Goal: Task Accomplishment & Management: Manage account settings

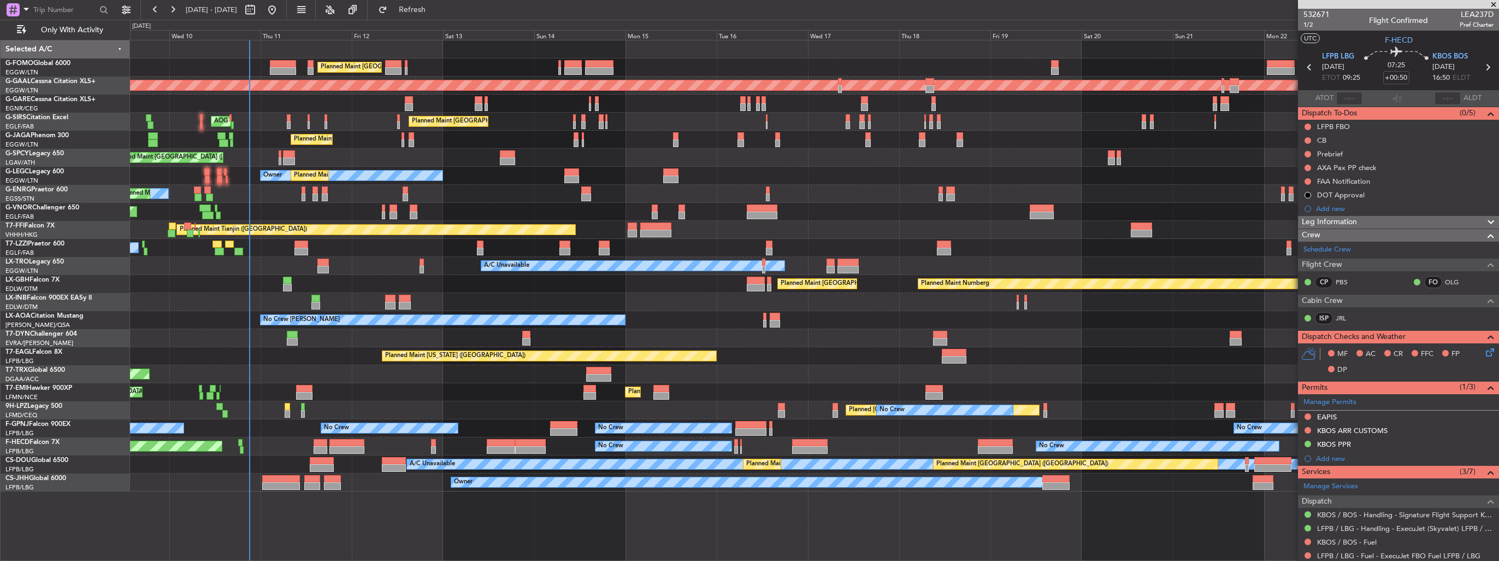
click at [679, 326] on div "No Crew [PERSON_NAME] Planned Maint [GEOGRAPHIC_DATA] ([GEOGRAPHIC_DATA]) No [G…" at bounding box center [814, 320] width 1369 height 18
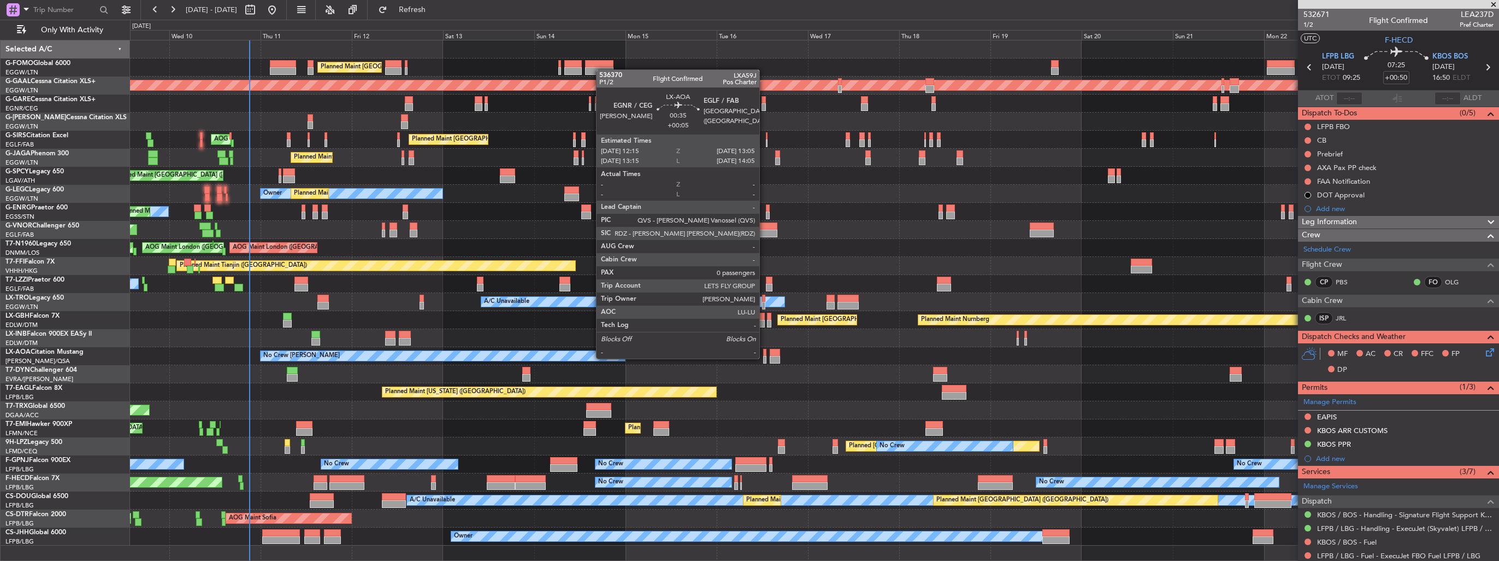
click at [764, 357] on div at bounding box center [764, 360] width 3 height 8
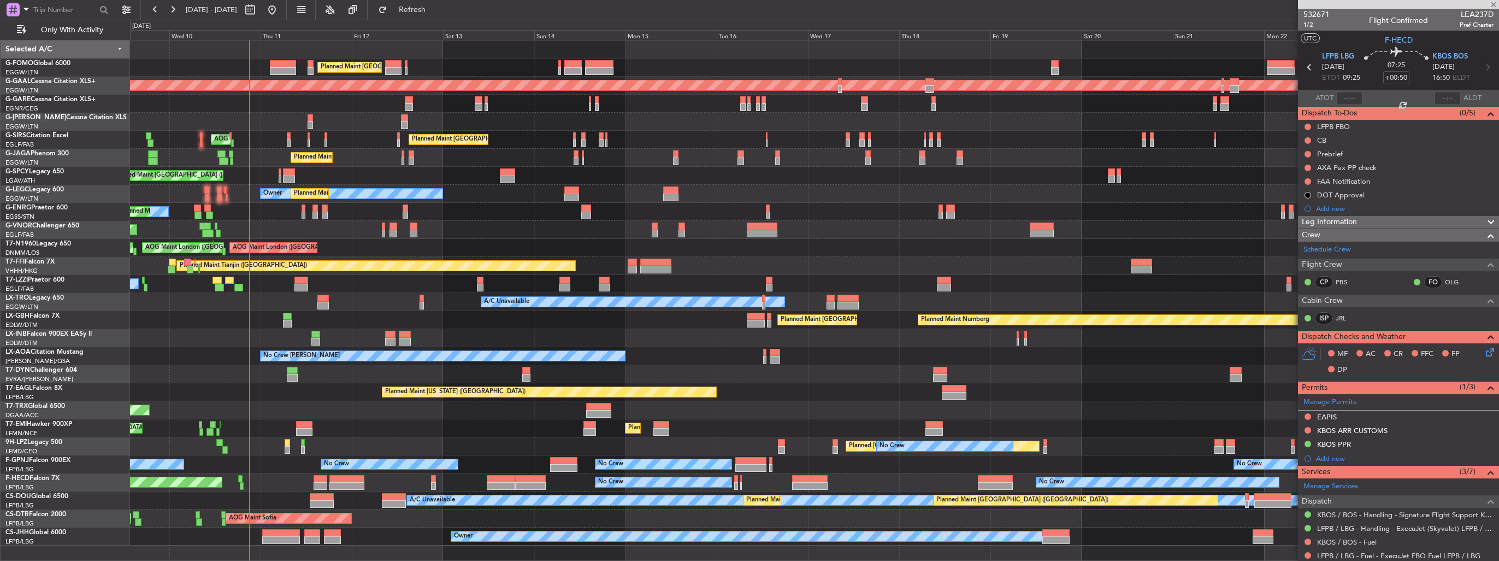
type input "+00:05"
type input "0"
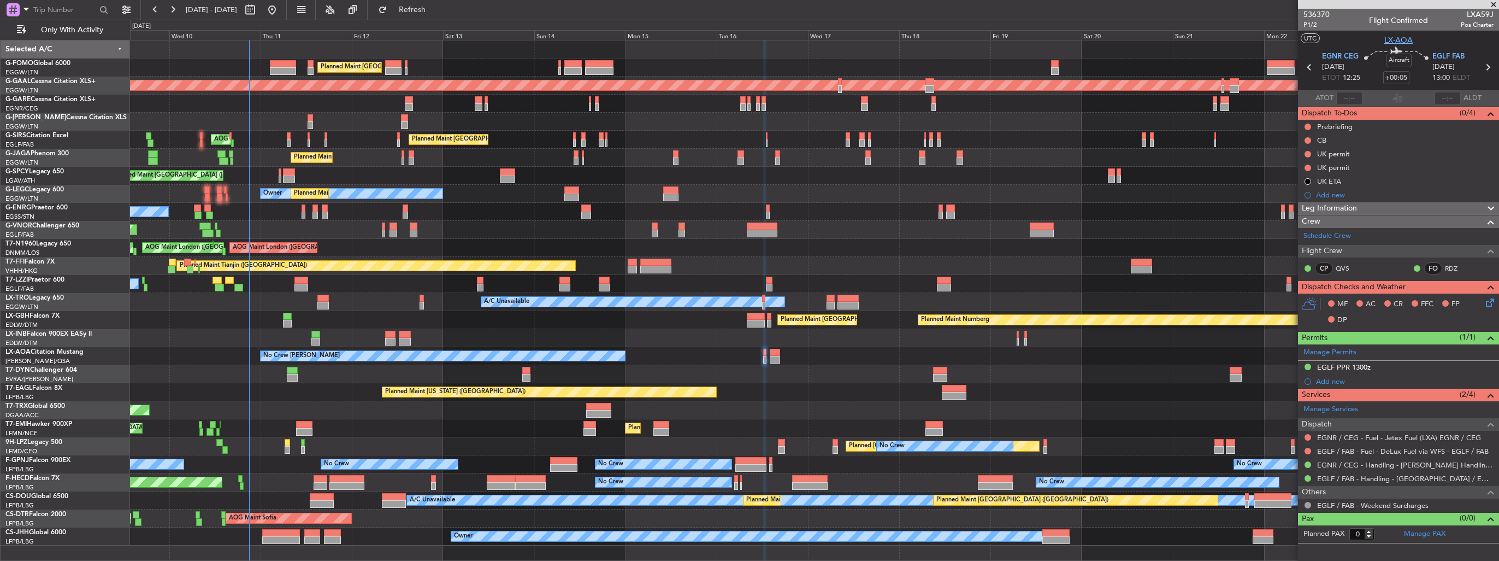
click at [1400, 38] on span "LX-AOA" at bounding box center [1398, 39] width 28 height 11
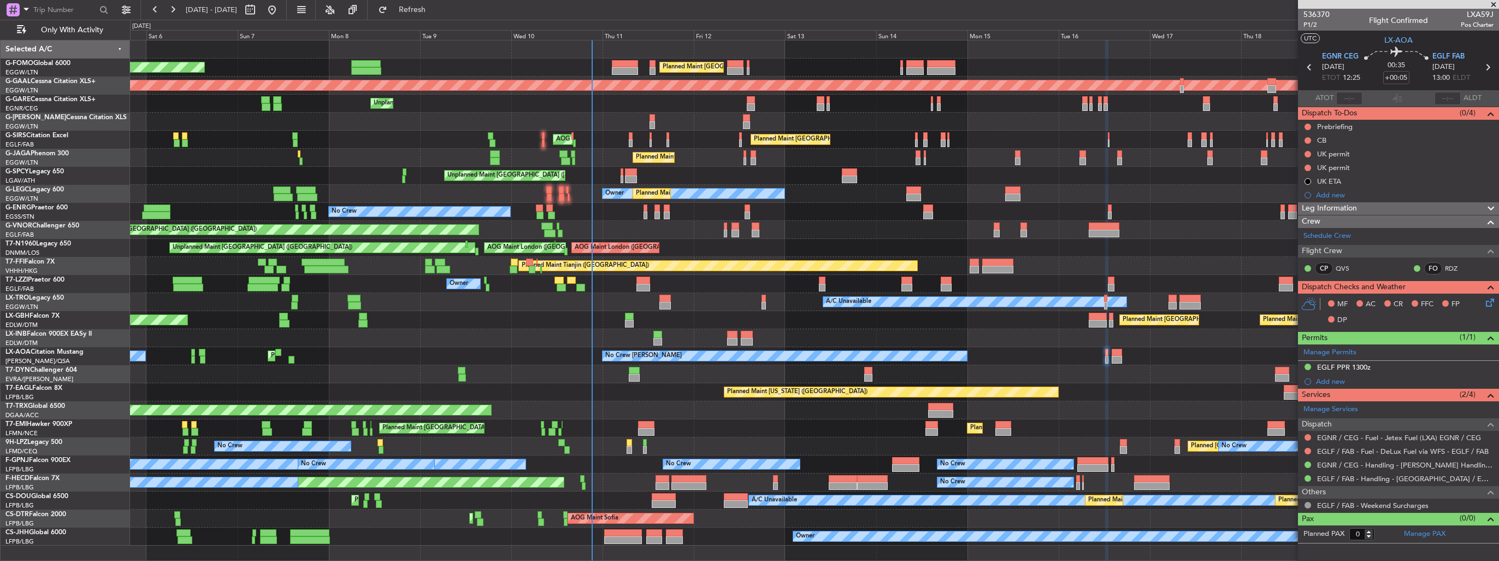
click at [682, 322] on div "Planned Maint Nurnberg Planned Maint [GEOGRAPHIC_DATA] ([GEOGRAPHIC_DATA]) Plan…" at bounding box center [814, 320] width 1369 height 18
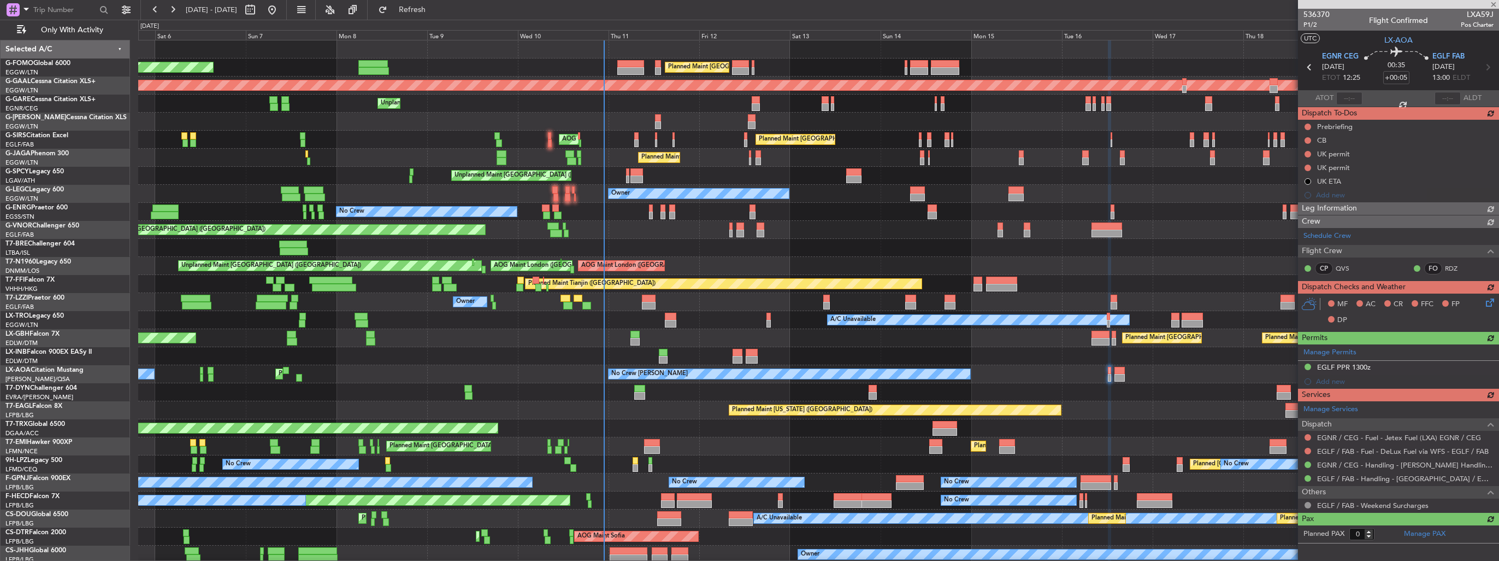
click at [221, 152] on div "Planned Maint London (Luton) Planned Maint London (Luton) Planned Maint Dusseld…" at bounding box center [818, 301] width 1360 height 523
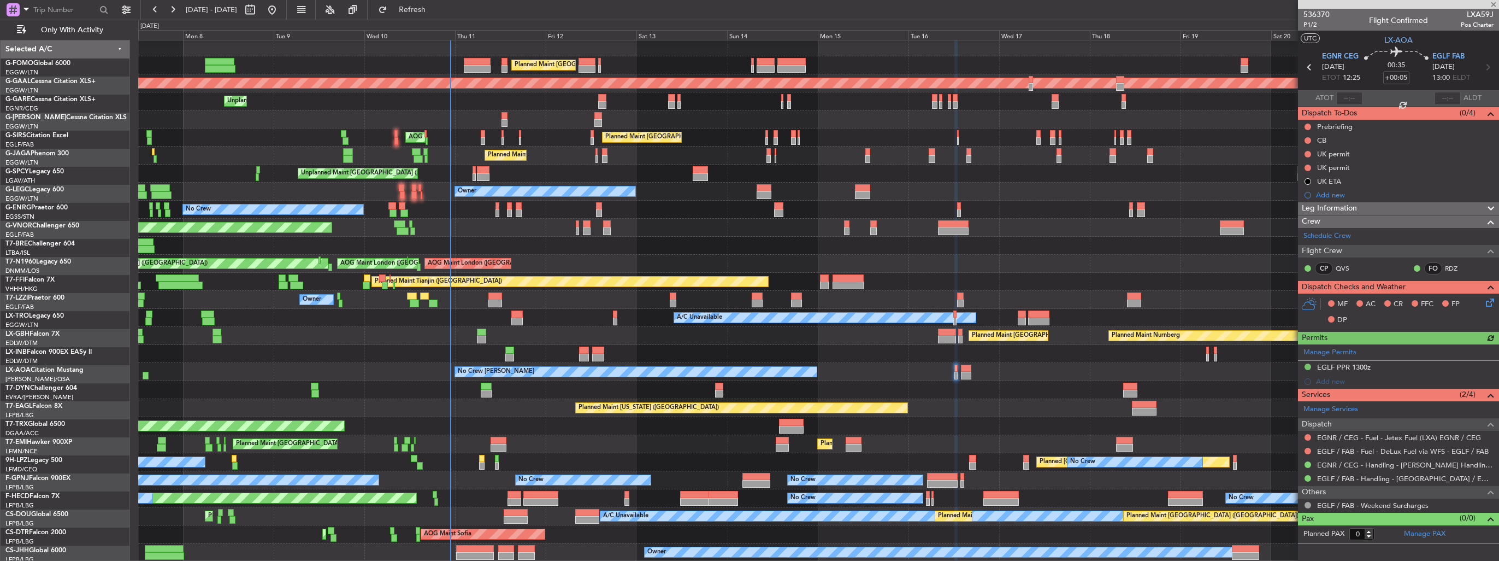
scroll to position [2, 0]
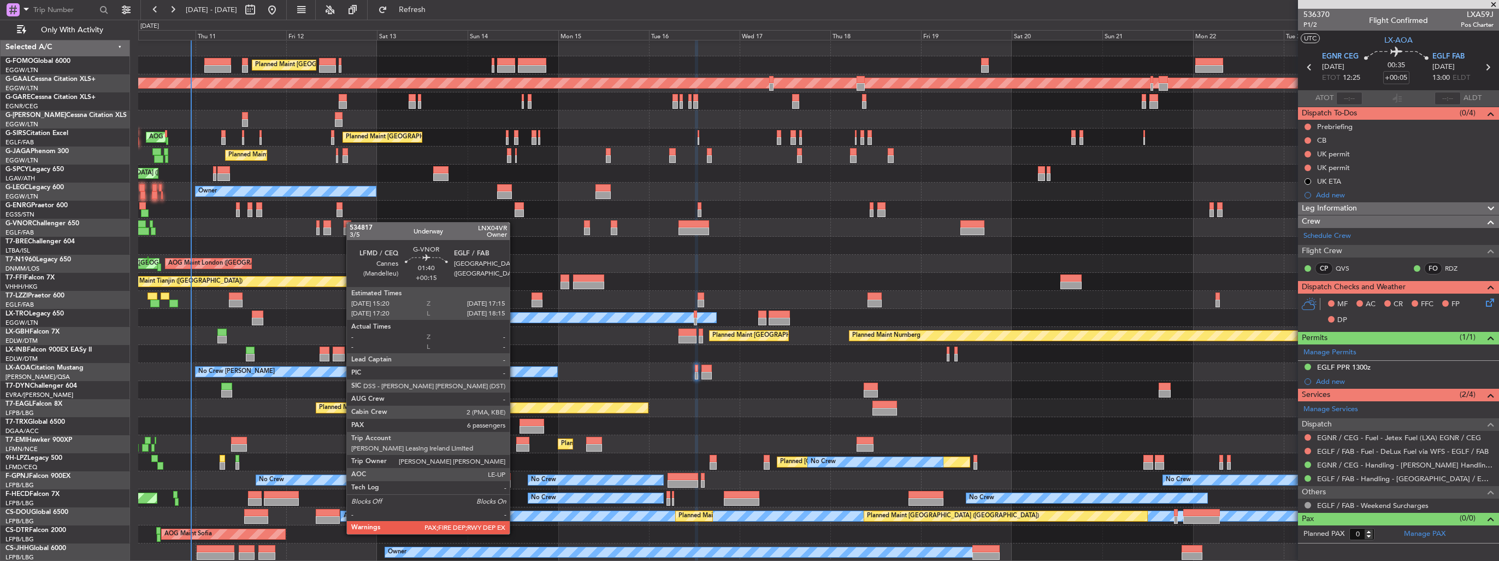
click at [345, 223] on div "Planned Maint London (Luton) Planned Maint London (Luton) Planned Maint Dusseld…" at bounding box center [818, 299] width 1360 height 523
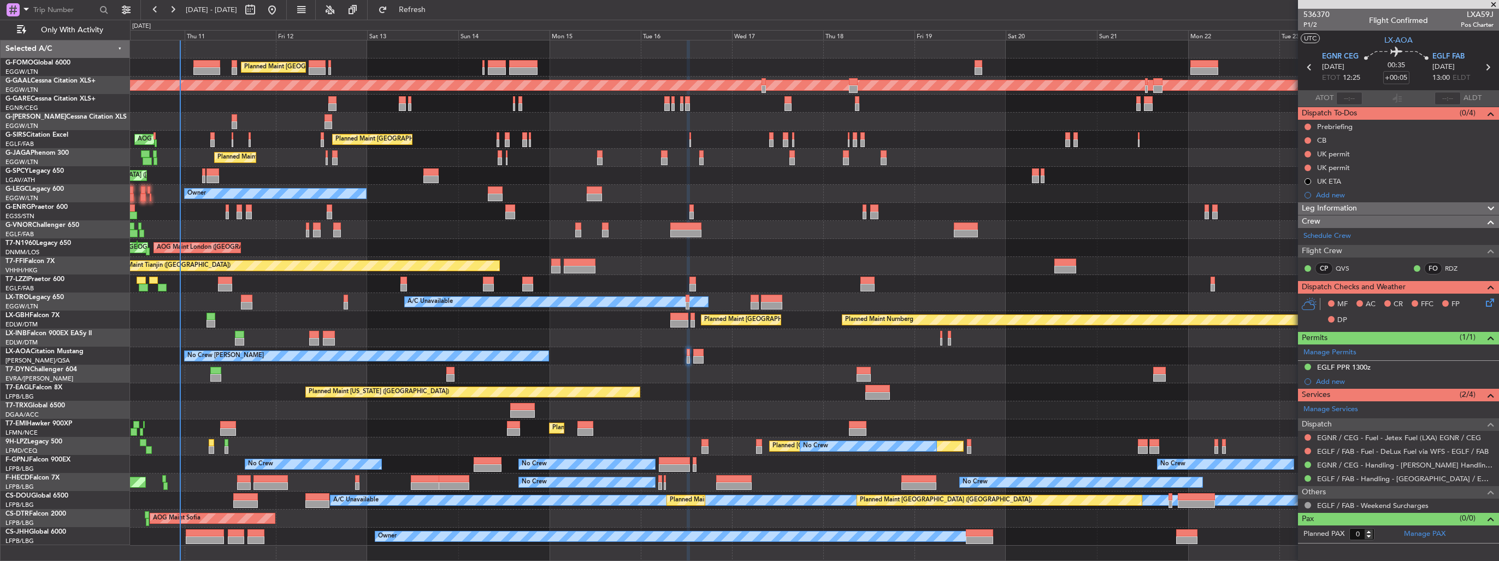
scroll to position [0, 0]
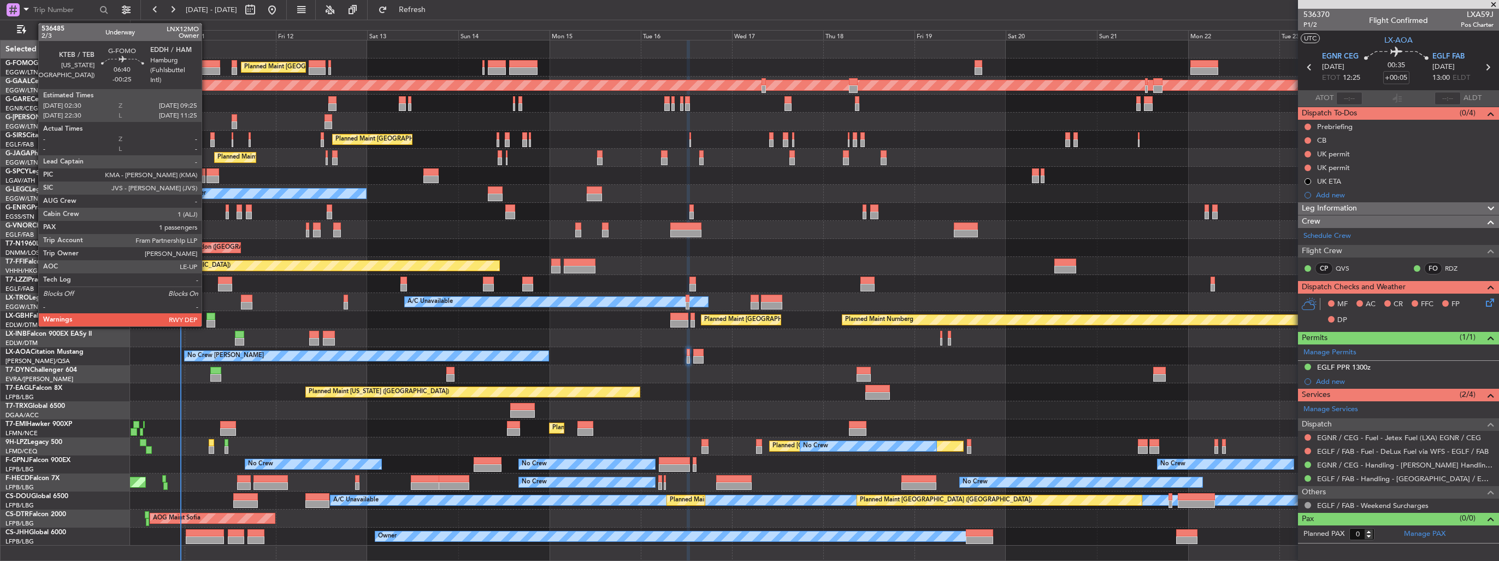
click at [207, 67] on div at bounding box center [206, 71] width 27 height 8
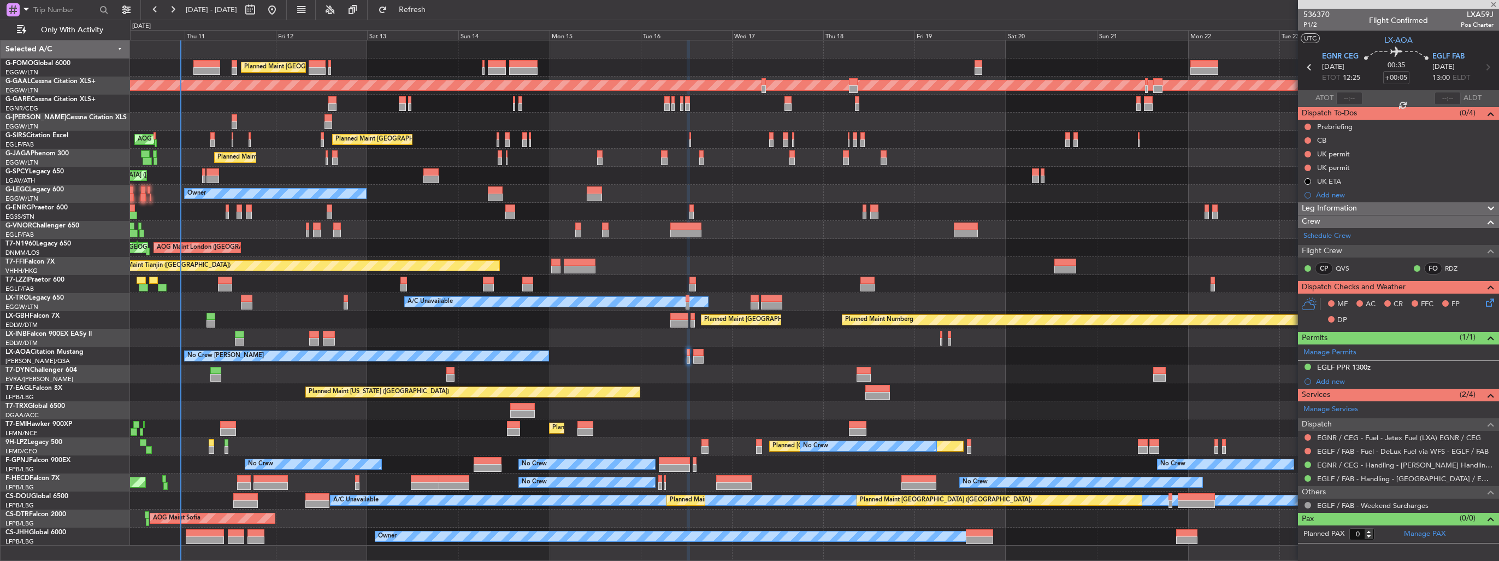
type input "-00:25"
type input "1"
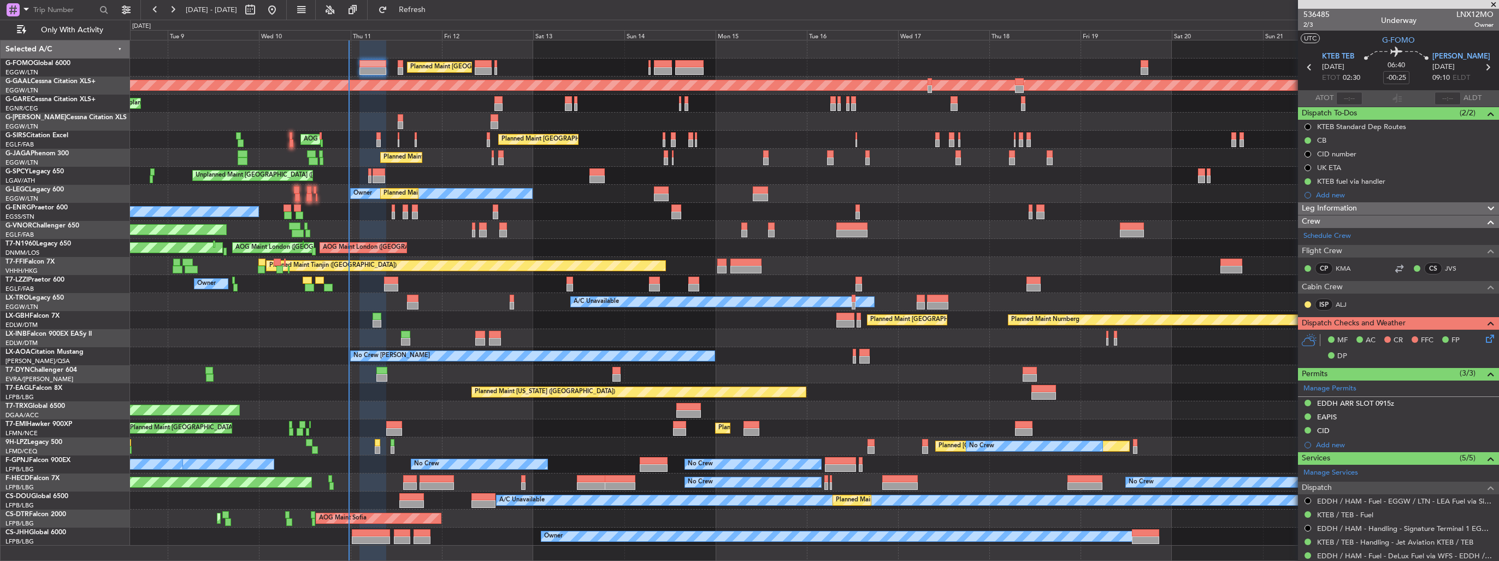
click at [455, 340] on div "Planned Maint London (Luton) Planned Maint London (Luton) Planned Maint Dusseld…" at bounding box center [814, 292] width 1369 height 505
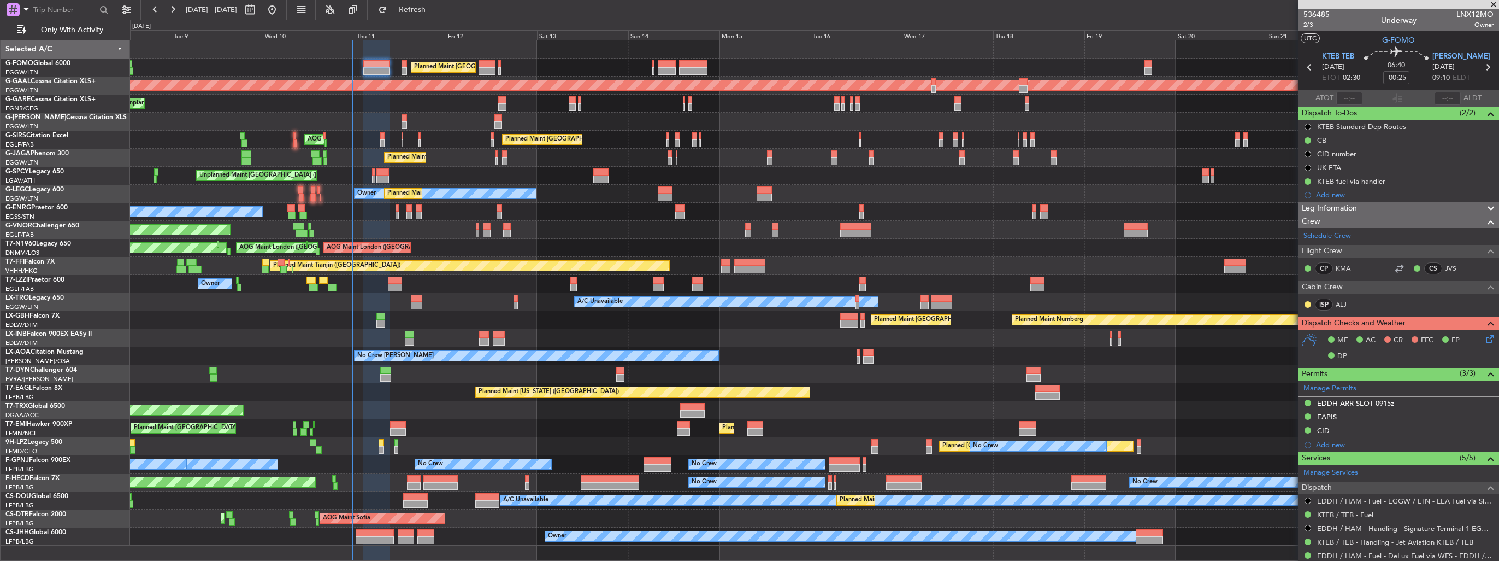
click at [164, 304] on div "A/C Unavailable" at bounding box center [814, 302] width 1369 height 18
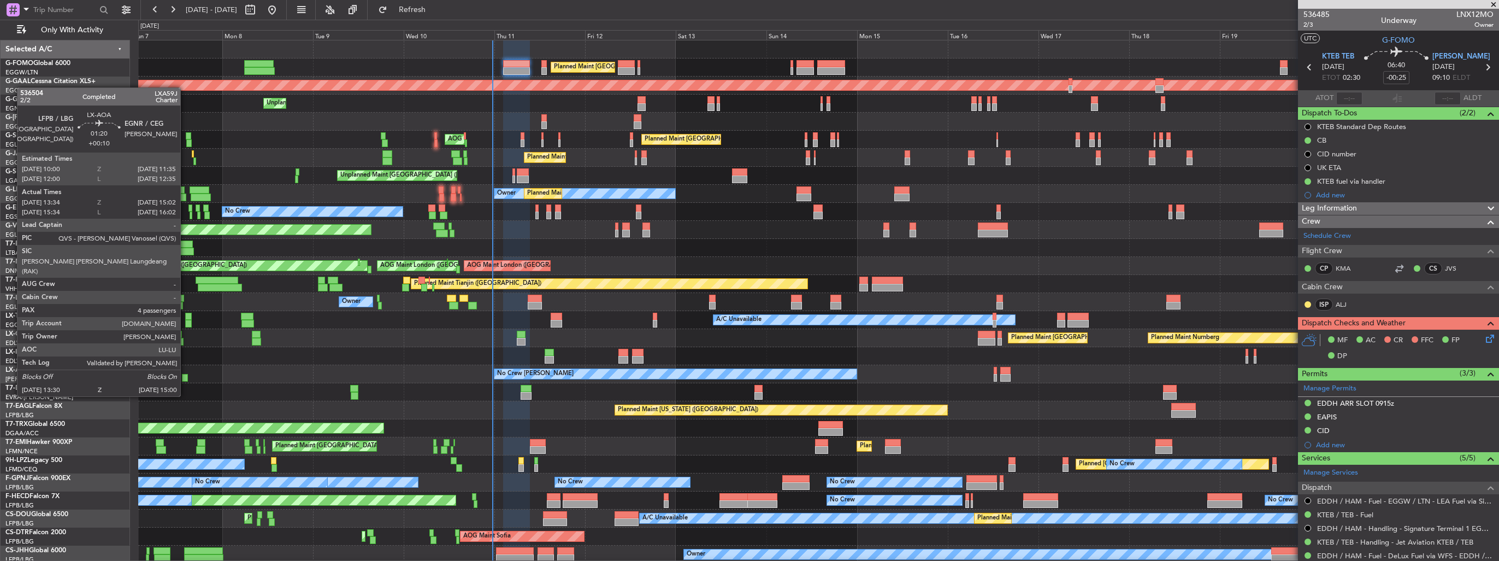
click at [185, 375] on div at bounding box center [185, 378] width 6 height 8
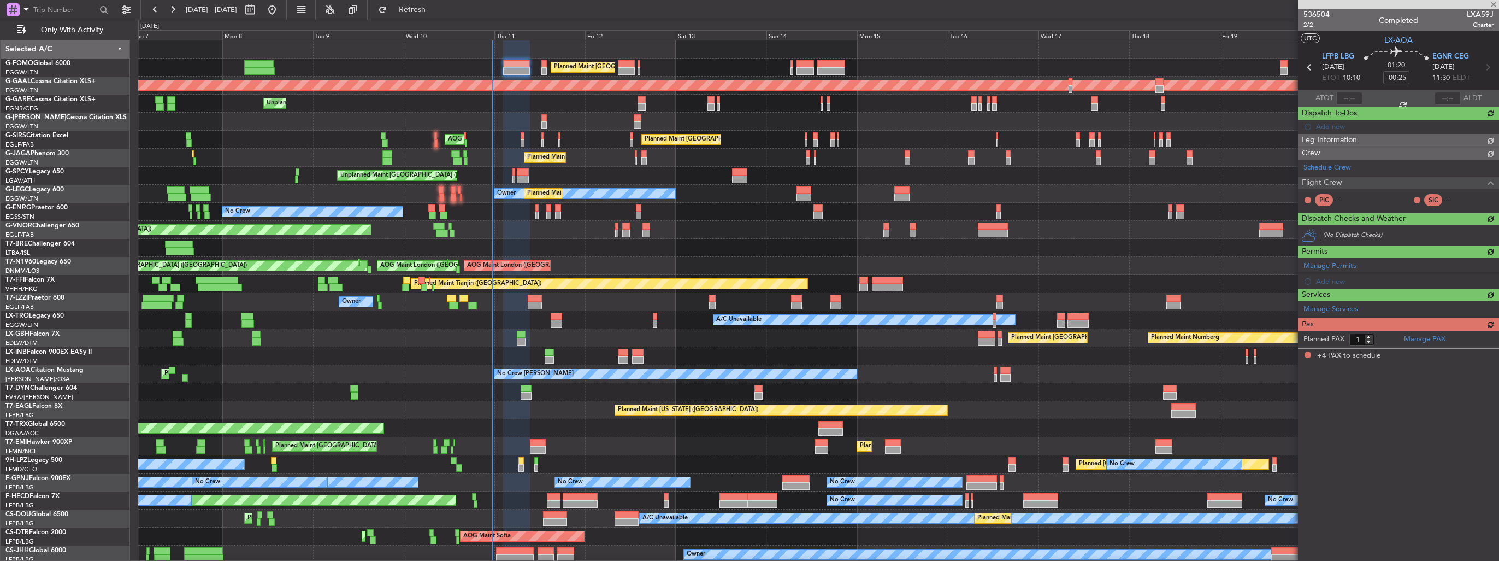
type input "+00:10"
type input "13:44"
type input "14:57"
type input "4"
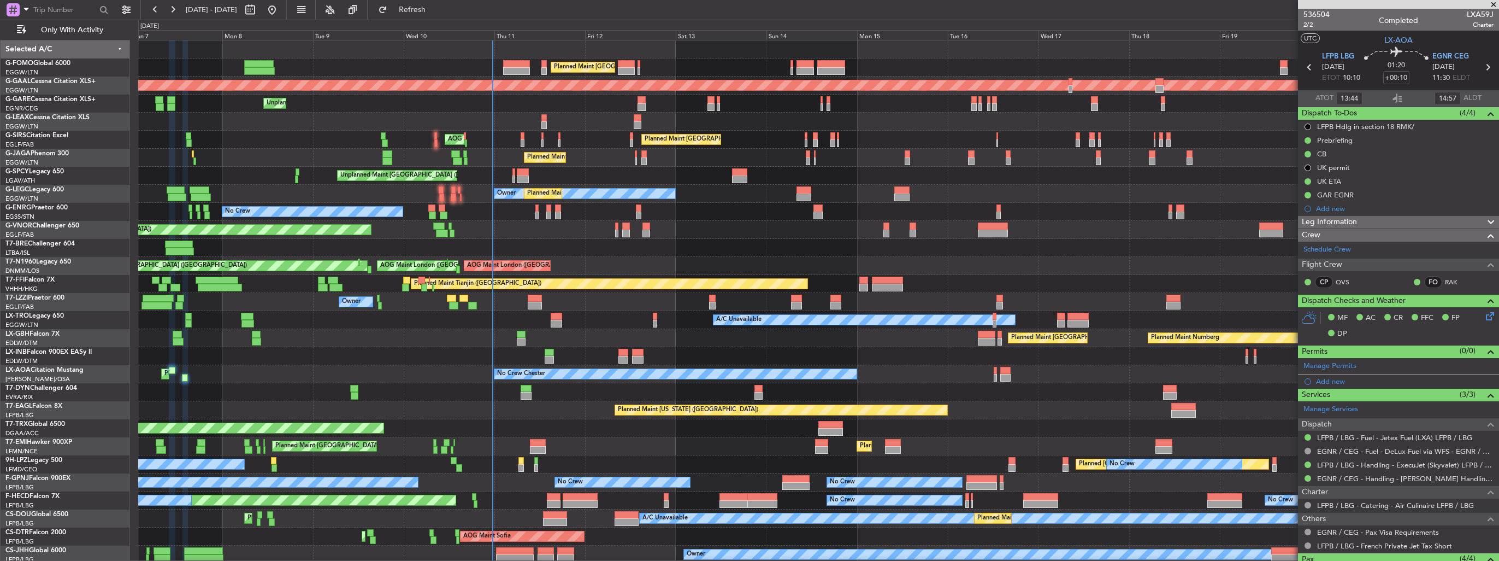
type input "15:44"
type input "15:57"
type input "13:44"
type input "14:57"
click at [1303, 27] on div "536504 2/2 Completed LXA59J Charter" at bounding box center [1398, 20] width 201 height 22
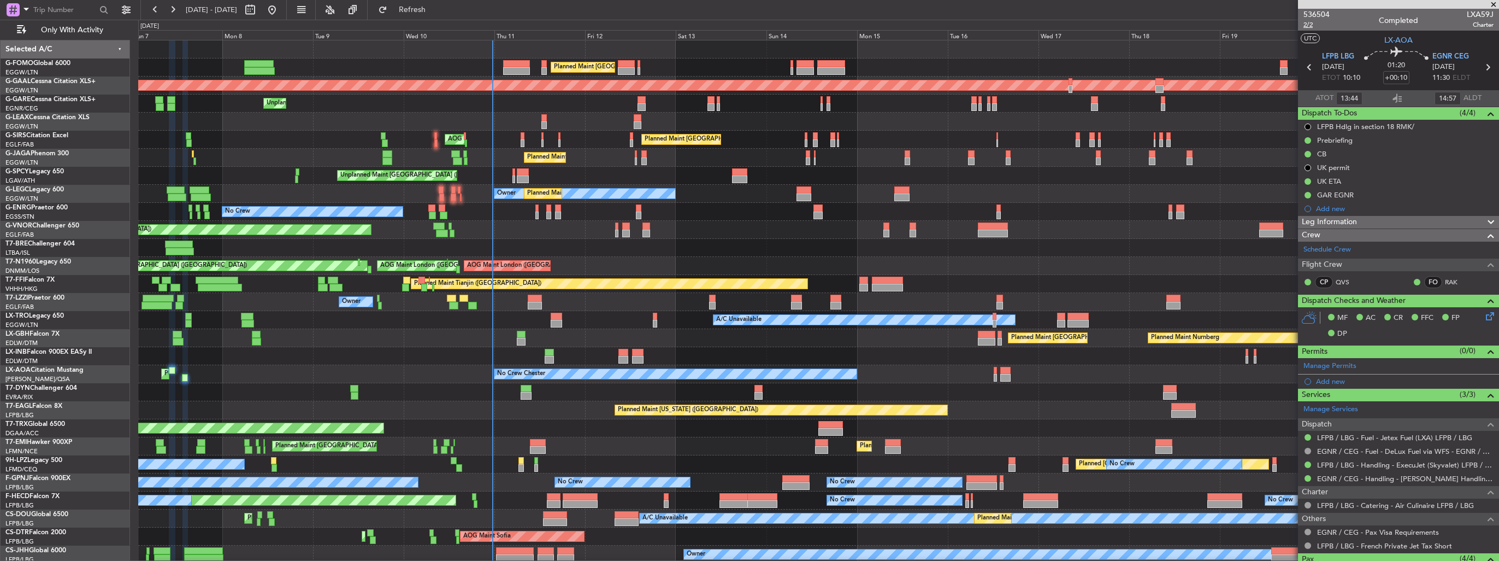
click at [1306, 25] on span "2/2" at bounding box center [1317, 24] width 26 height 9
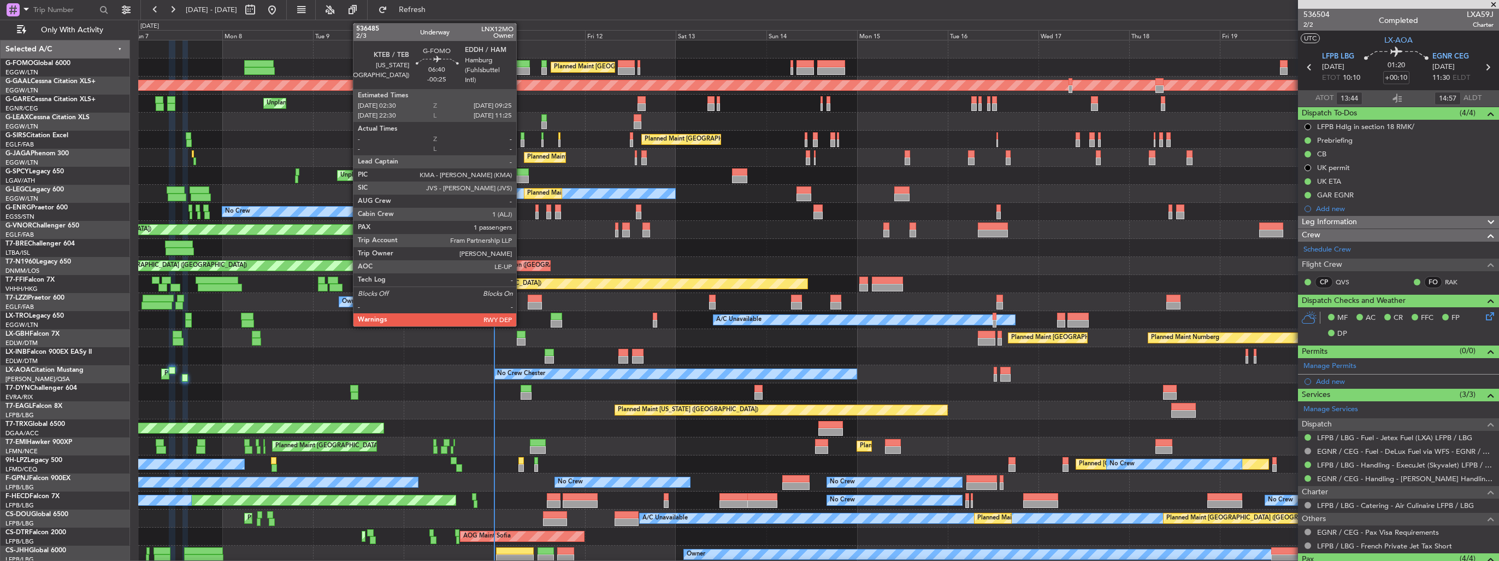
click at [521, 68] on div at bounding box center [516, 71] width 26 height 8
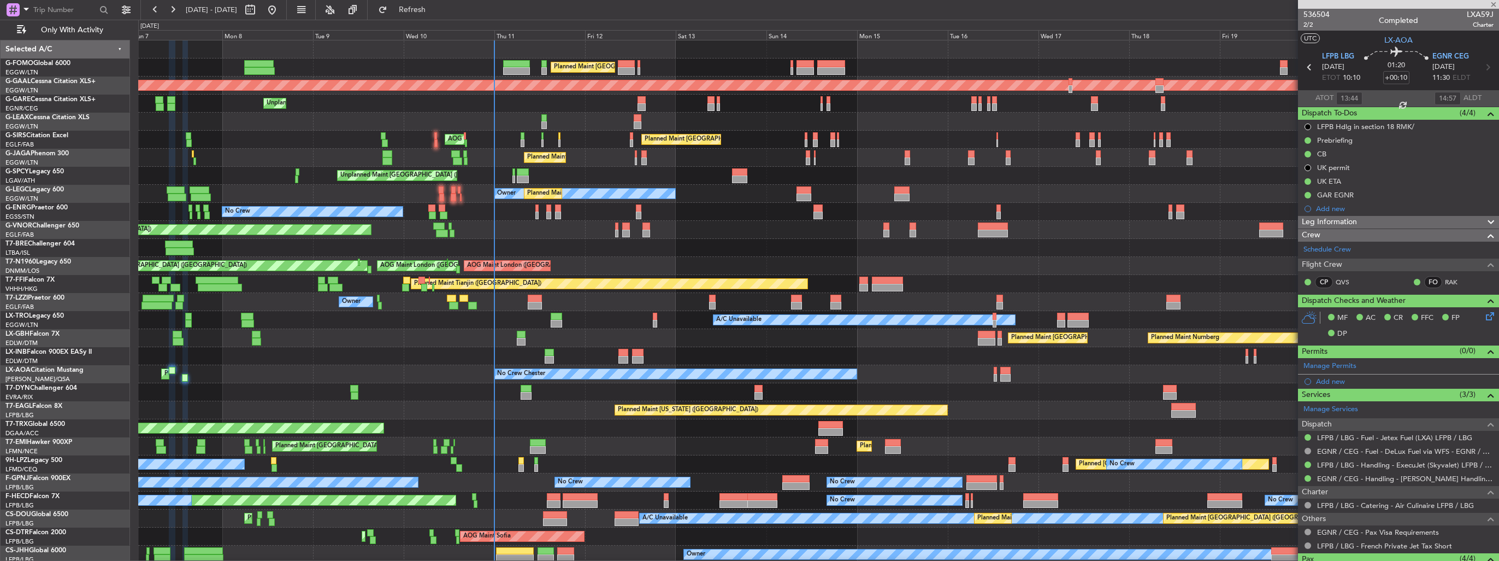
type input "-00:25"
type input "1"
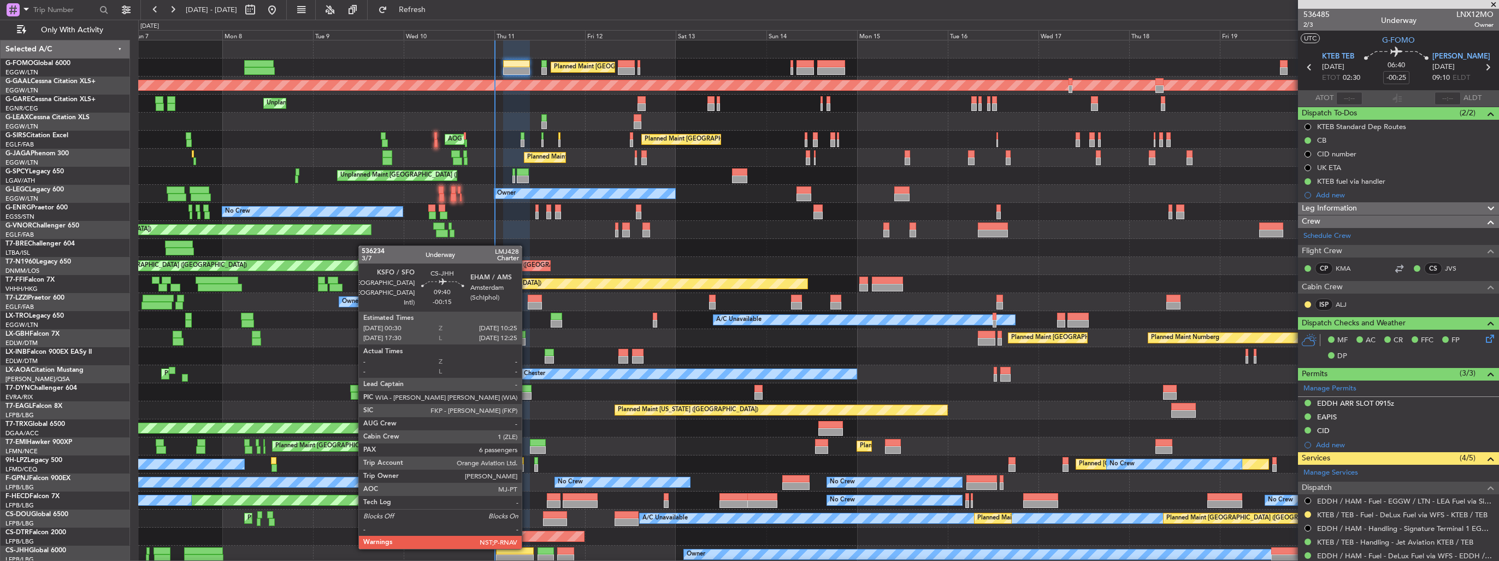
click at [527, 547] on div at bounding box center [515, 551] width 38 height 8
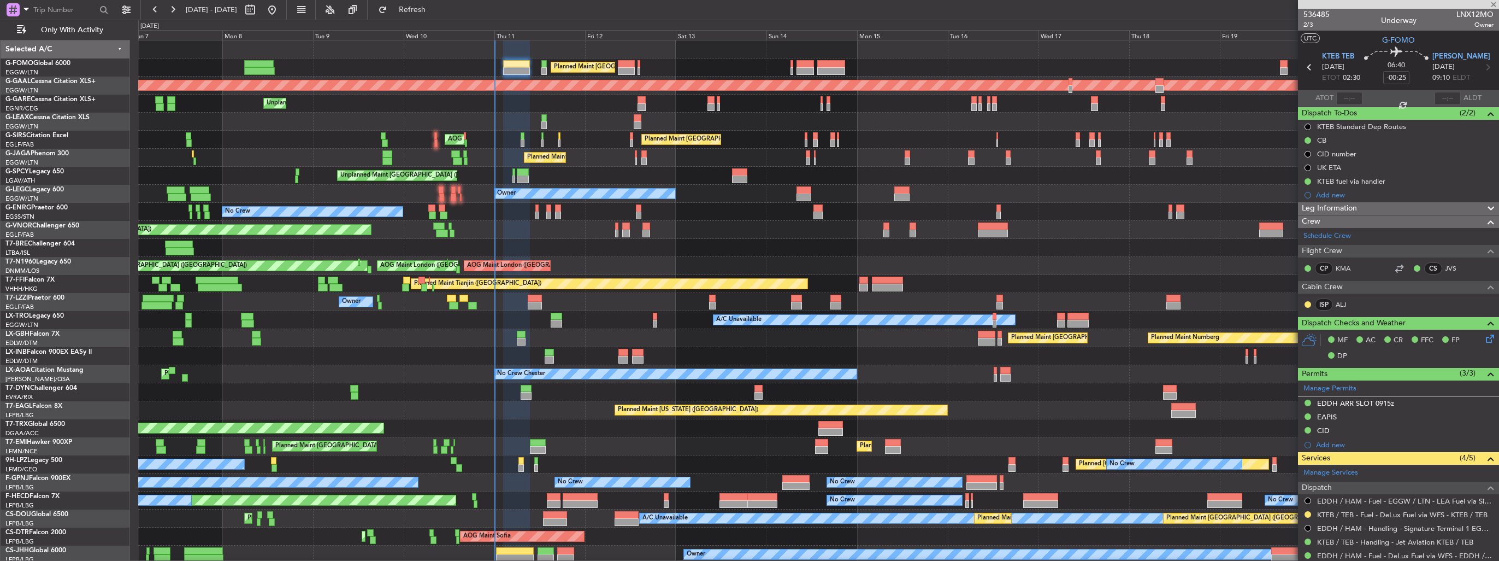
type input "-00:15"
type input "6"
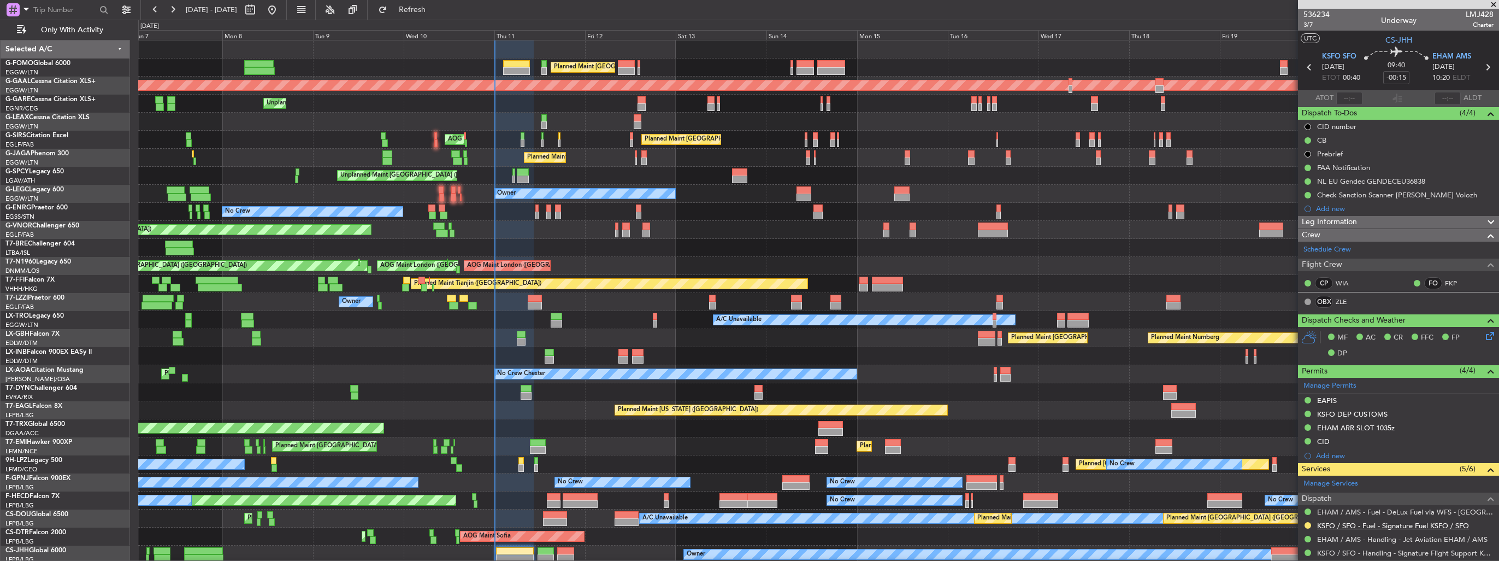
click at [1334, 527] on link "KSFO / SFO - Fuel - Signature Fuel KSFO / SFO" at bounding box center [1393, 525] width 152 height 9
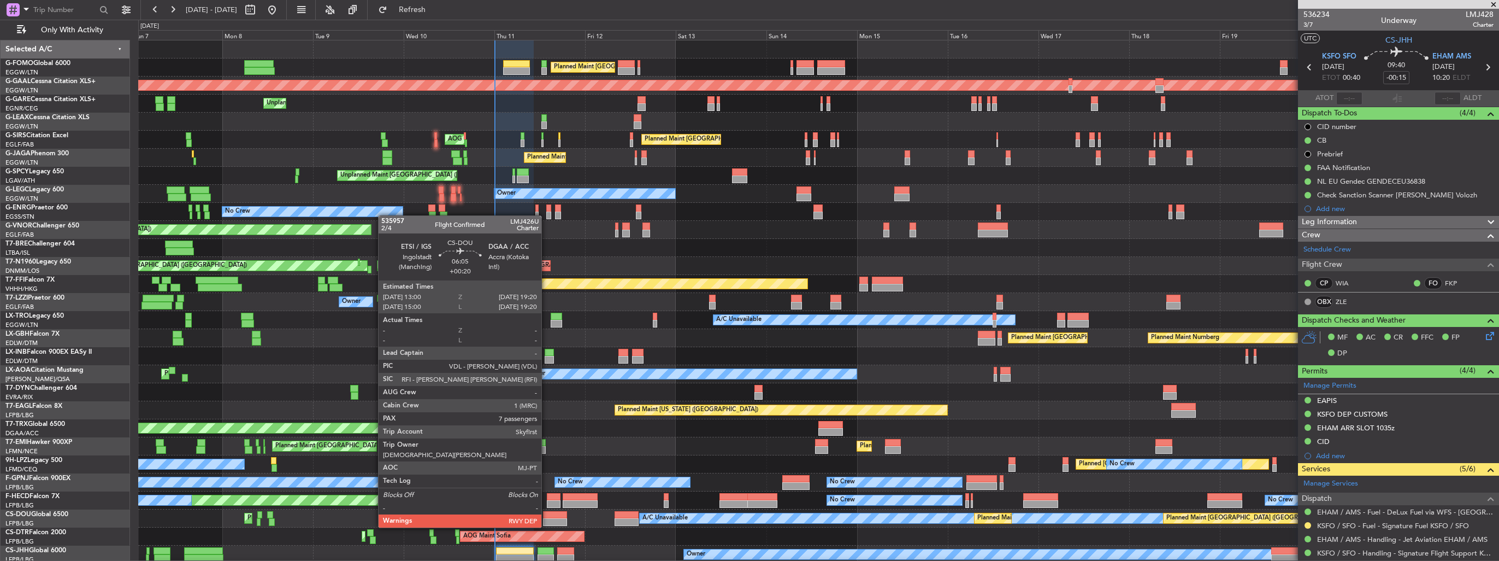
click at [546, 516] on div at bounding box center [555, 515] width 24 height 8
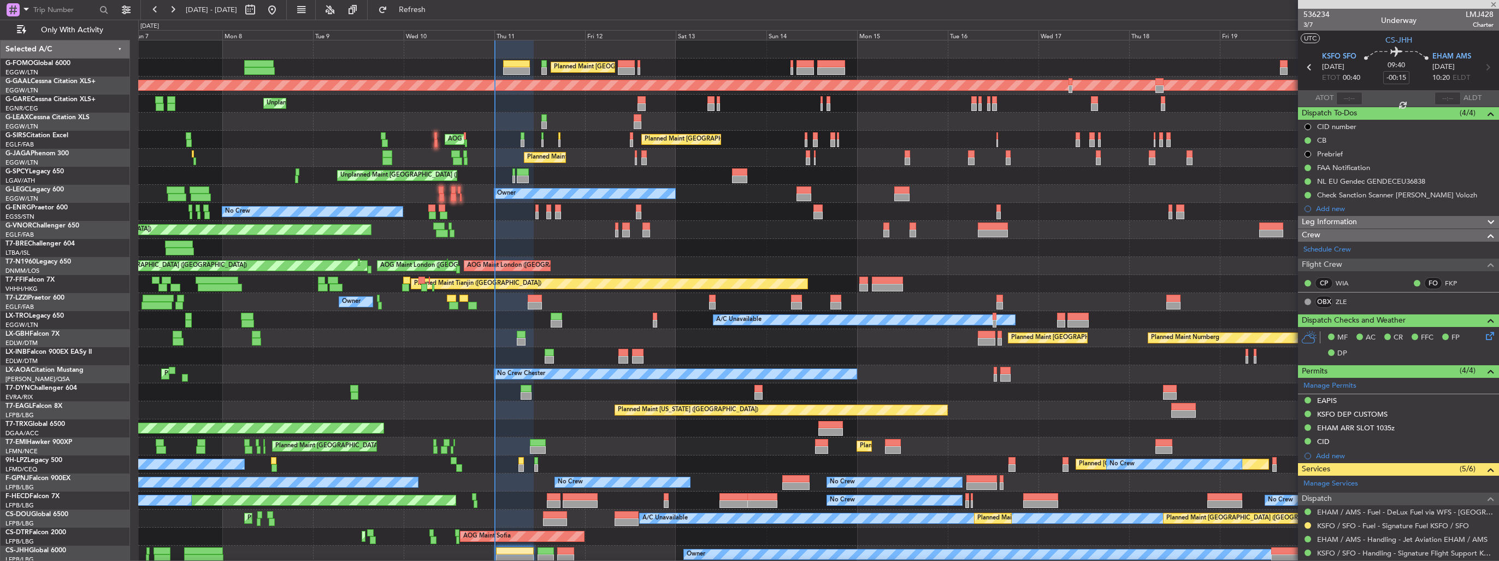
type input "+00:20"
type input "7"
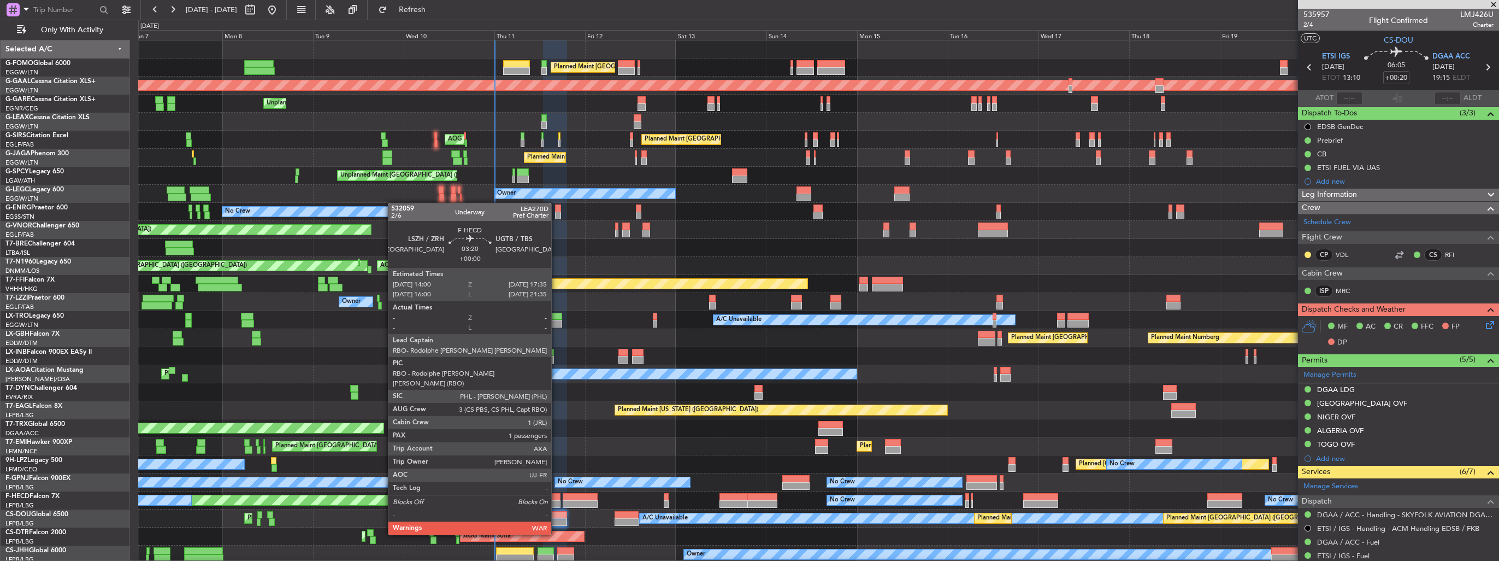
click at [556, 500] on div at bounding box center [554, 504] width 14 height 8
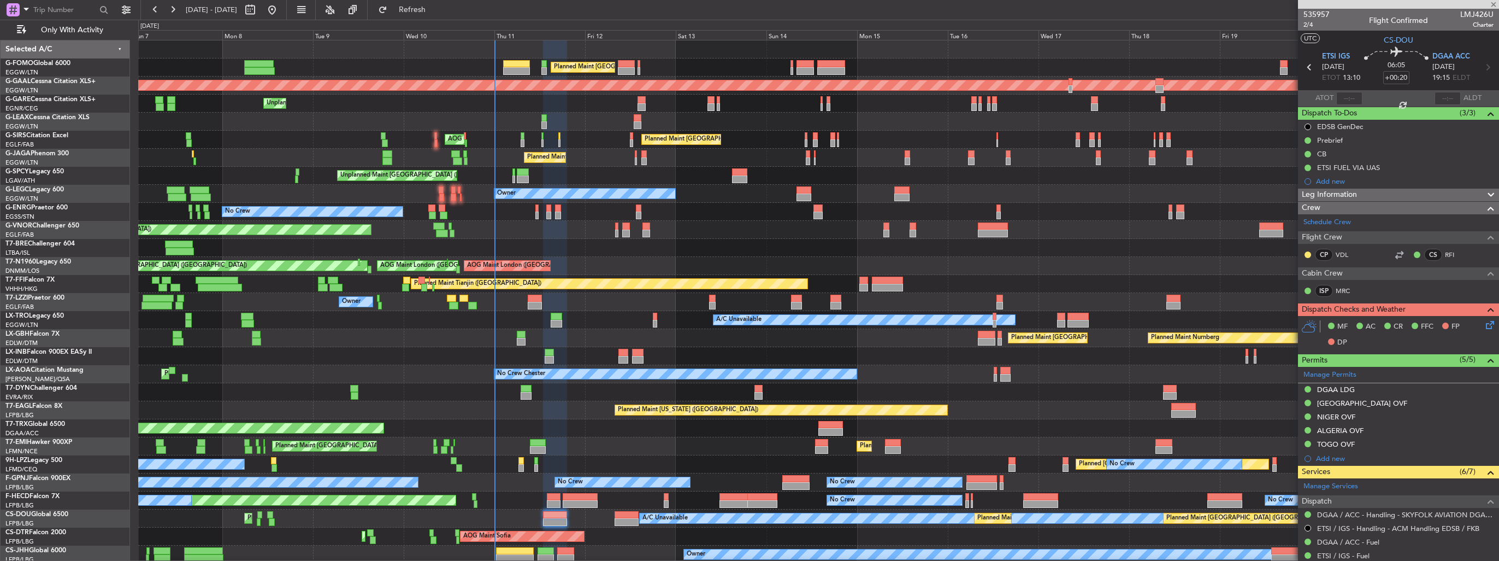
type input "1"
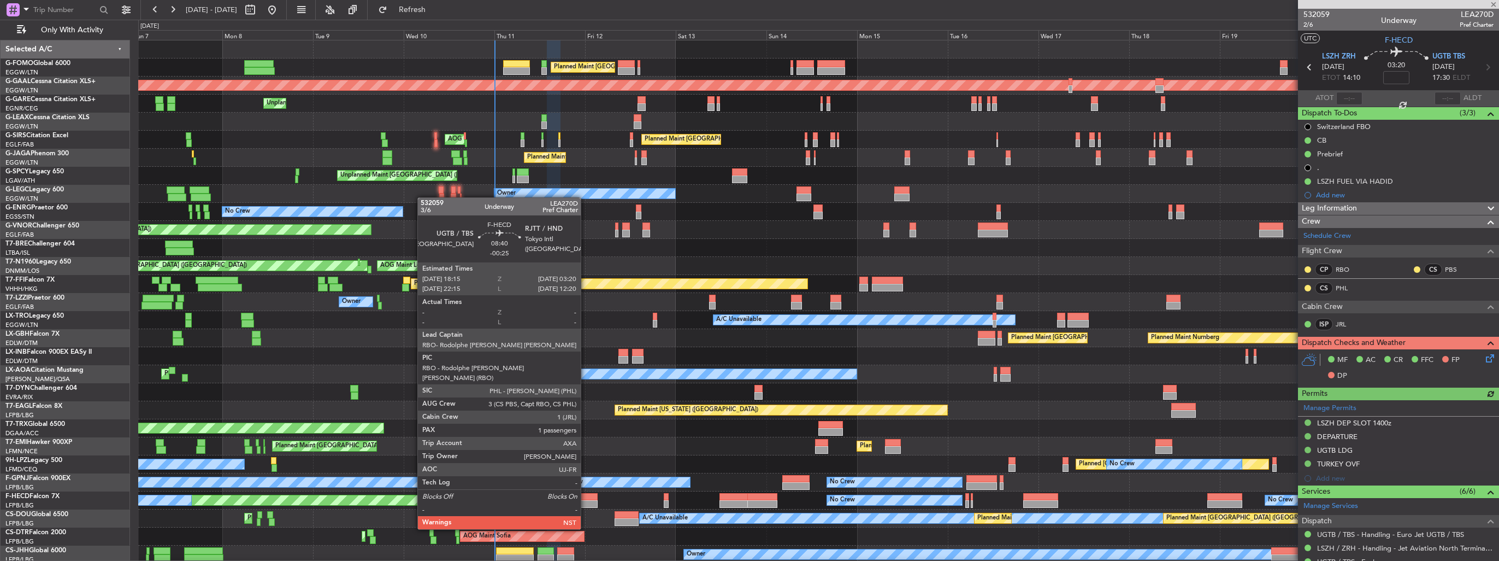
click at [586, 498] on div at bounding box center [580, 497] width 34 height 8
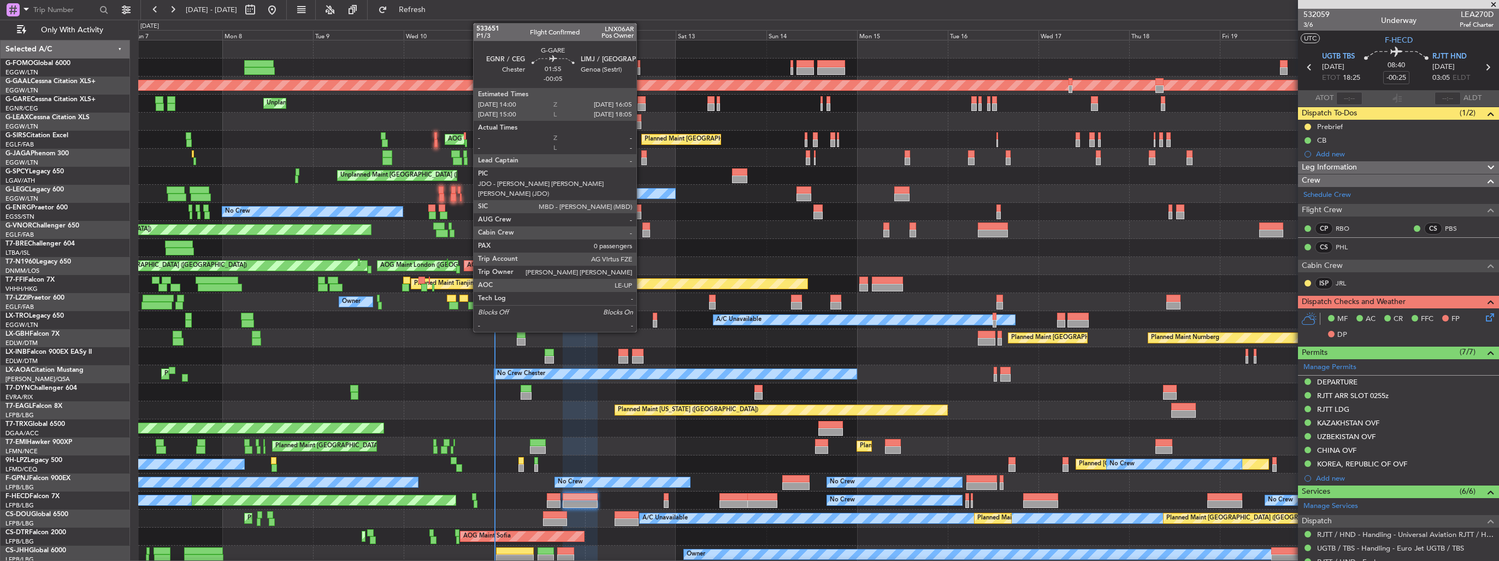
click at [641, 99] on div at bounding box center [642, 100] width 8 height 8
type input "-00:05"
type input "0"
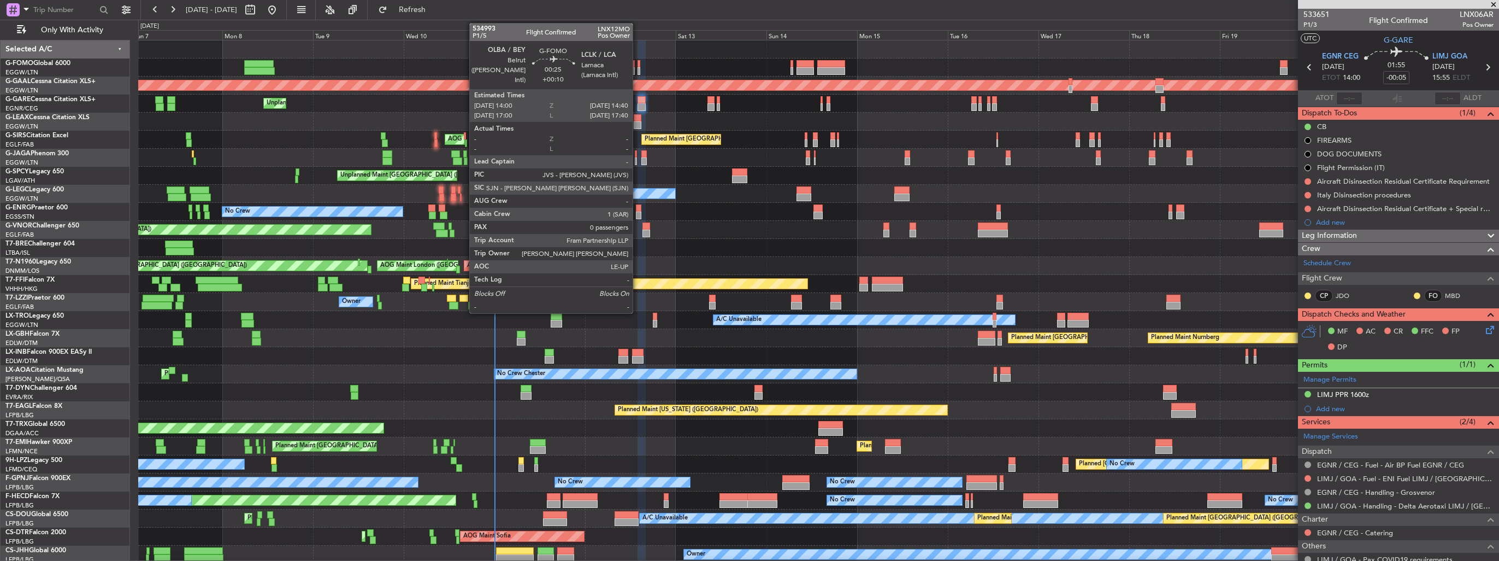
click at [638, 71] on div at bounding box center [639, 71] width 3 height 8
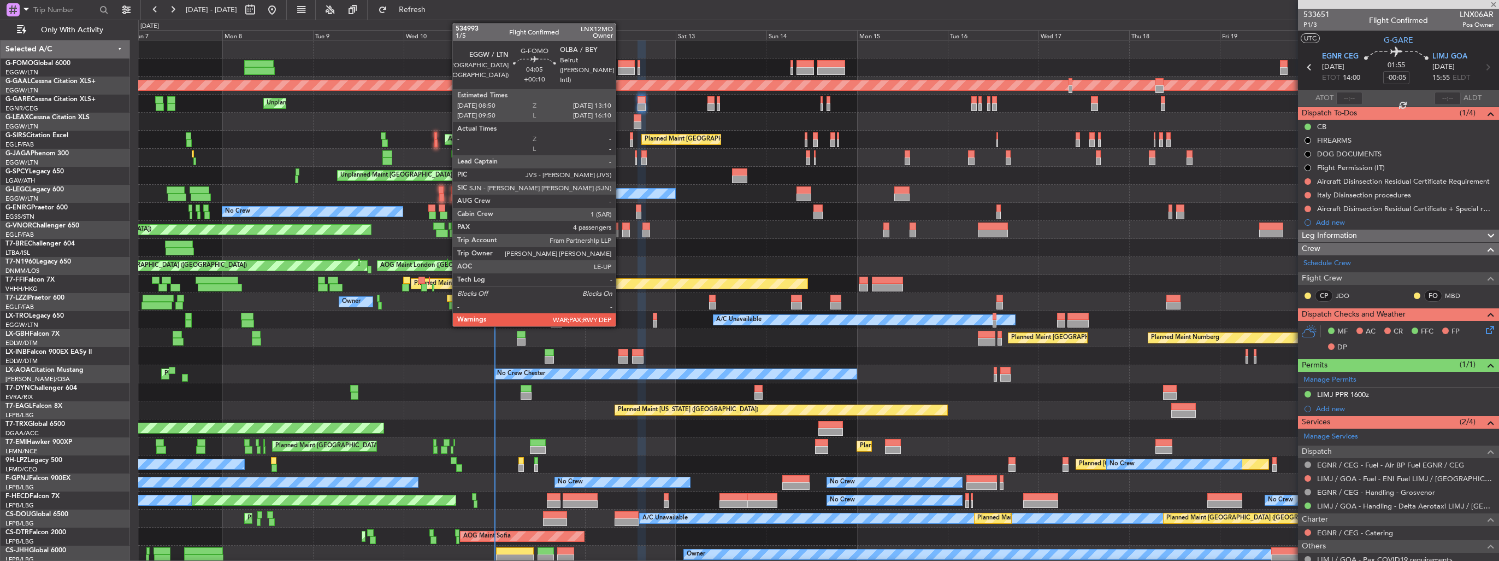
type input "+00:10"
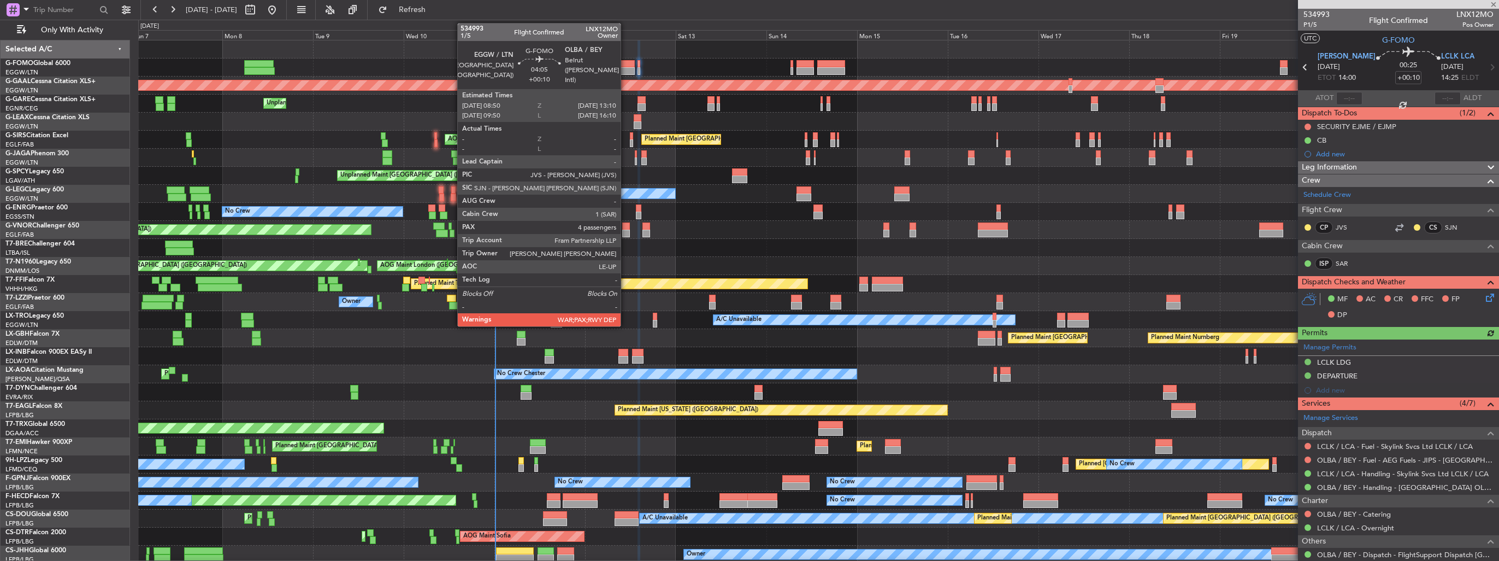
click at [626, 67] on div at bounding box center [626, 71] width 16 height 8
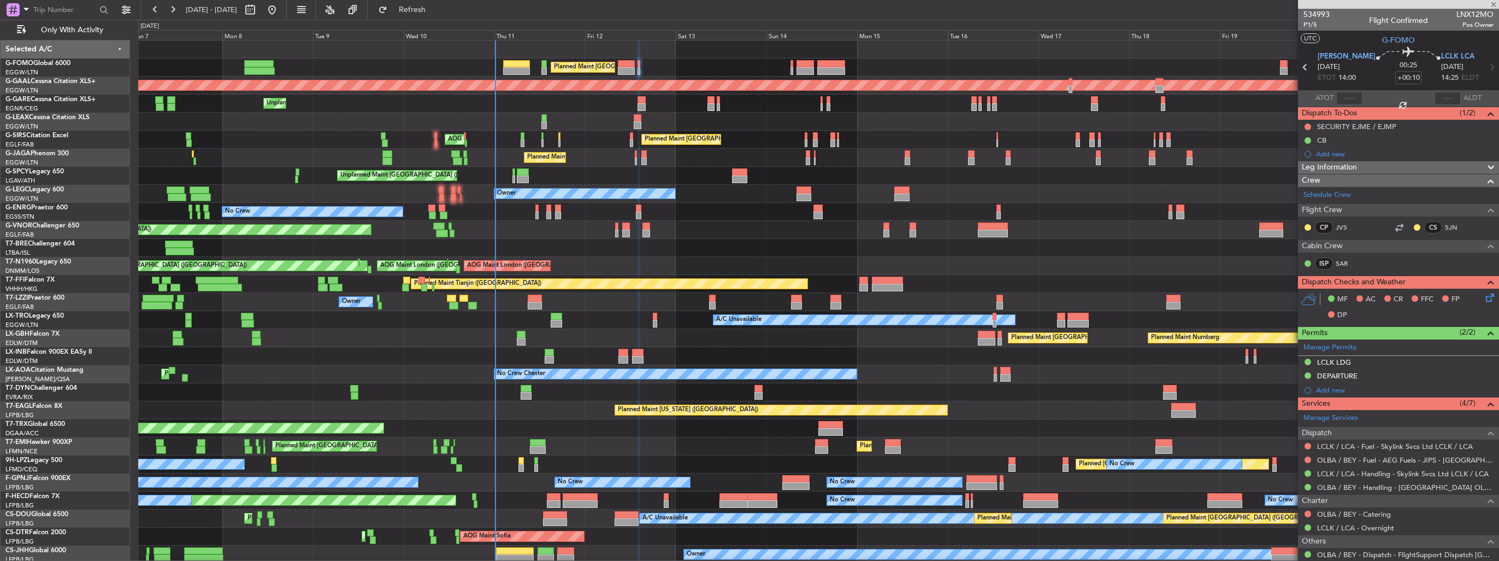
type input "4"
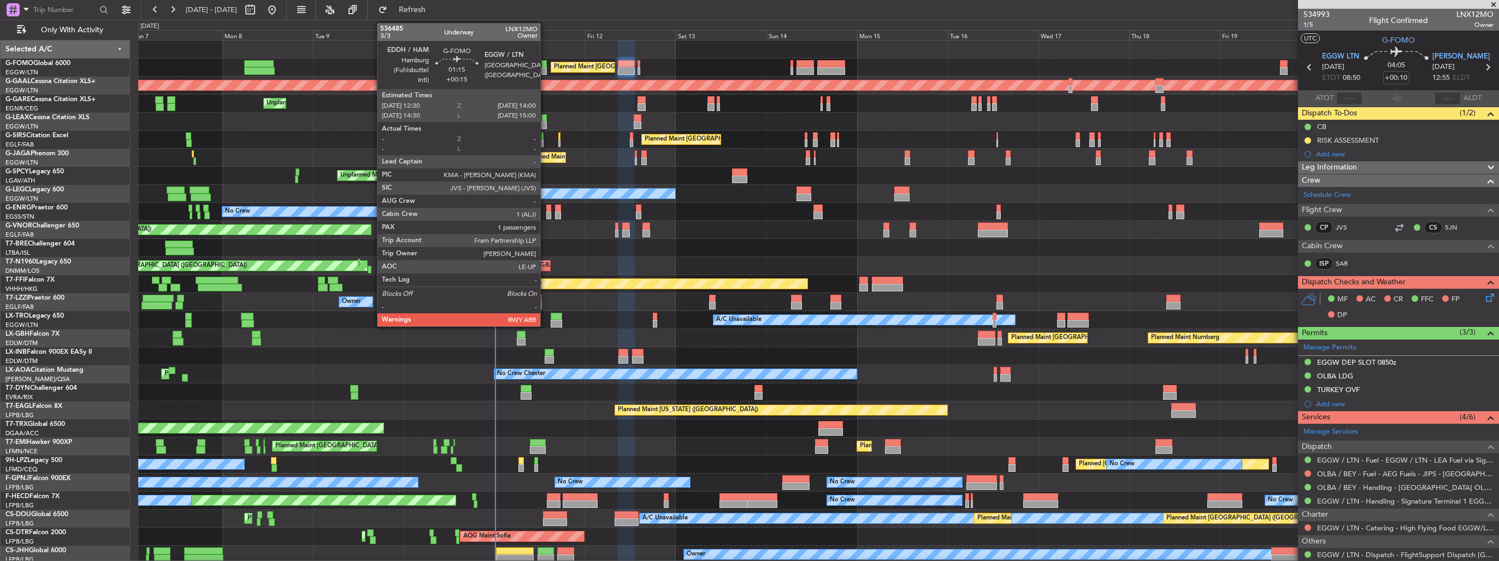
click at [545, 67] on div at bounding box center [544, 71] width 6 height 8
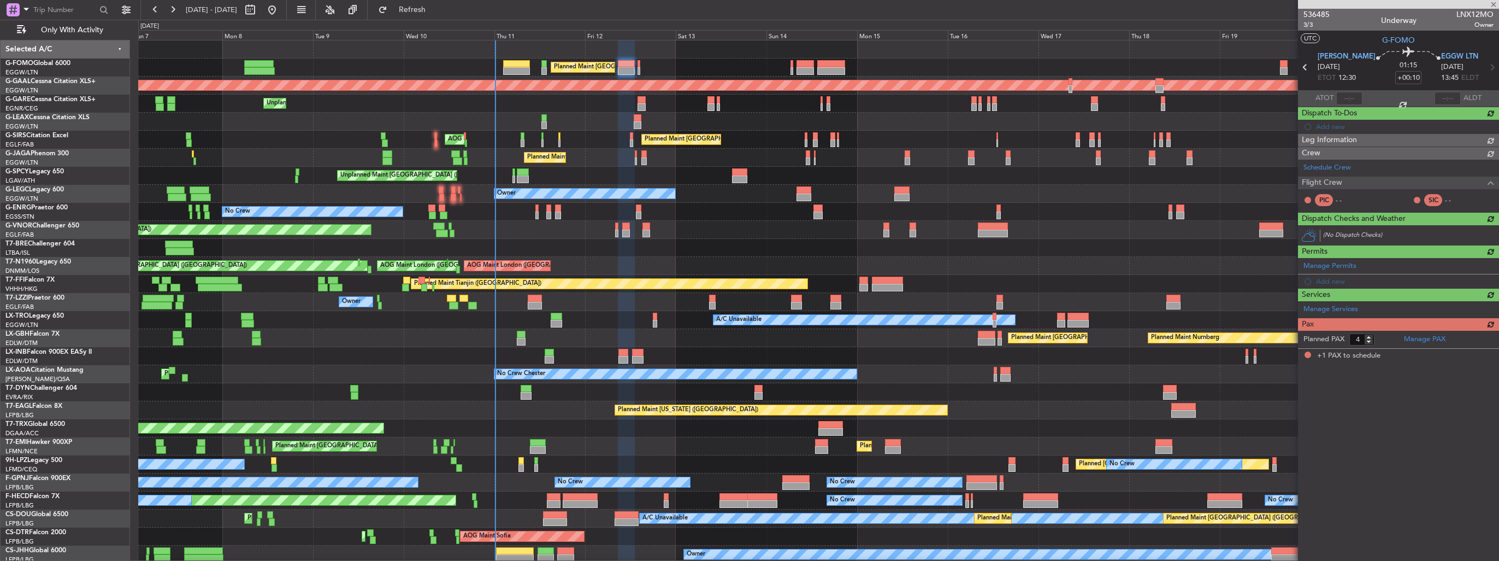
type input "+00:15"
type input "1"
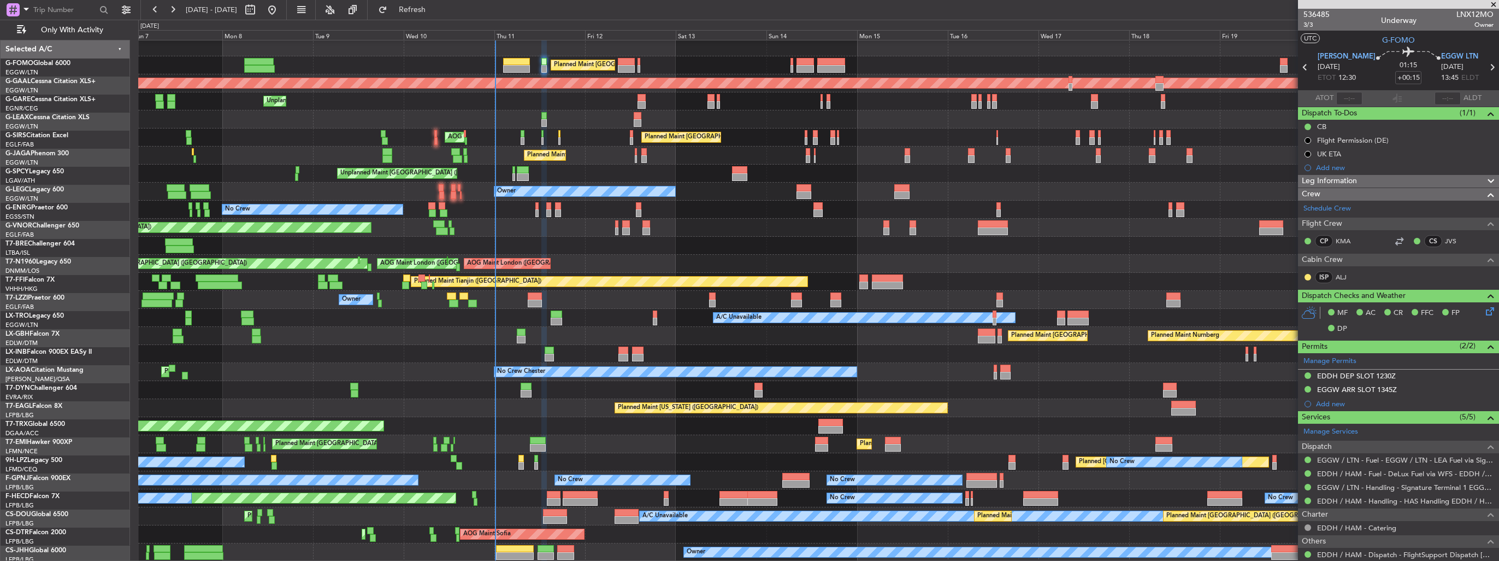
scroll to position [2, 0]
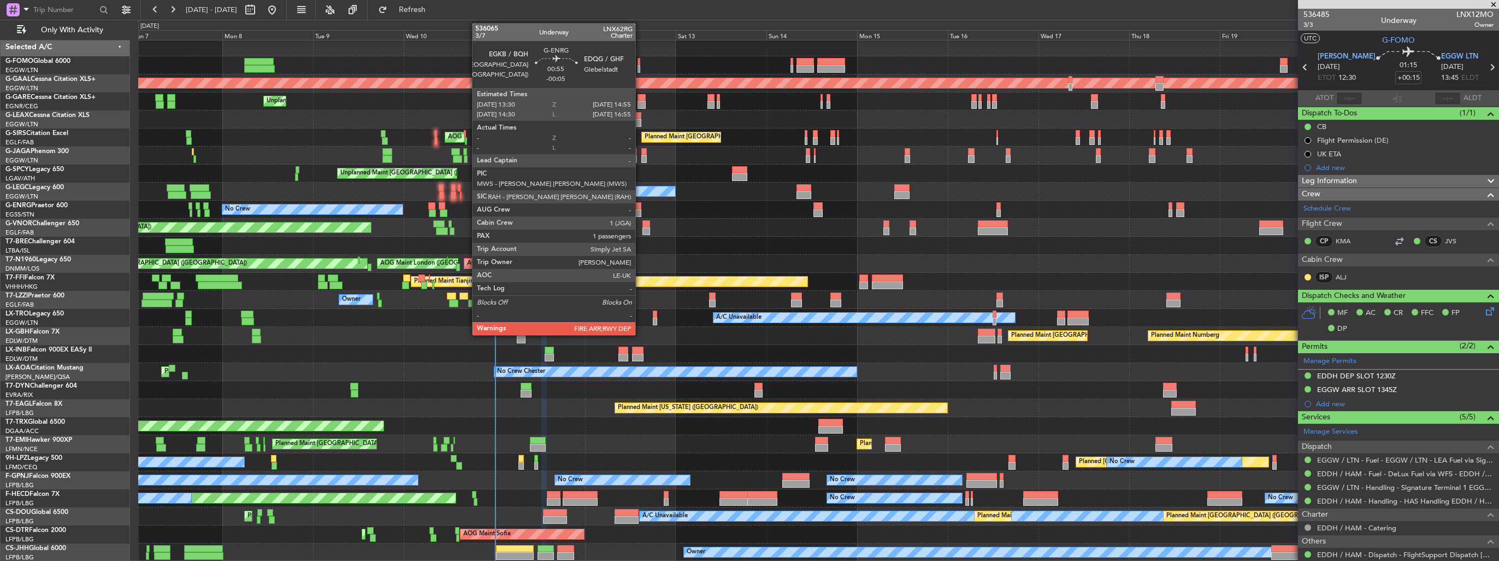
click at [640, 210] on div at bounding box center [638, 213] width 5 height 8
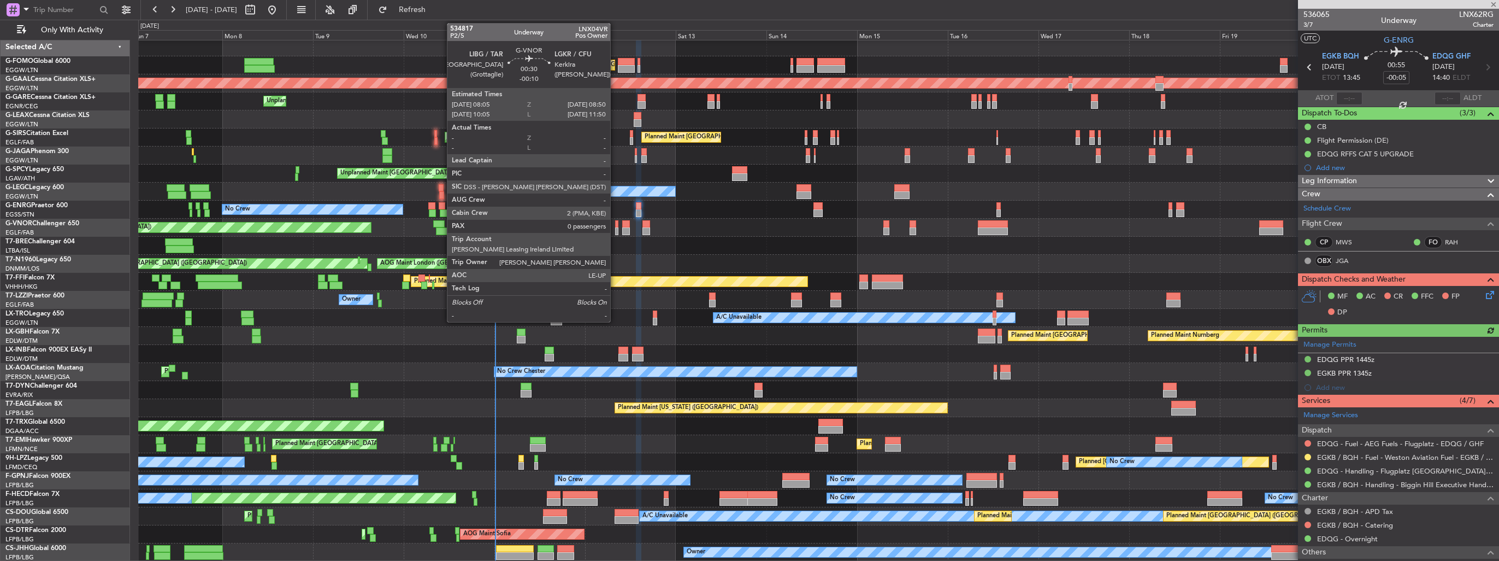
click at [615, 228] on div at bounding box center [616, 231] width 3 height 8
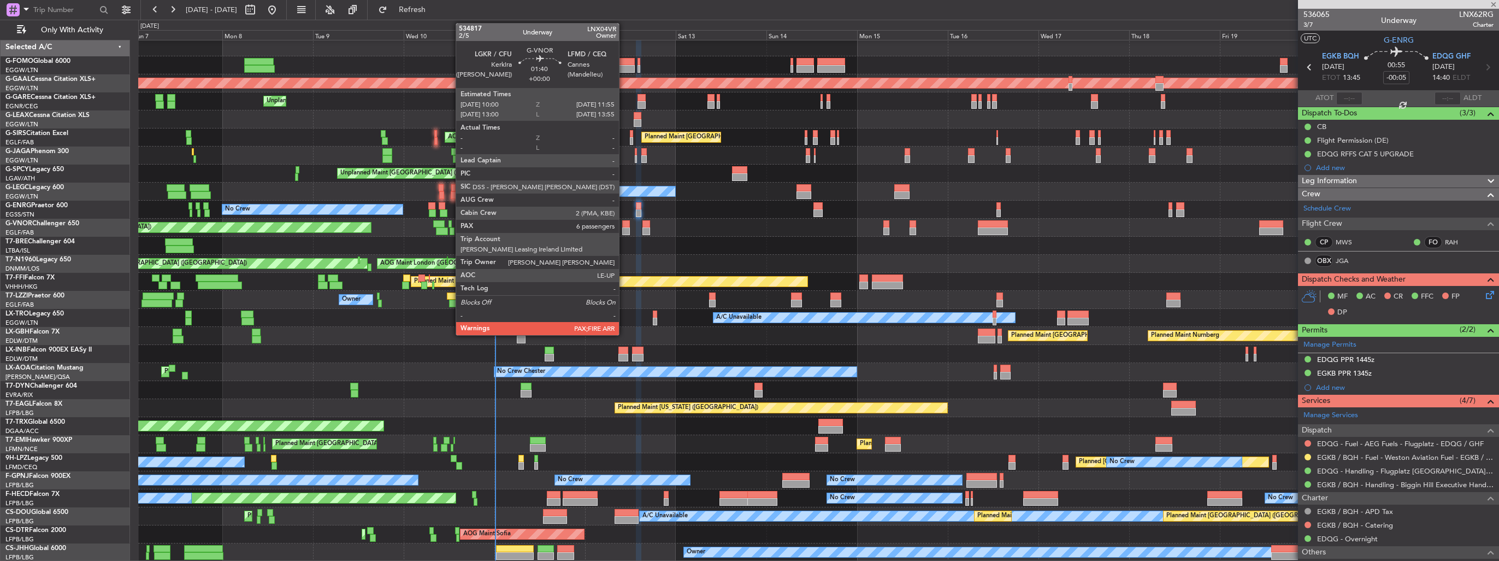
type input "-00:10"
type input "0"
click at [628, 231] on div at bounding box center [626, 231] width 8 height 8
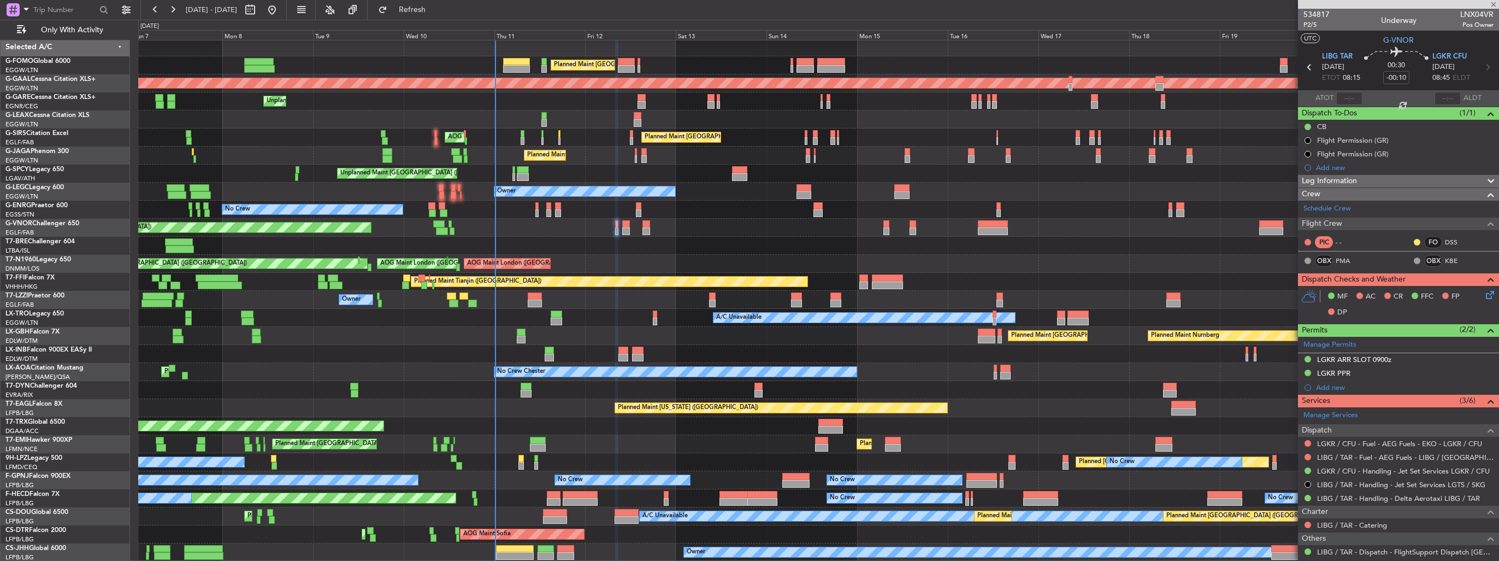
type input "6"
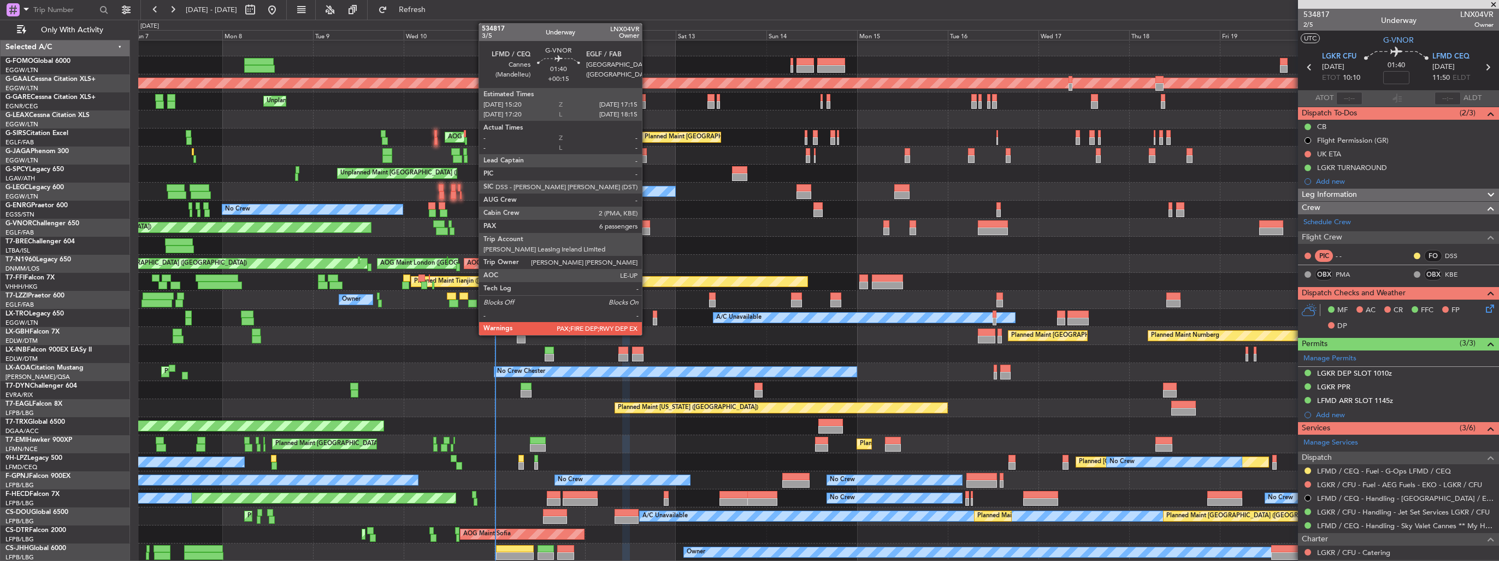
click at [647, 229] on div at bounding box center [647, 231] width 8 height 8
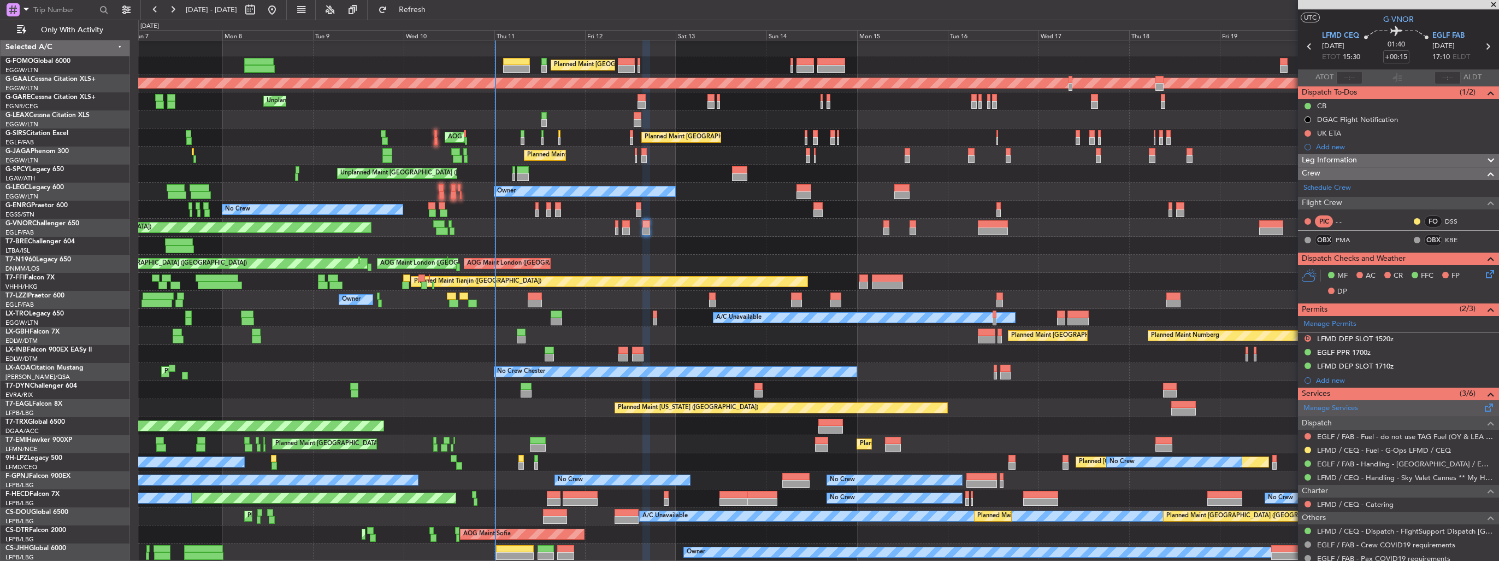
scroll to position [0, 0]
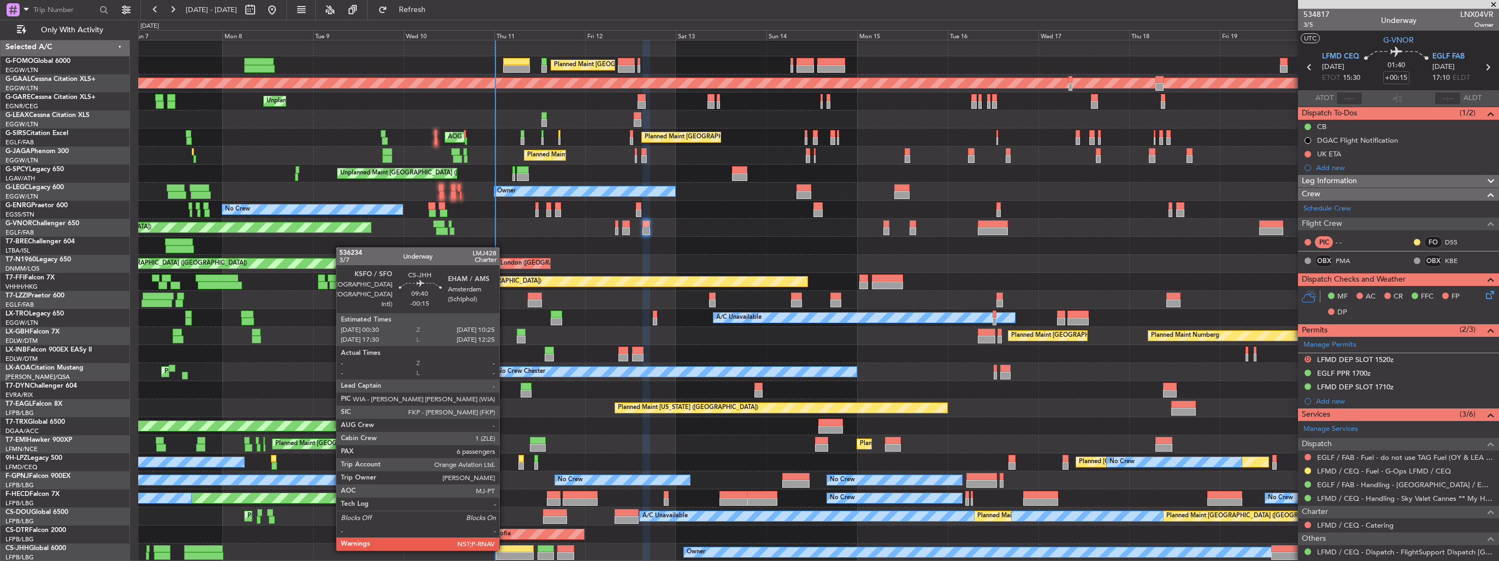
click at [504, 549] on div at bounding box center [515, 549] width 38 height 8
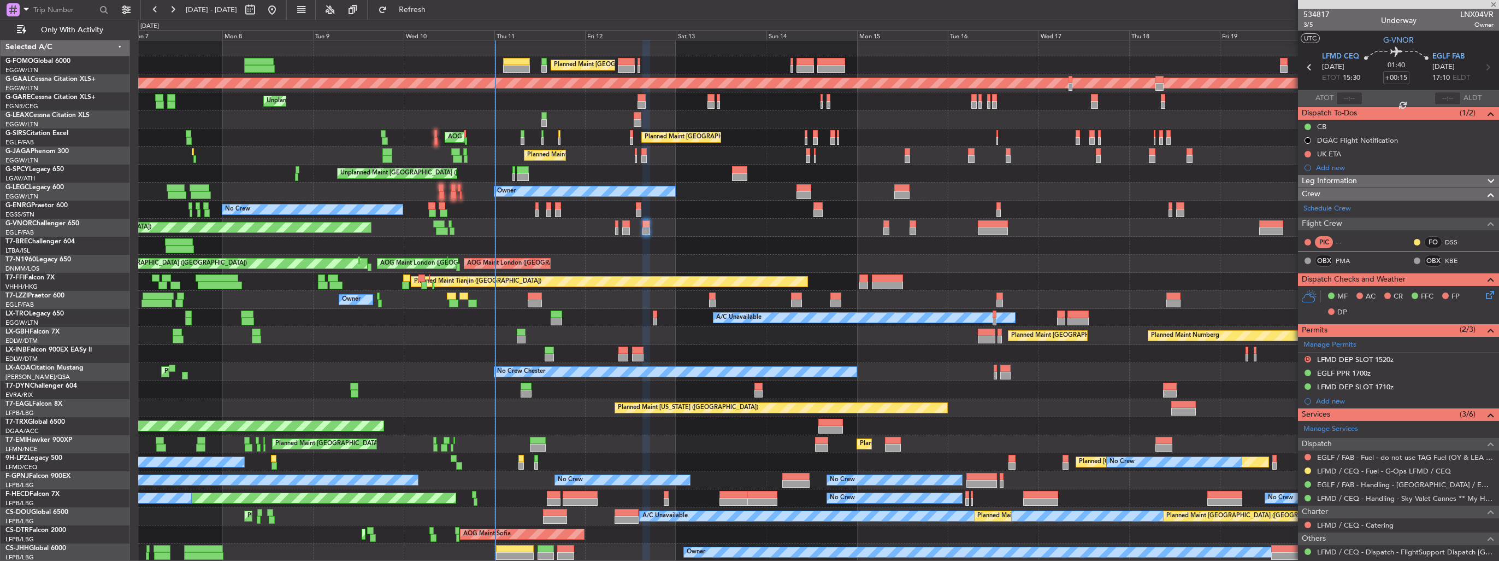
type input "-00:15"
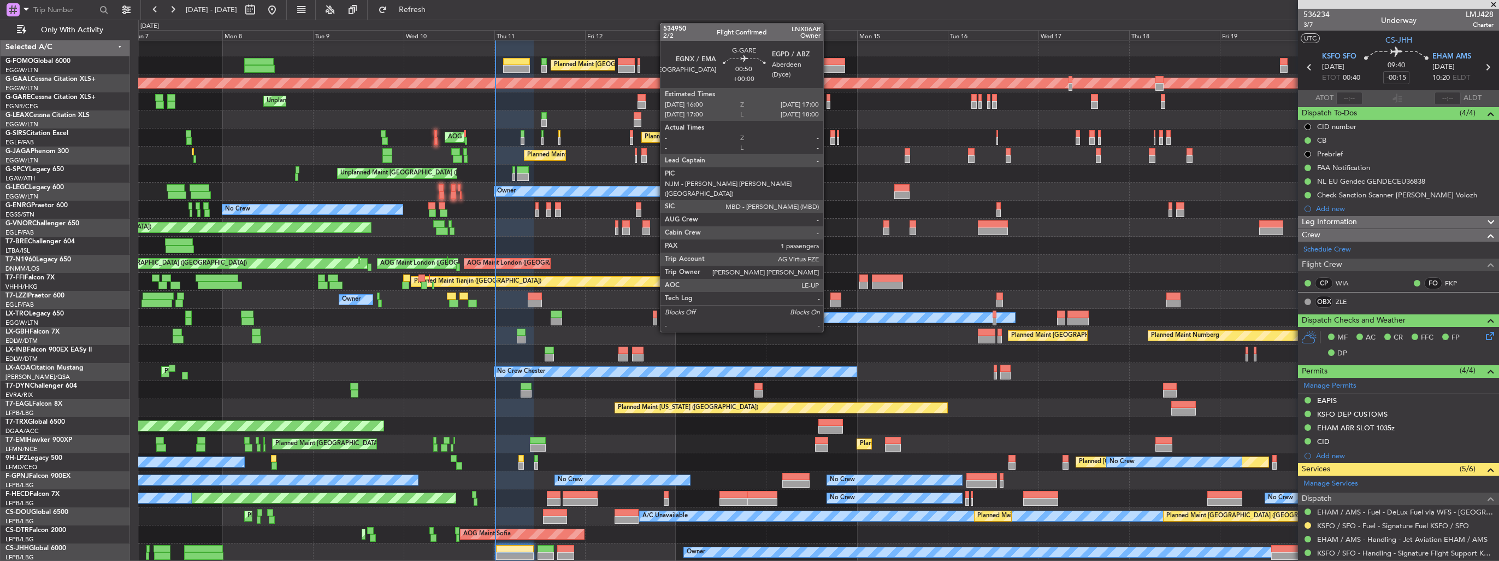
click at [828, 97] on div at bounding box center [829, 98] width 4 height 8
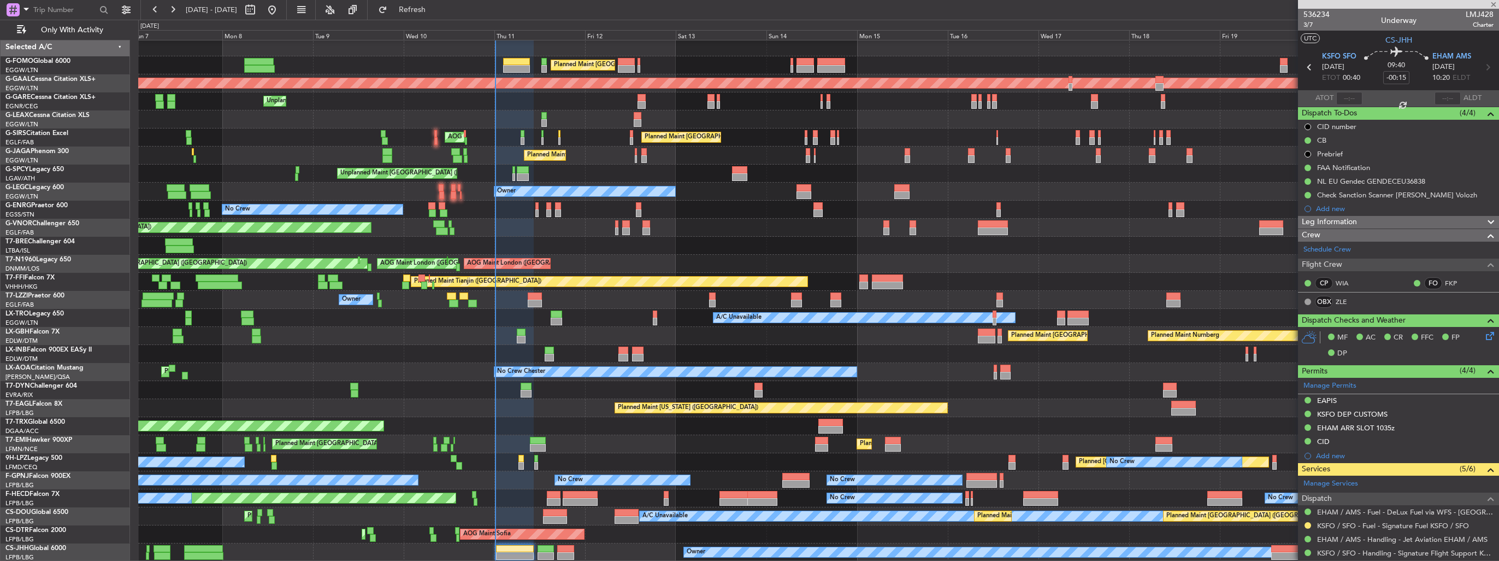
type input "1"
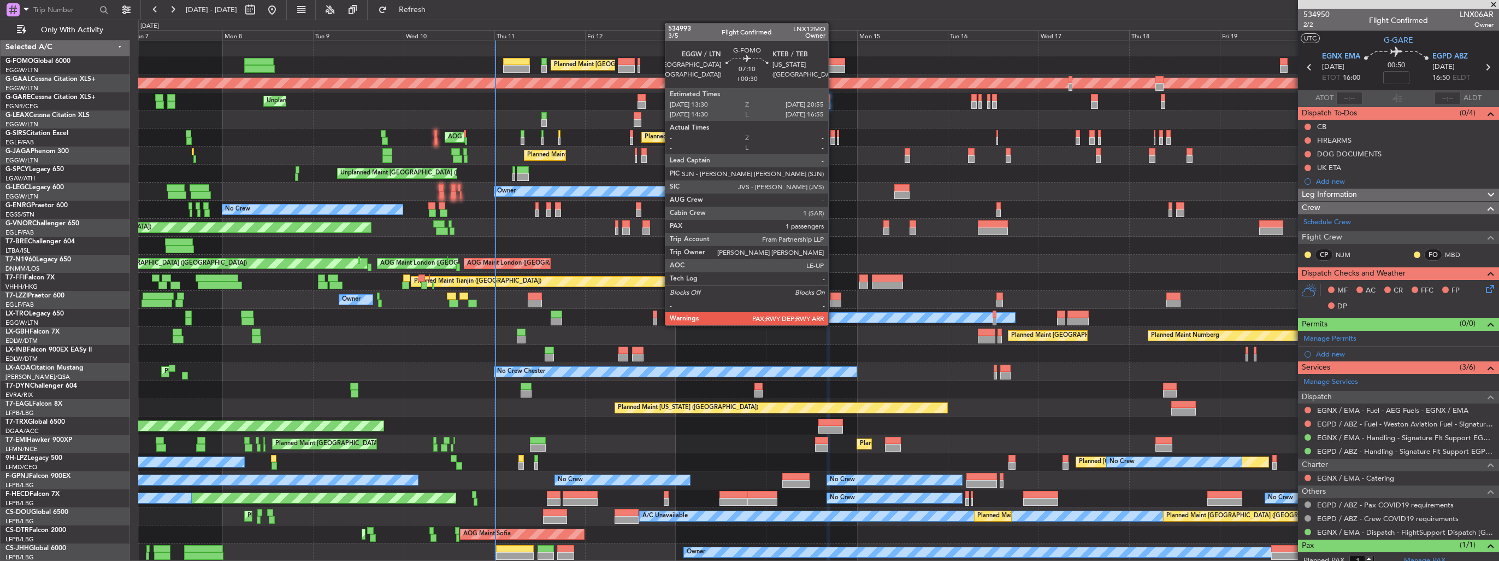
click at [833, 62] on div at bounding box center [831, 62] width 28 height 8
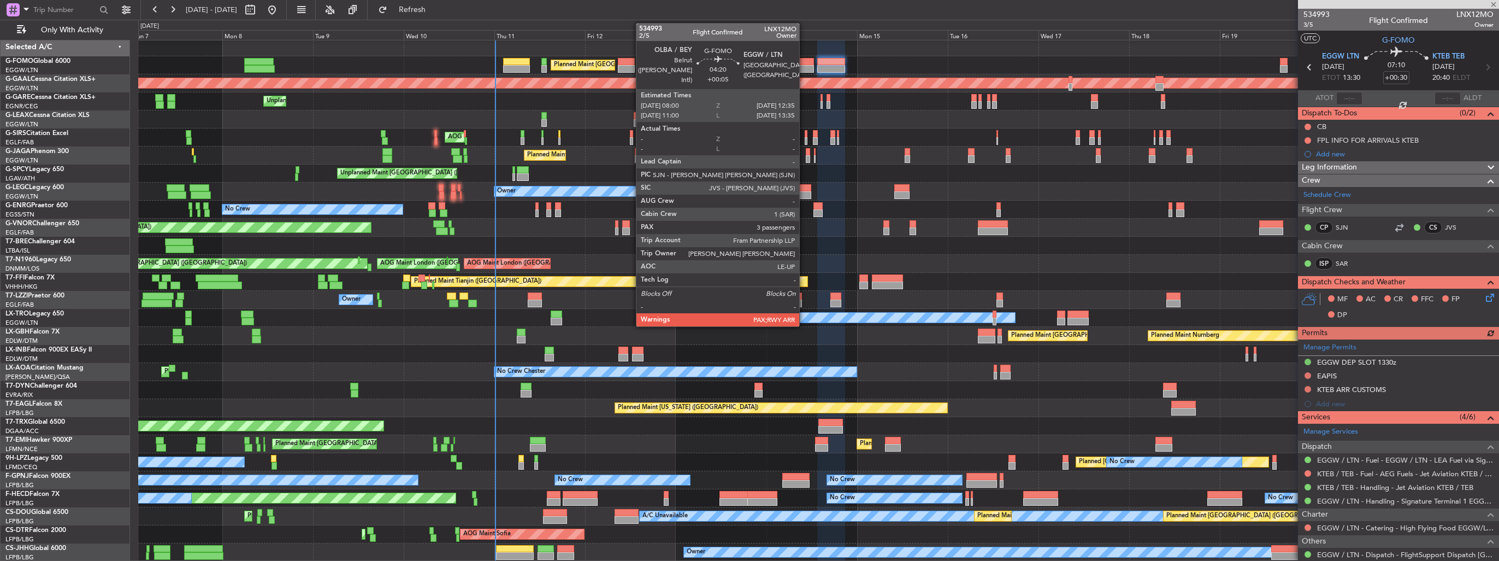
click at [804, 62] on div at bounding box center [805, 62] width 17 height 8
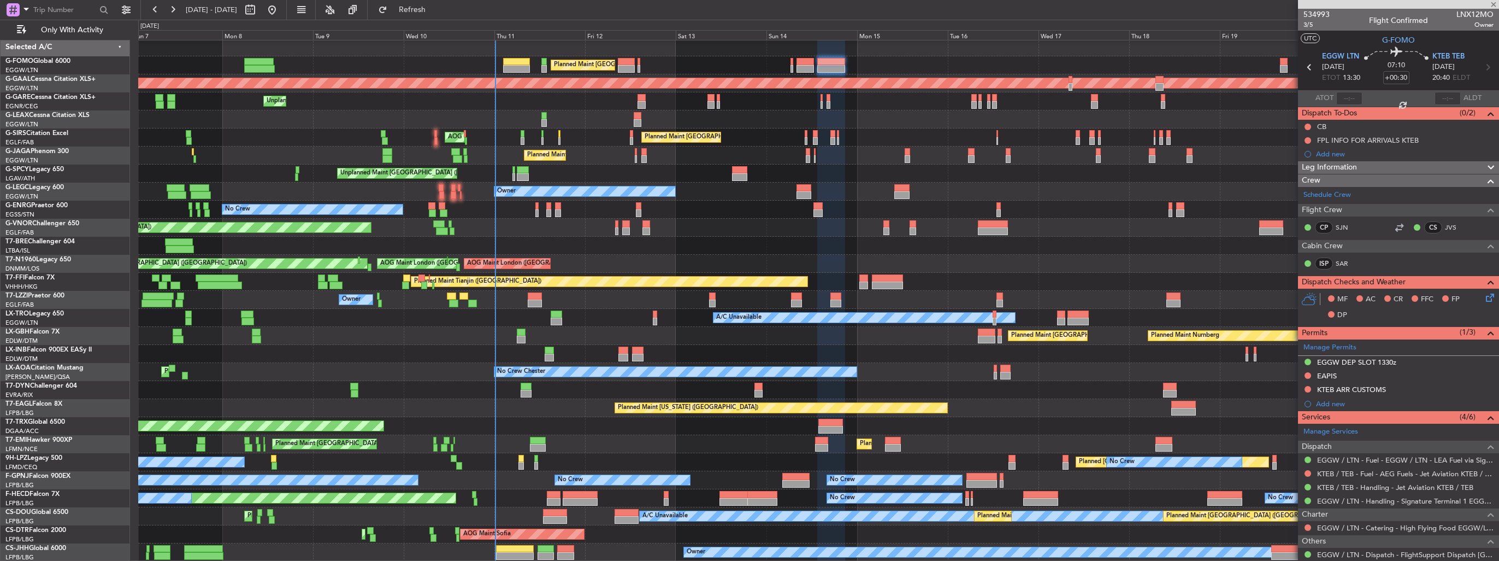
type input "+00:05"
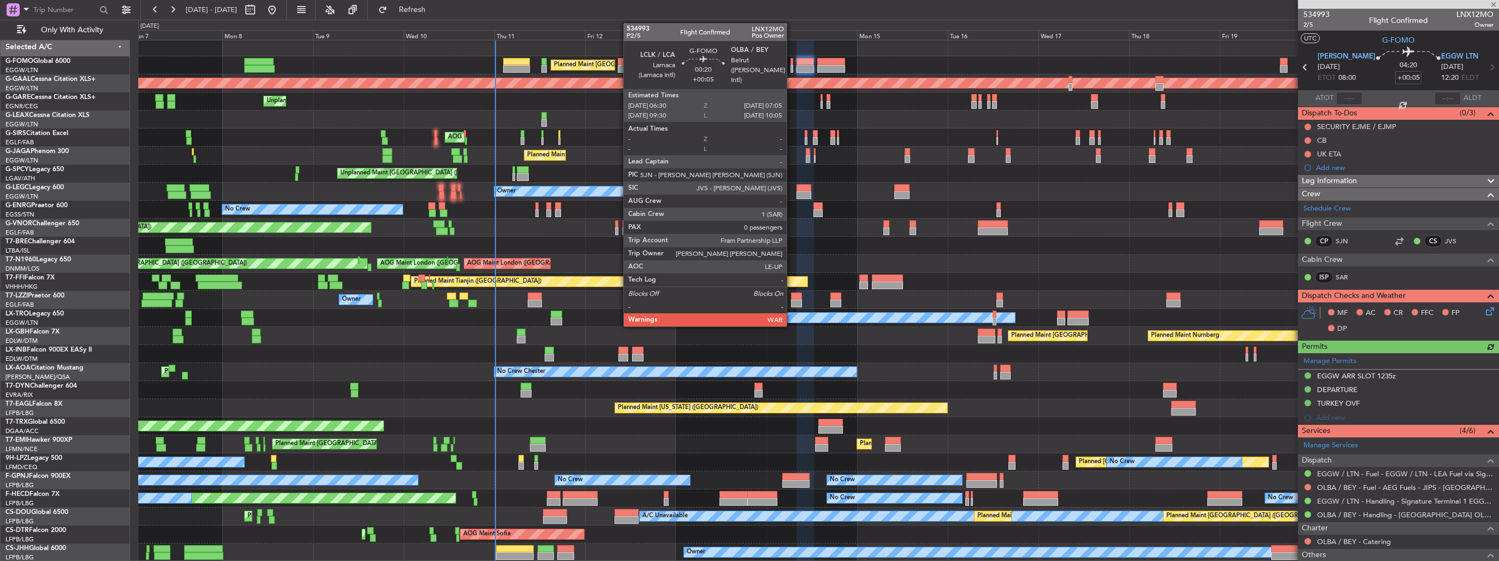
click at [792, 66] on div at bounding box center [792, 69] width 3 height 8
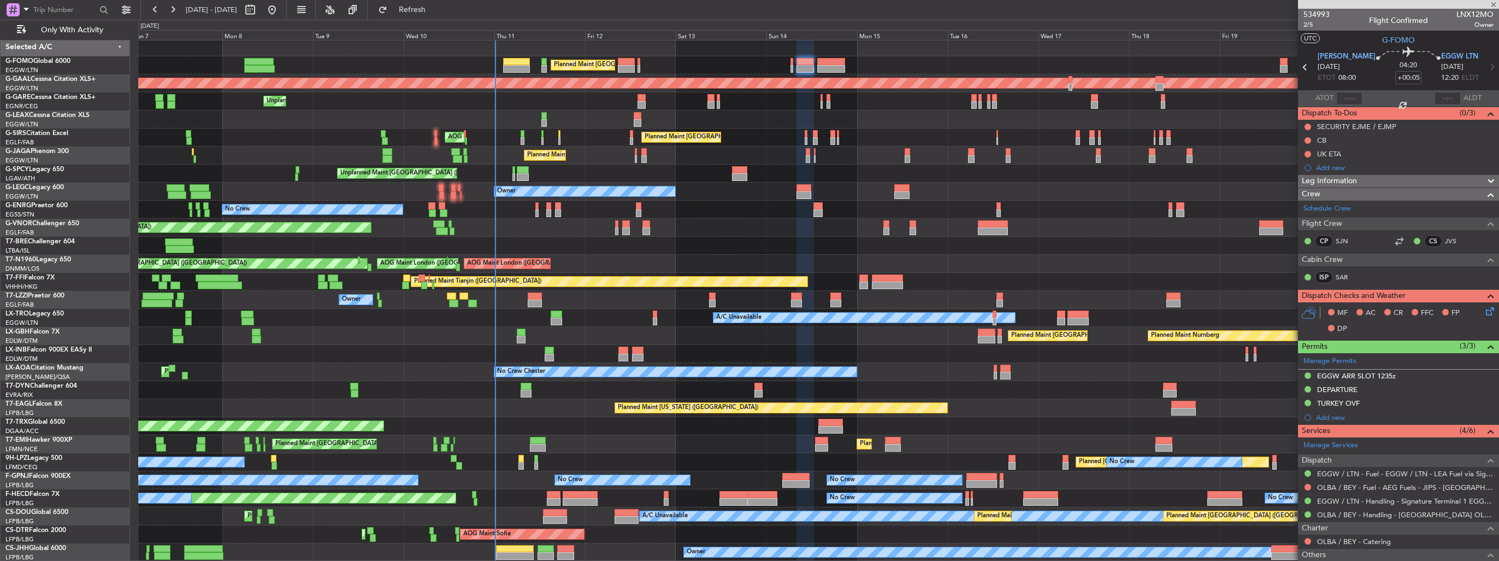
type input "0"
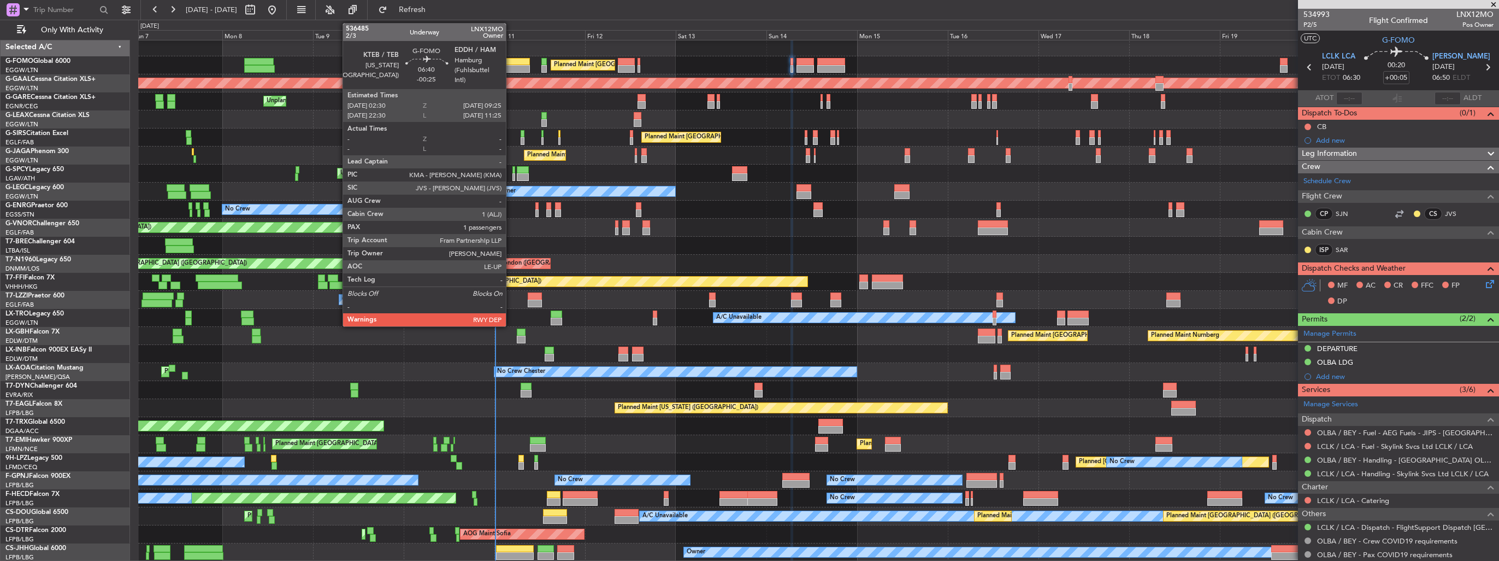
click at [510, 58] on div at bounding box center [516, 62] width 26 height 8
type input "-00:25"
type input "1"
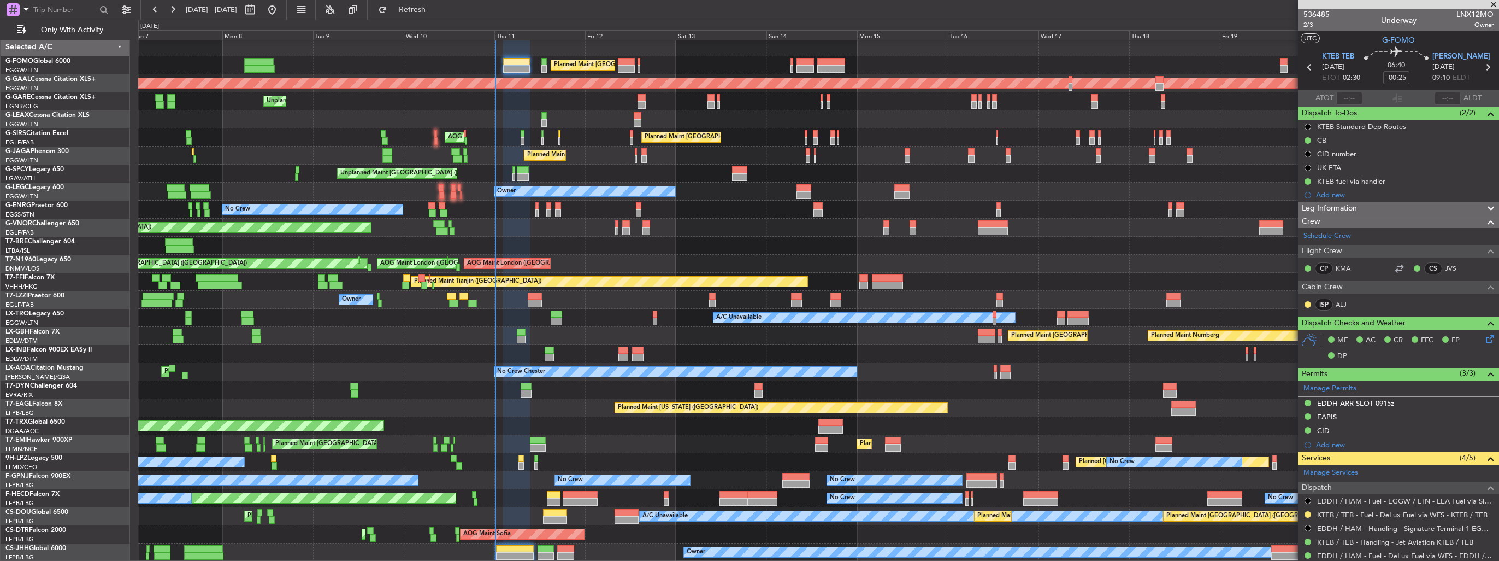
click at [1209, 252] on div at bounding box center [818, 246] width 1360 height 18
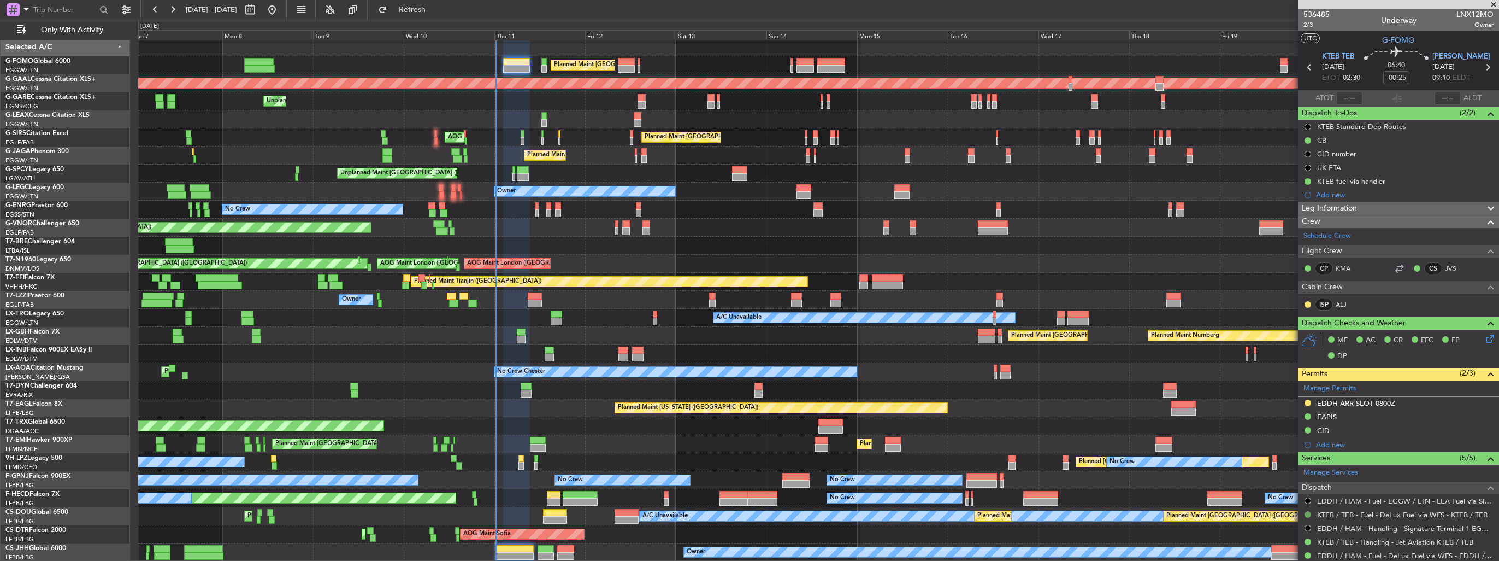
click at [1309, 512] on button at bounding box center [1308, 514] width 7 height 7
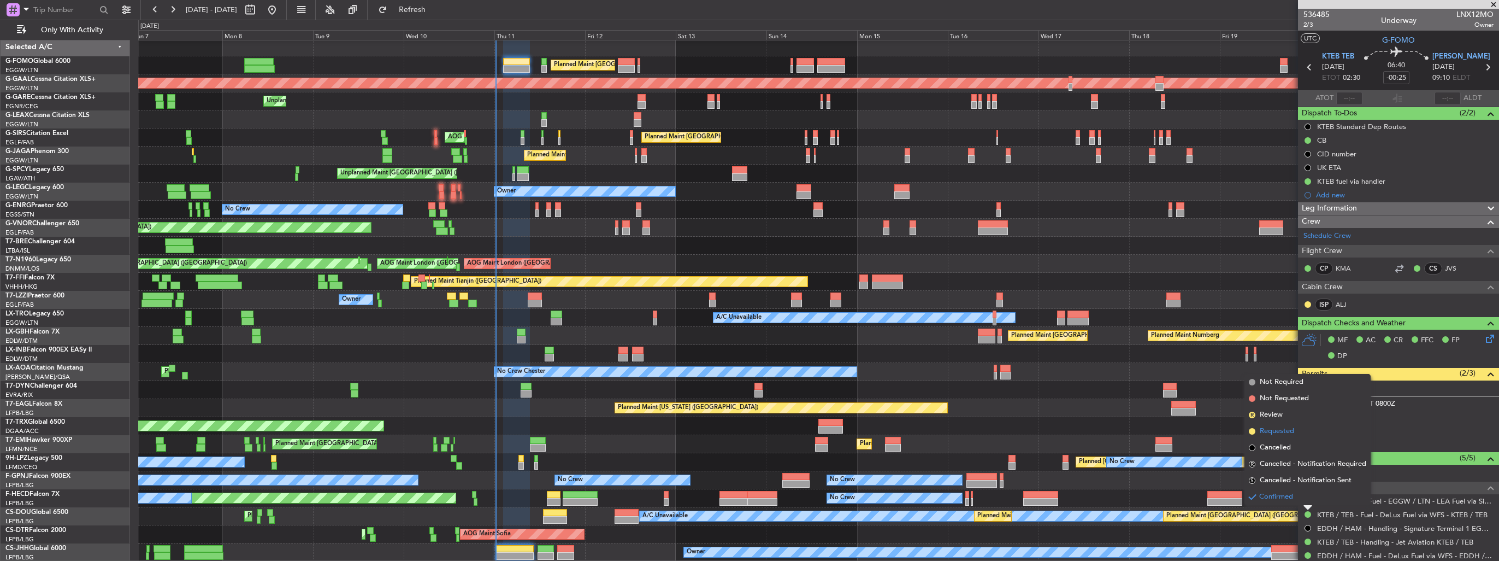
click at [1281, 433] on span "Requested" at bounding box center [1277, 431] width 34 height 11
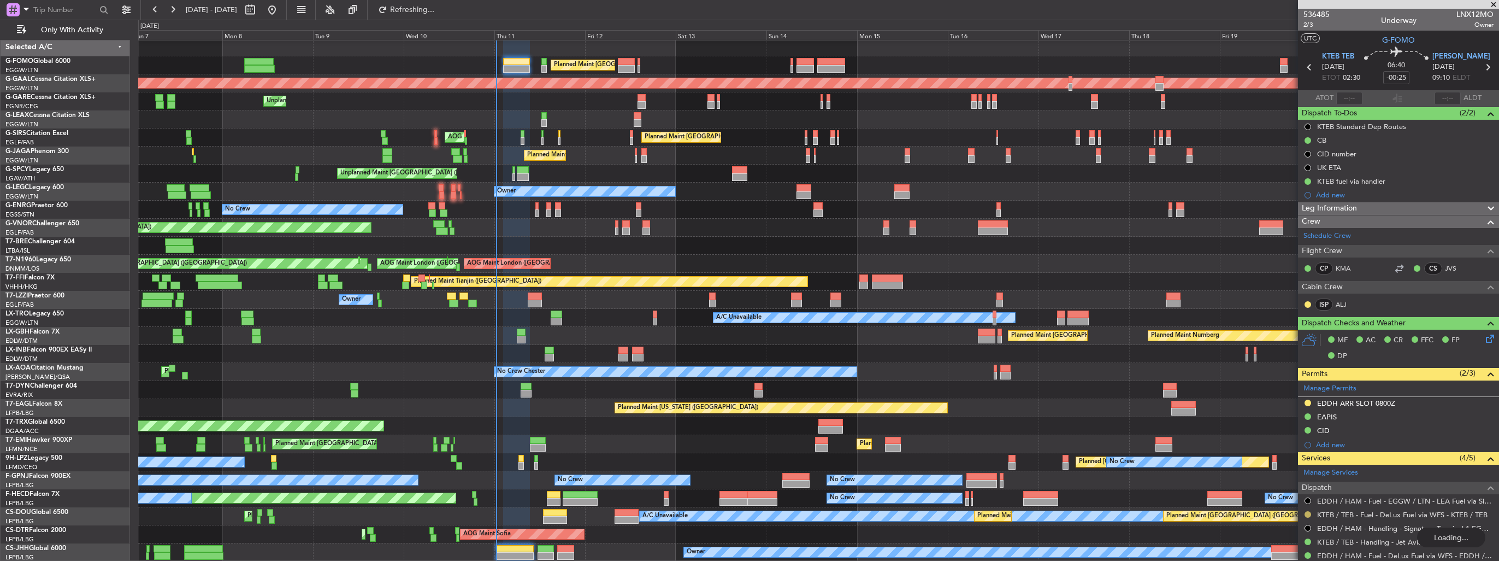
click at [1307, 516] on div at bounding box center [1308, 514] width 9 height 9
click at [1307, 512] on div "Manage Services Dispatch EDDH / HAM - Fuel - EGGW / LTN - LEA Fuel via Signatur…" at bounding box center [1398, 560] width 201 height 192
click at [1310, 512] on button at bounding box center [1308, 514] width 7 height 7
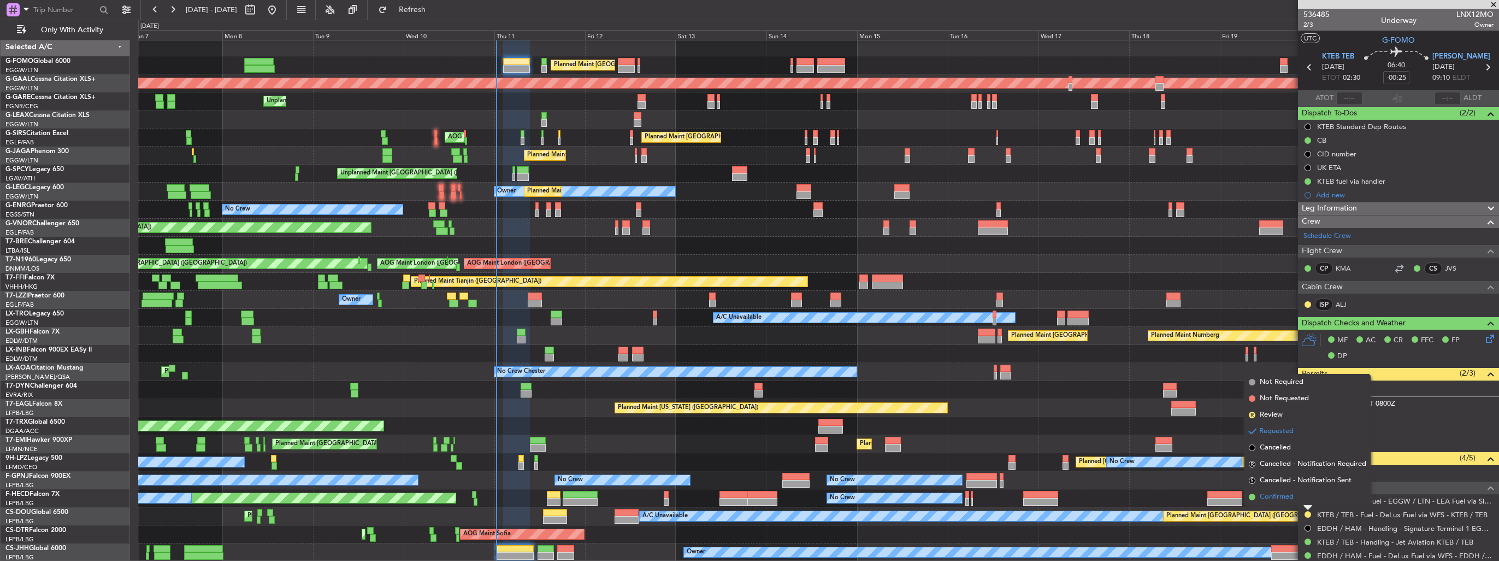
click at [1287, 499] on span "Confirmed" at bounding box center [1277, 496] width 34 height 11
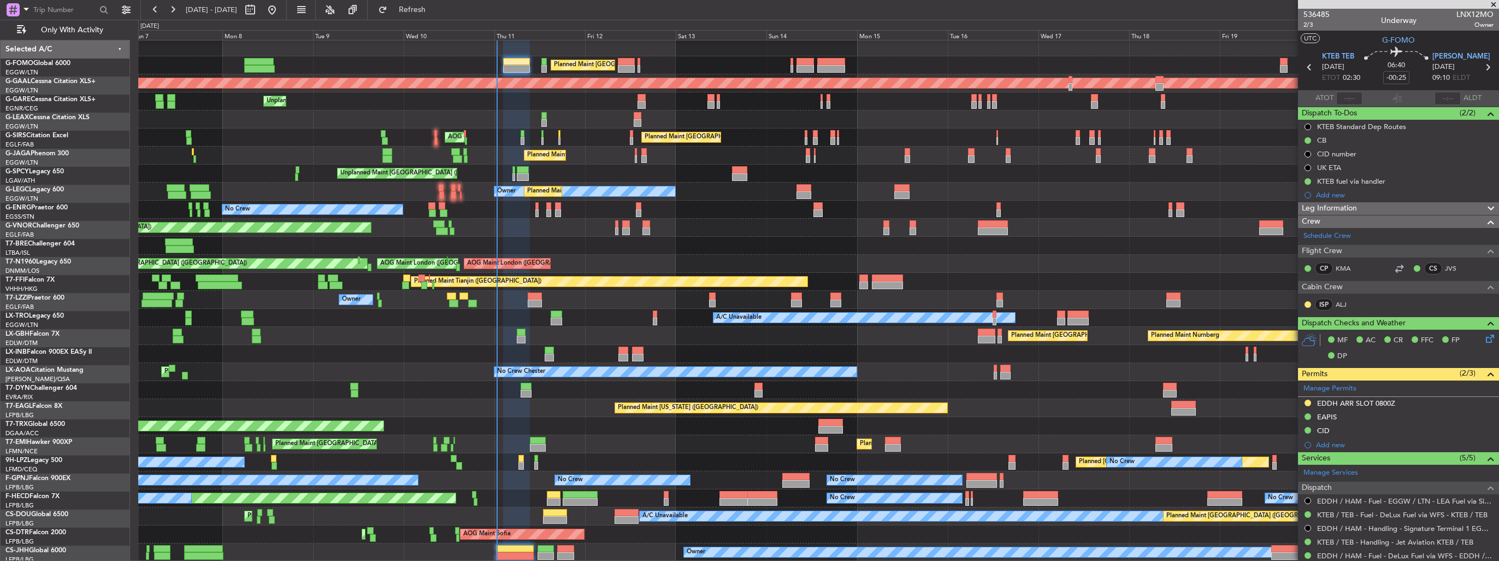
scroll to position [2, 0]
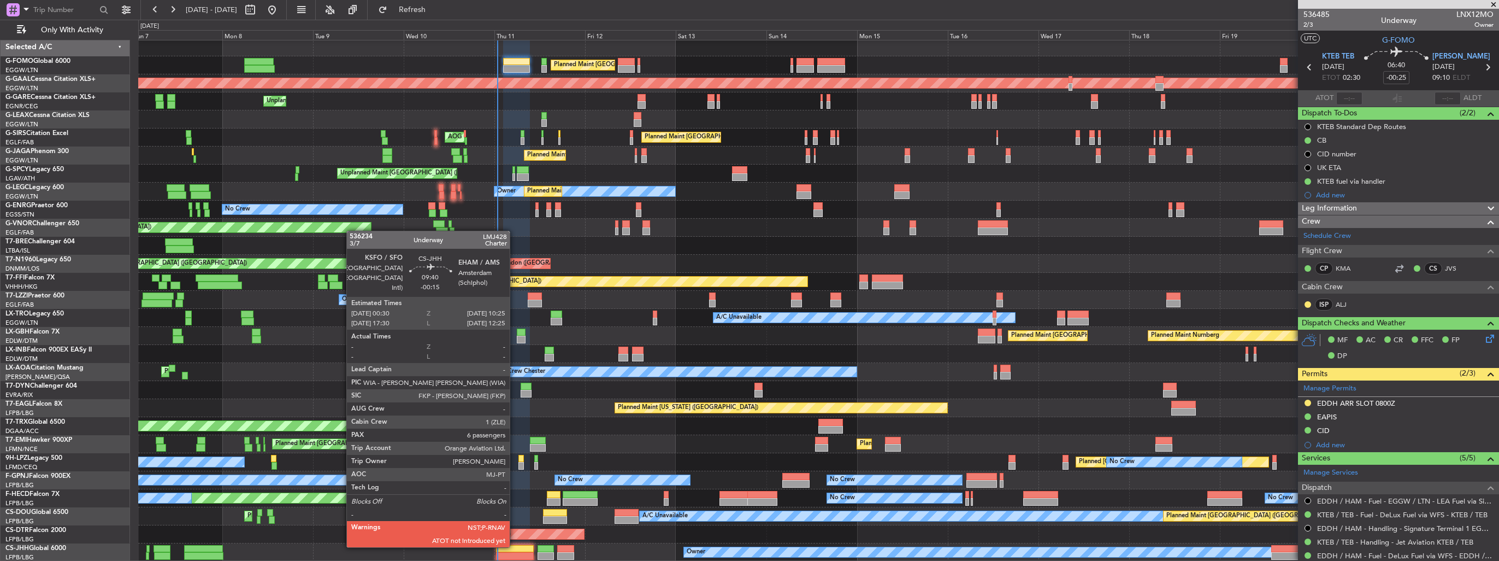
click at [515, 546] on div at bounding box center [515, 549] width 38 height 8
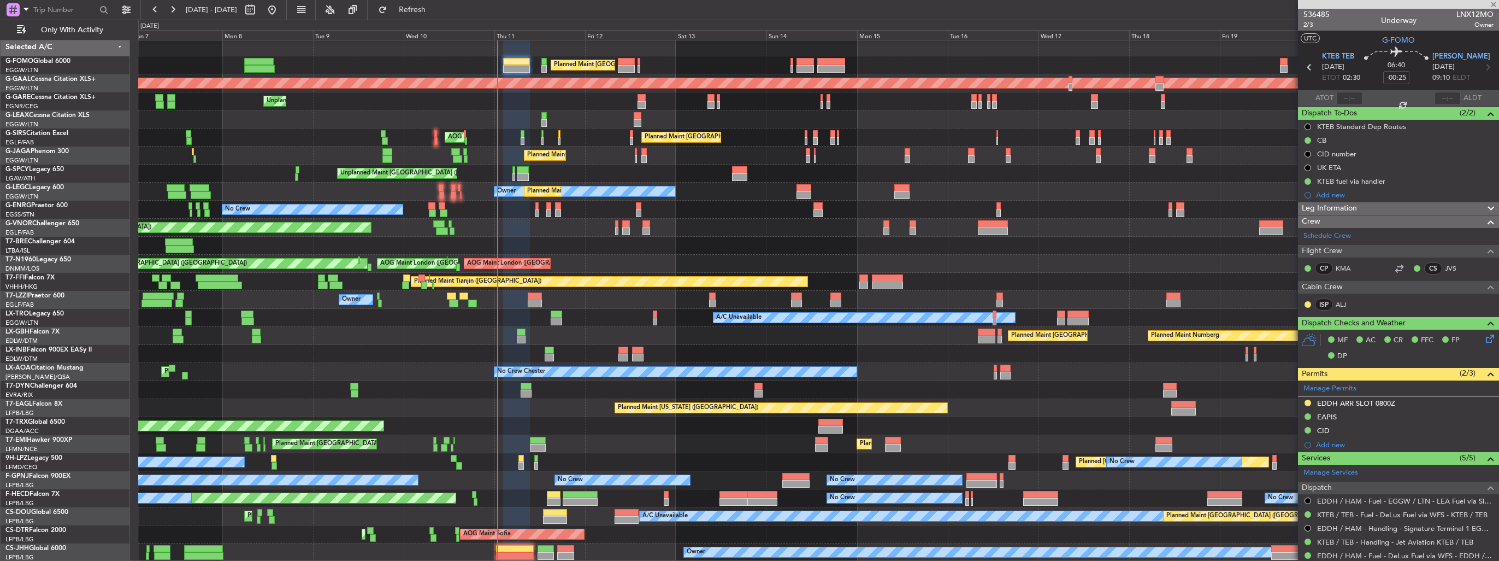
type input "-00:15"
type input "6"
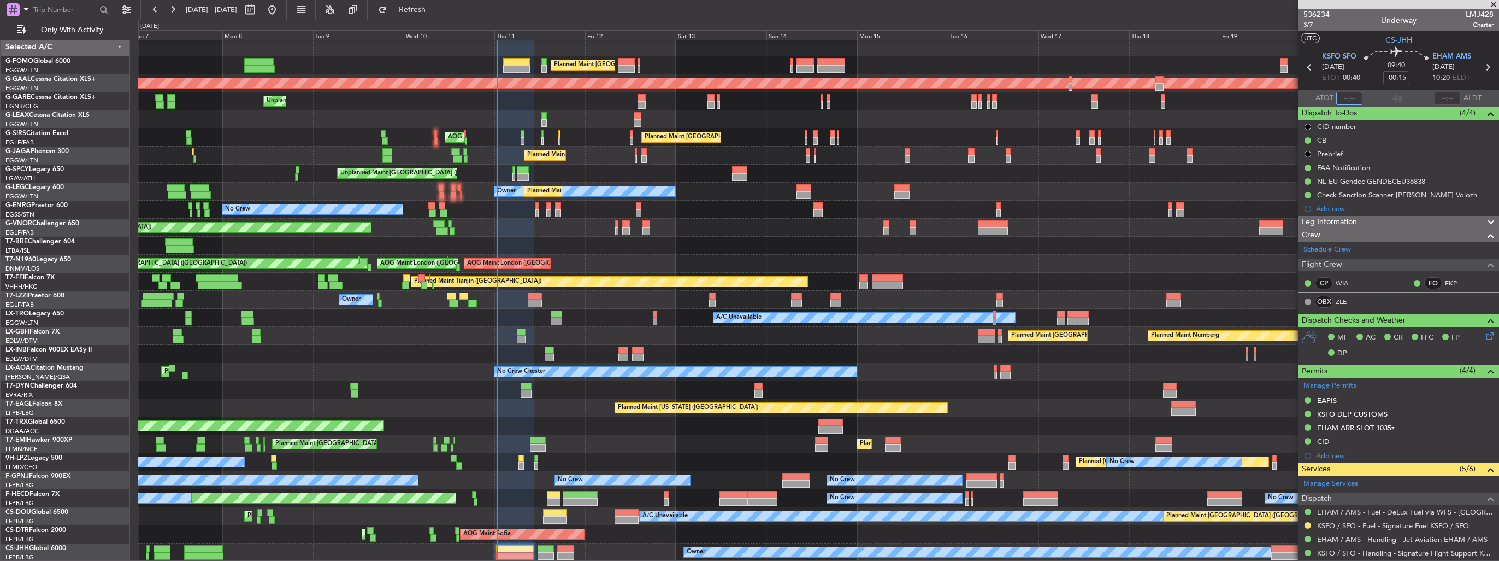
click at [1350, 98] on input "text" at bounding box center [1349, 98] width 26 height 13
type input "00:49"
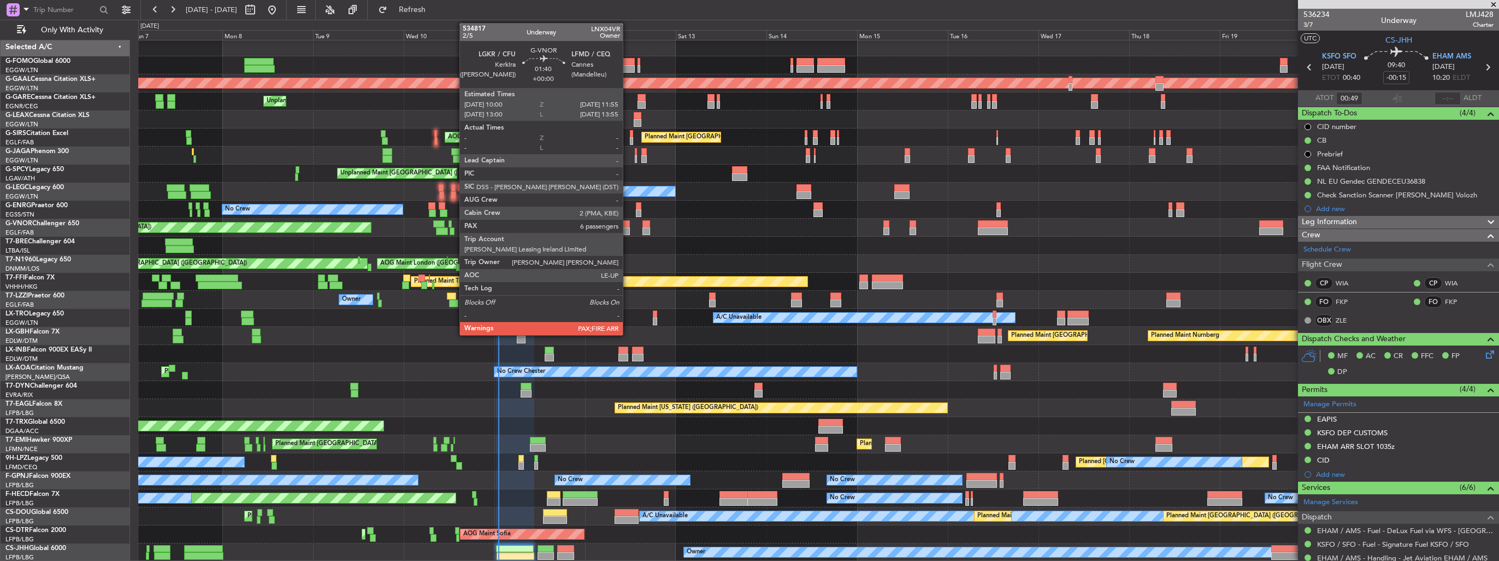
click at [628, 225] on div at bounding box center [626, 224] width 8 height 8
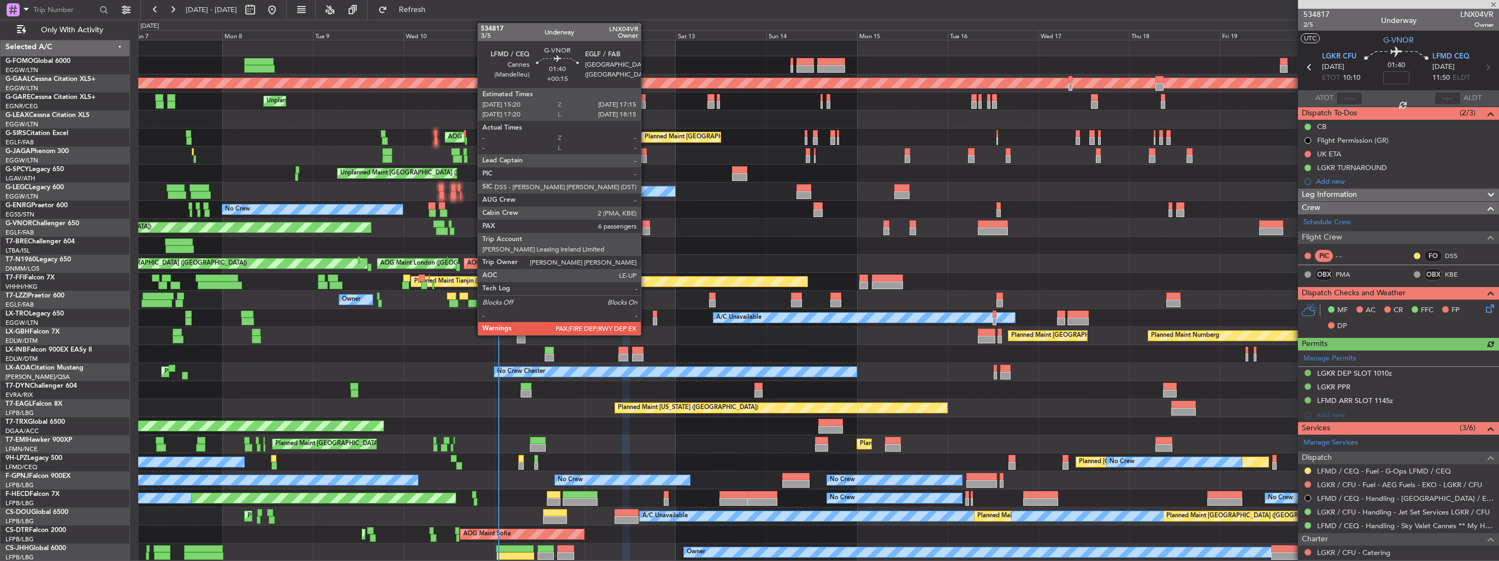
click at [646, 226] on div at bounding box center [647, 224] width 8 height 8
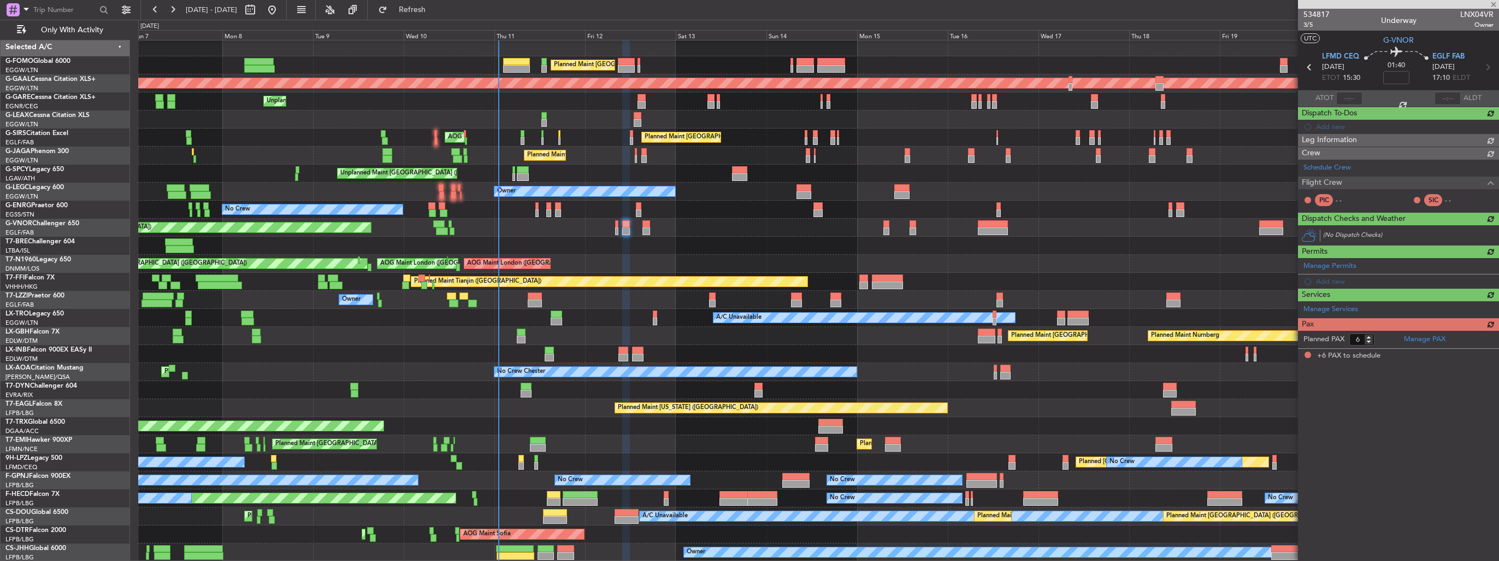
type input "+00:15"
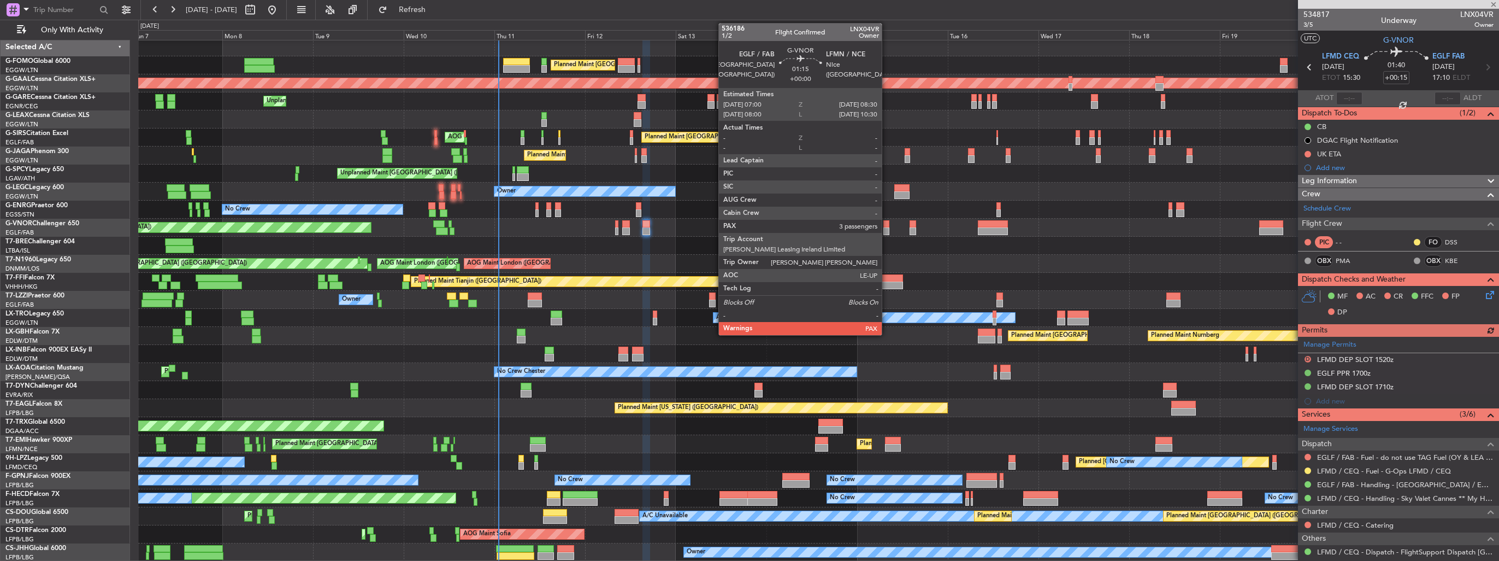
click at [887, 229] on div at bounding box center [886, 231] width 6 height 8
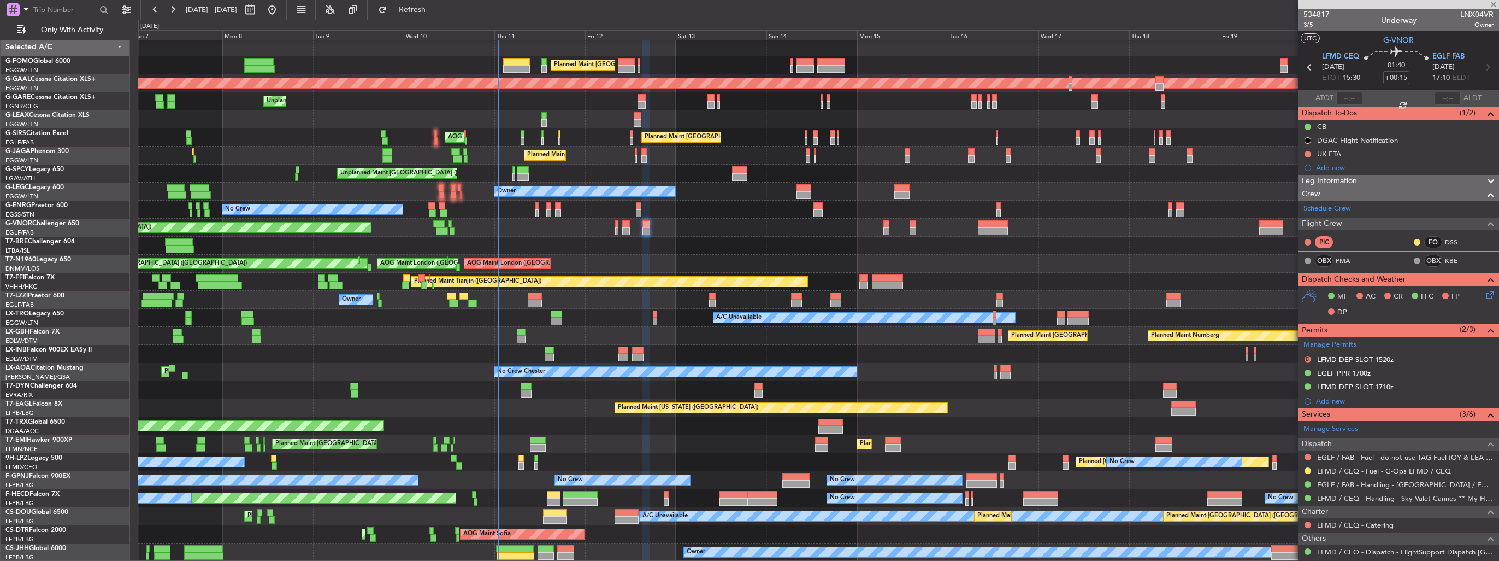
type input "3"
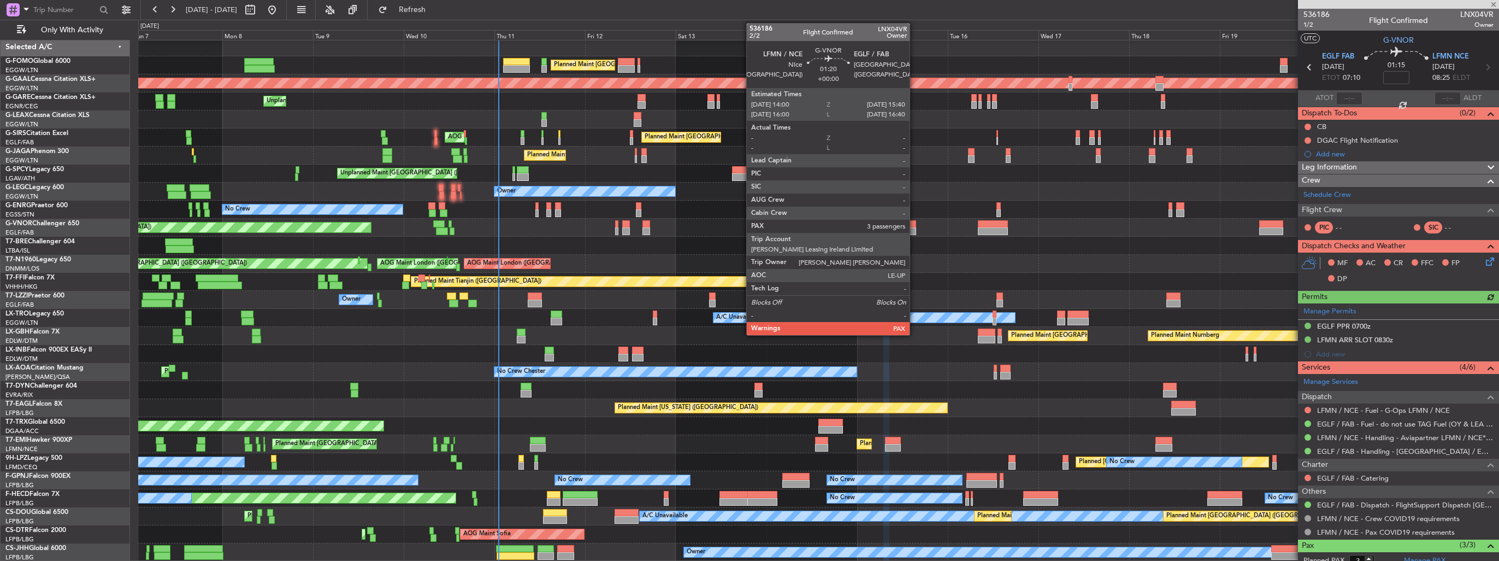
click at [915, 232] on div at bounding box center [913, 231] width 7 height 8
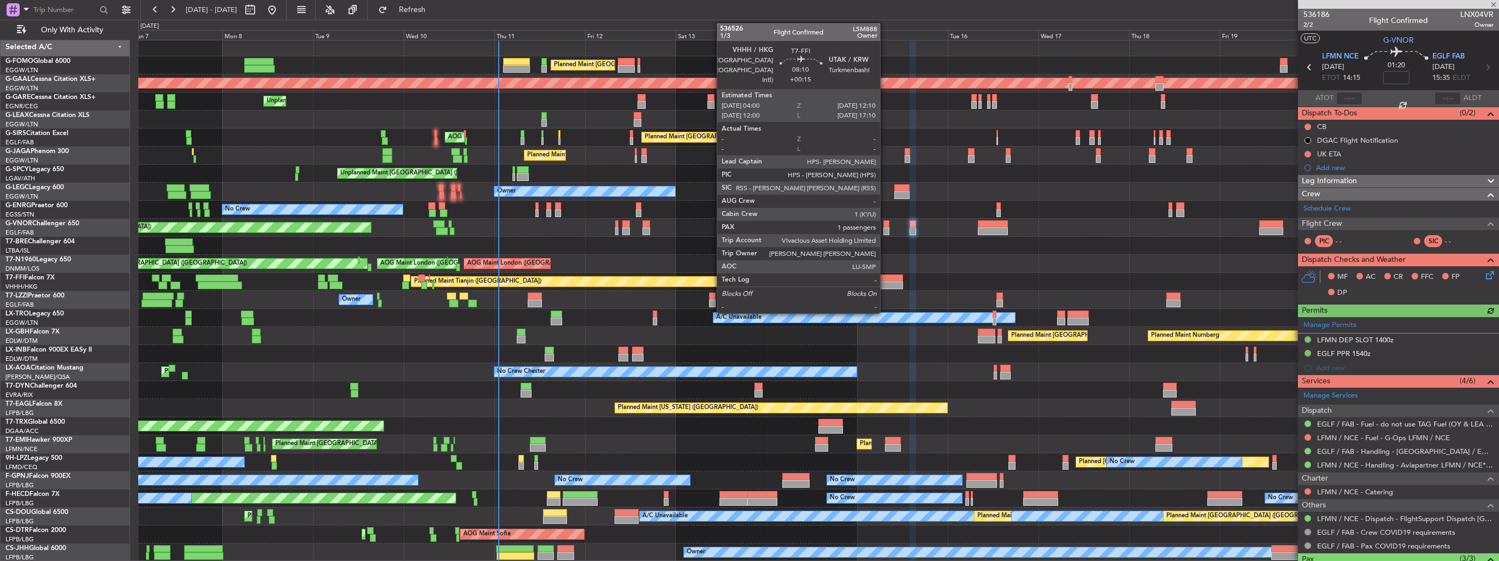
click at [885, 276] on div at bounding box center [887, 278] width 31 height 8
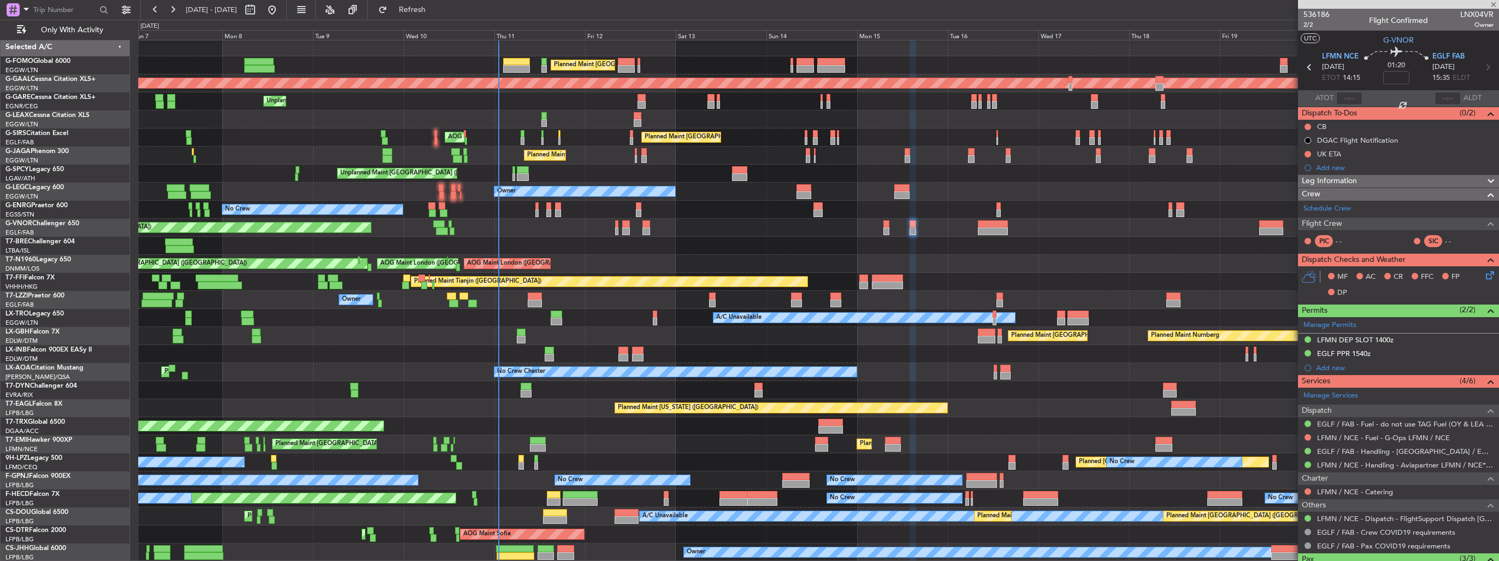
type input "+00:15"
type input "1"
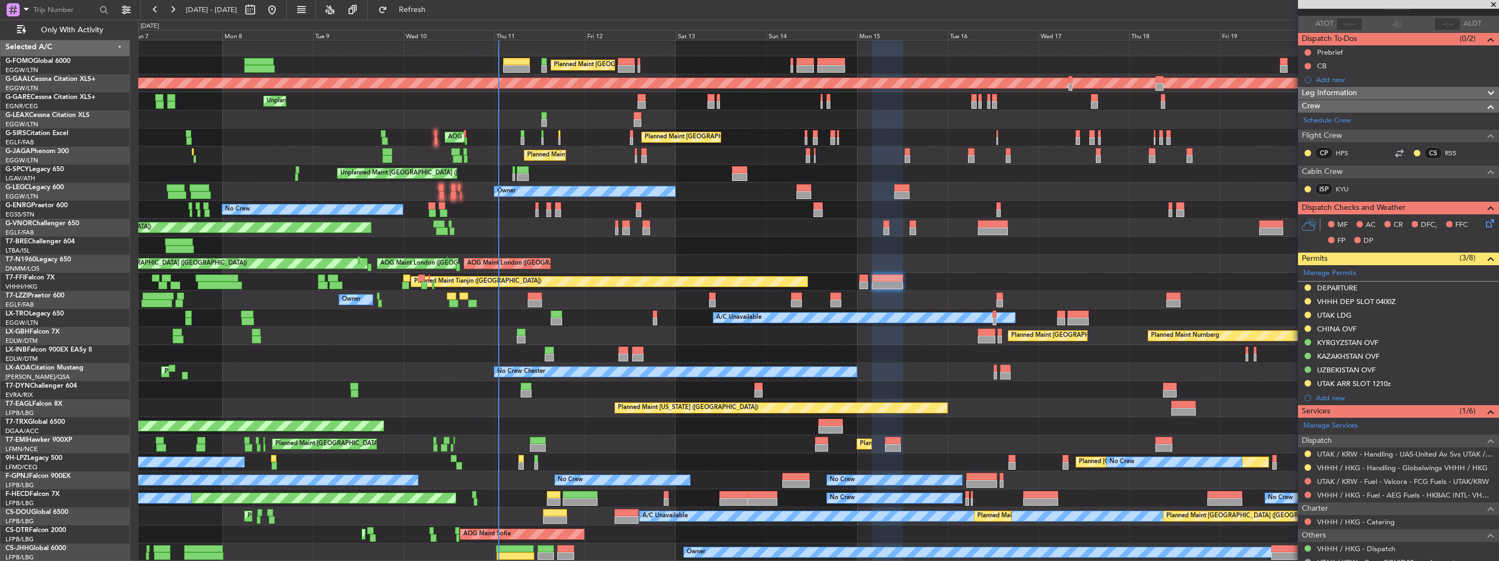
scroll to position [149, 0]
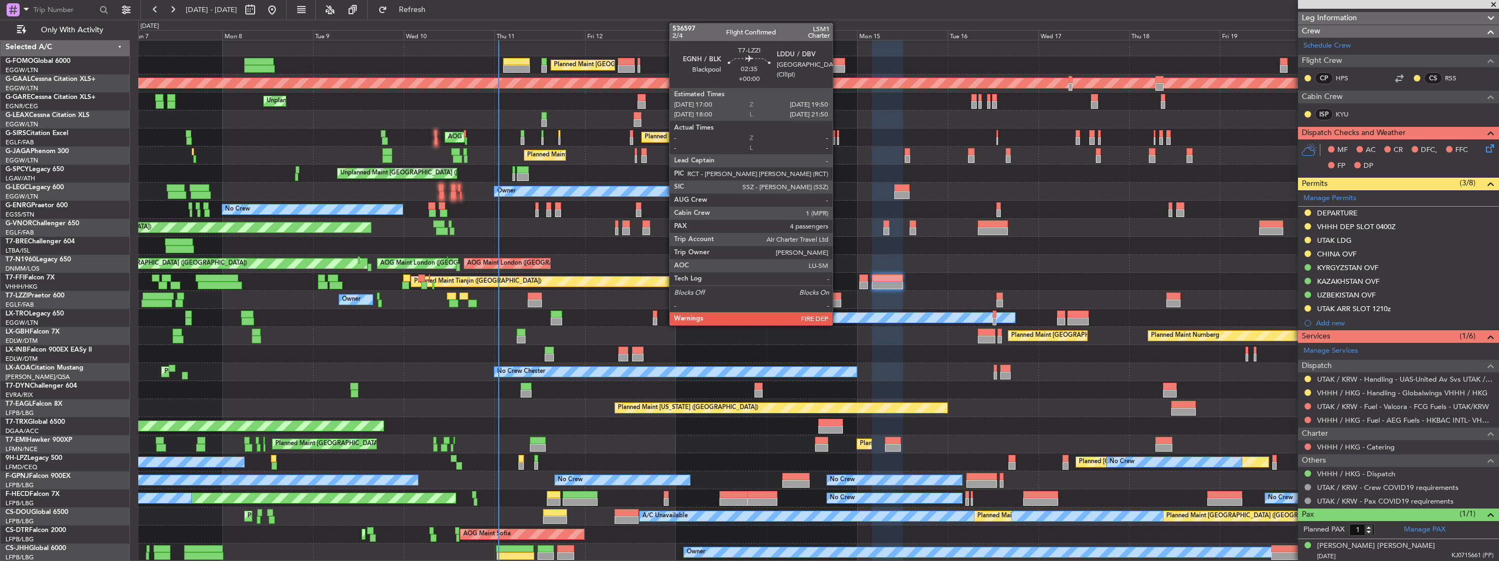
click at [838, 298] on div at bounding box center [835, 296] width 11 height 8
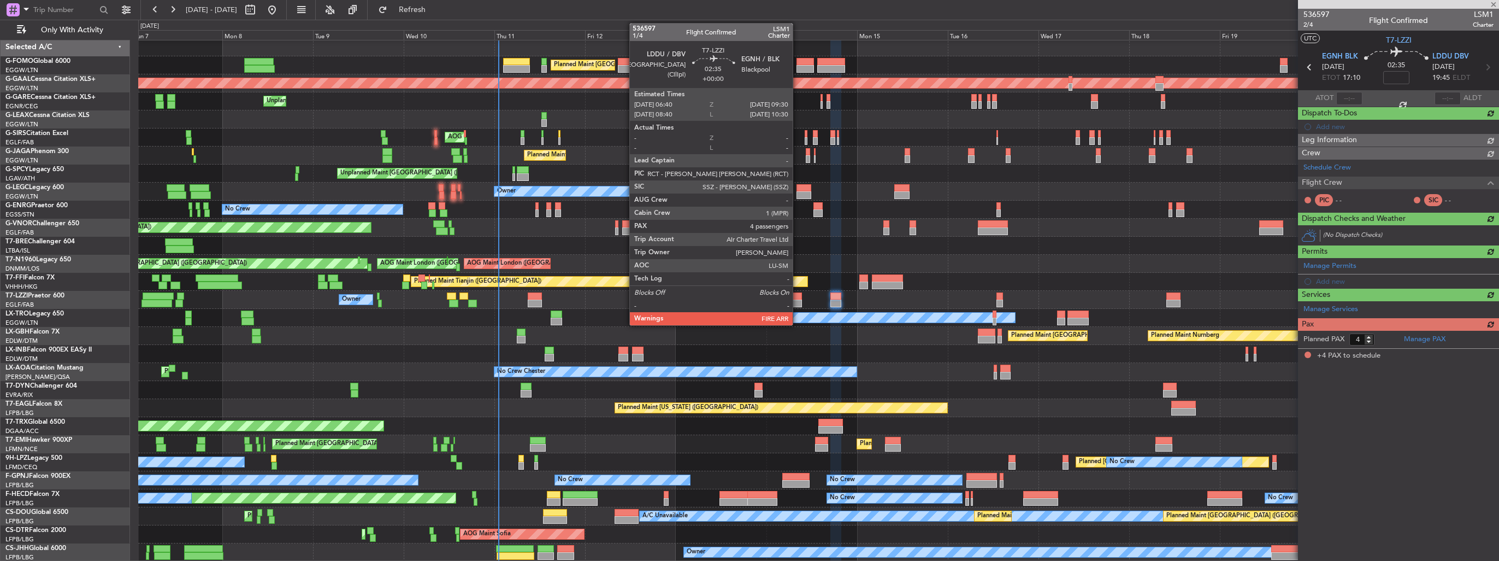
scroll to position [0, 0]
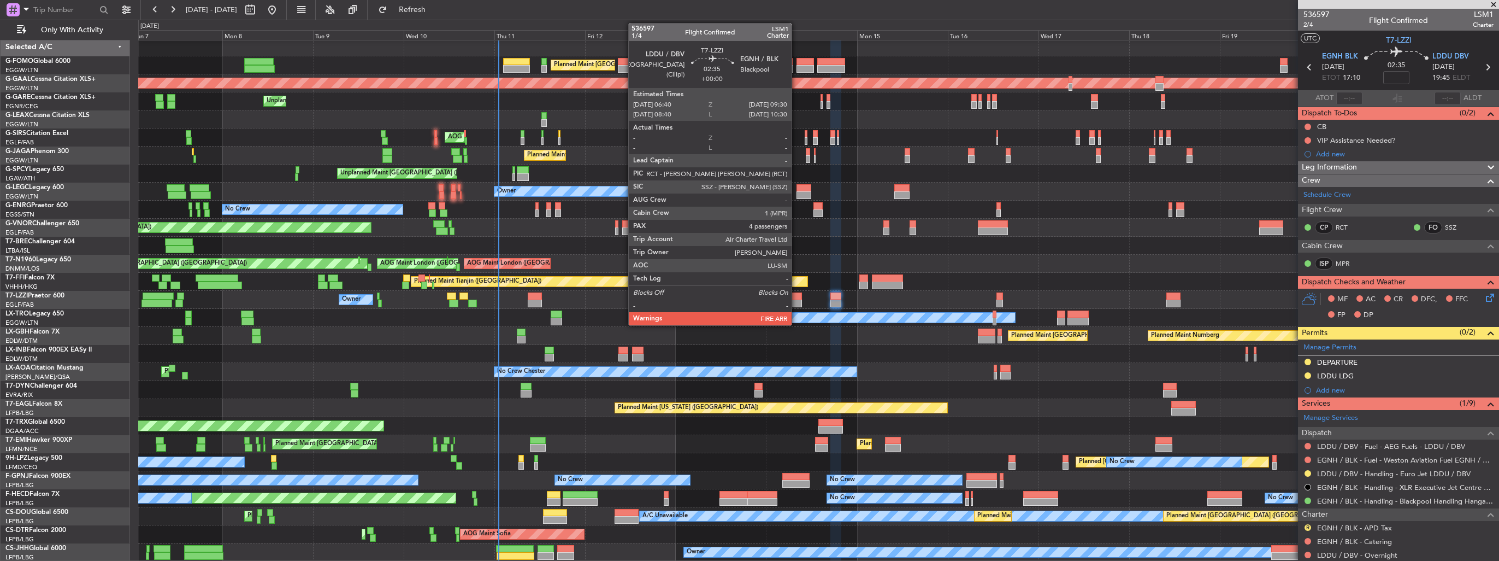
click at [797, 301] on div at bounding box center [796, 303] width 11 height 8
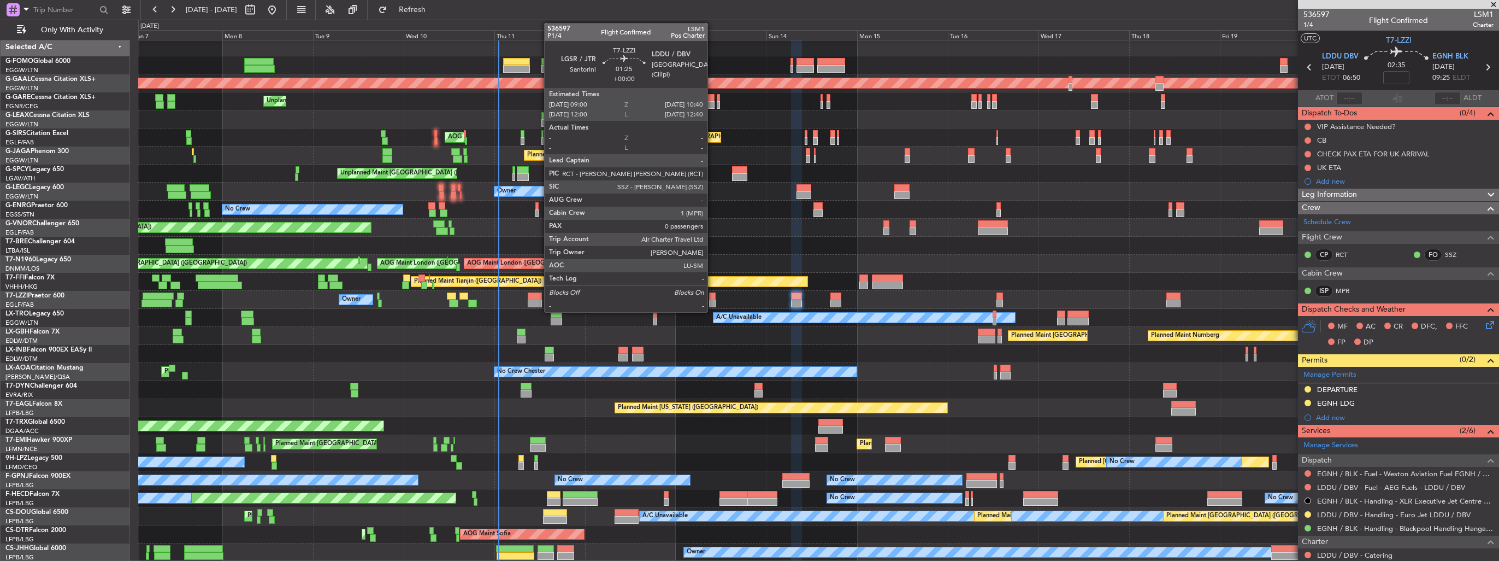
click at [712, 301] on div at bounding box center [712, 303] width 7 height 8
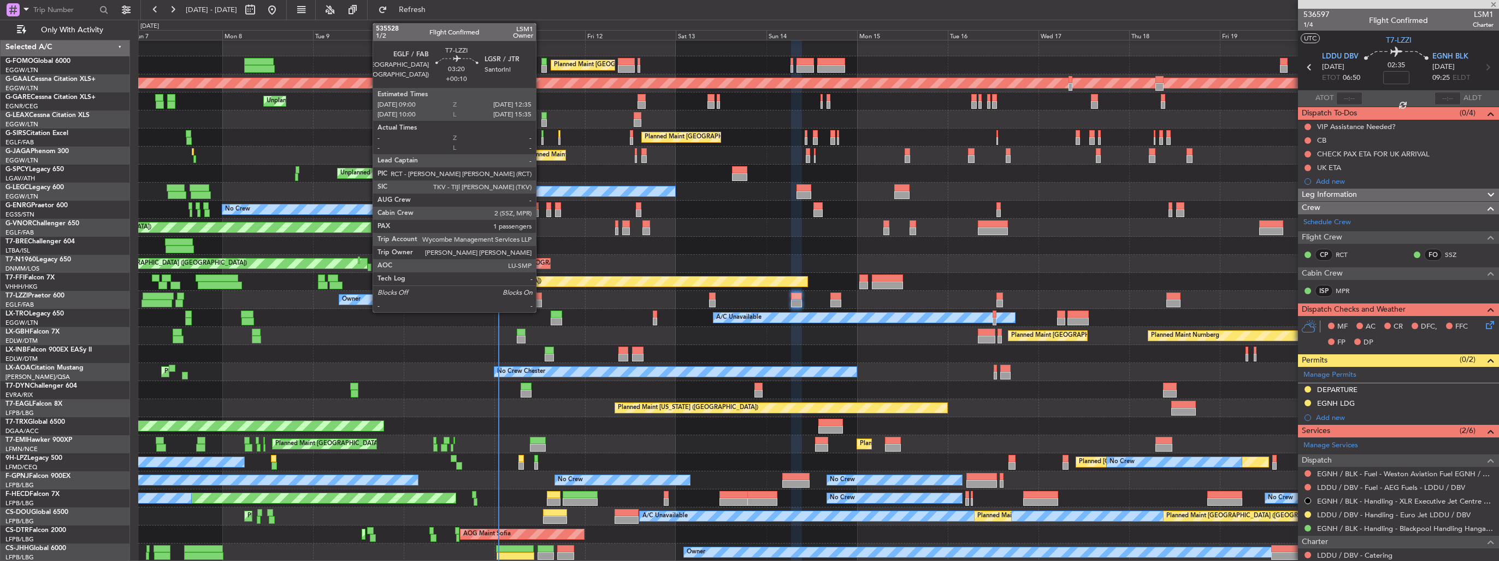
type input "0"
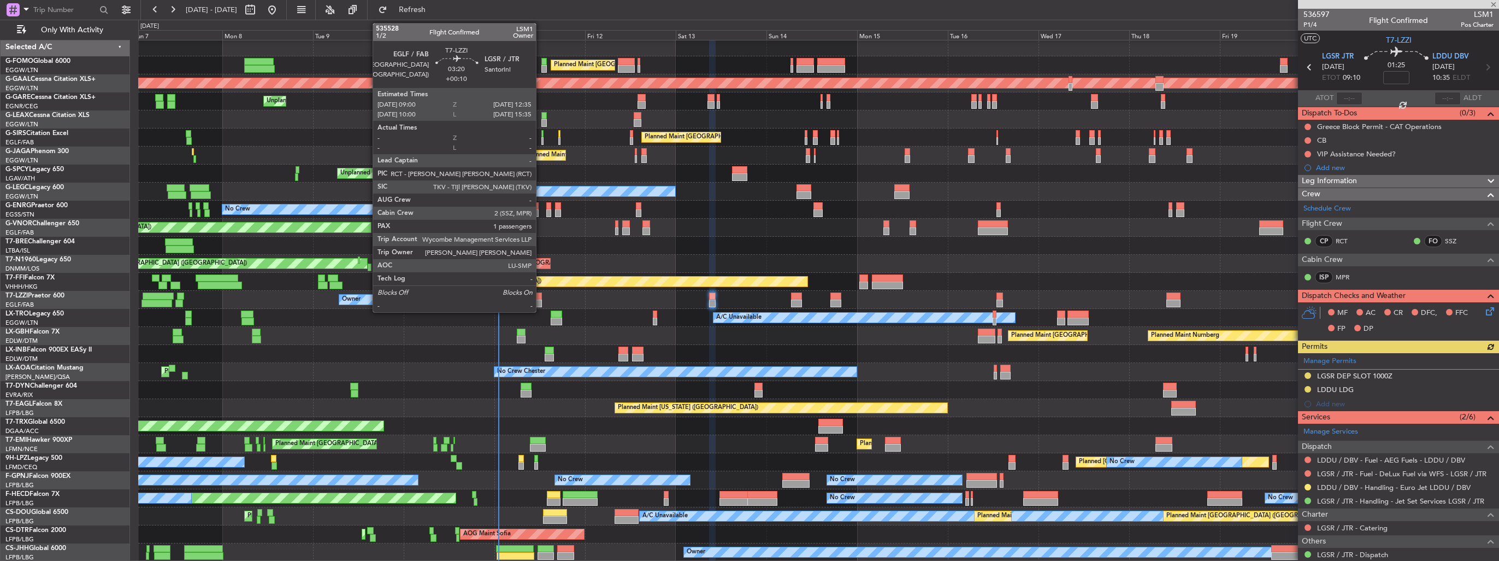
click at [541, 302] on div at bounding box center [535, 303] width 14 height 8
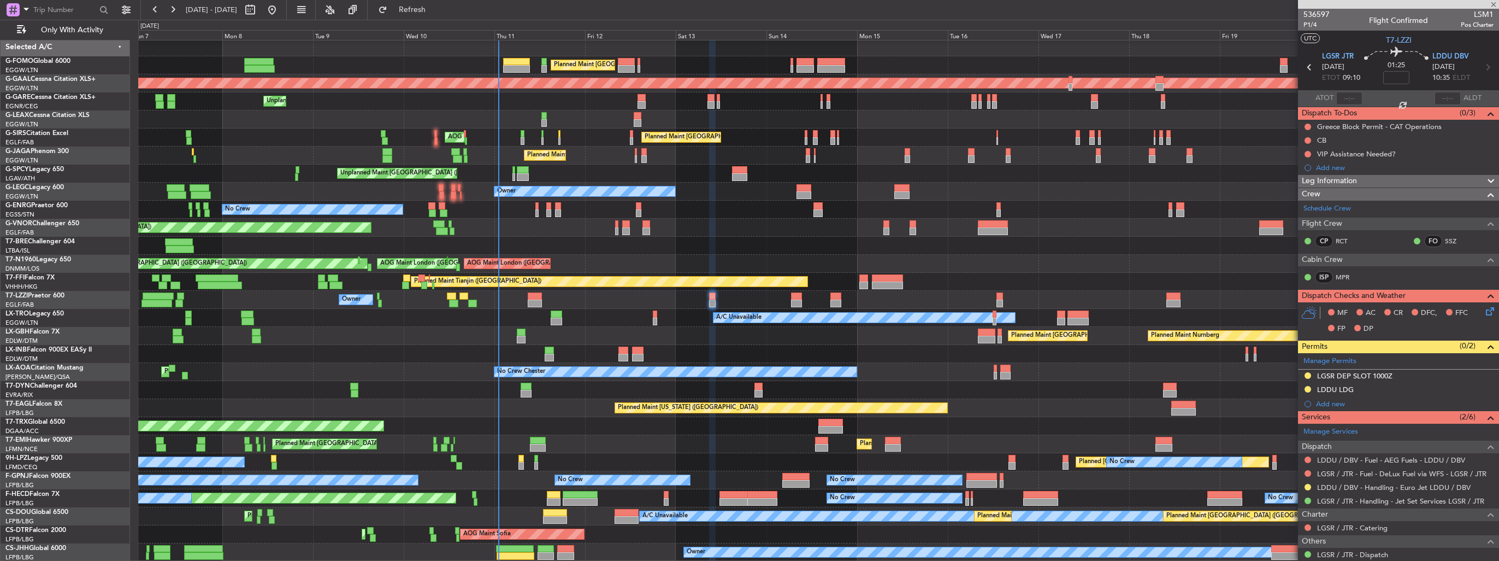
type input "+00:10"
type input "1"
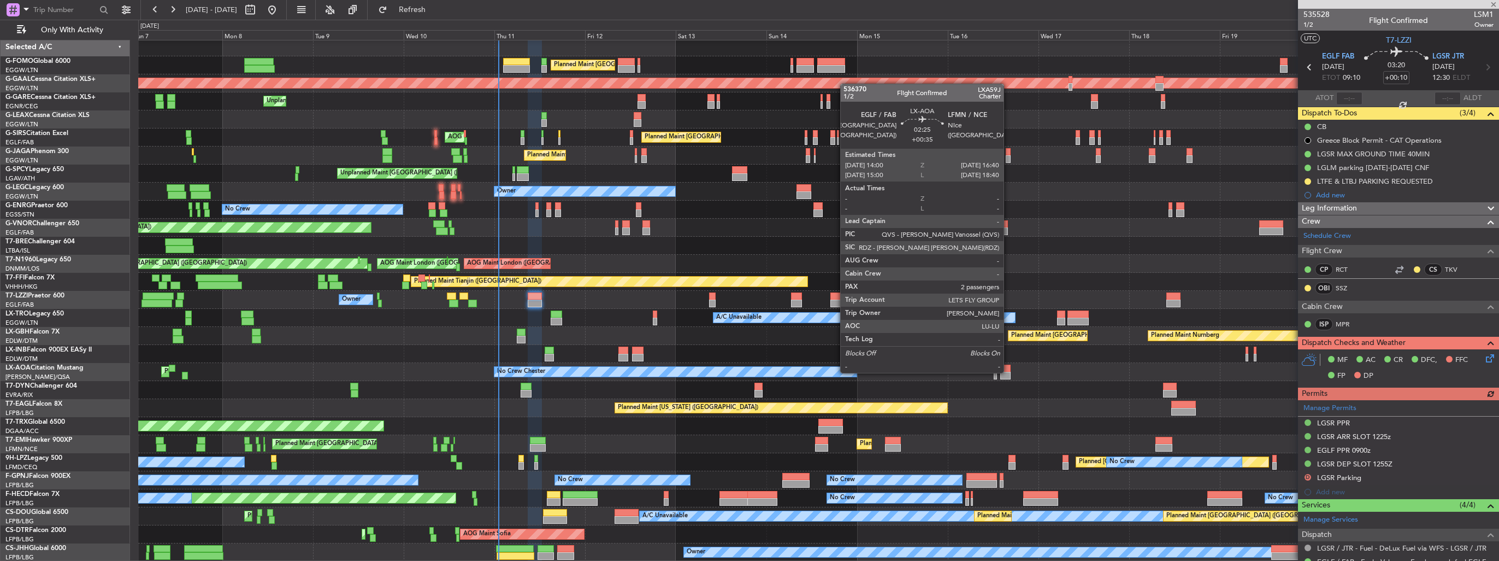
click at [1009, 372] on div at bounding box center [1005, 376] width 10 height 8
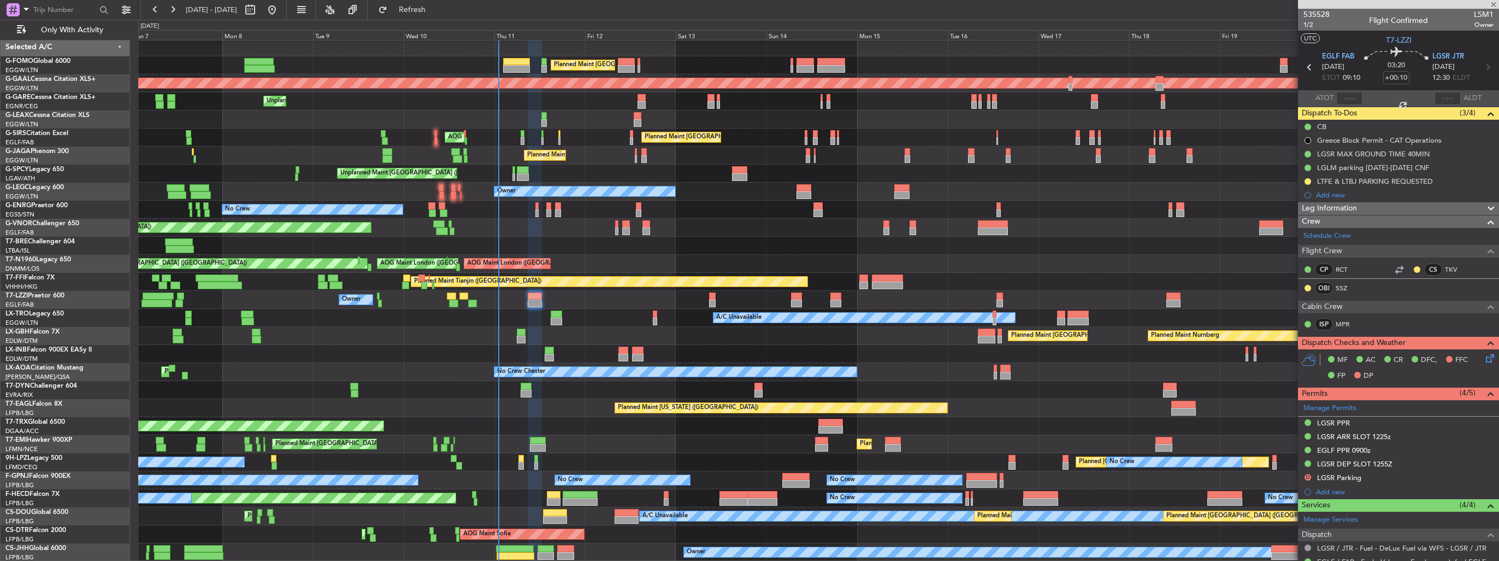
type input "+00:35"
type input "2"
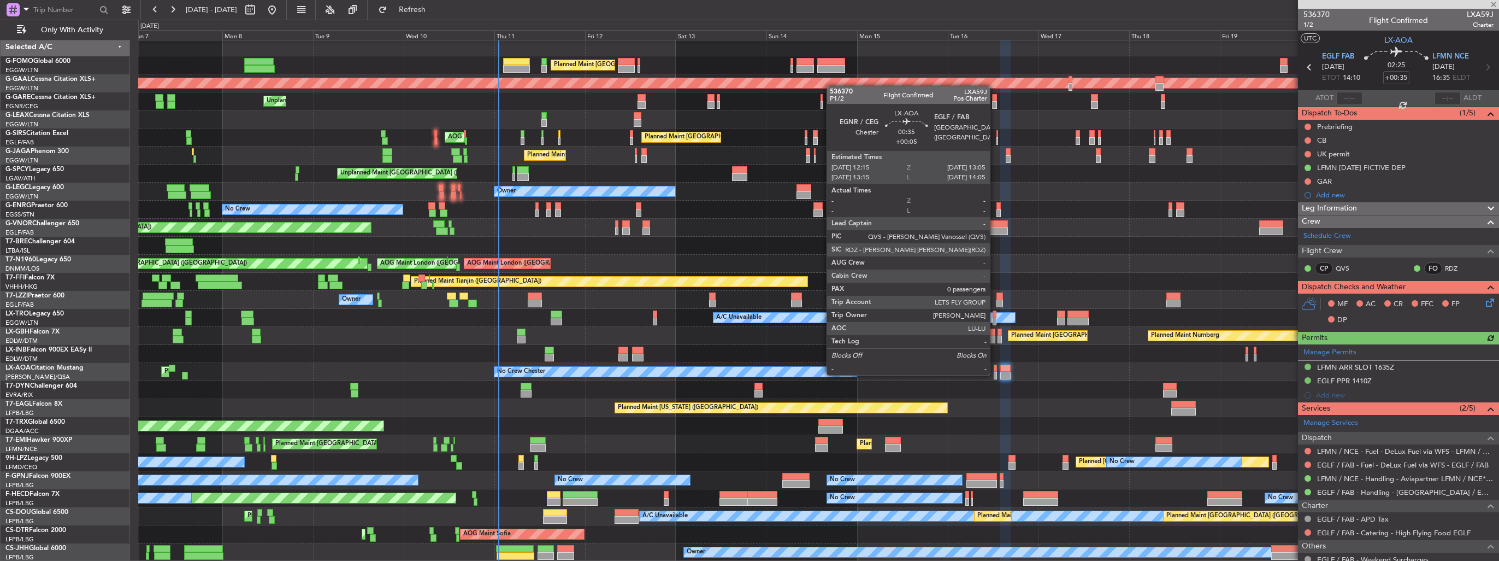
click at [995, 374] on div at bounding box center [995, 376] width 3 height 8
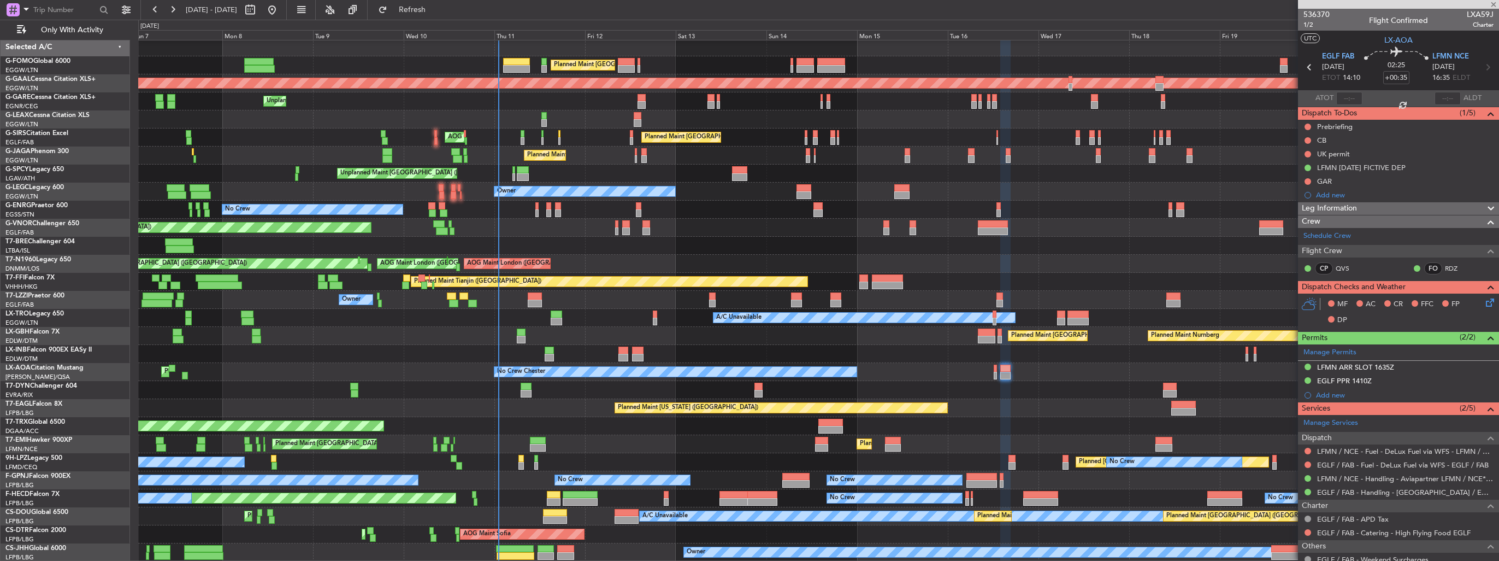
type input "+00:05"
type input "0"
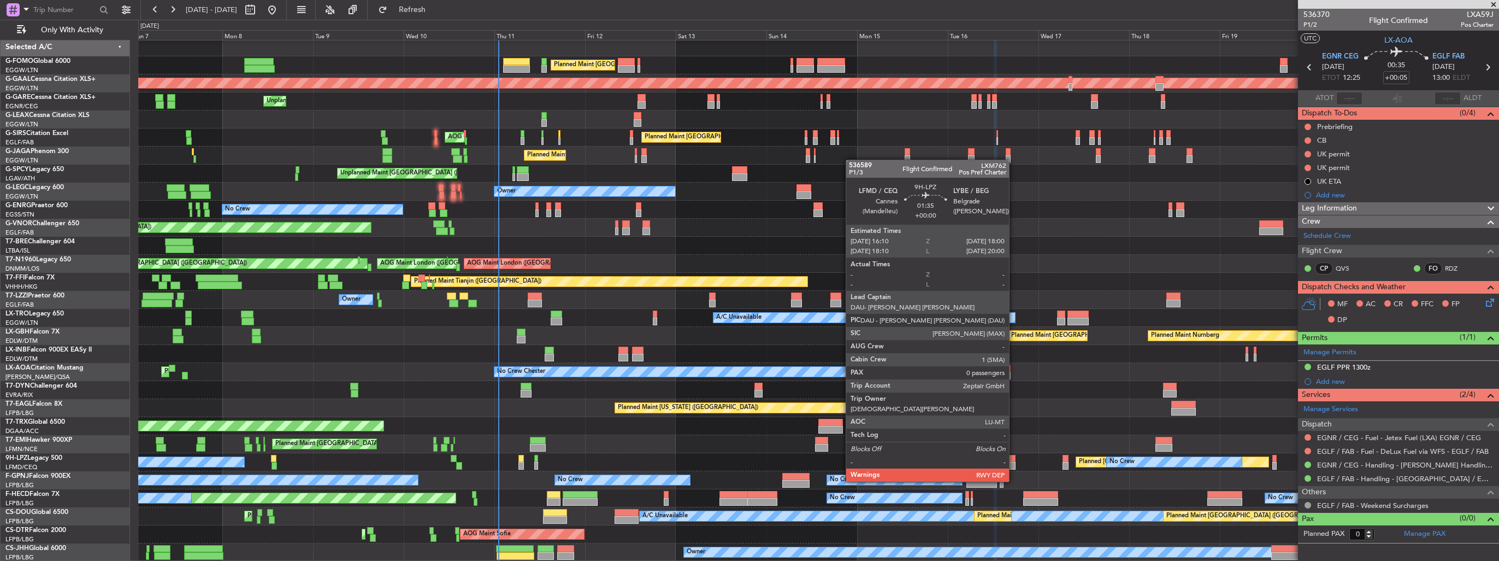
click at [1014, 461] on div at bounding box center [1012, 459] width 7 height 8
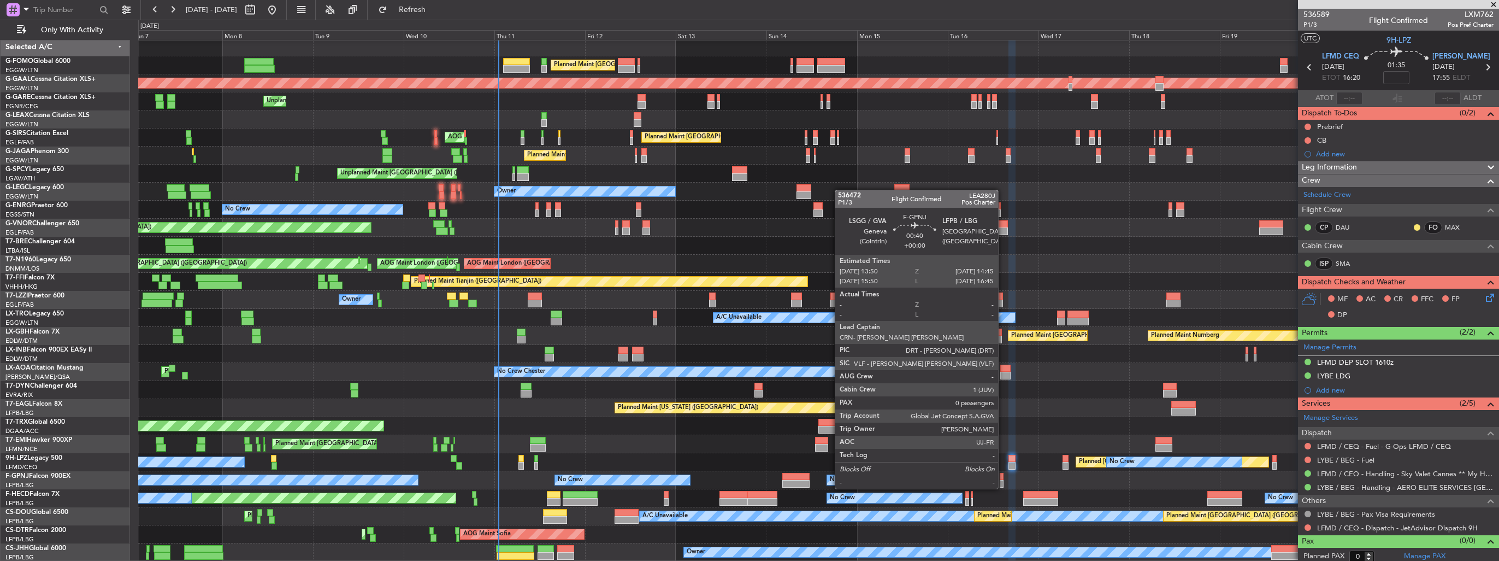
click at [1003, 478] on div at bounding box center [1002, 477] width 4 height 8
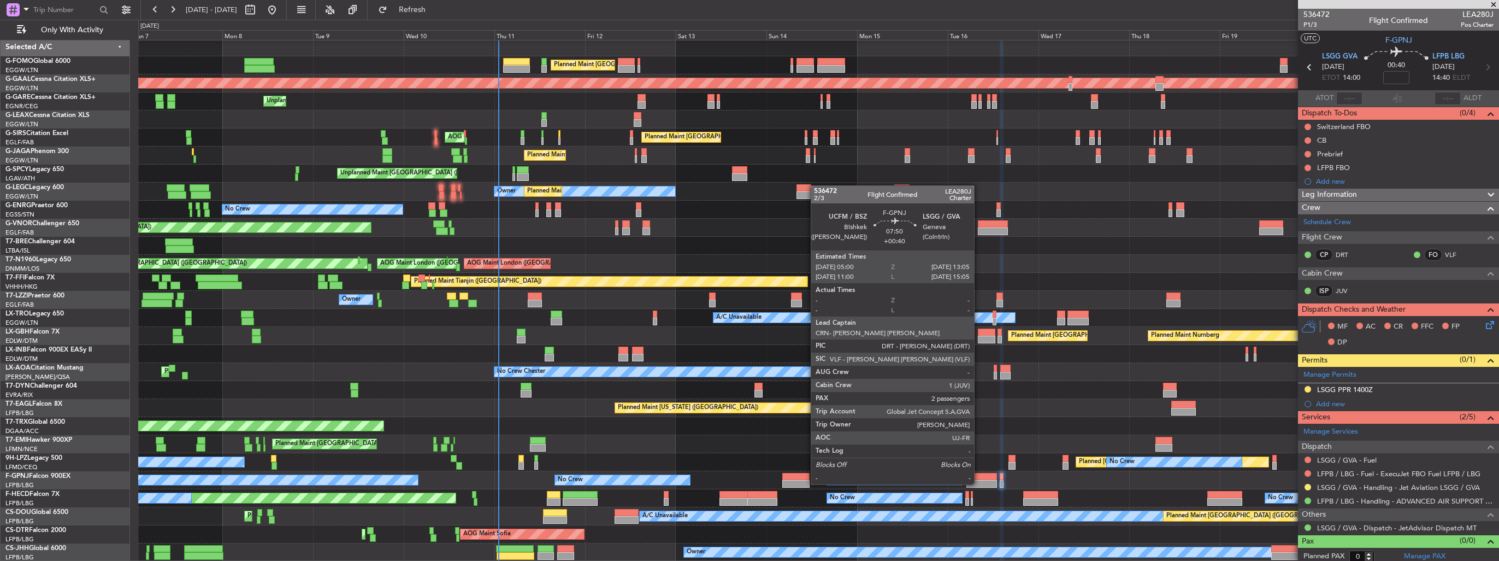
click at [979, 473] on div at bounding box center [982, 477] width 31 height 8
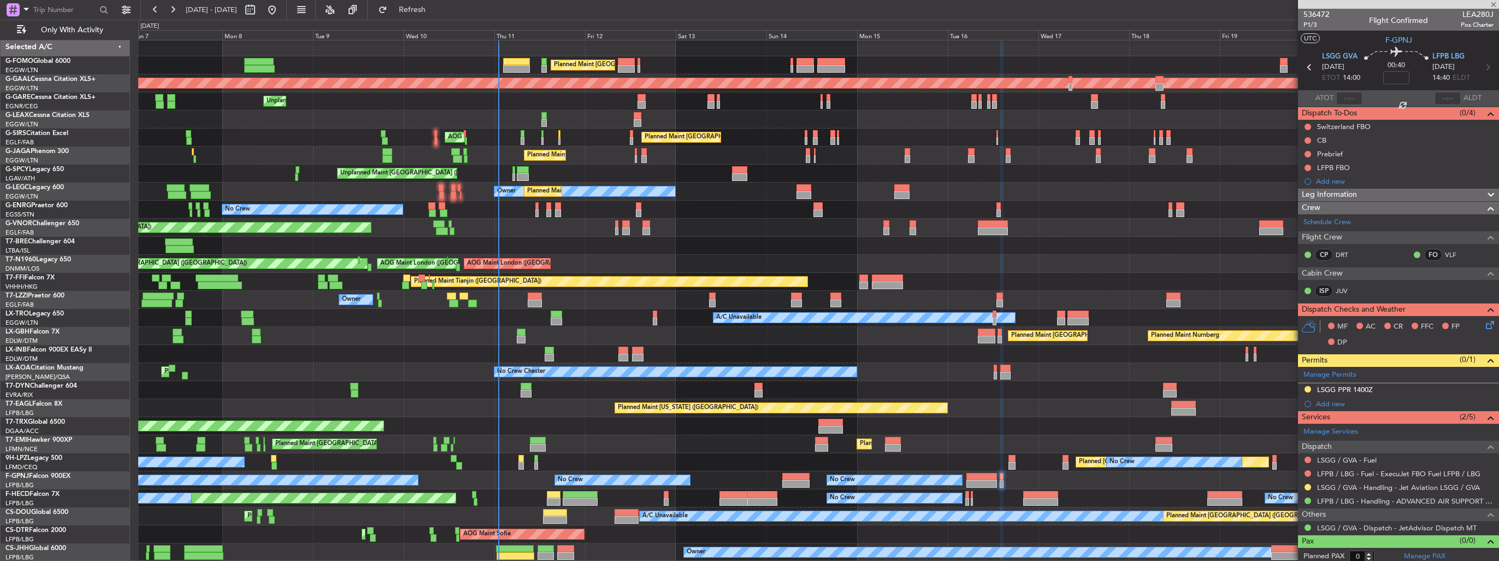
type input "+00:40"
type input "2"
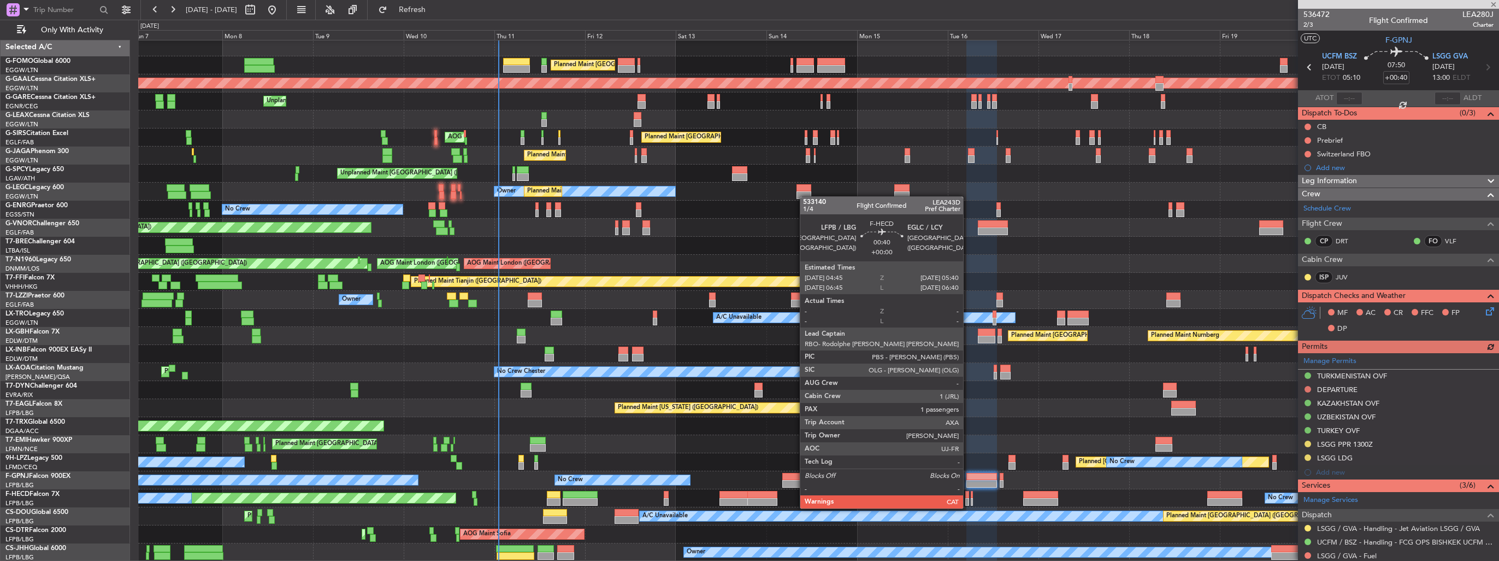
click at [968, 498] on div at bounding box center [967, 502] width 4 height 8
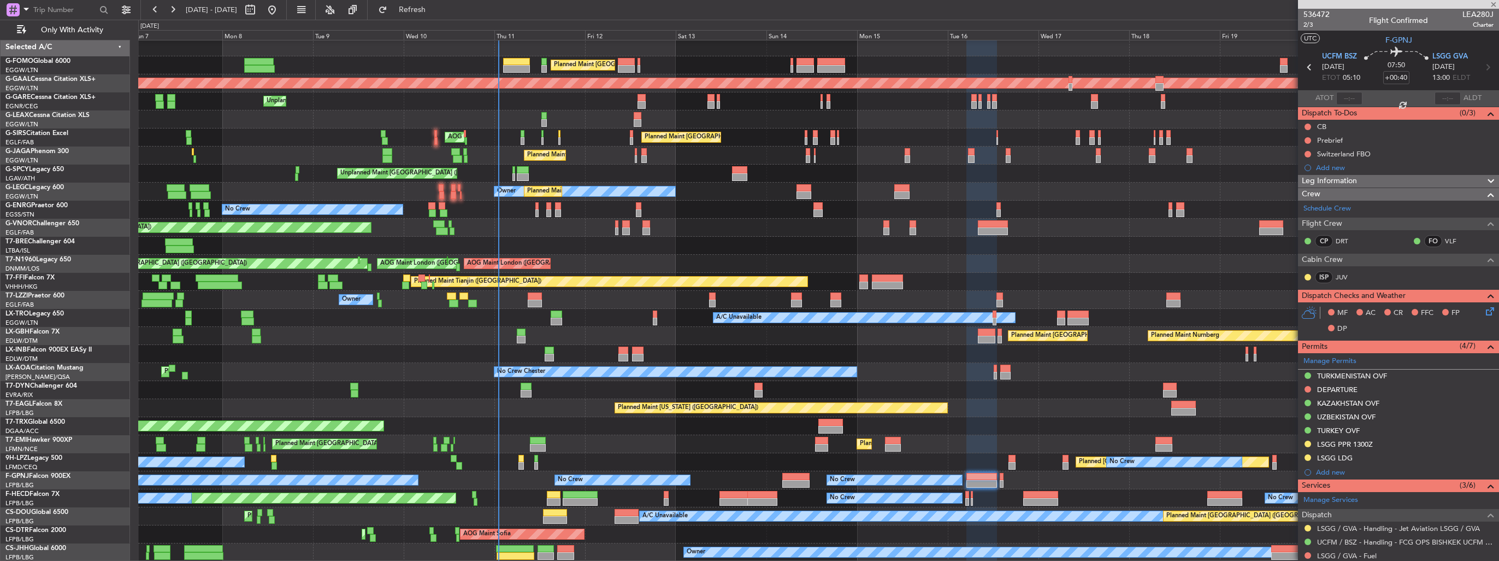
type input "1"
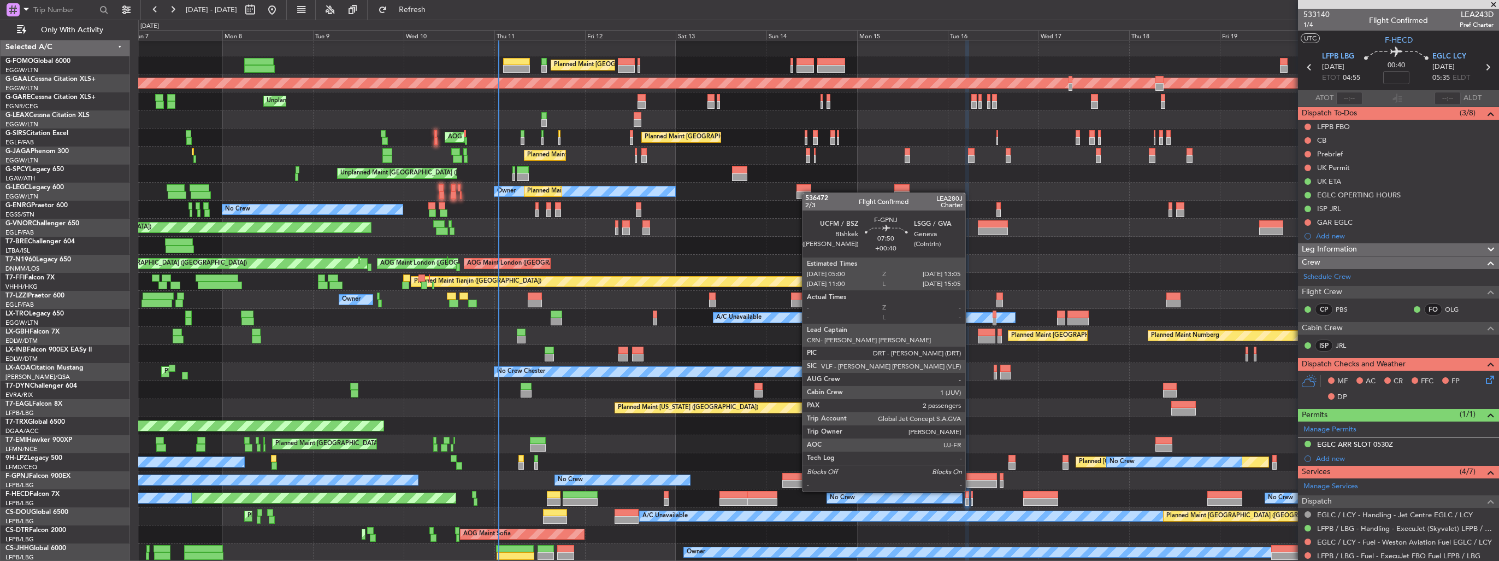
click at [970, 480] on div at bounding box center [982, 484] width 31 height 8
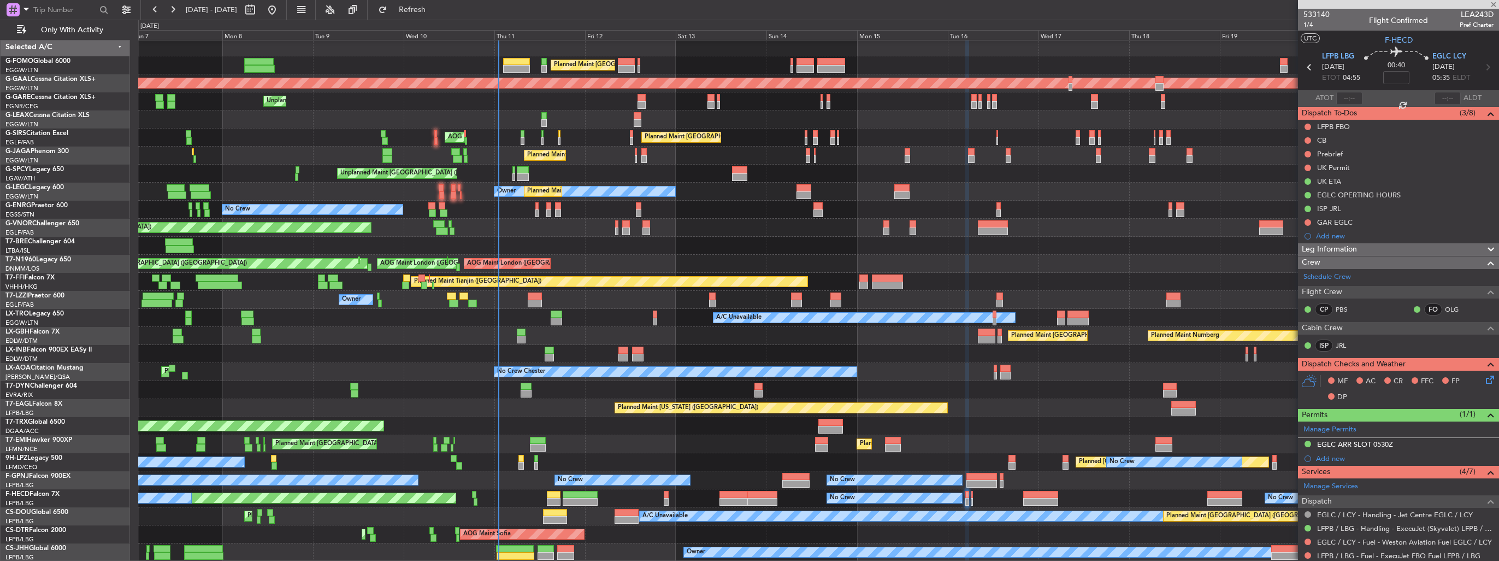
type input "+00:40"
type input "2"
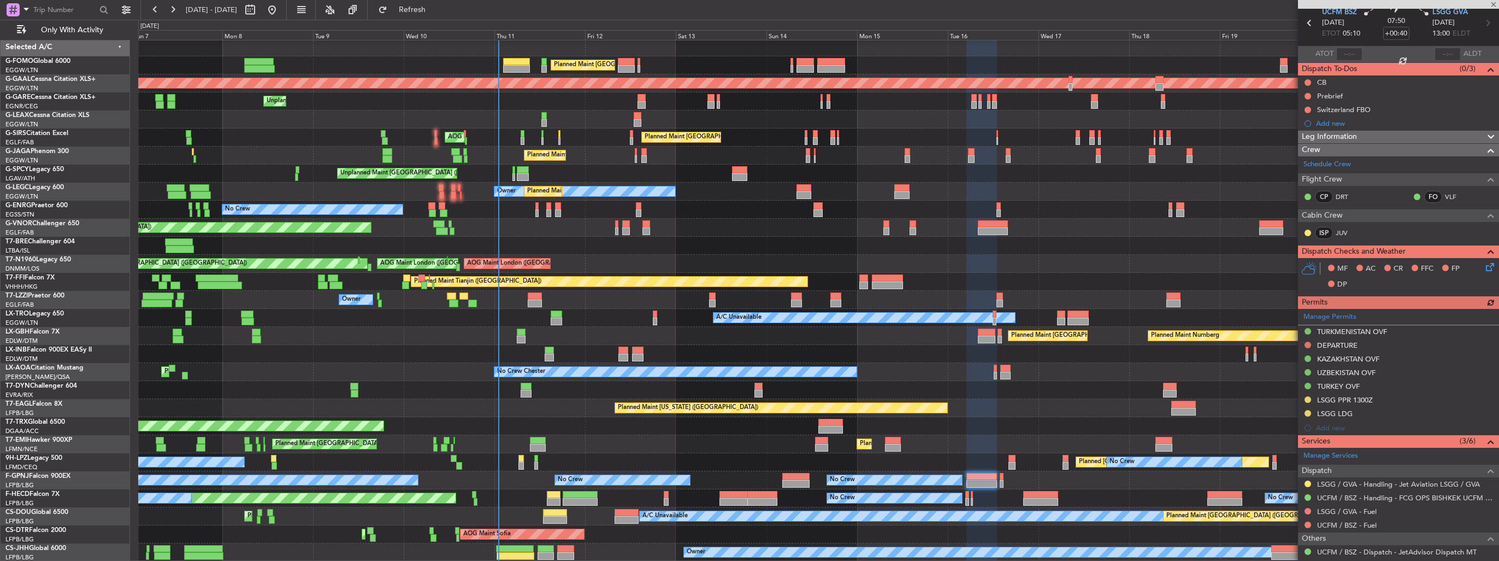
scroll to position [133, 0]
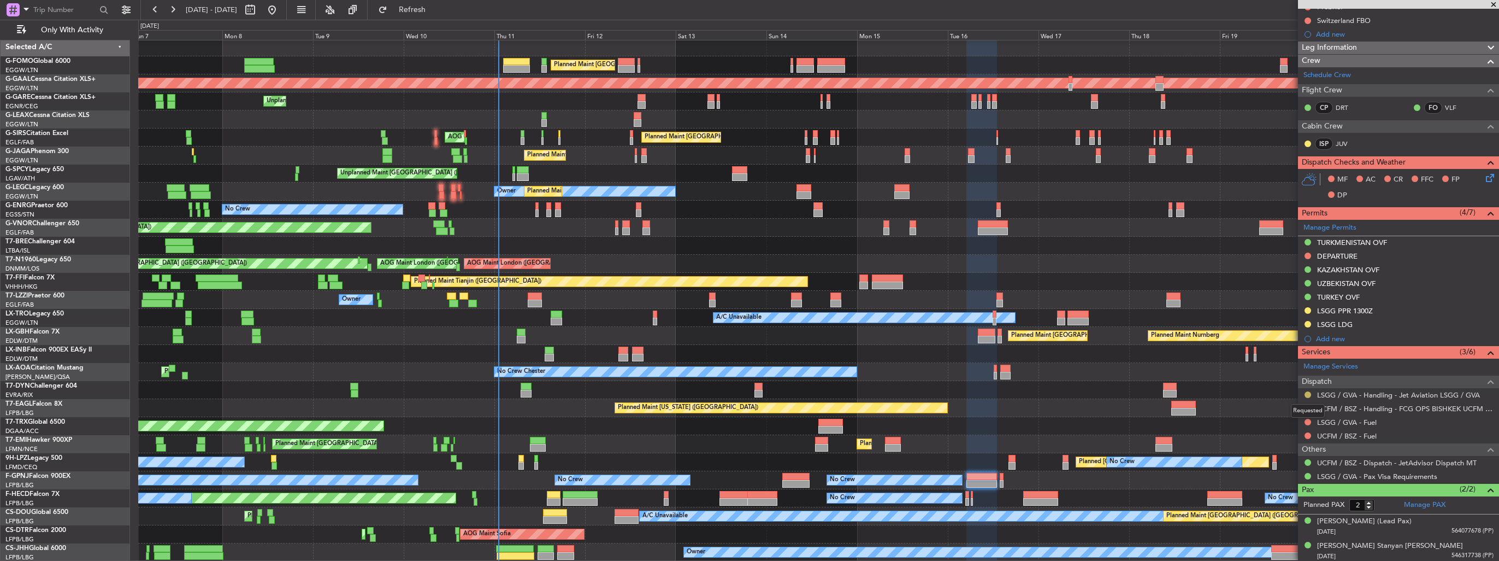
click at [1308, 393] on button at bounding box center [1308, 394] width 7 height 7
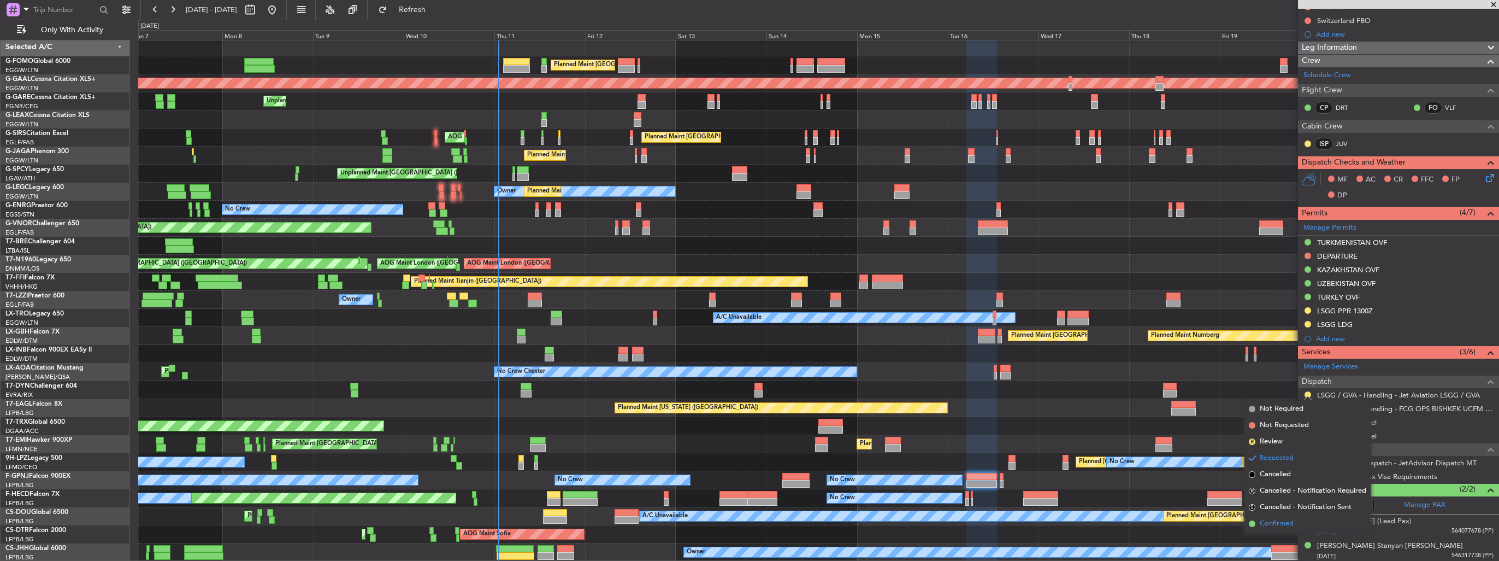
click at [1282, 520] on span "Confirmed" at bounding box center [1277, 523] width 34 height 11
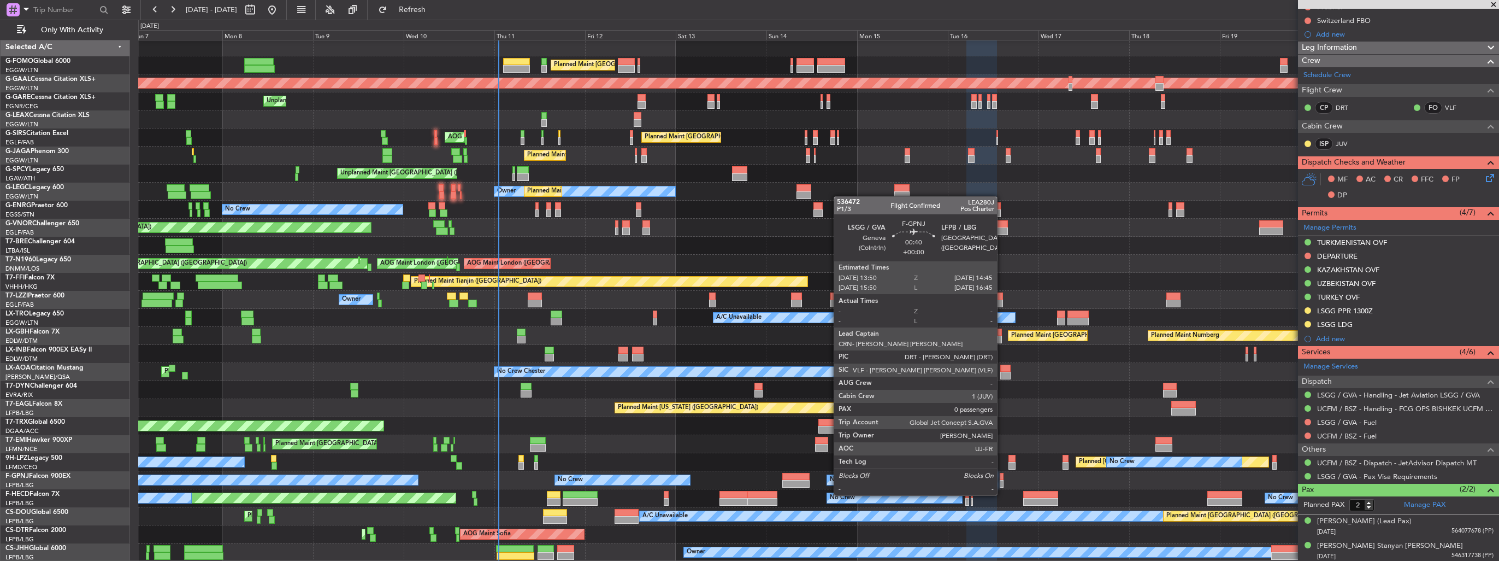
click at [1002, 484] on div at bounding box center [1002, 484] width 4 height 8
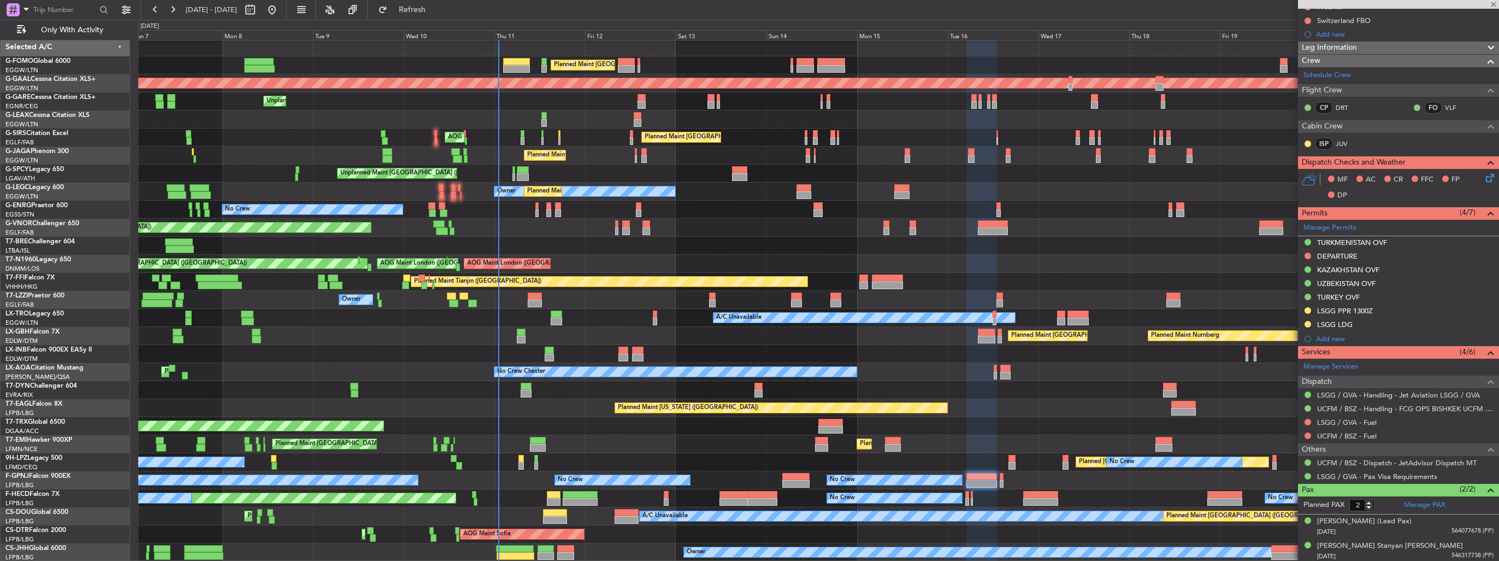
type input "0"
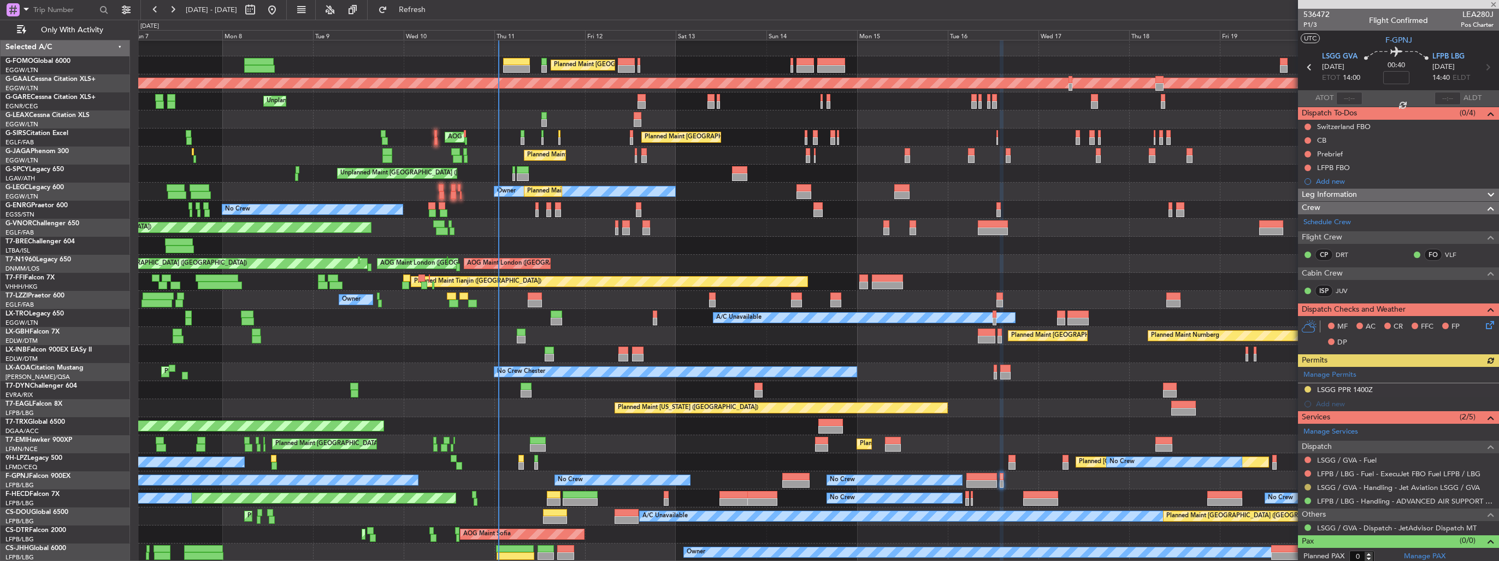
click at [1307, 485] on button at bounding box center [1308, 487] width 7 height 7
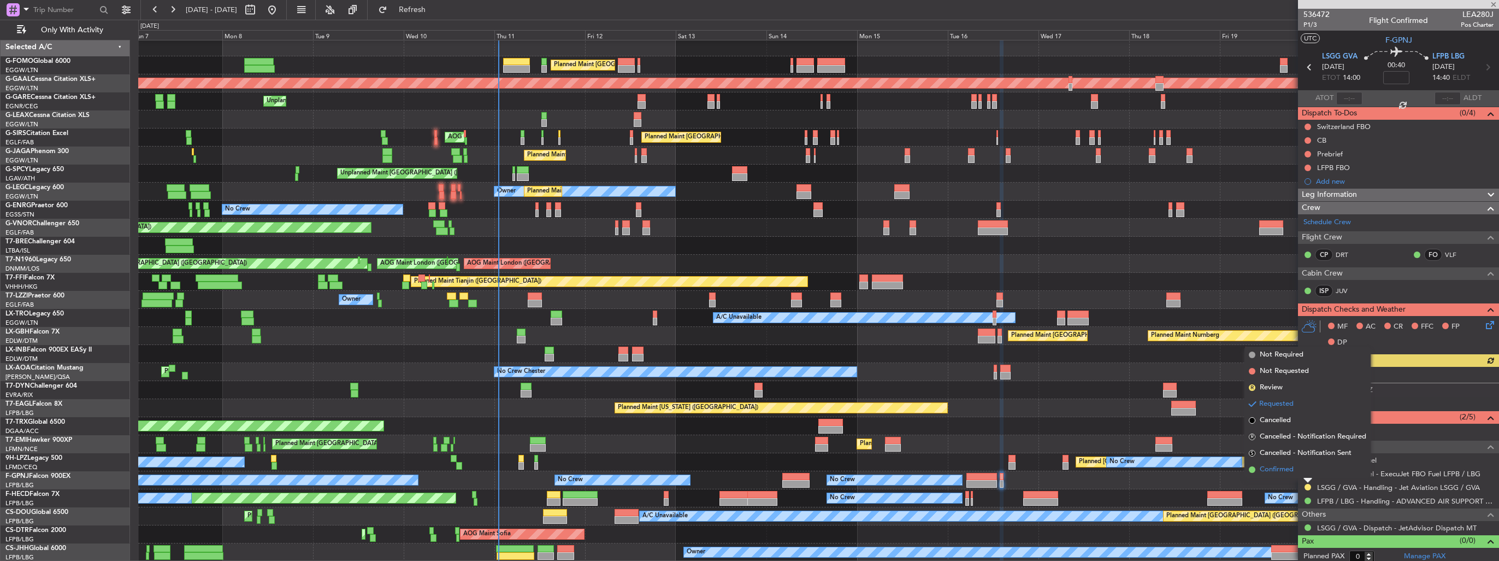
click at [1290, 469] on span "Confirmed" at bounding box center [1277, 469] width 34 height 11
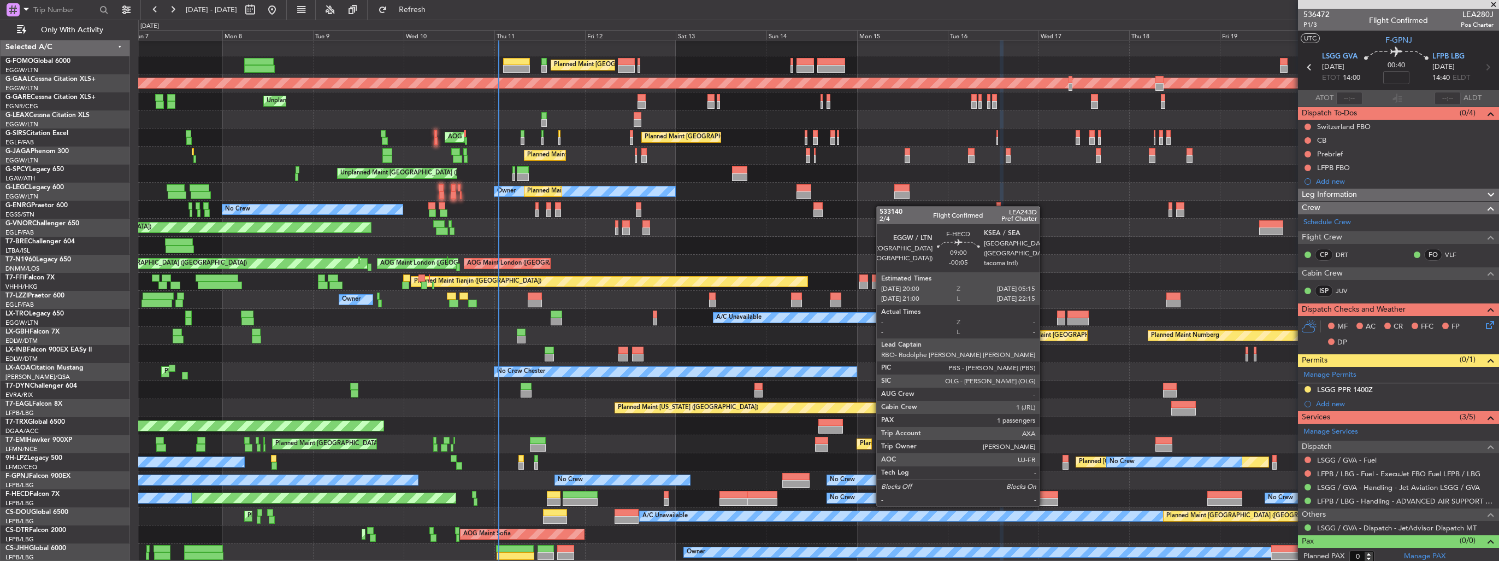
click at [1045, 494] on div at bounding box center [1040, 495] width 35 height 8
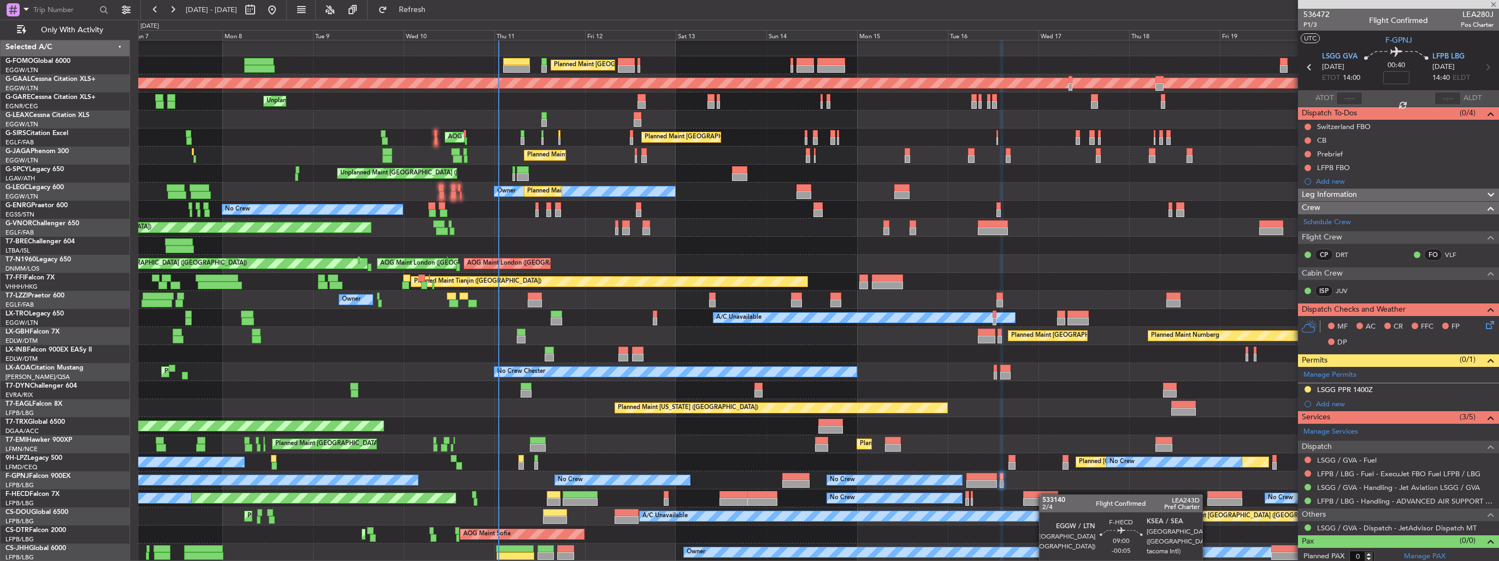
type input "-00:05"
type input "1"
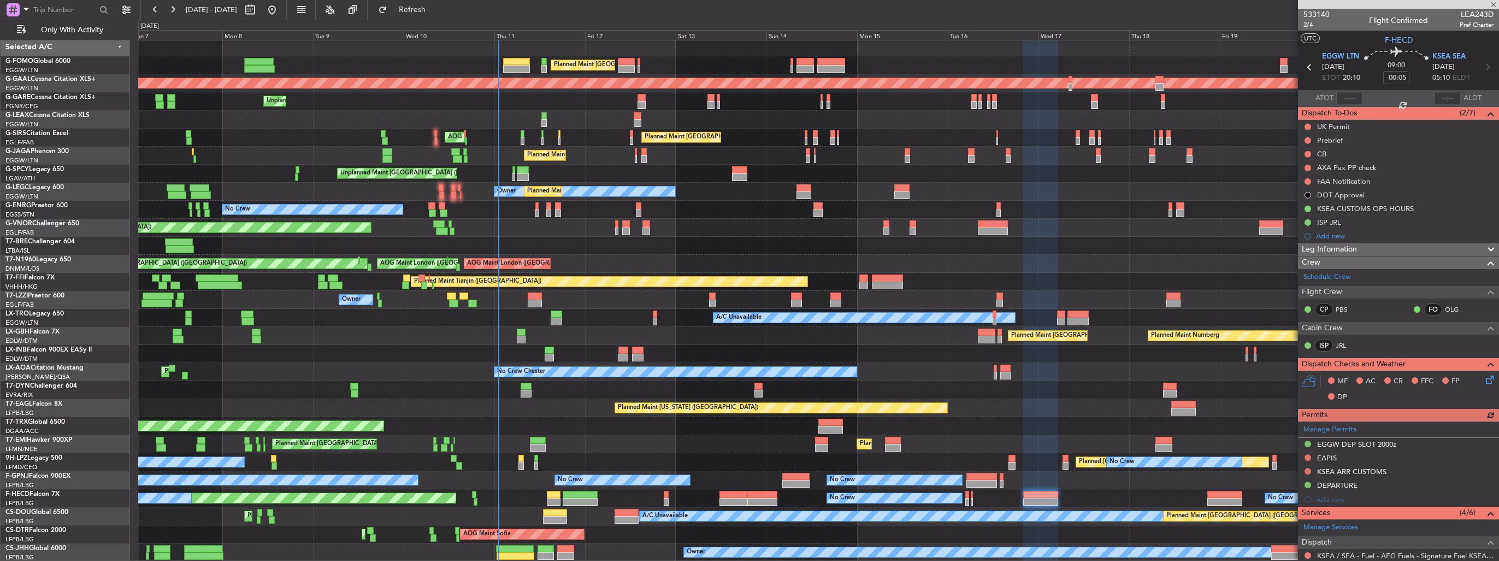
scroll to position [136, 0]
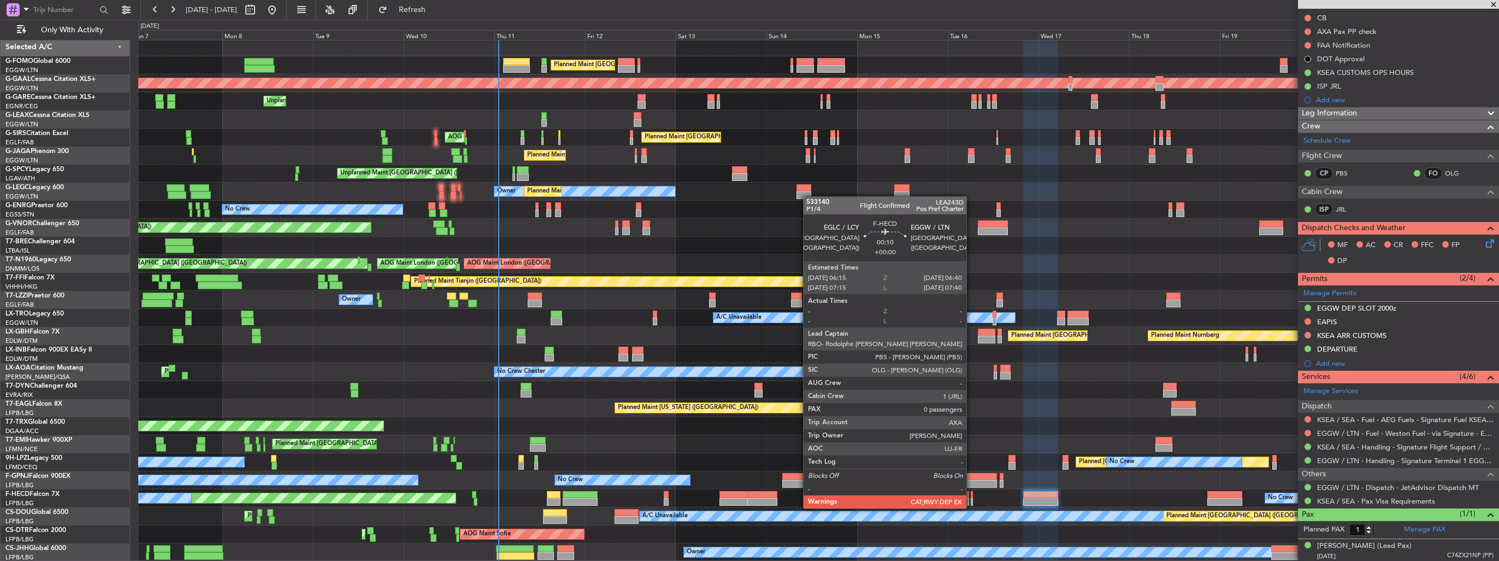
click at [971, 498] on div at bounding box center [972, 502] width 2 height 8
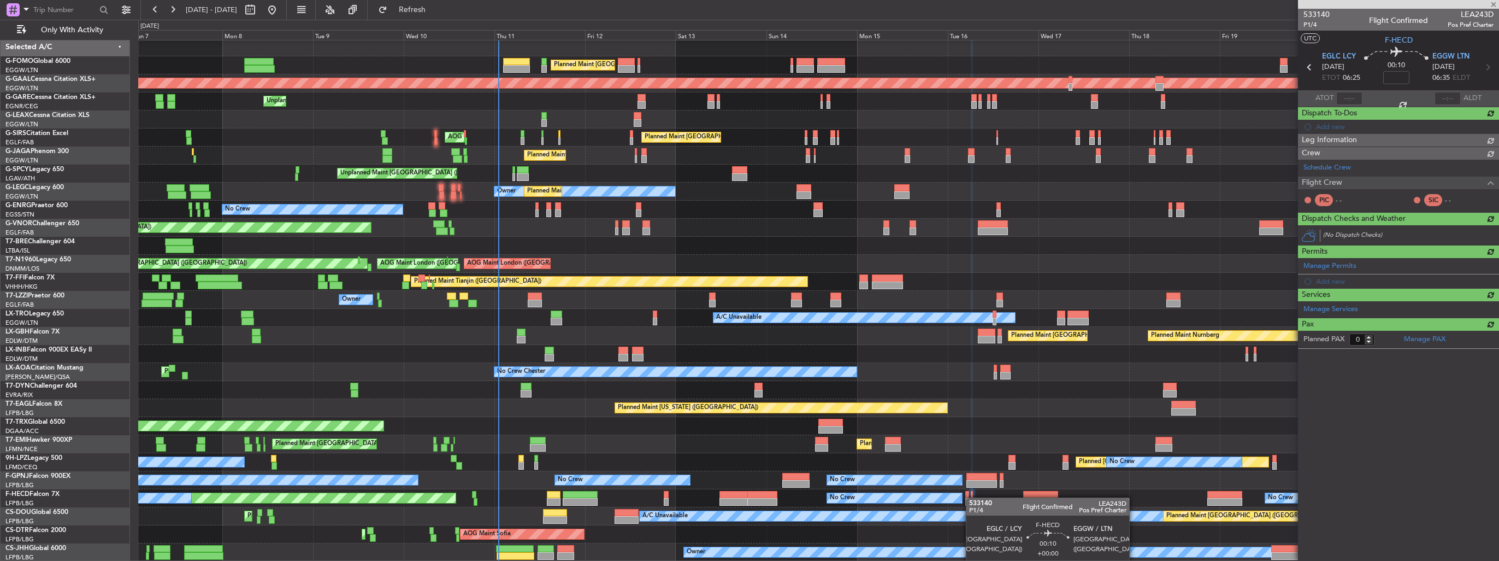
scroll to position [0, 0]
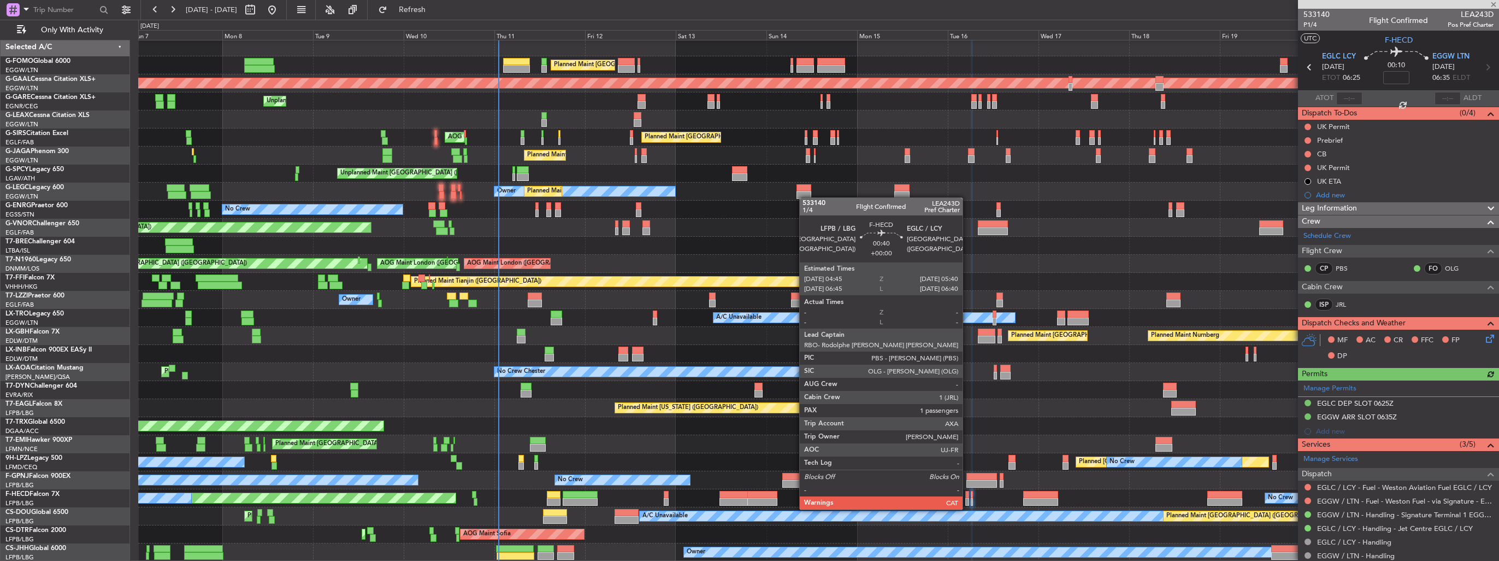
click at [968, 498] on div at bounding box center [967, 502] width 4 height 8
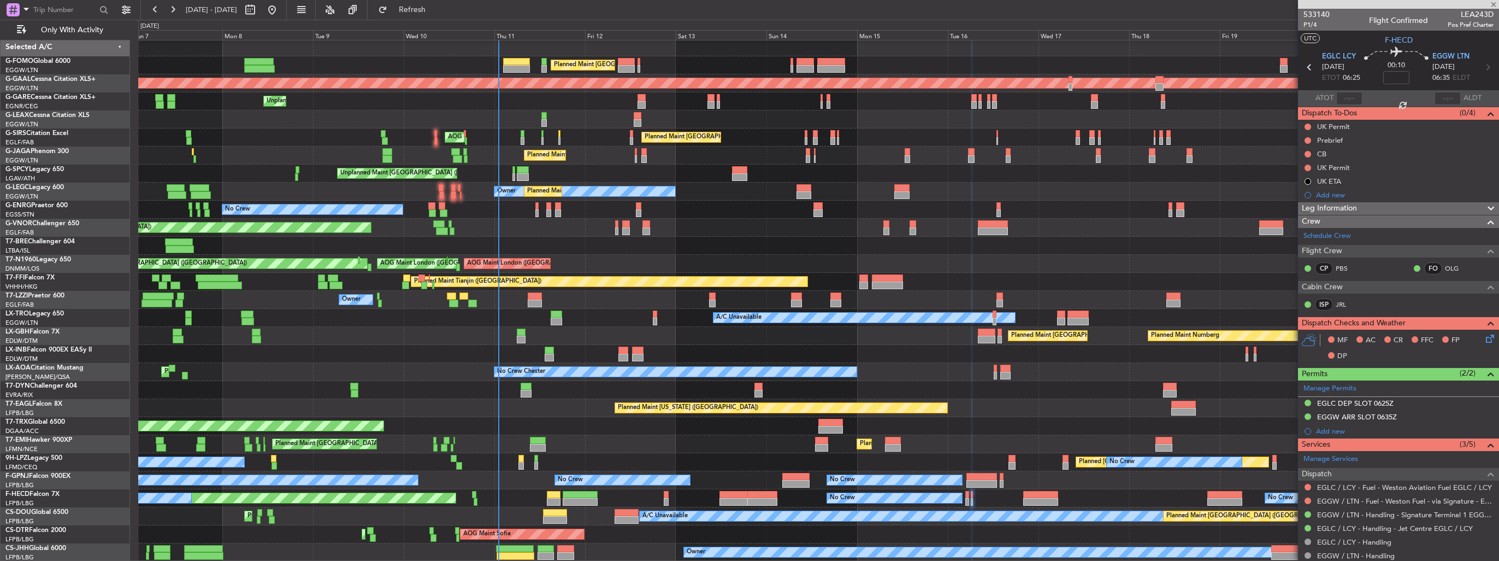
type input "1"
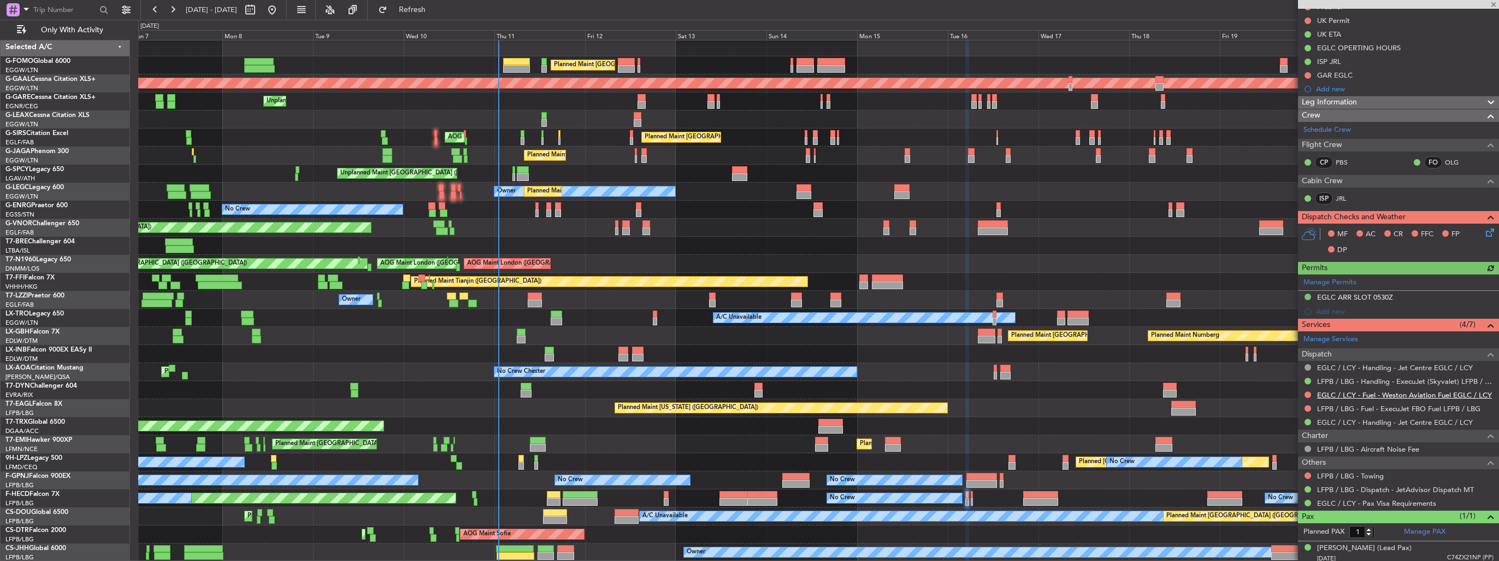
scroll to position [149, 0]
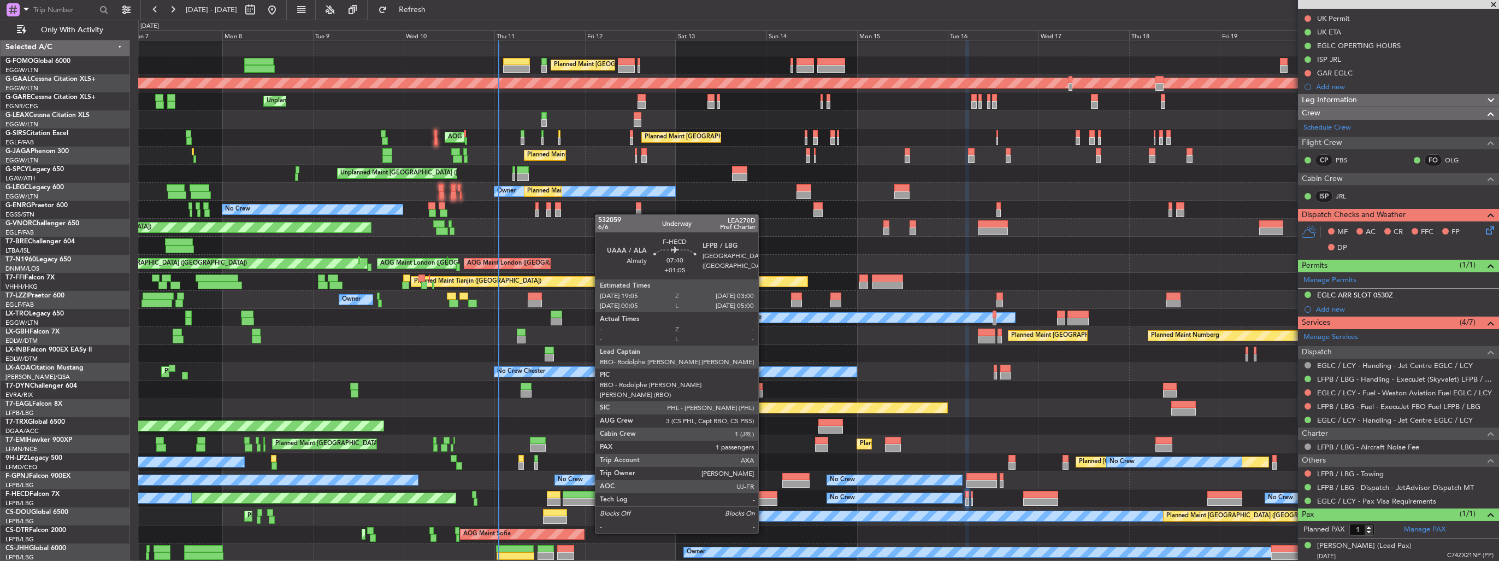
click at [763, 502] on div at bounding box center [762, 502] width 30 height 8
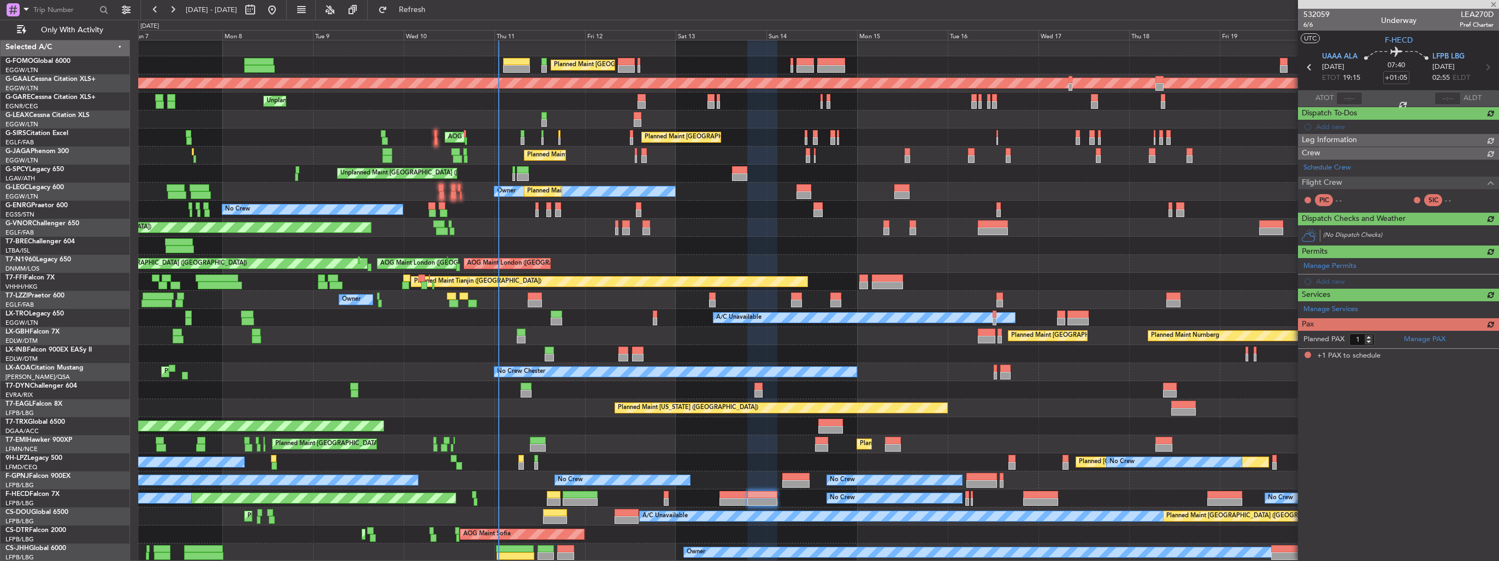
scroll to position [0, 0]
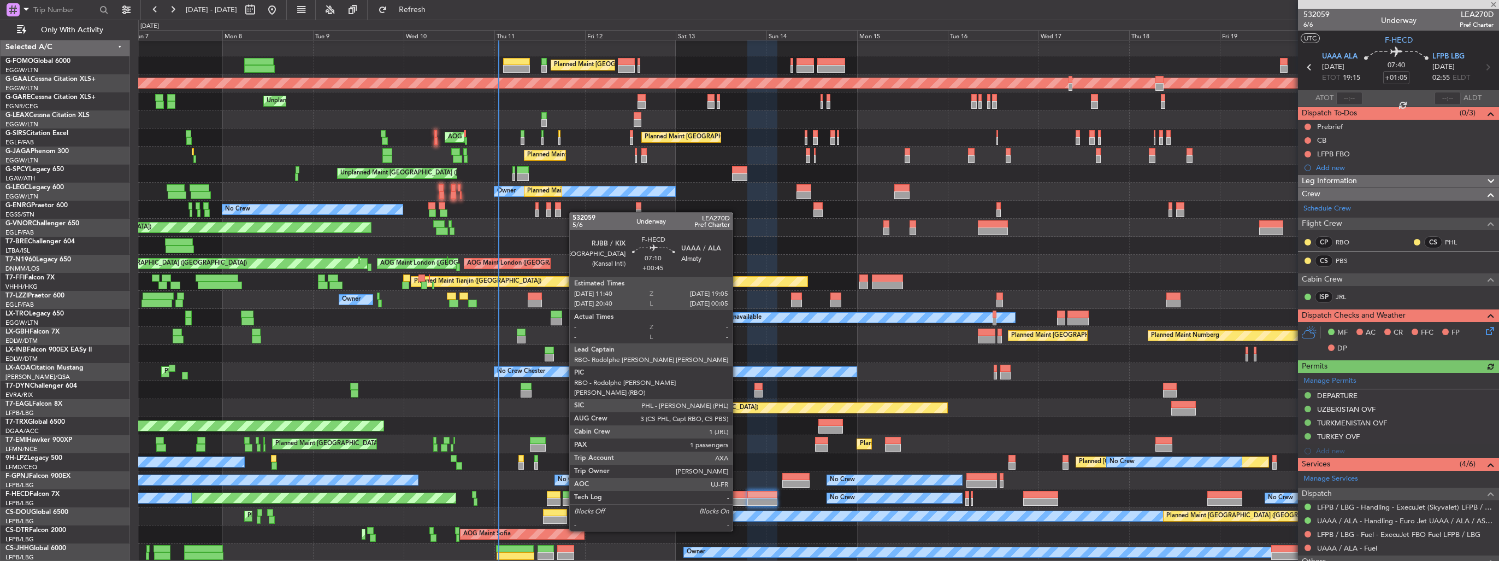
click at [738, 500] on div at bounding box center [734, 502] width 28 height 8
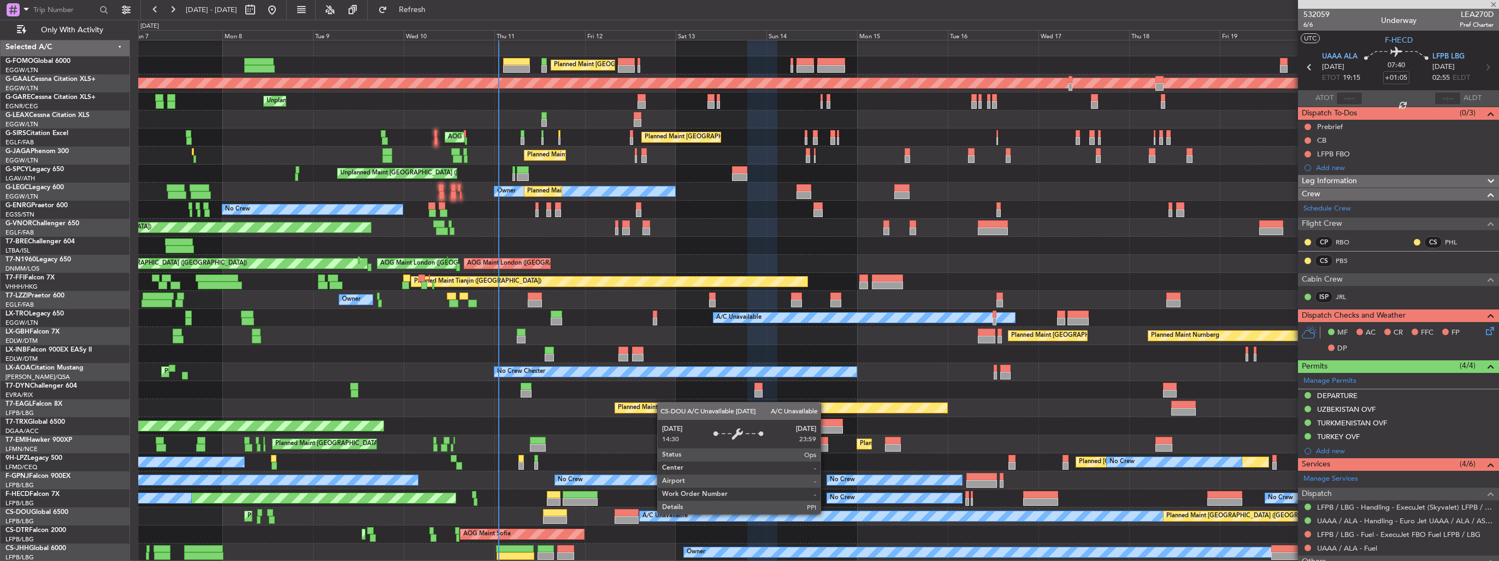
type input "+00:45"
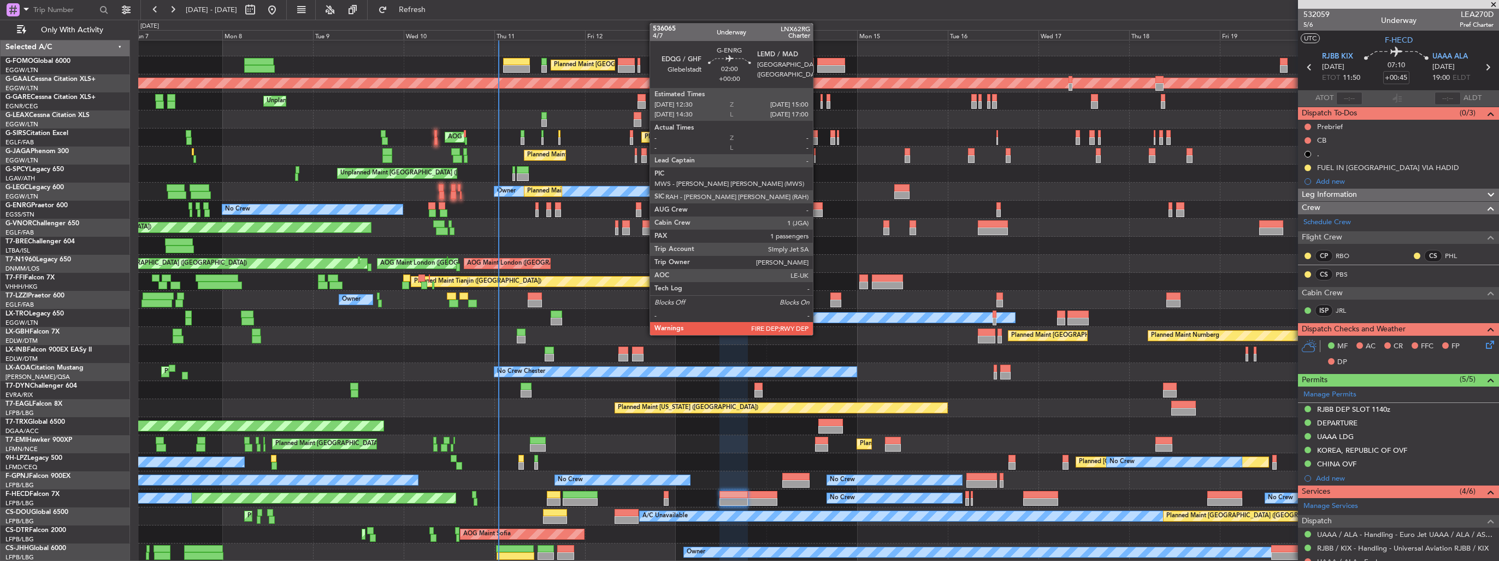
click at [818, 204] on div at bounding box center [819, 206] width 10 height 8
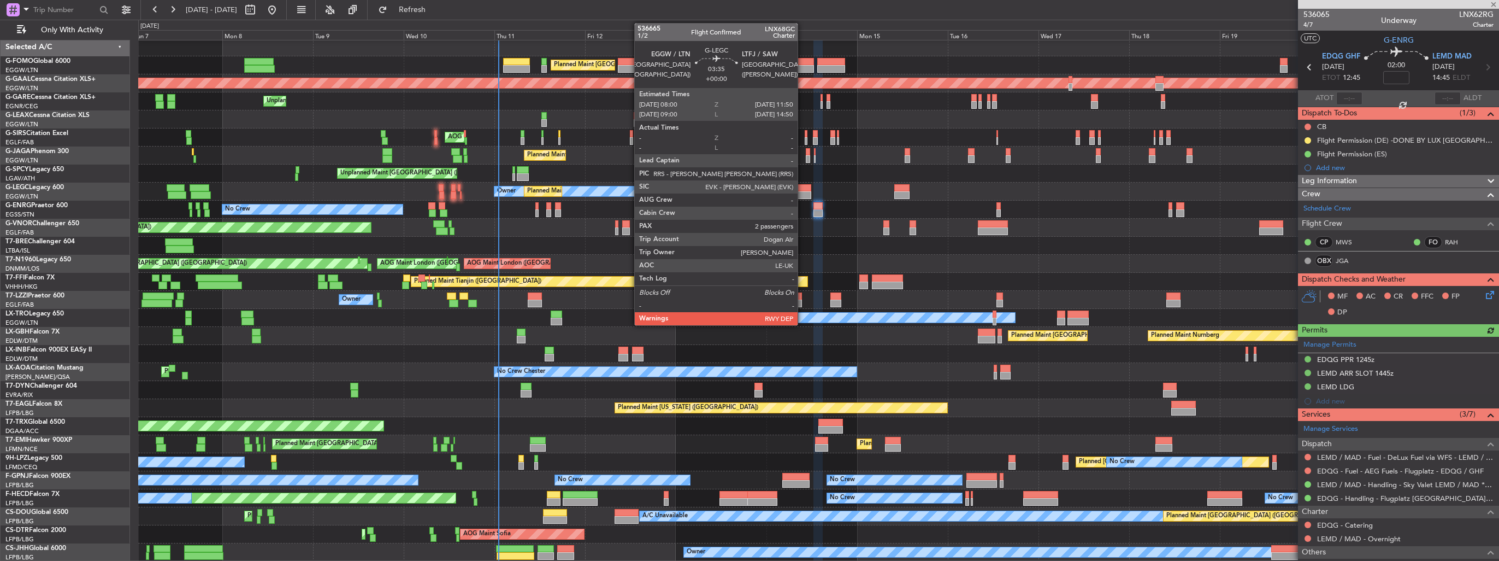
click at [803, 190] on div at bounding box center [804, 188] width 15 height 8
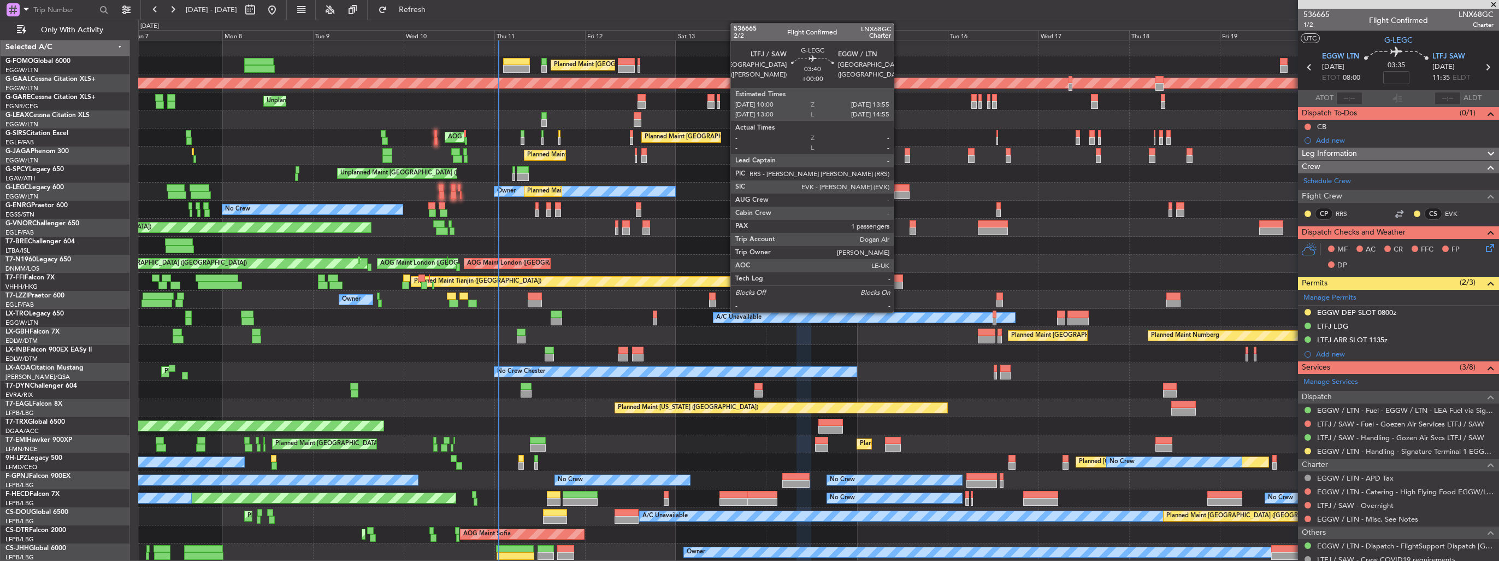
click at [899, 193] on div at bounding box center [901, 195] width 15 height 8
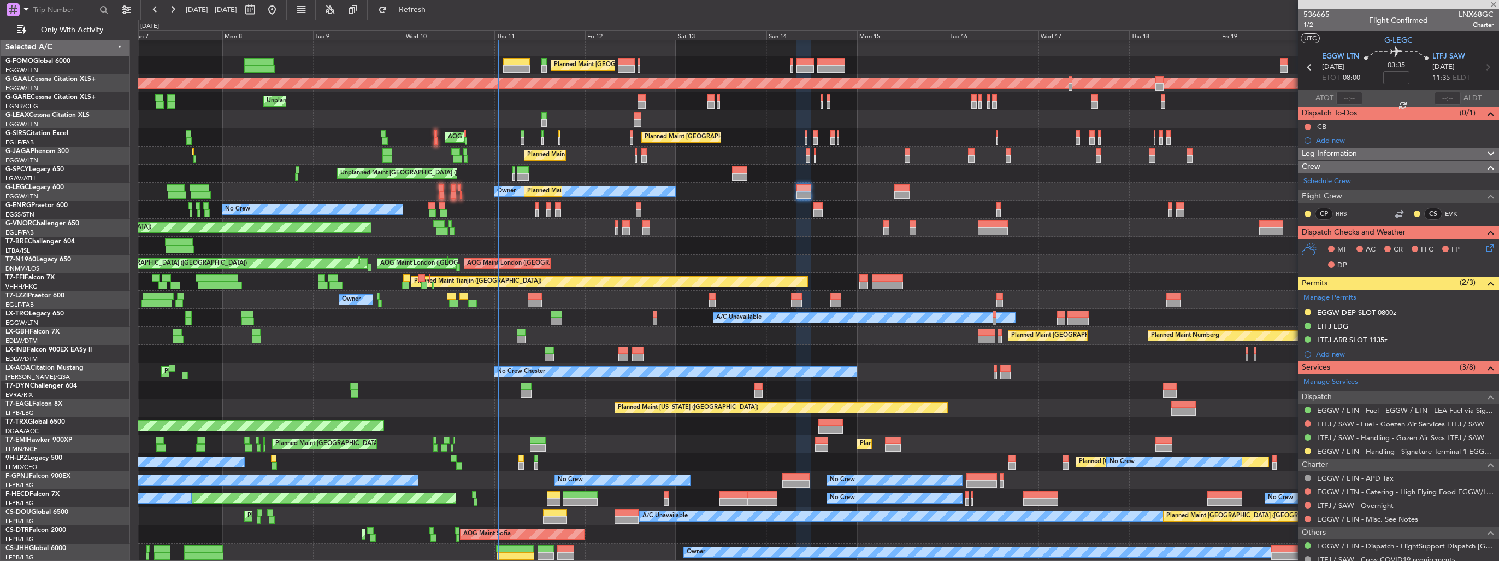
type input "1"
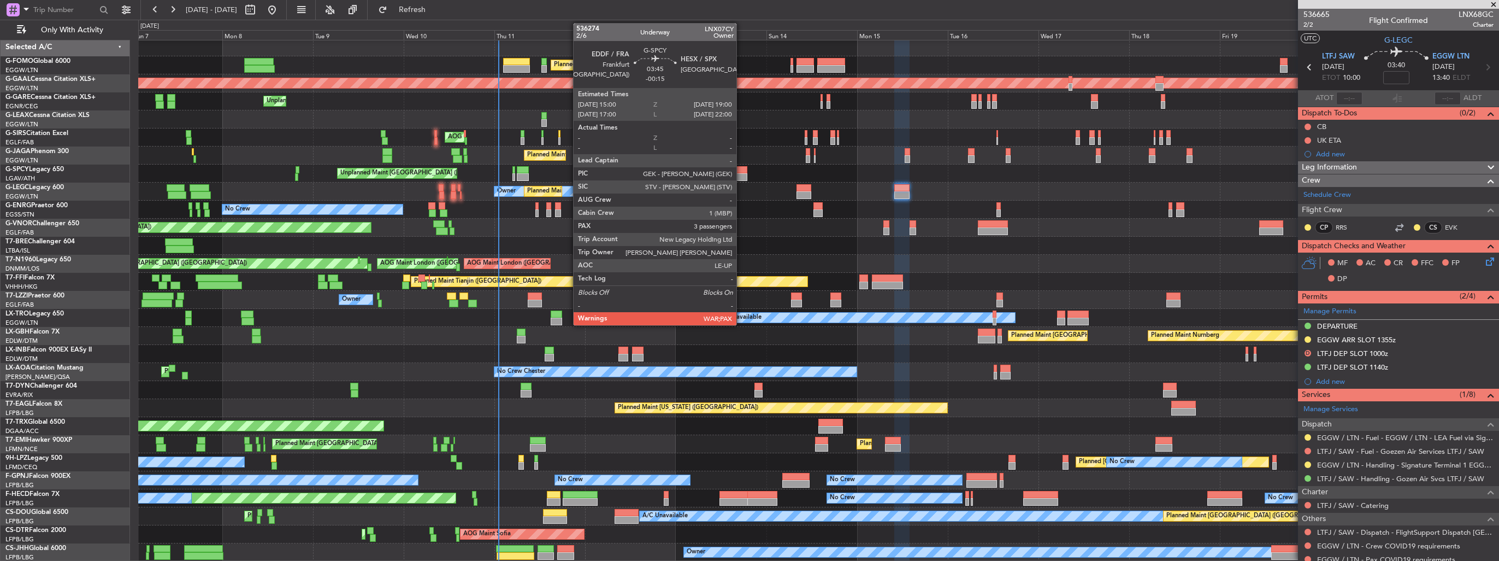
click at [741, 172] on div at bounding box center [739, 170] width 15 height 8
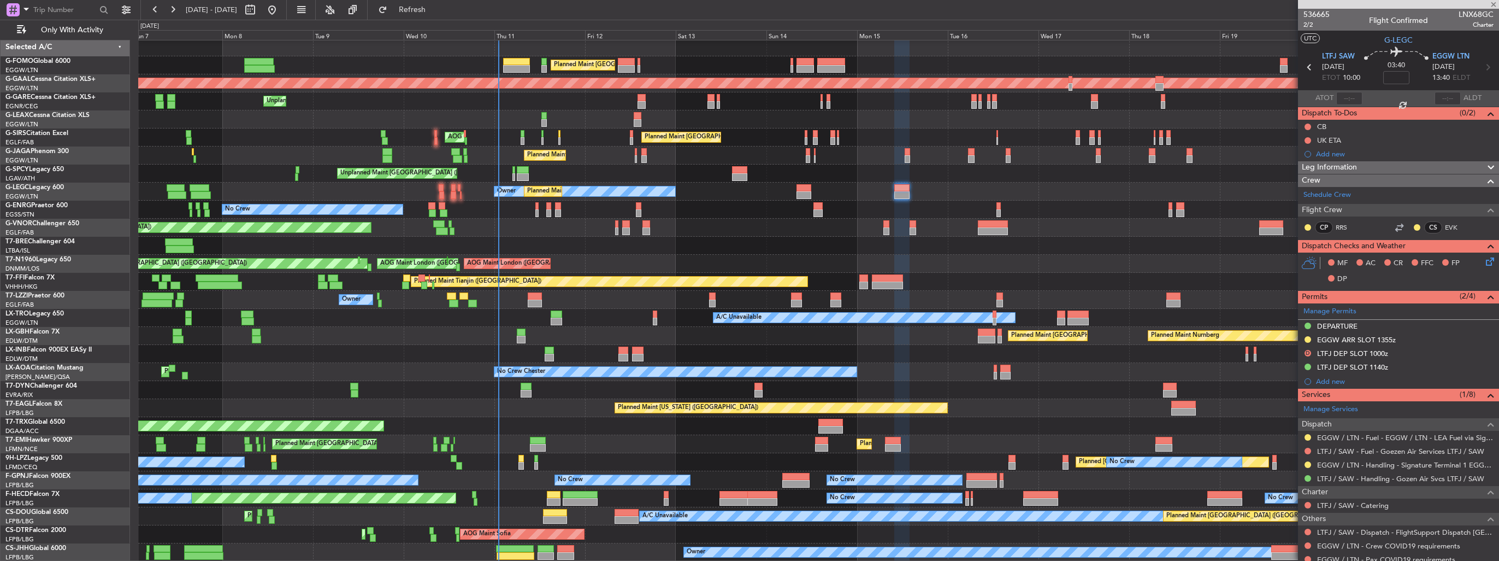
type input "-00:15"
type input "3"
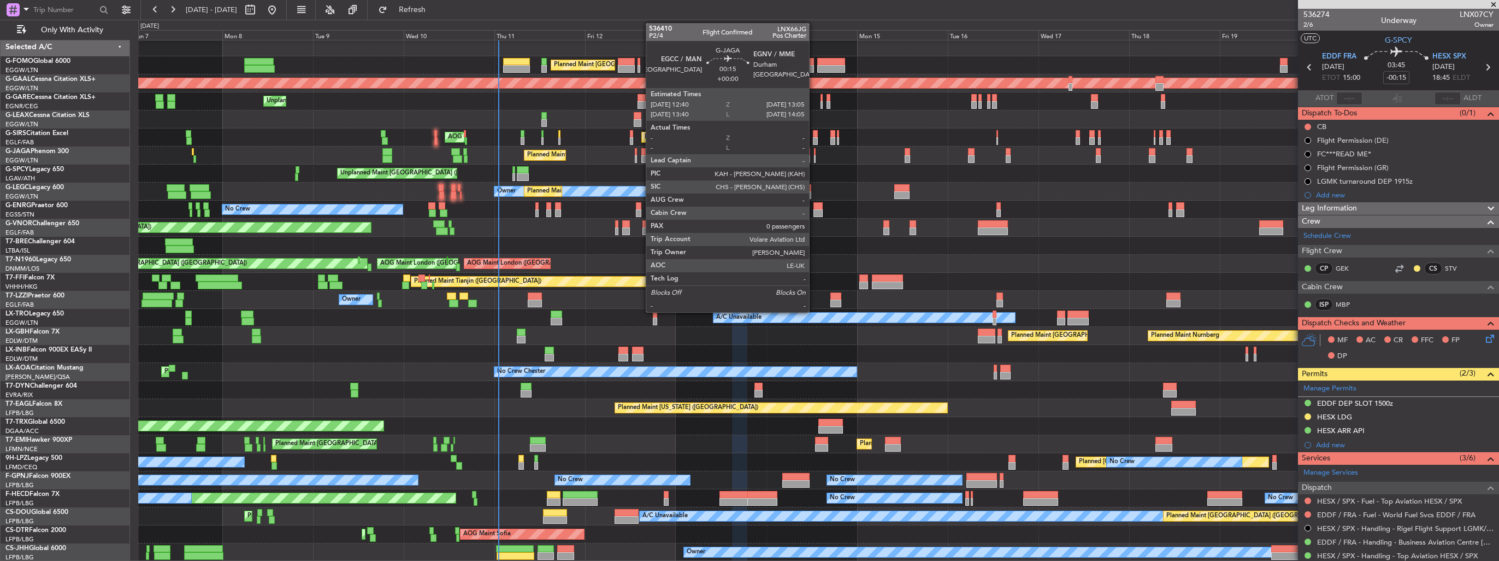
click div
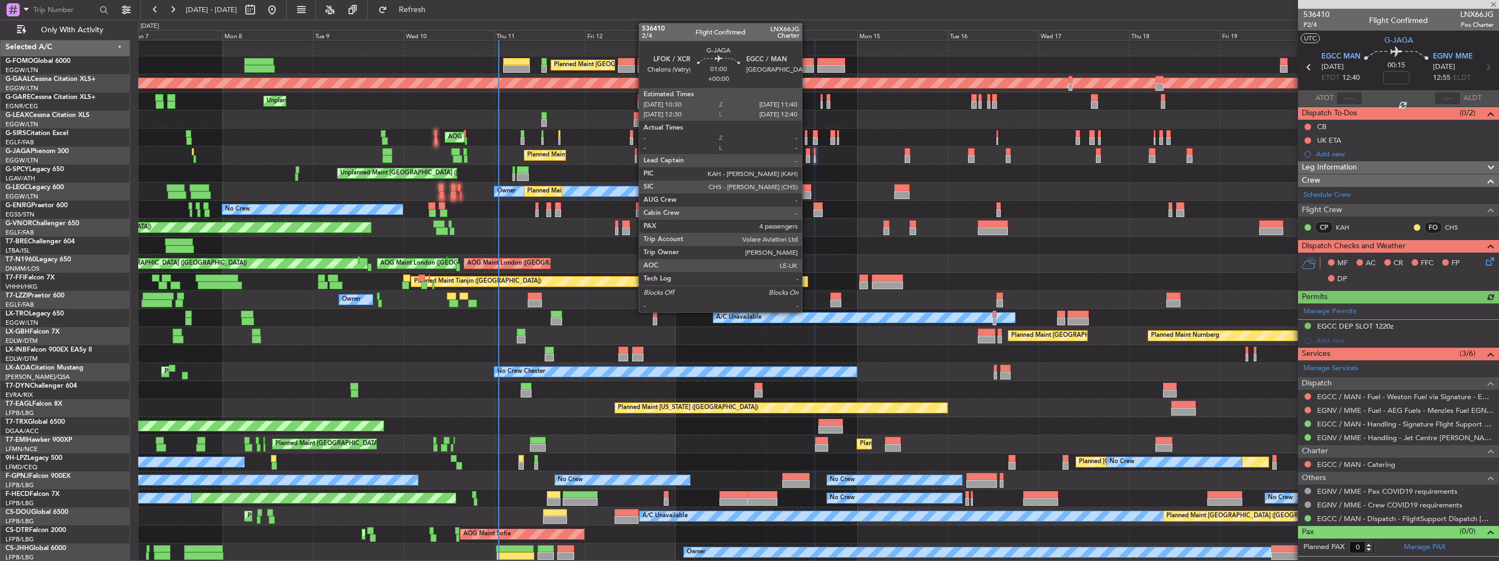
click div
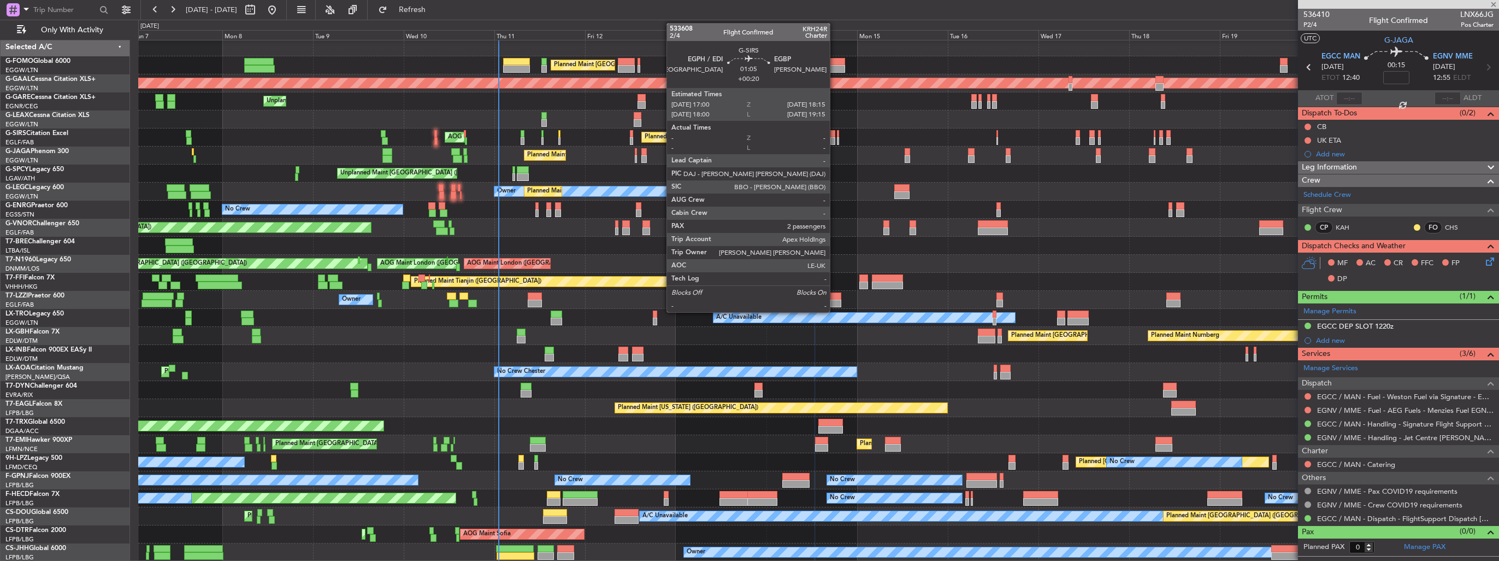
type input "4"
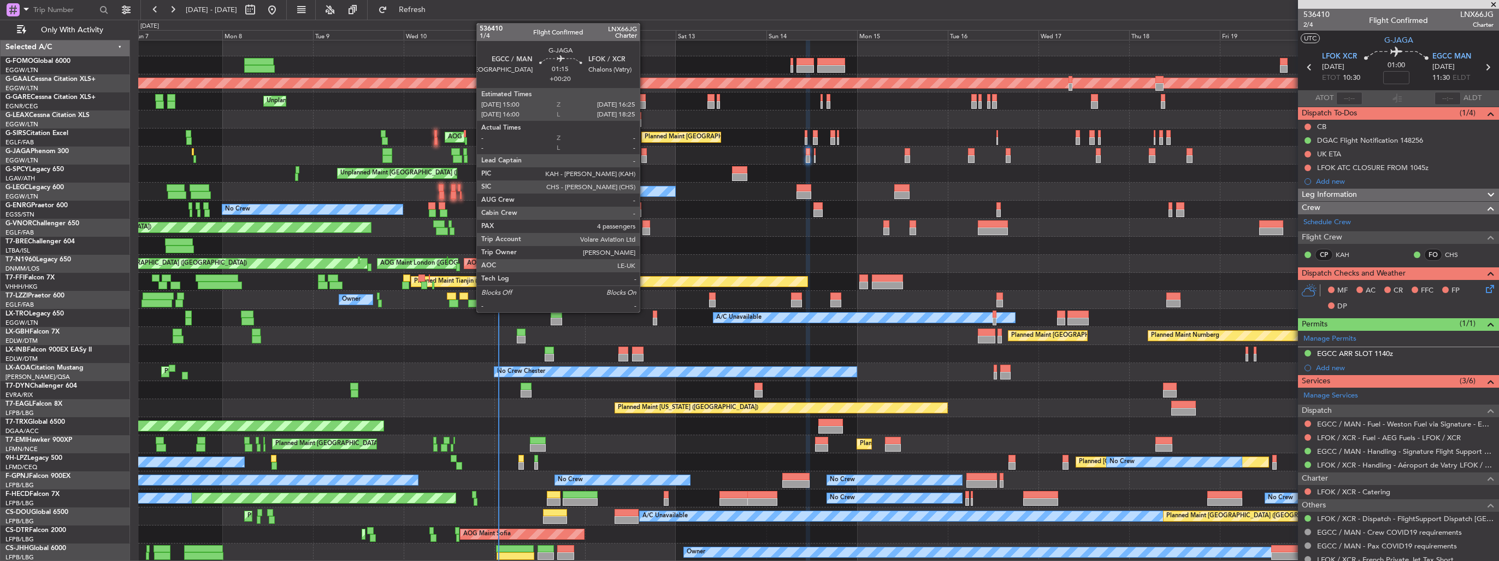
click div
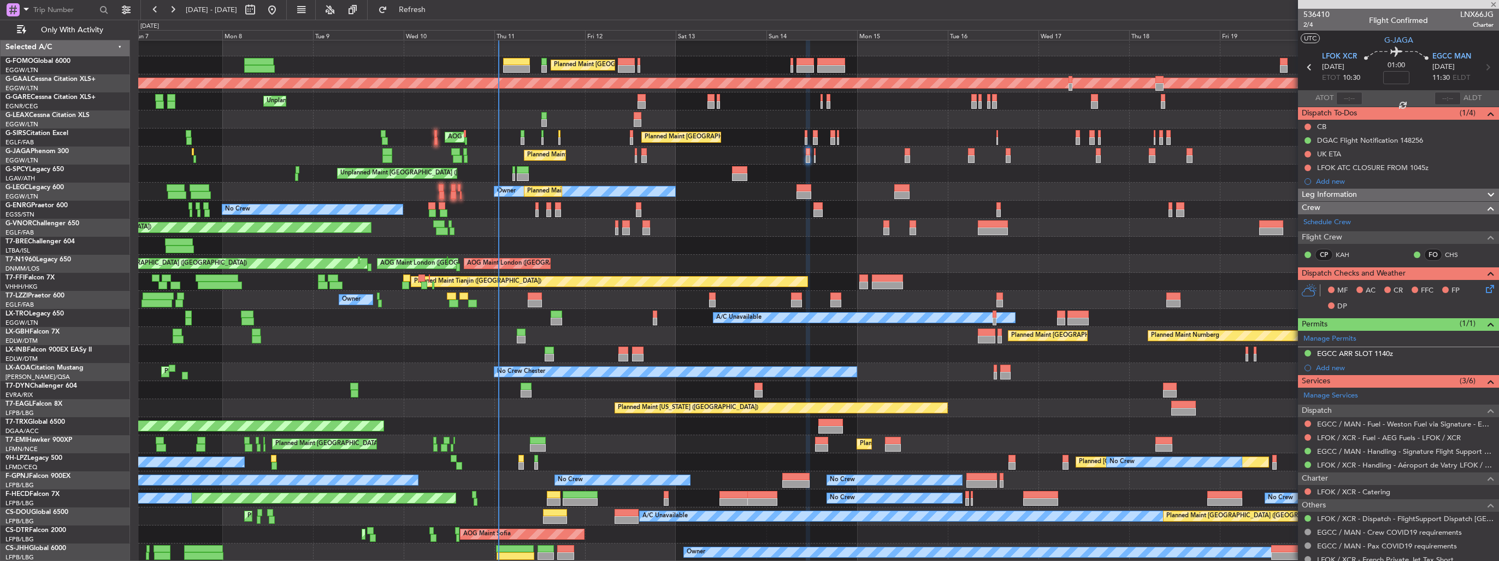
type input "+00:20"
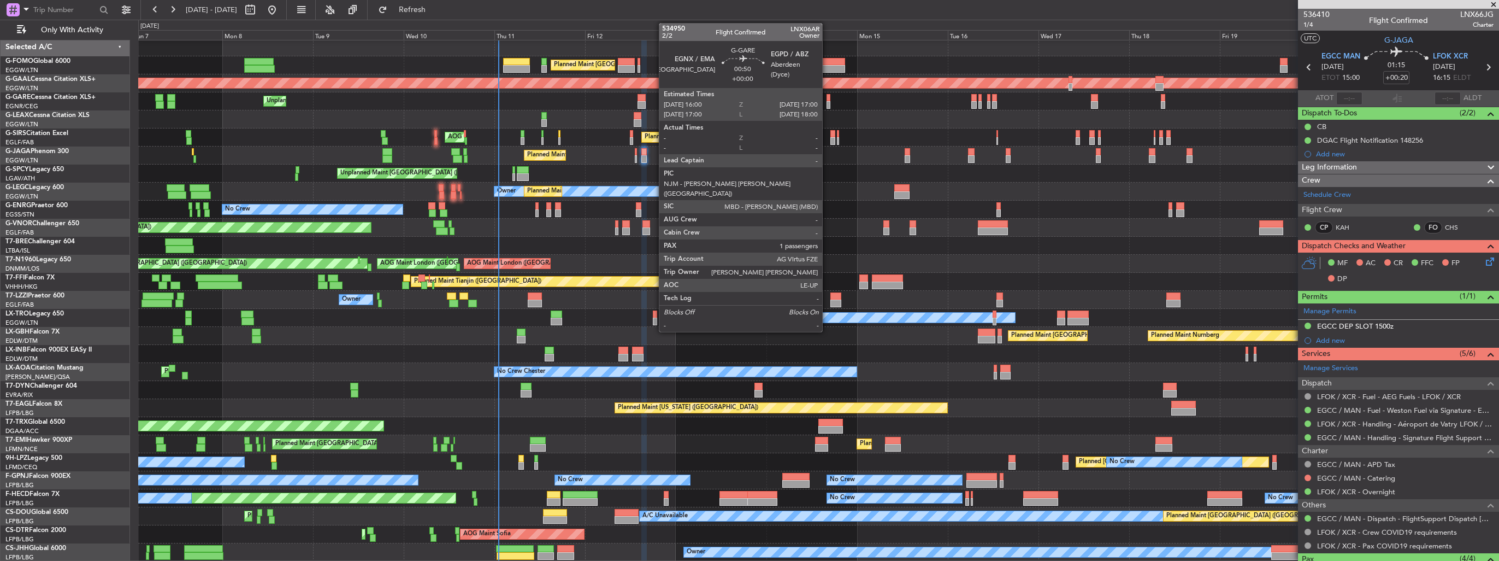
click div
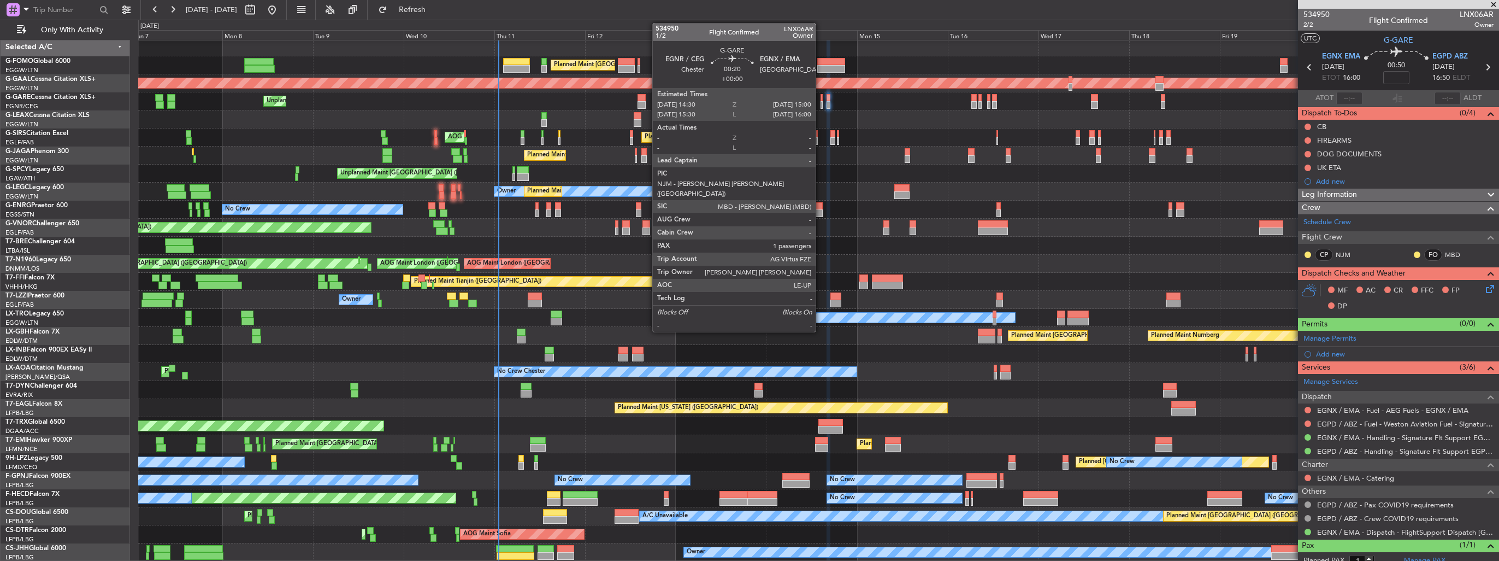
click div
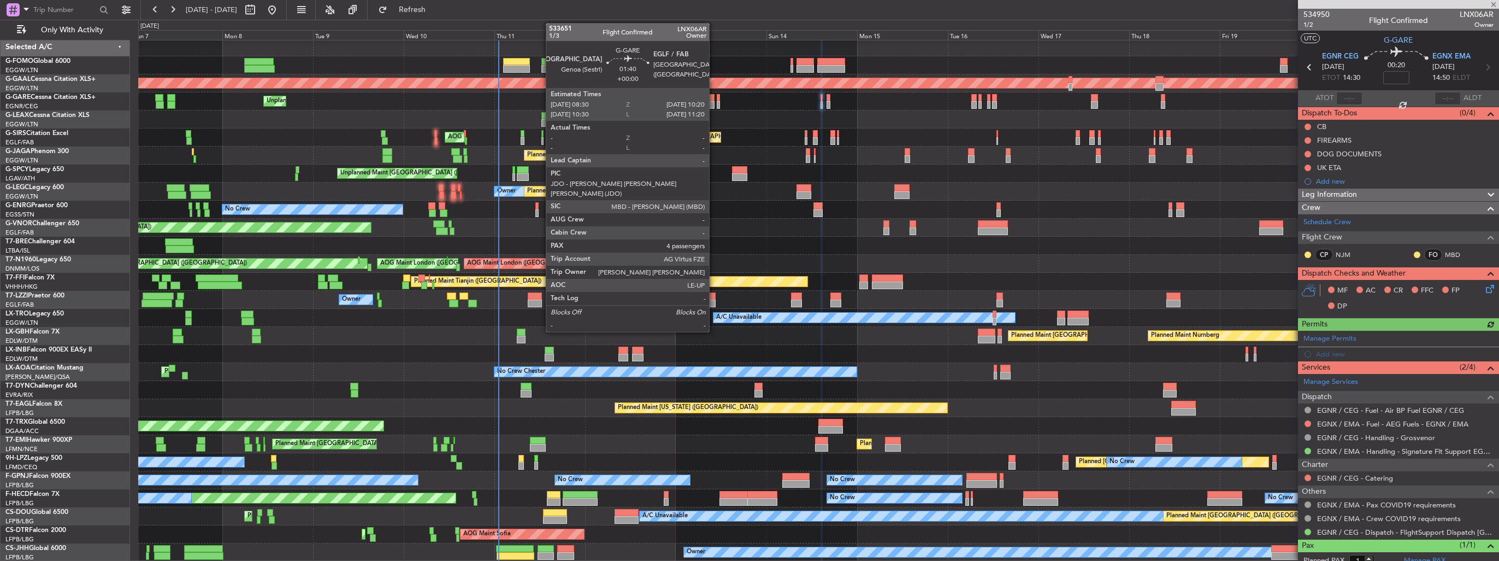
click div
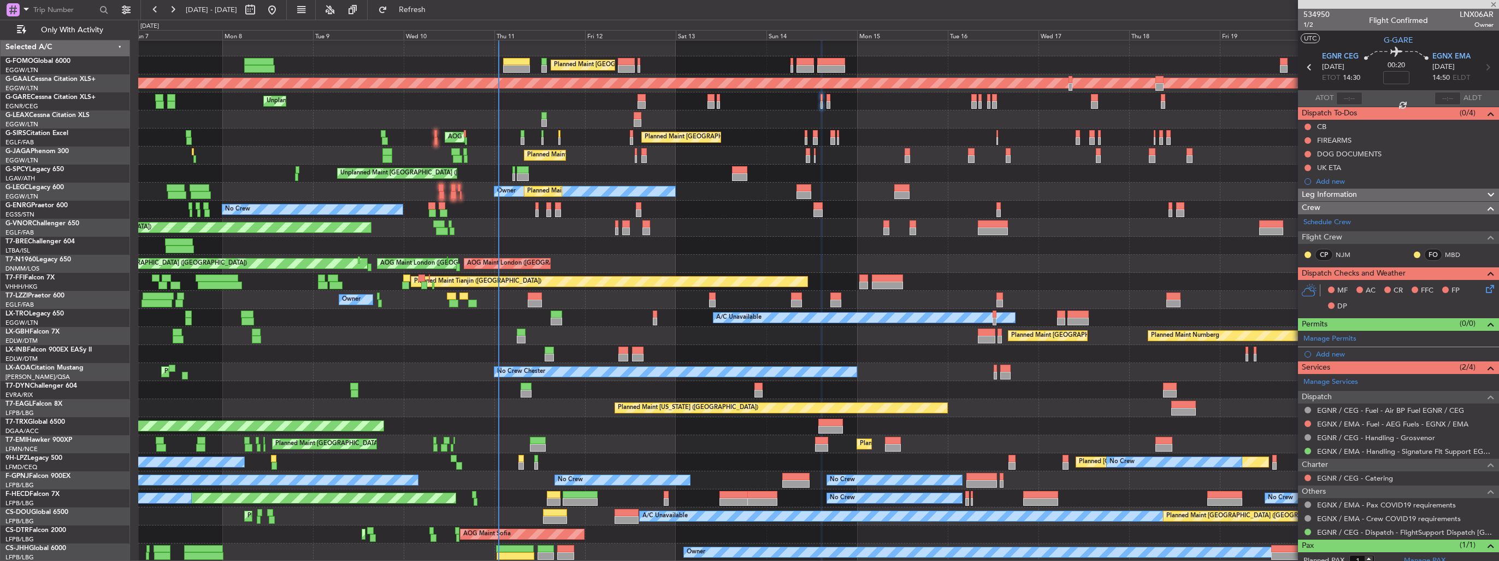
type input "4"
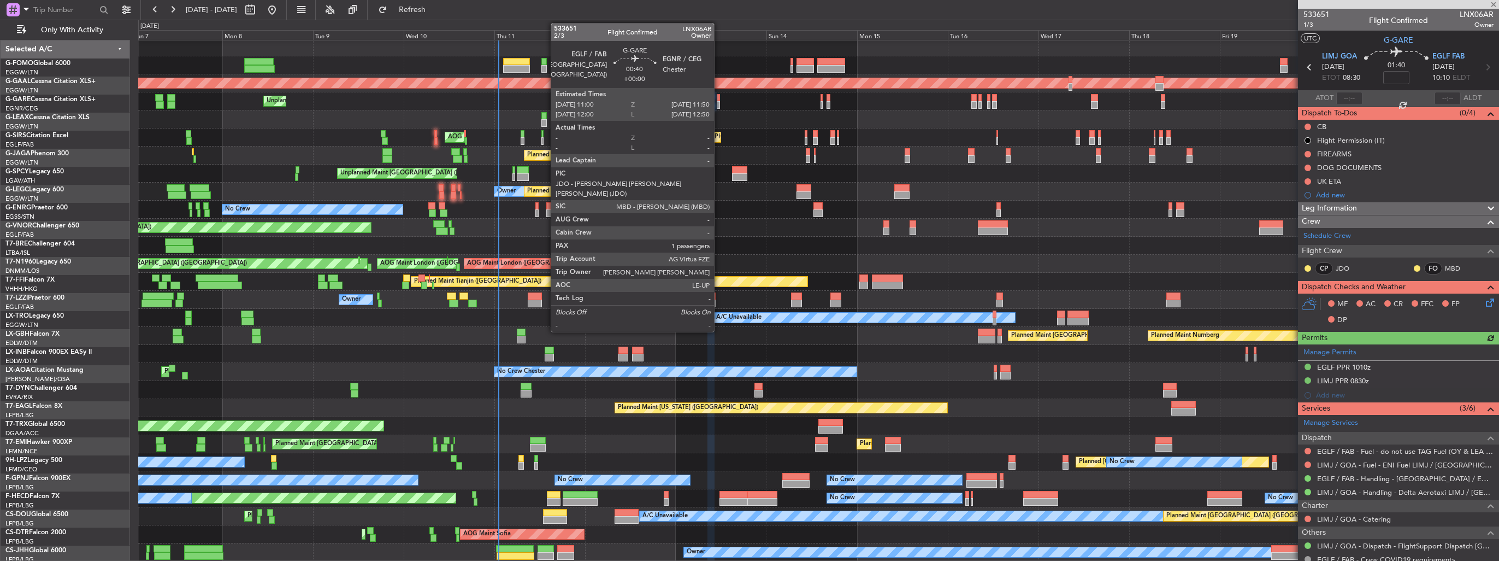
scroll to position [2, 0]
click at [719, 103] on div at bounding box center [718, 105] width 3 height 8
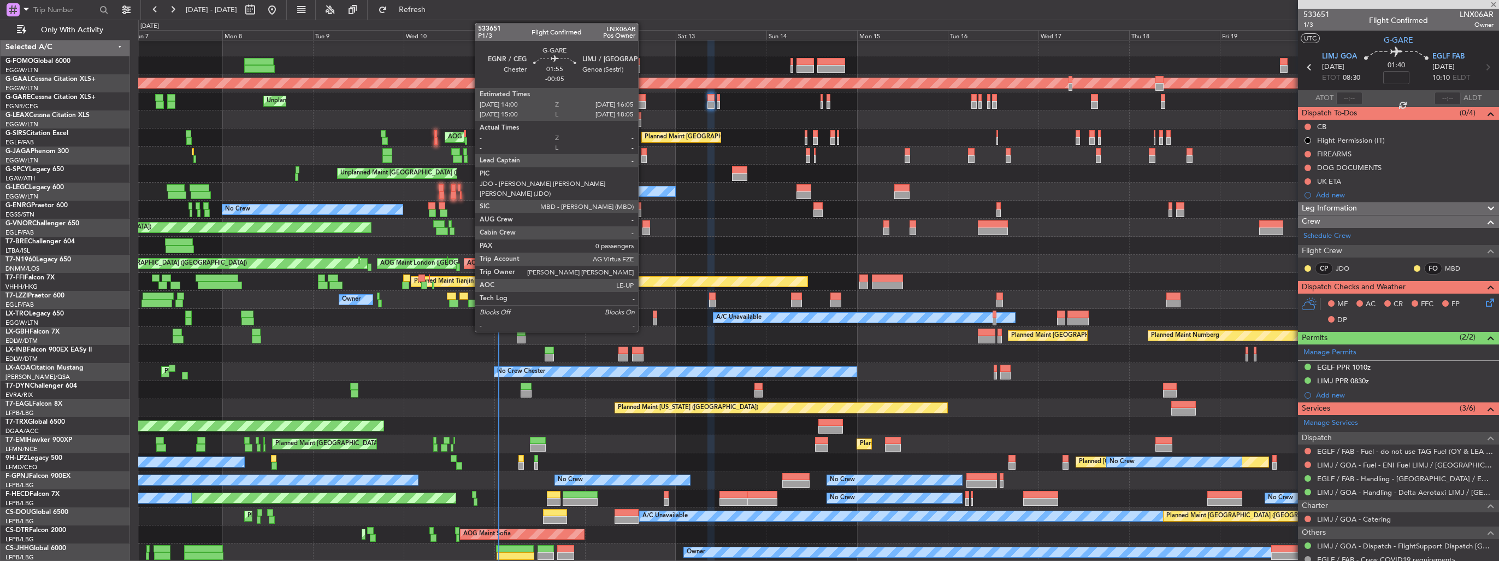
type input "1"
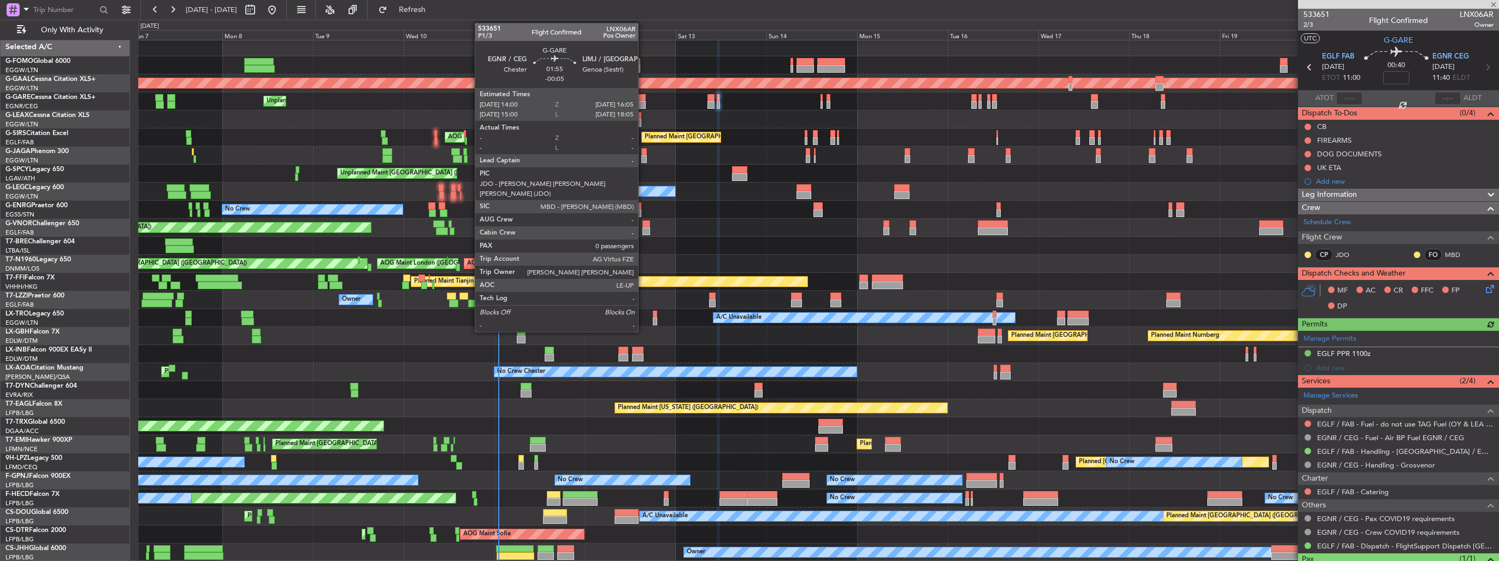
click at [643, 101] on div at bounding box center [642, 105] width 8 height 8
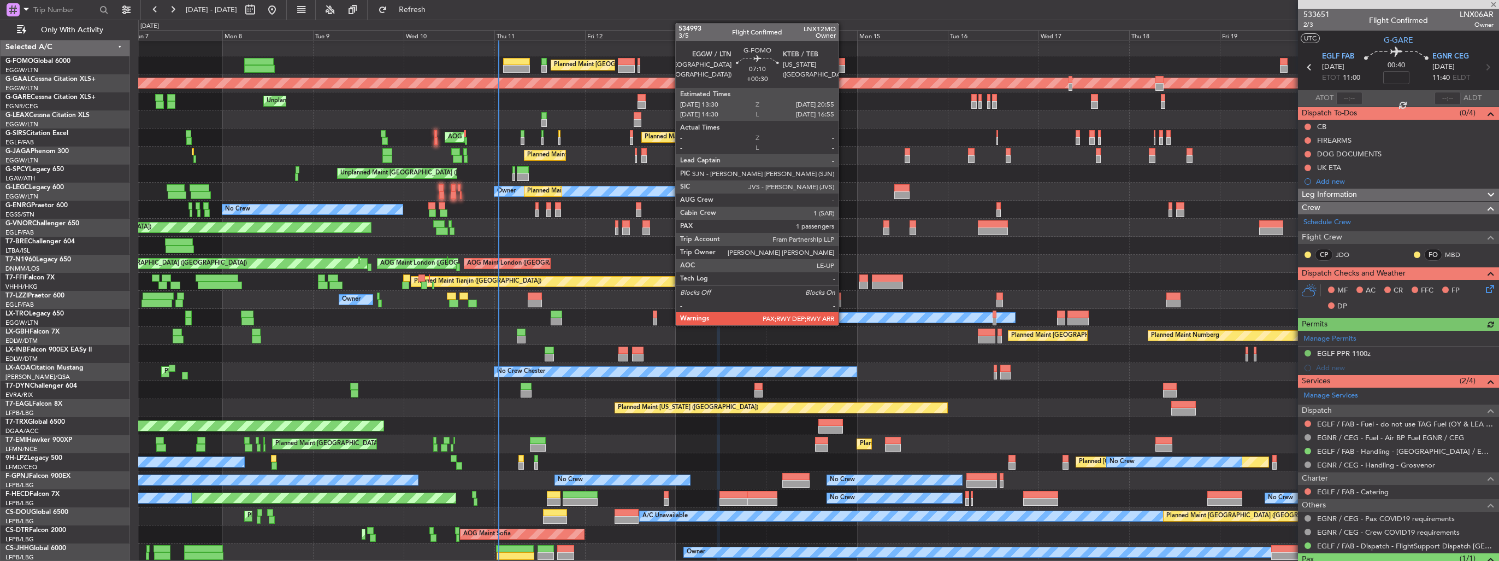
type input "-00:05"
type input "0"
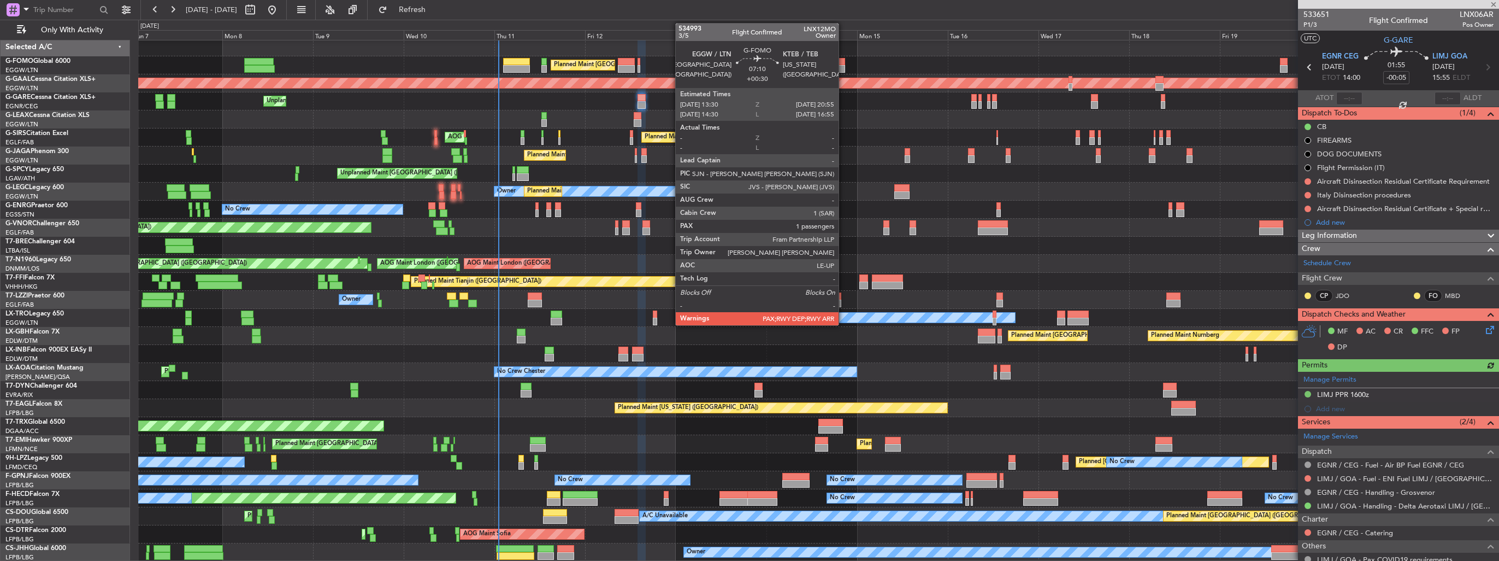
click at [844, 62] on div at bounding box center [831, 62] width 28 height 8
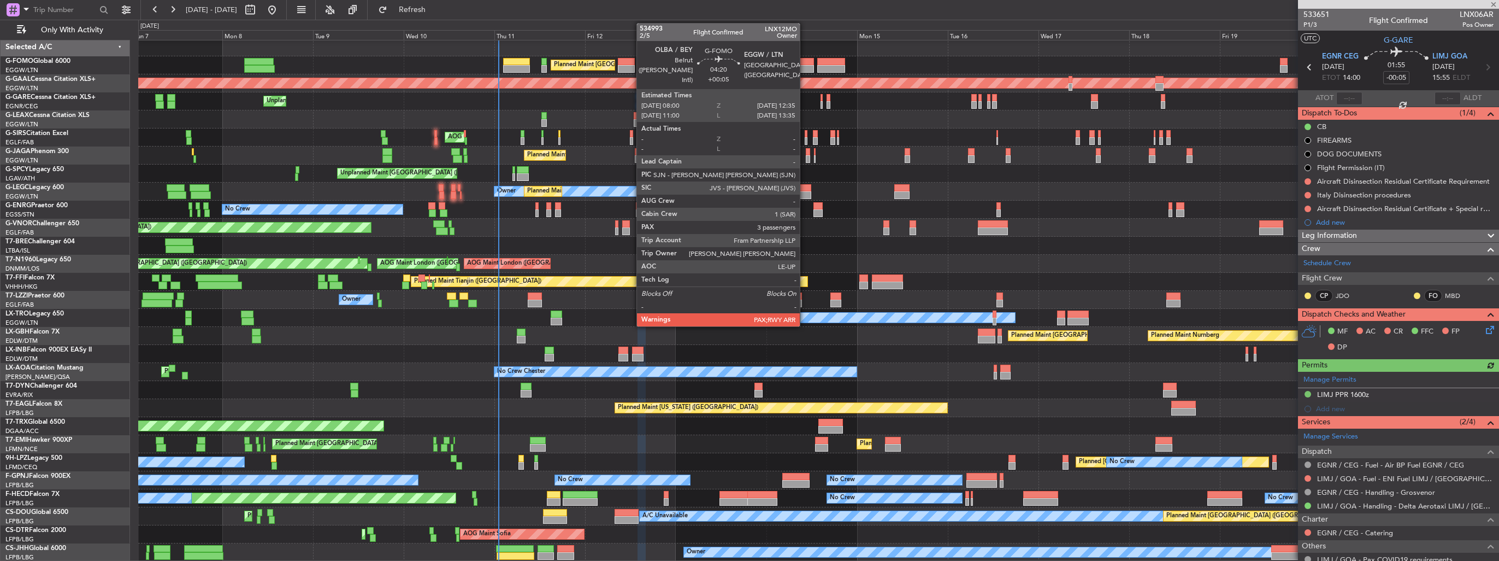
type input "+00:30"
type input "1"
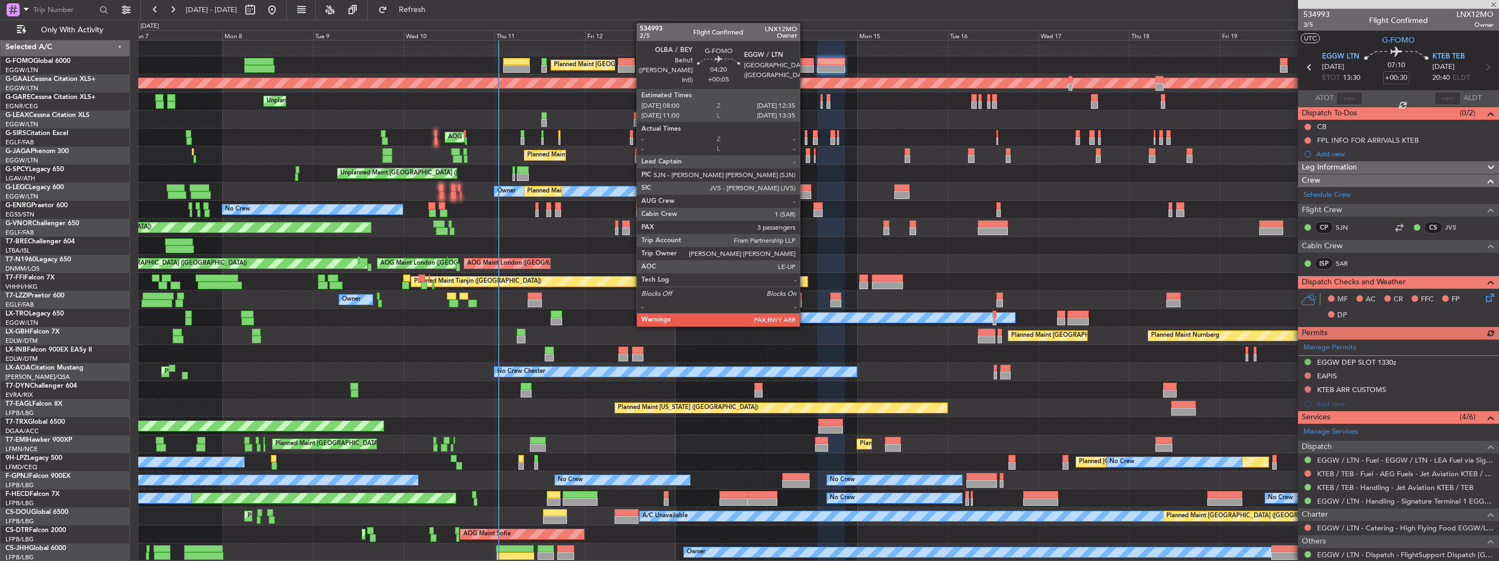
click at [805, 61] on div at bounding box center [805, 62] width 17 height 8
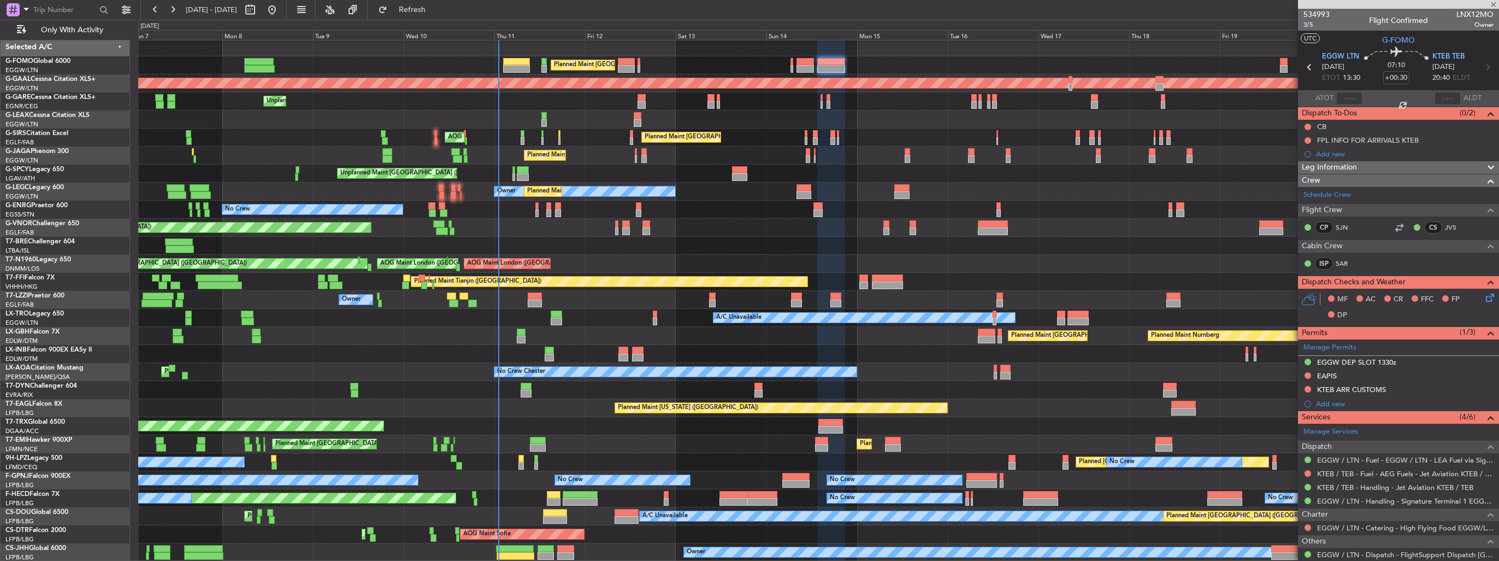
type input "+00:05"
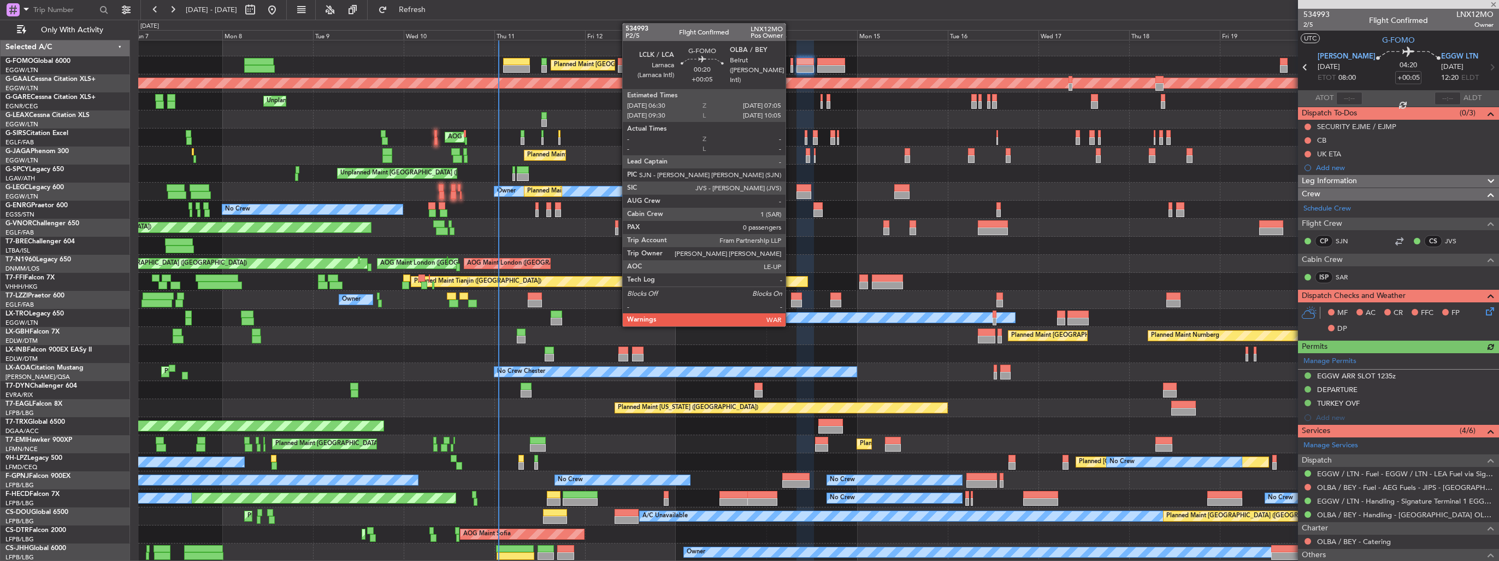
click at [791, 67] on div at bounding box center [792, 69] width 3 height 8
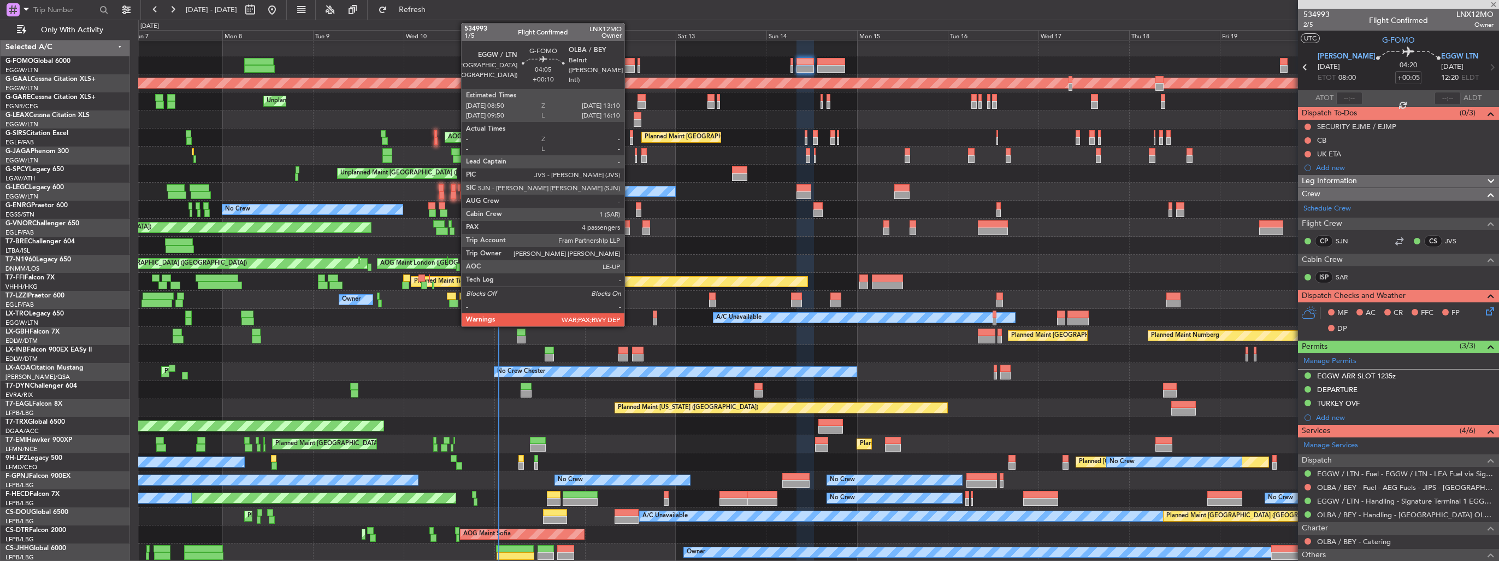
type input "0"
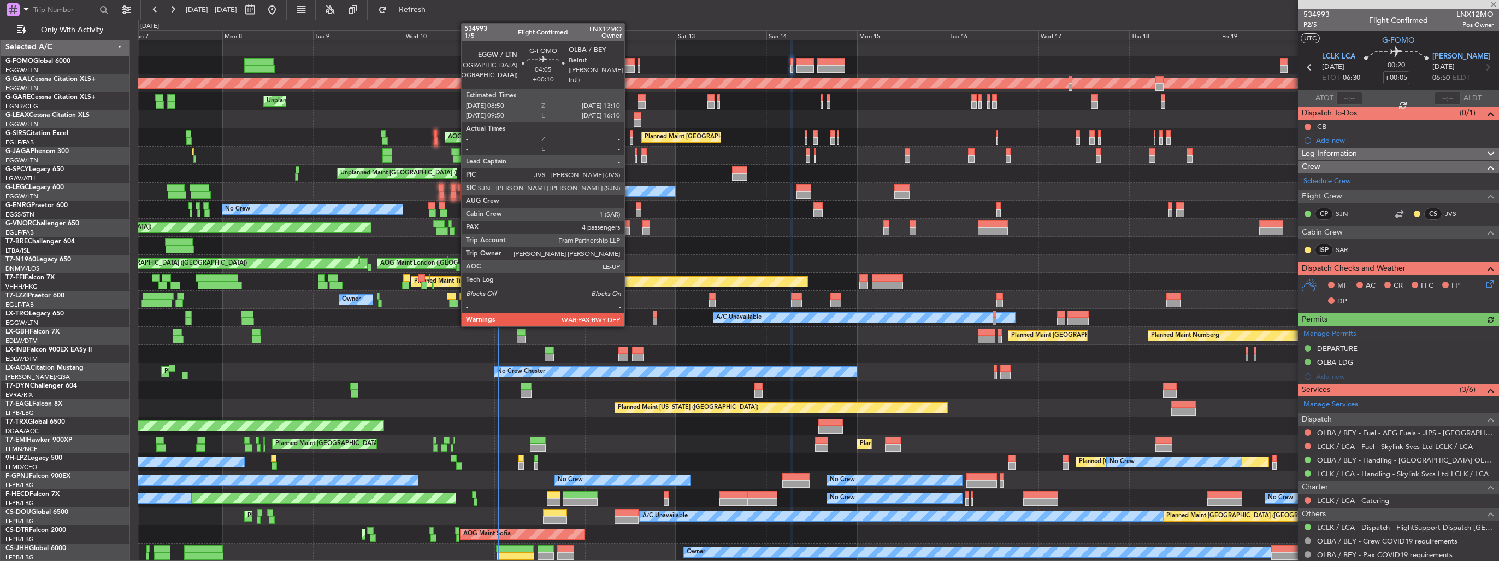
click at [629, 61] on div at bounding box center [626, 62] width 16 height 8
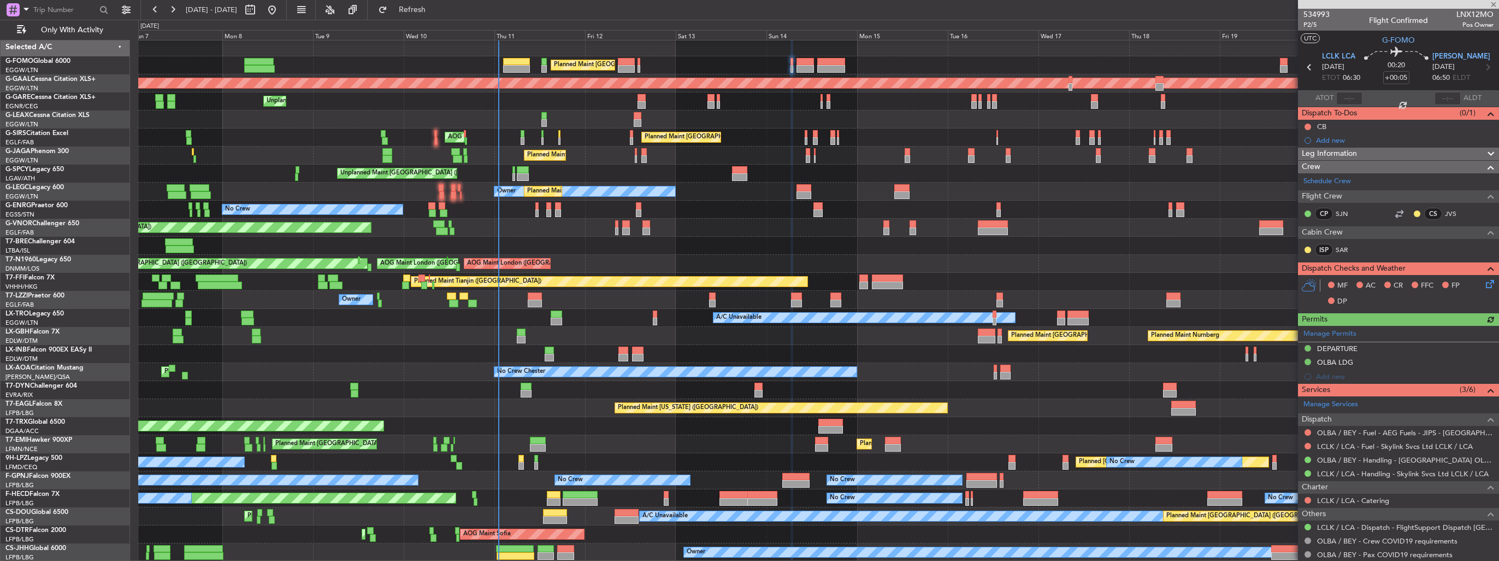
type input "+00:10"
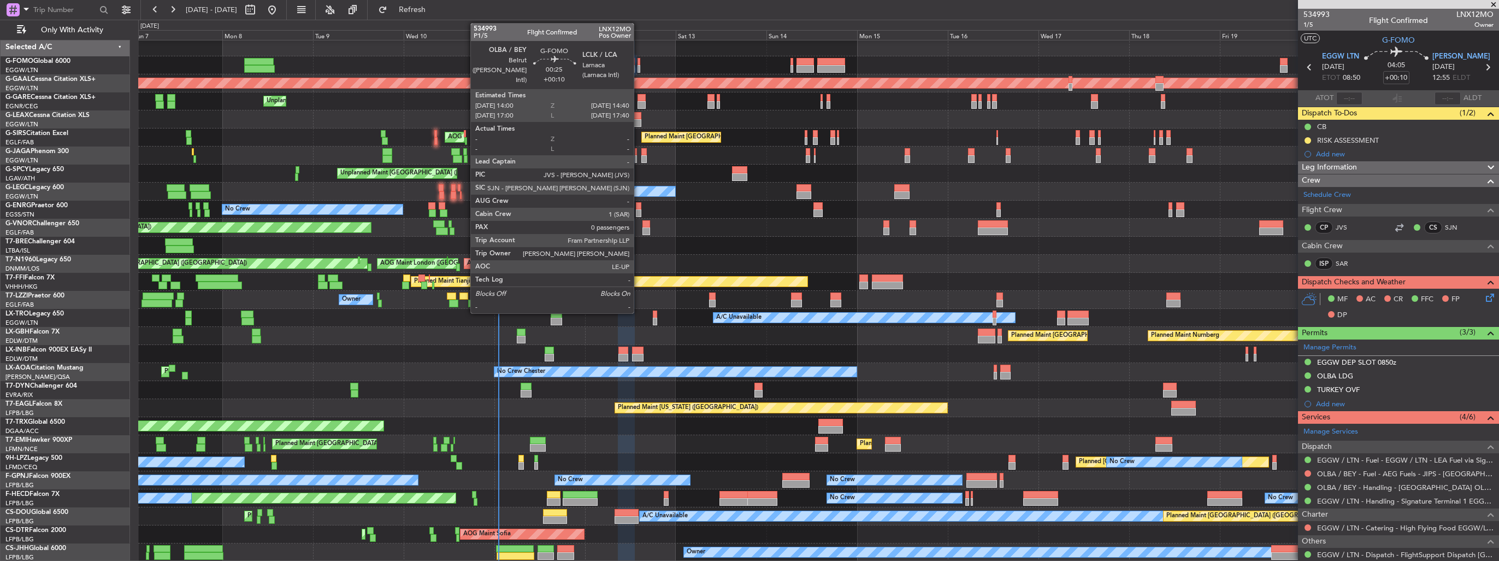
click at [639, 67] on div at bounding box center [639, 69] width 3 height 8
type input "0"
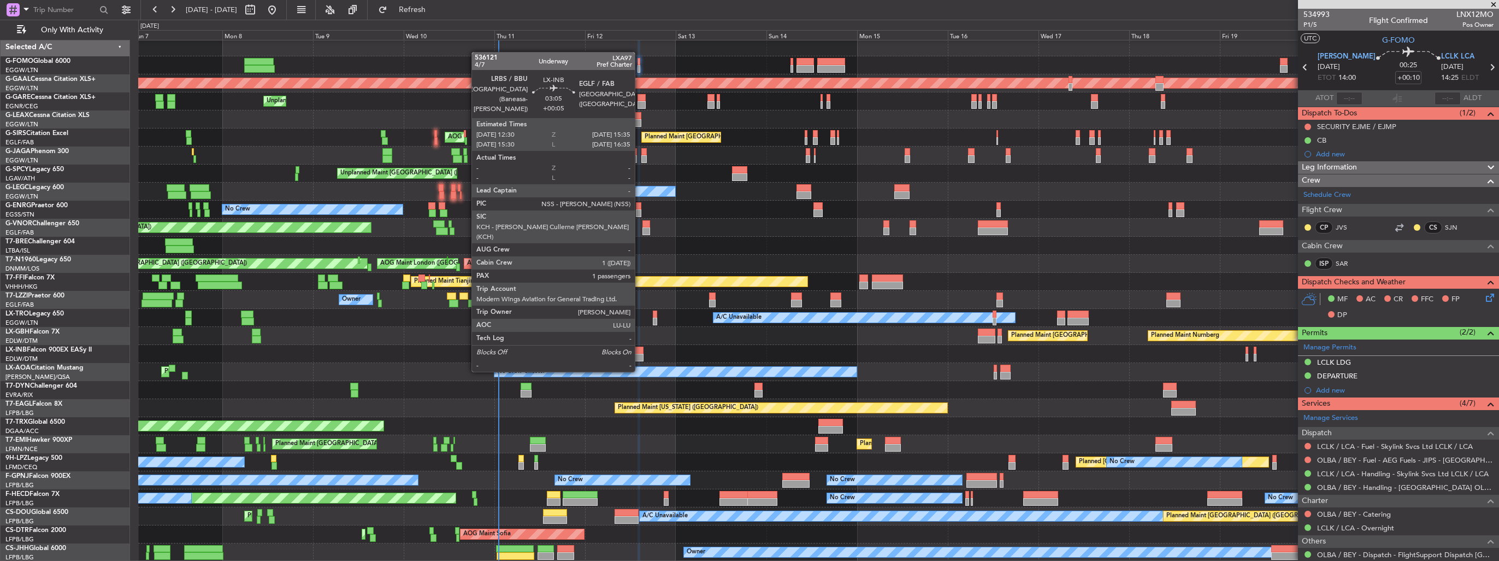
click at [640, 351] on div at bounding box center [638, 350] width 12 height 8
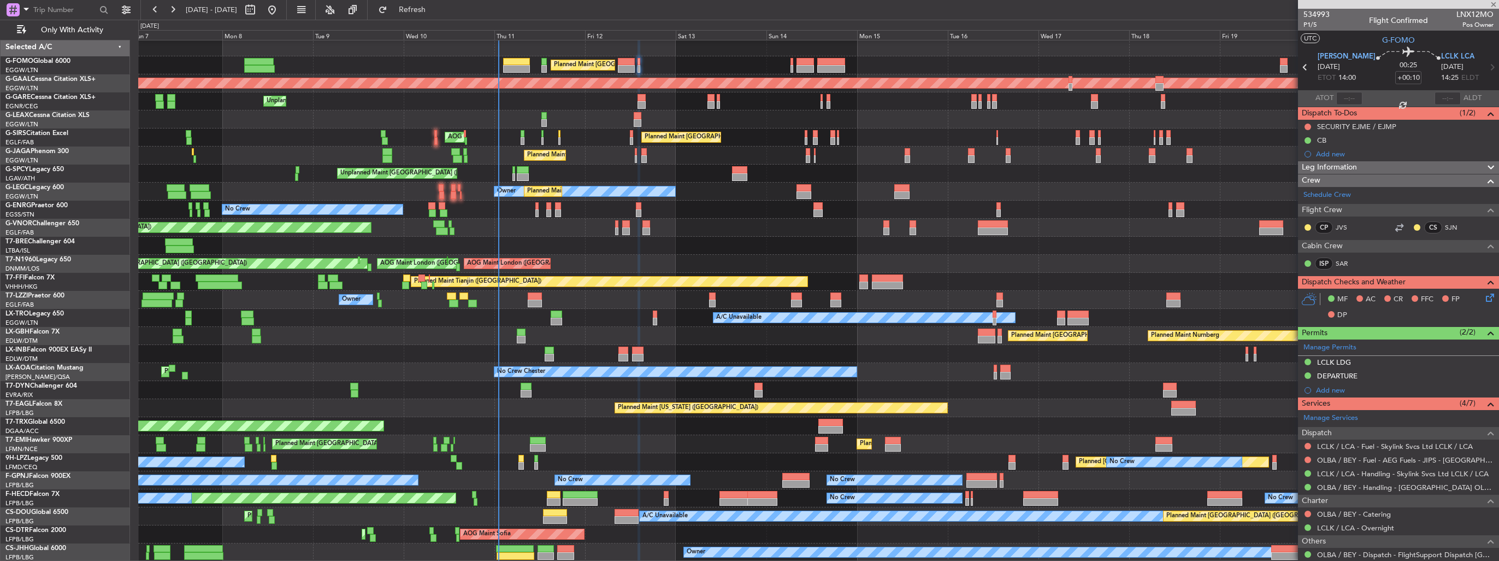
type input "+00:05"
type input "1"
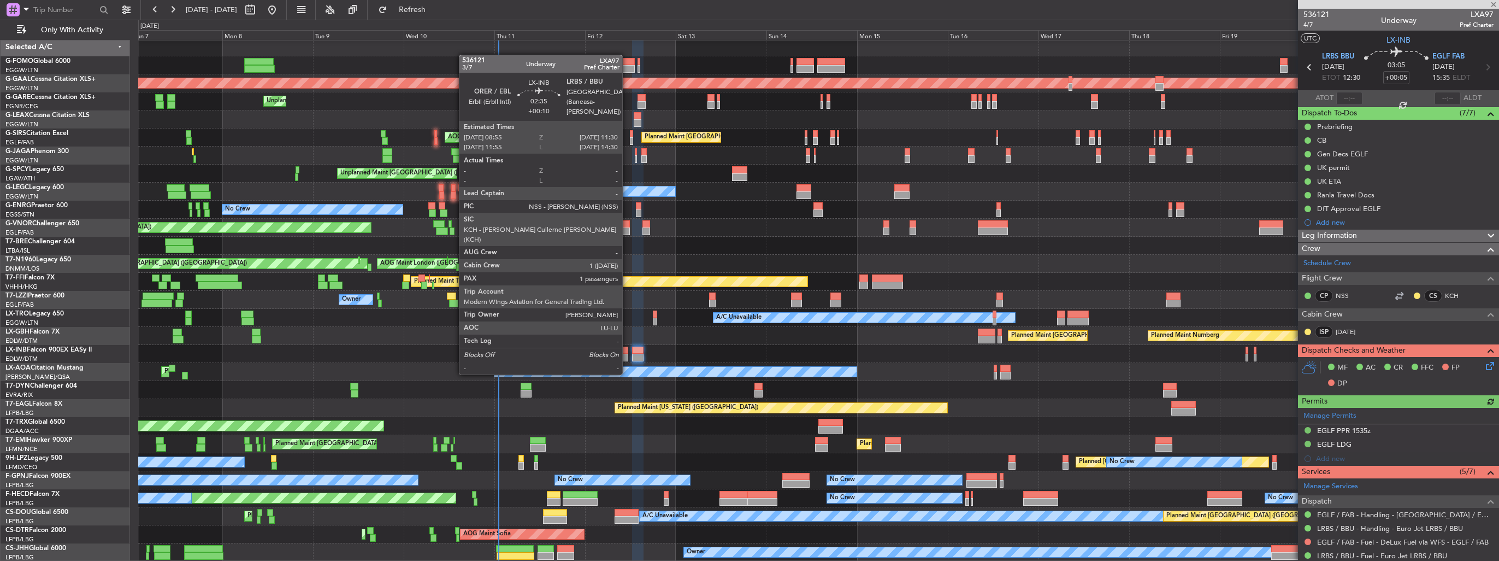
click at [627, 354] on div at bounding box center [623, 358] width 10 height 8
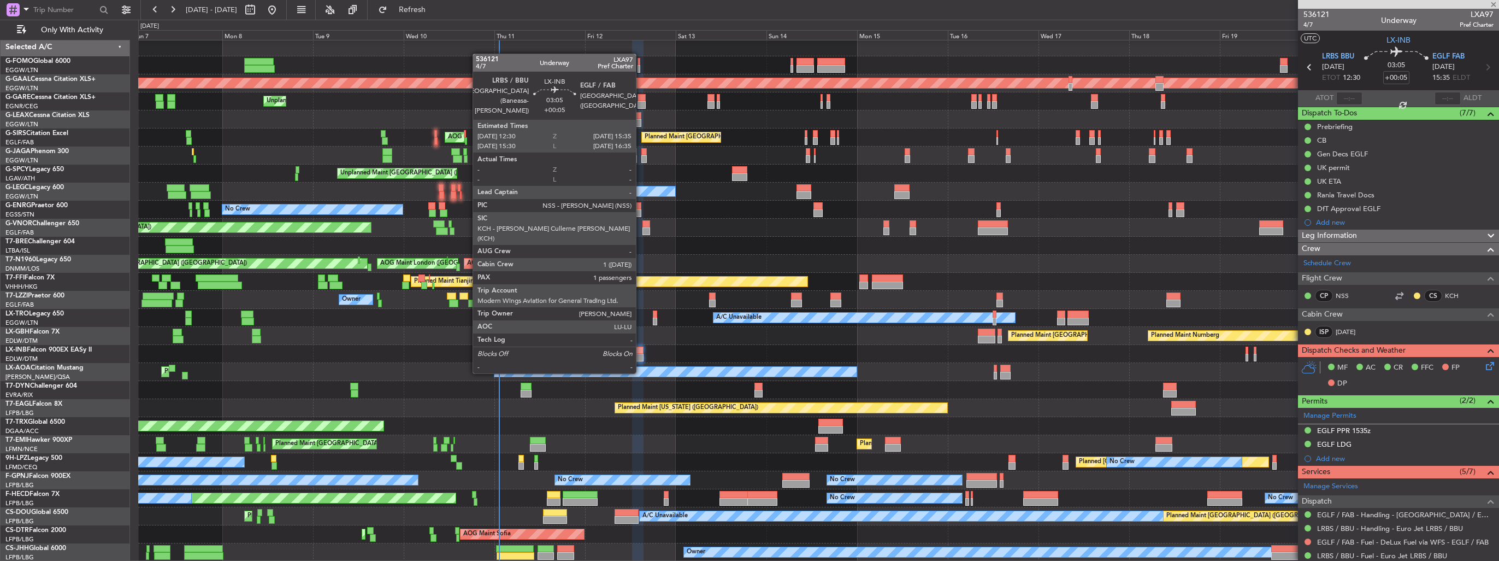
type input "+00:10"
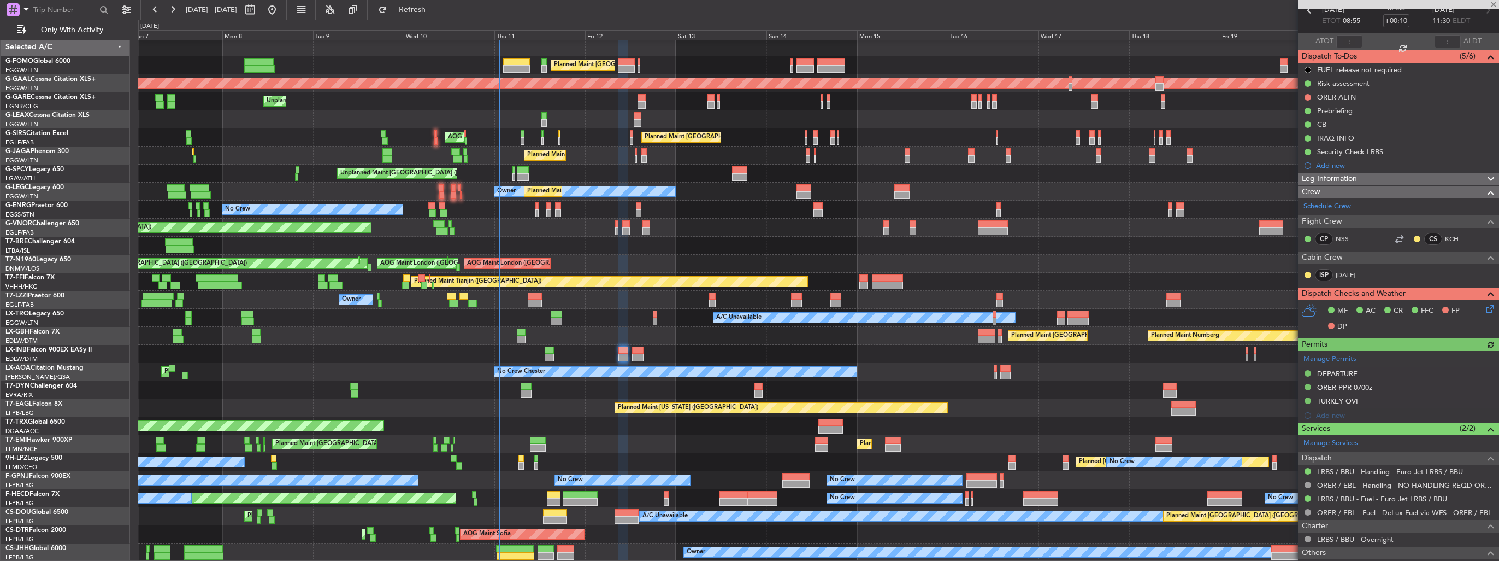
scroll to position [149, 0]
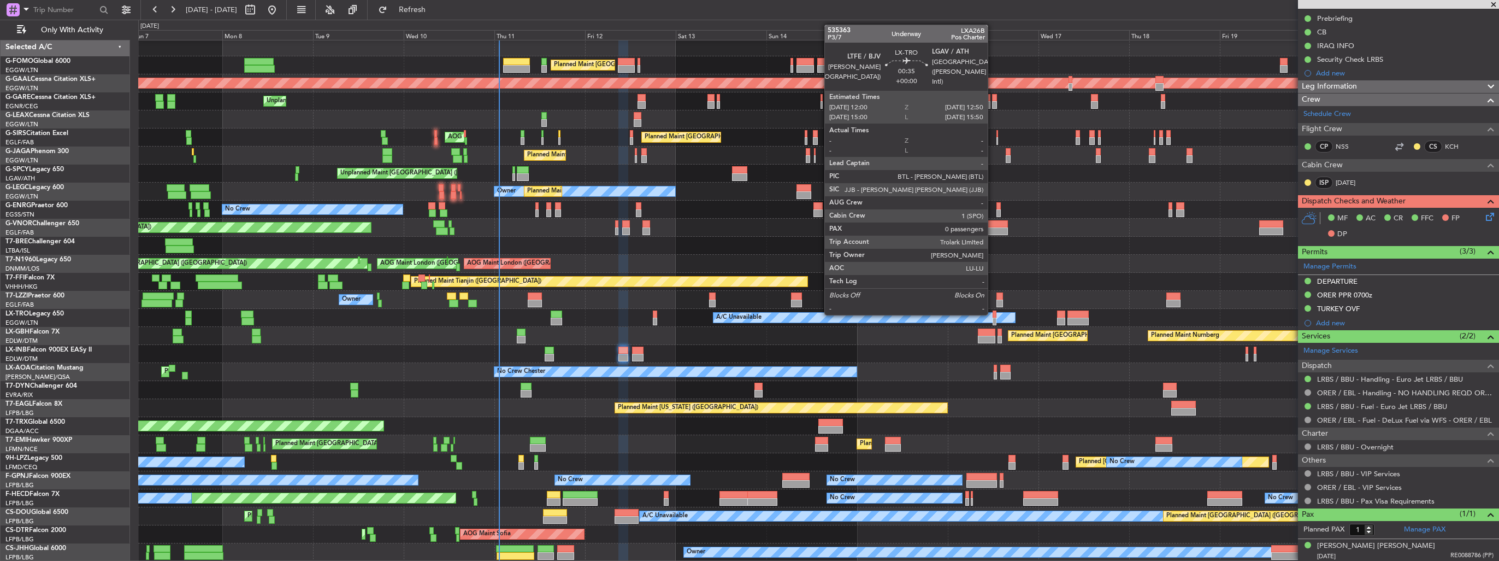
click at [993, 314] on div at bounding box center [994, 314] width 3 height 8
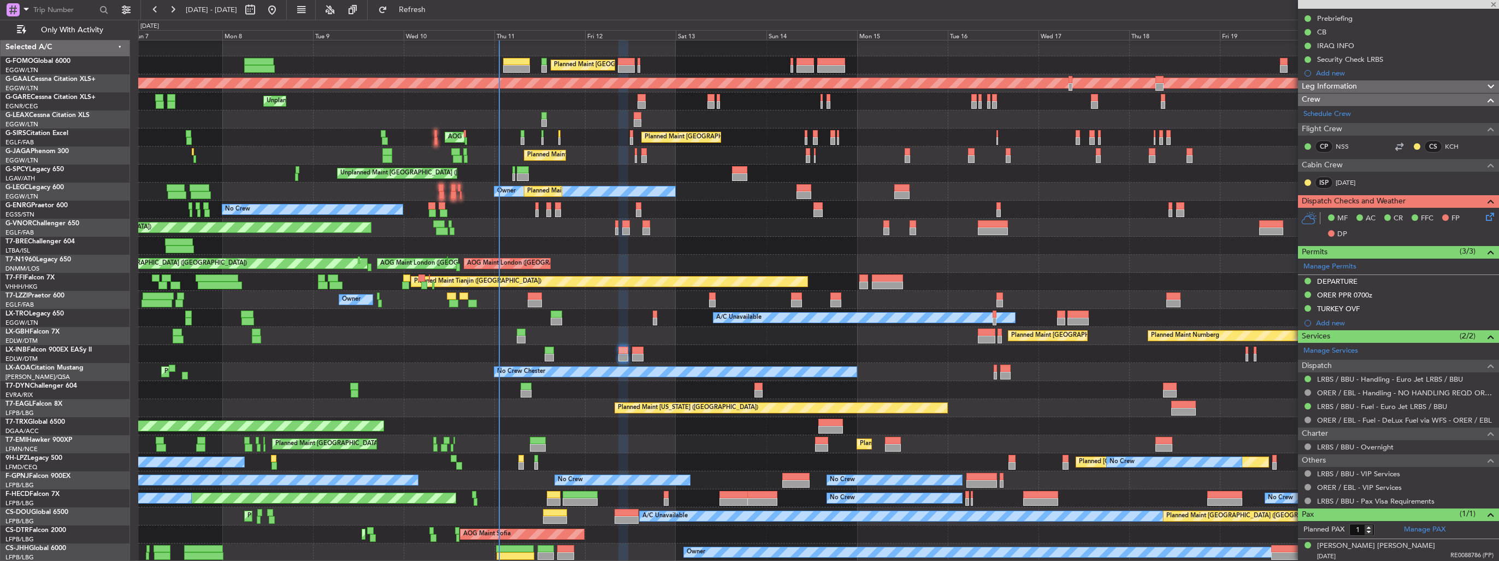
type input "0"
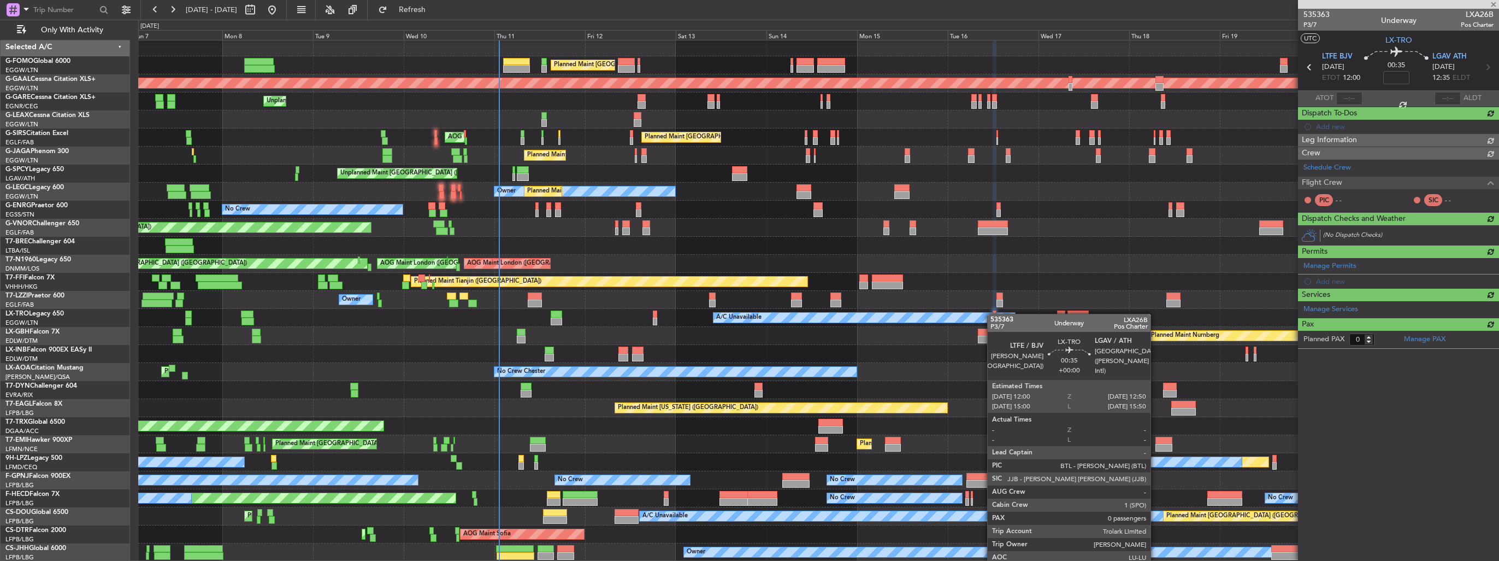
scroll to position [0, 0]
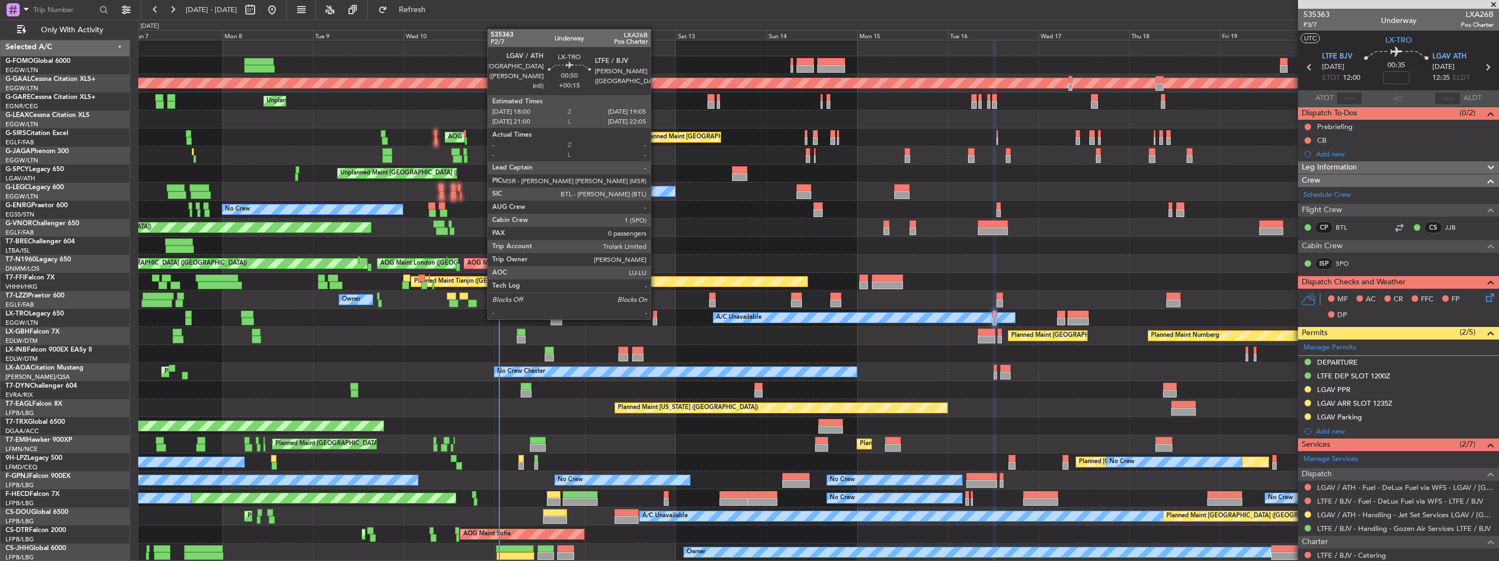
click at [656, 318] on div at bounding box center [655, 321] width 4 height 8
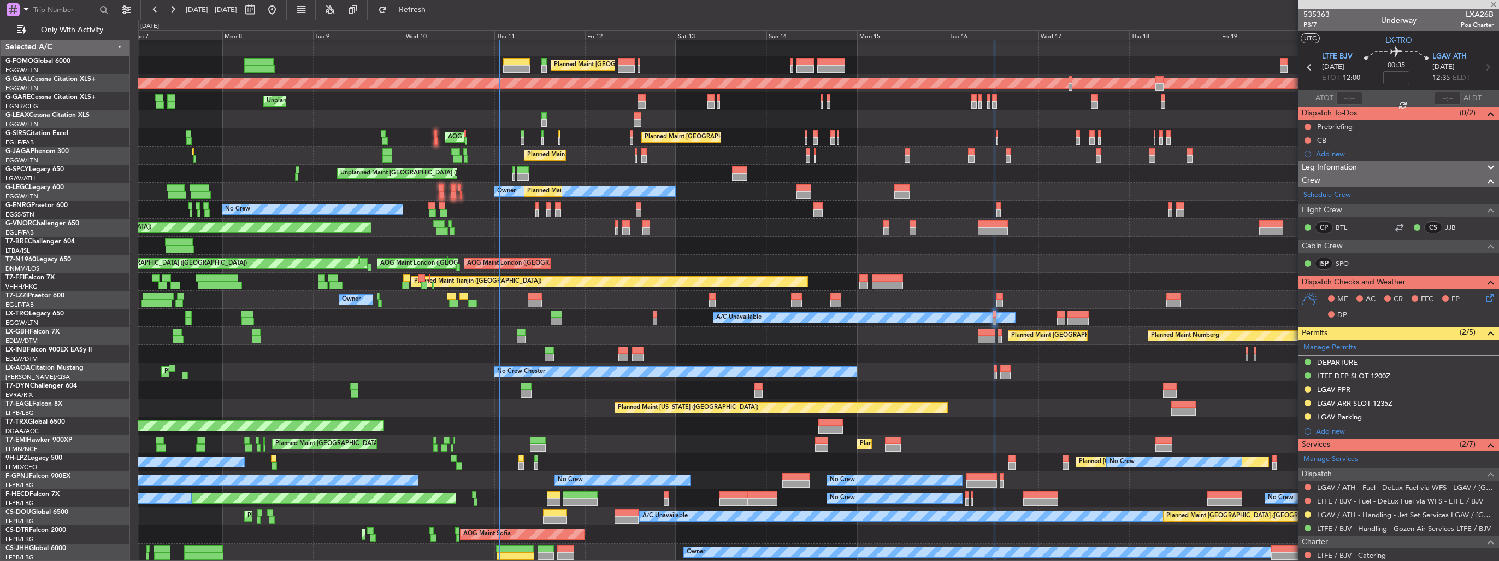
type input "+00:15"
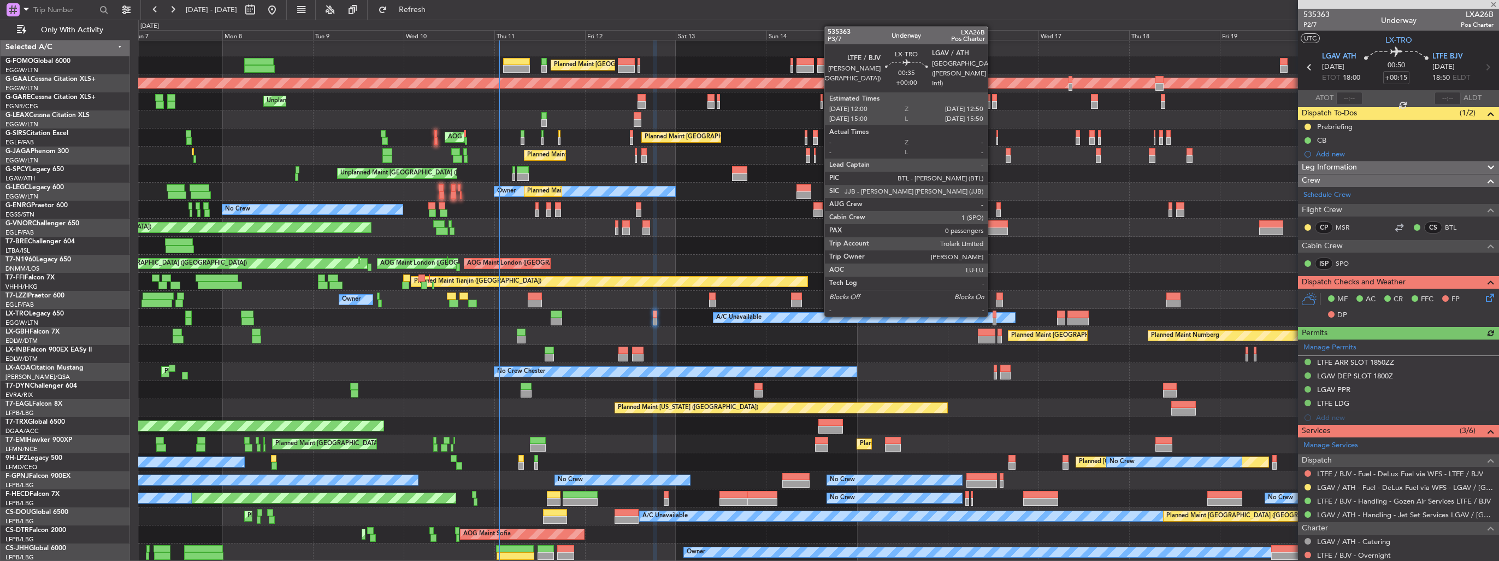
click at [993, 315] on div at bounding box center [994, 314] width 3 height 8
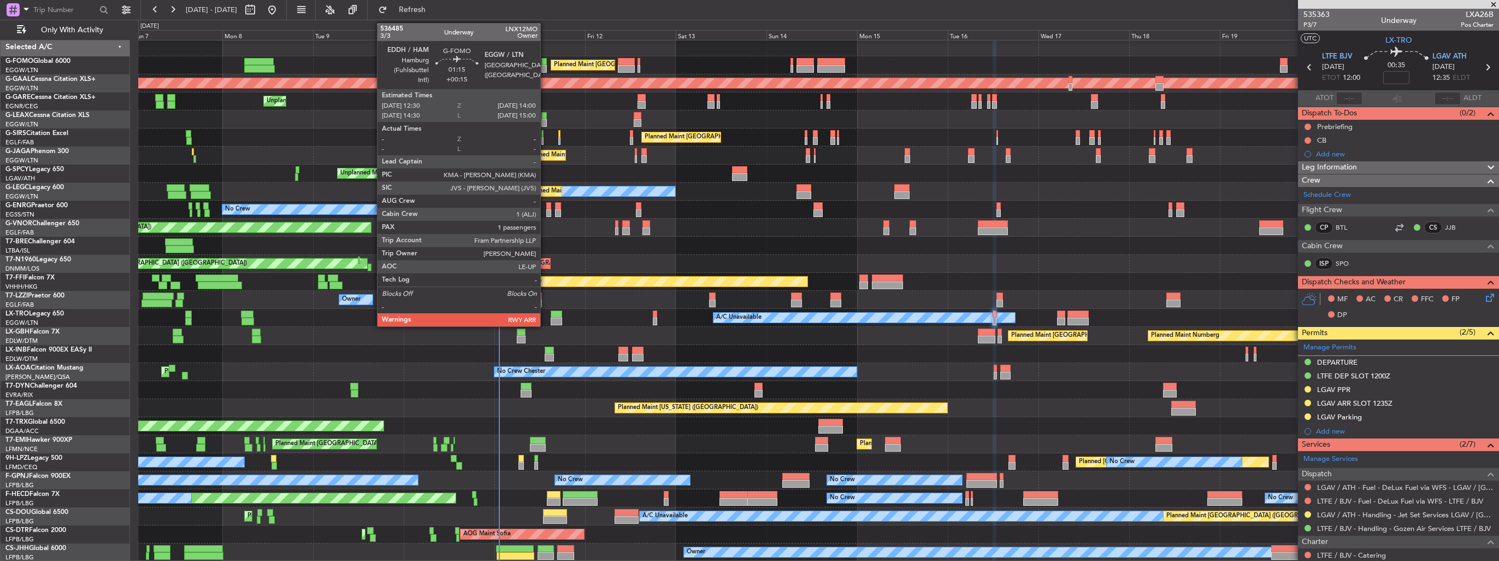
click at [545, 69] on div at bounding box center [544, 69] width 6 height 8
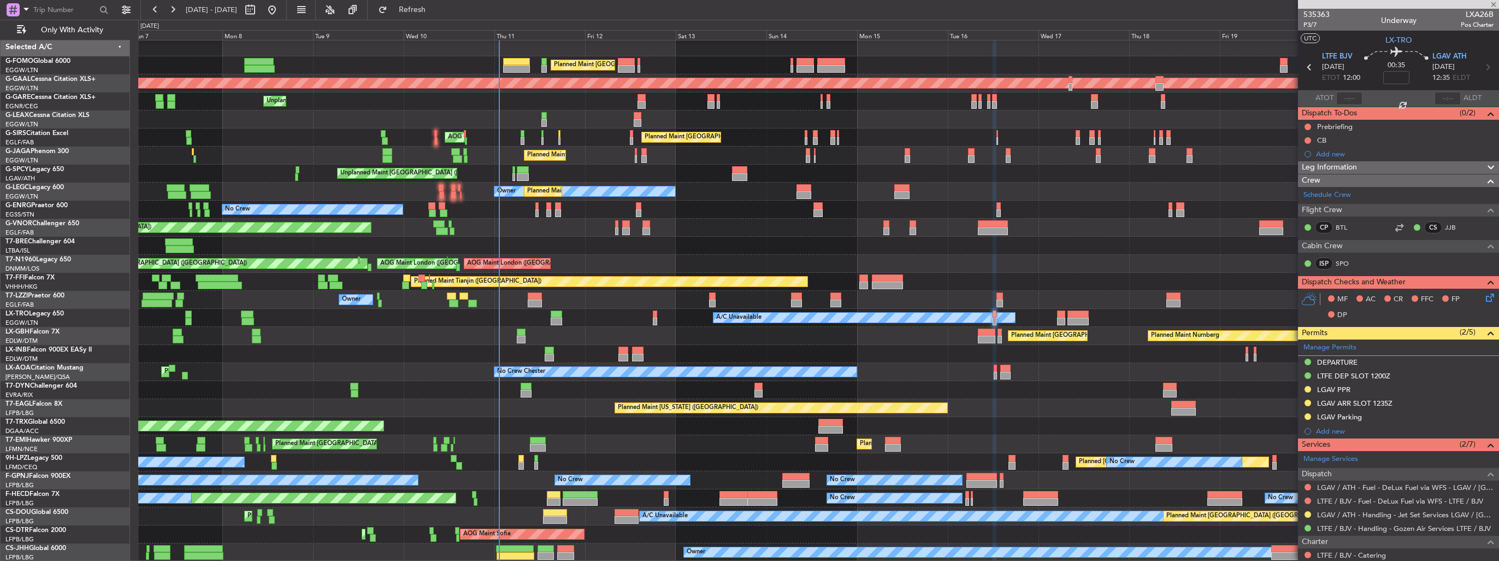
type input "+00:15"
type input "1"
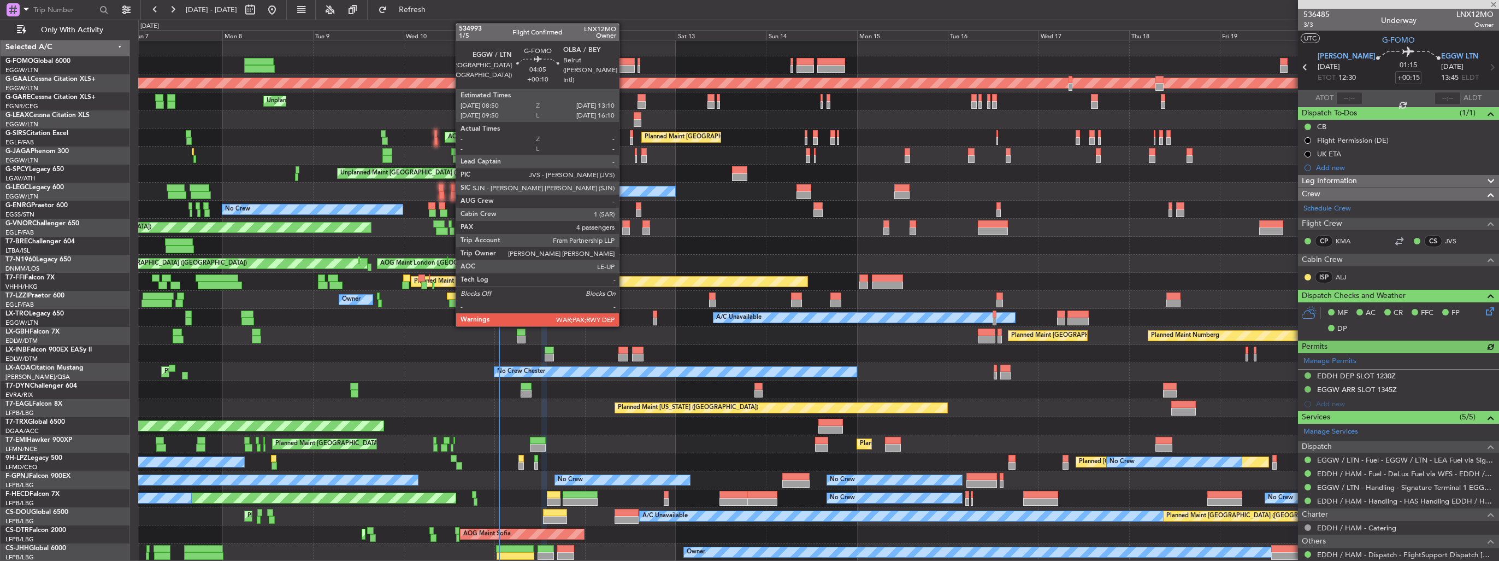
click at [624, 68] on div at bounding box center [626, 69] width 16 height 8
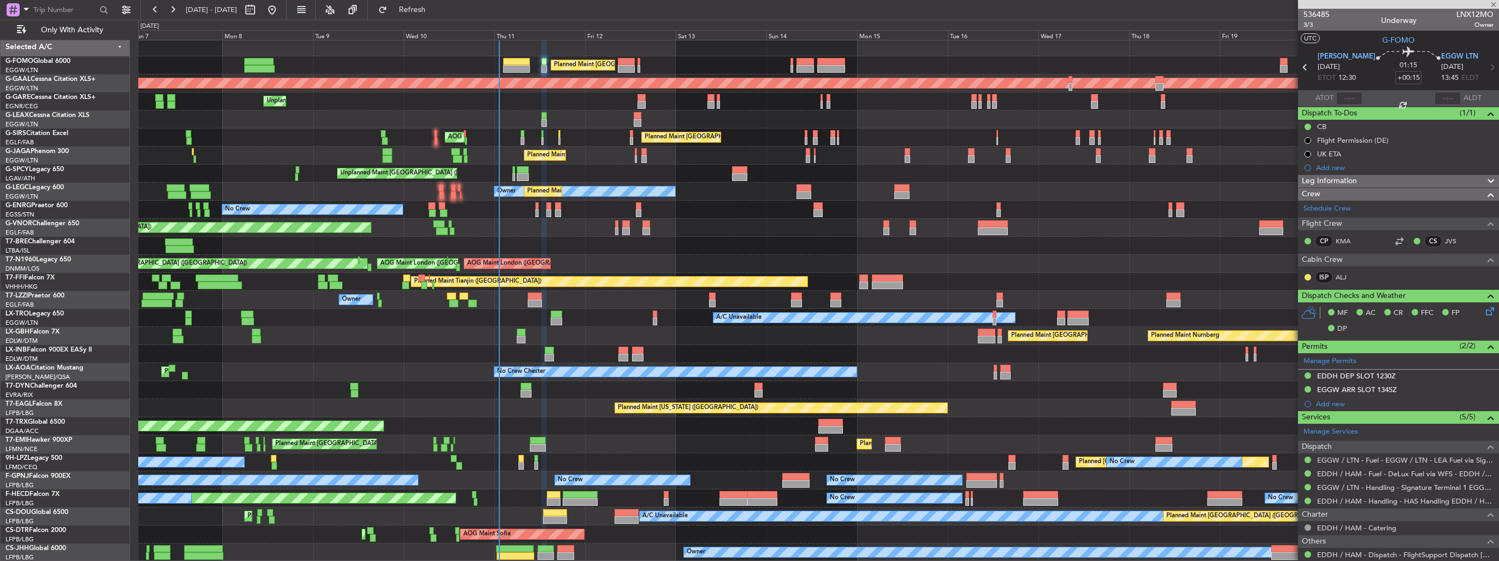
type input "+00:10"
type input "4"
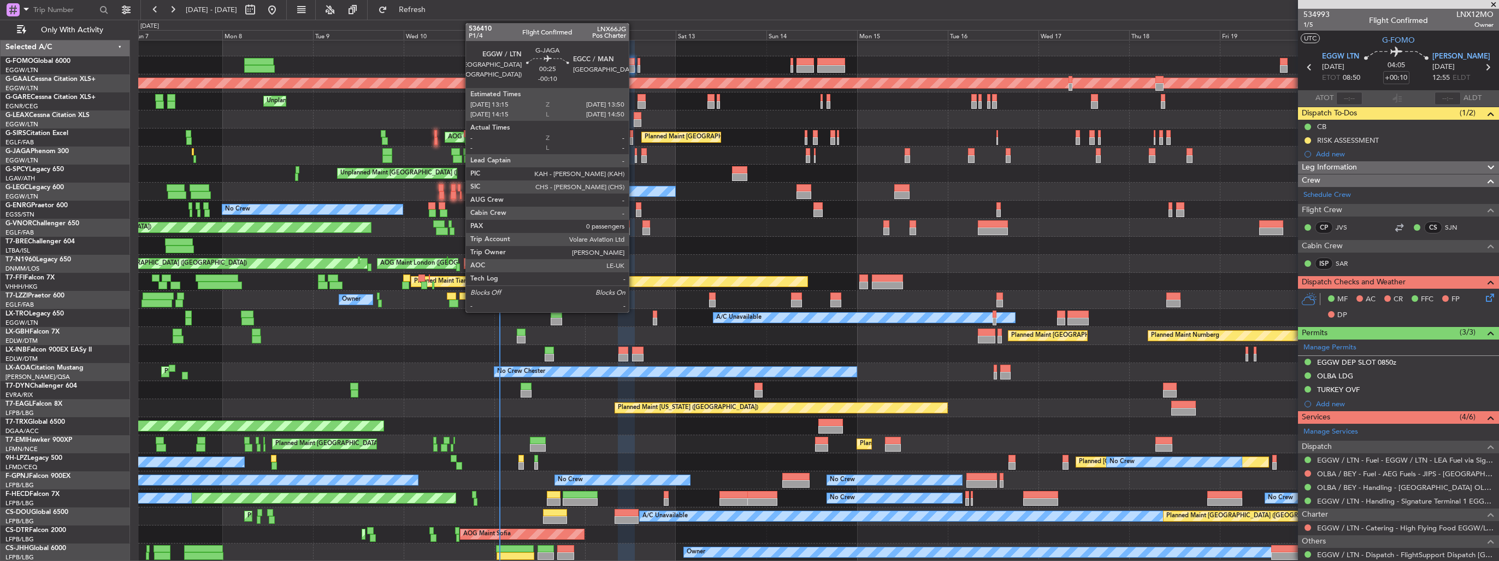
click at [635, 156] on div at bounding box center [636, 159] width 3 height 8
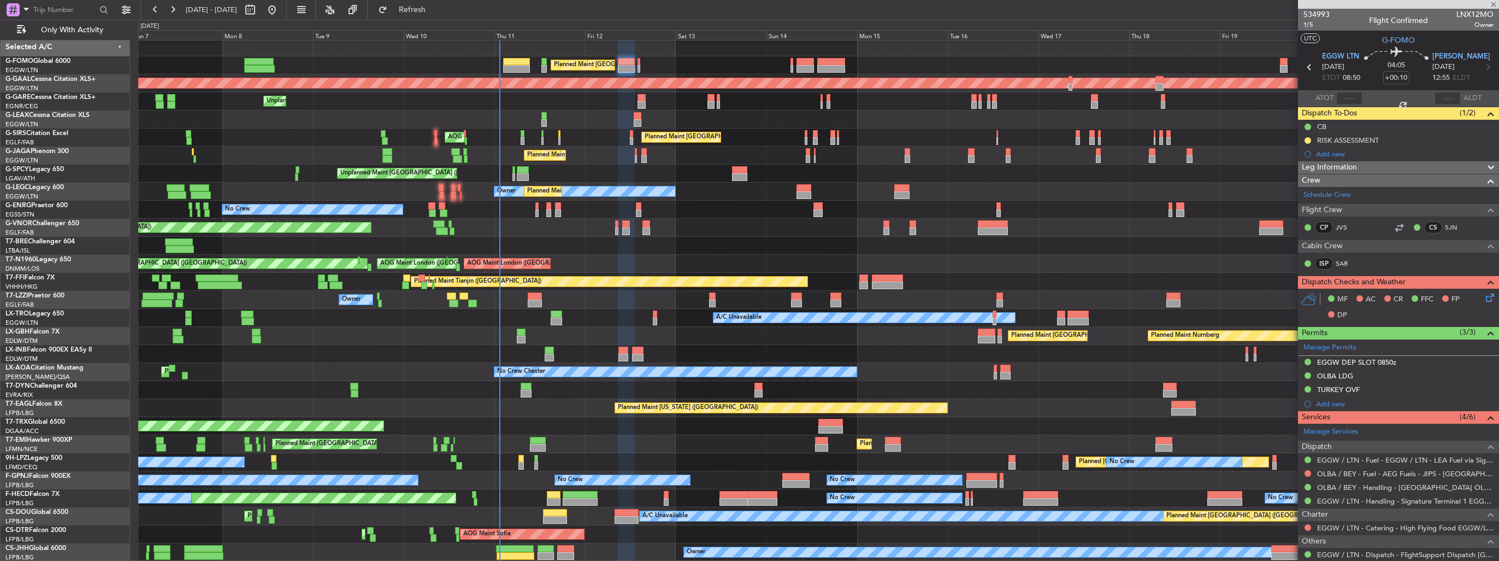
type input "-00:10"
type input "0"
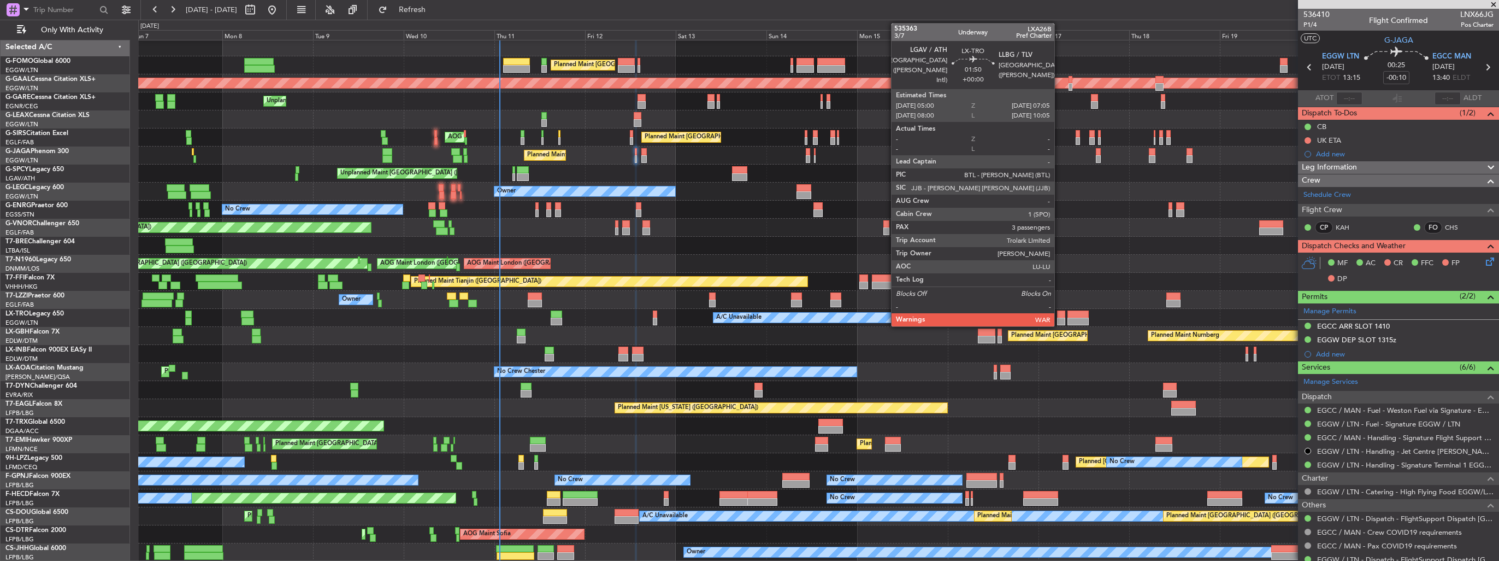
click at [1059, 320] on div at bounding box center [1061, 321] width 8 height 8
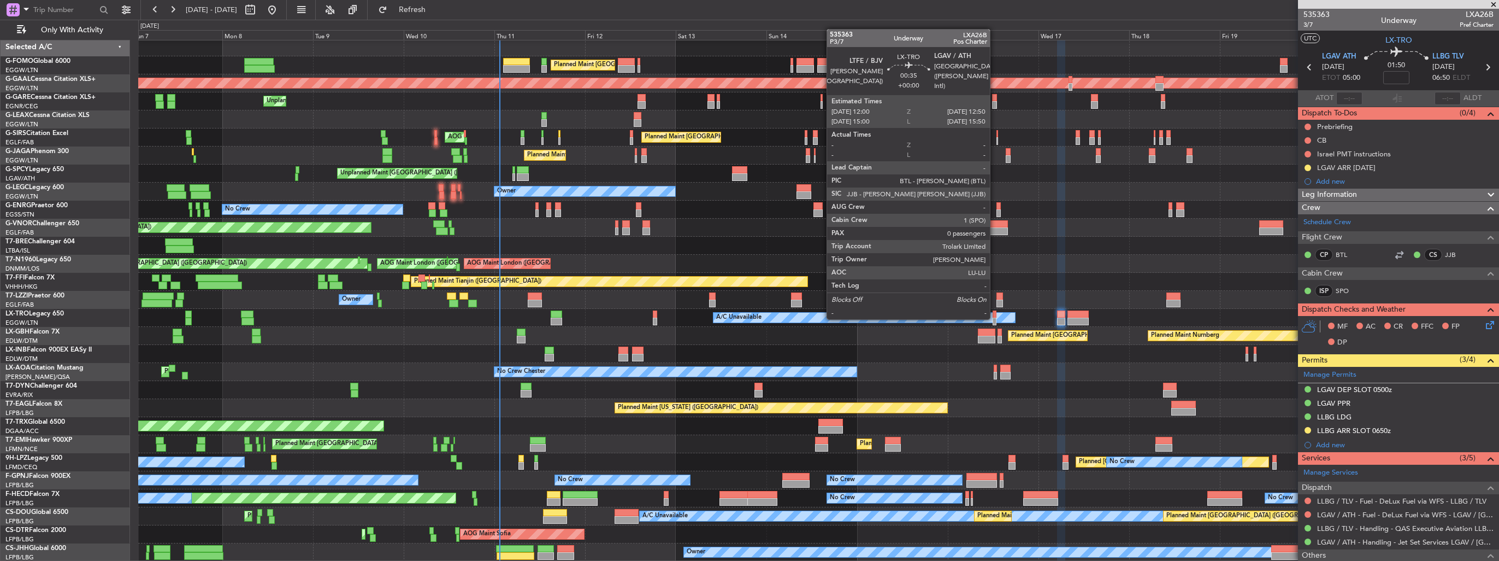
click at [995, 318] on div at bounding box center [994, 321] width 3 height 8
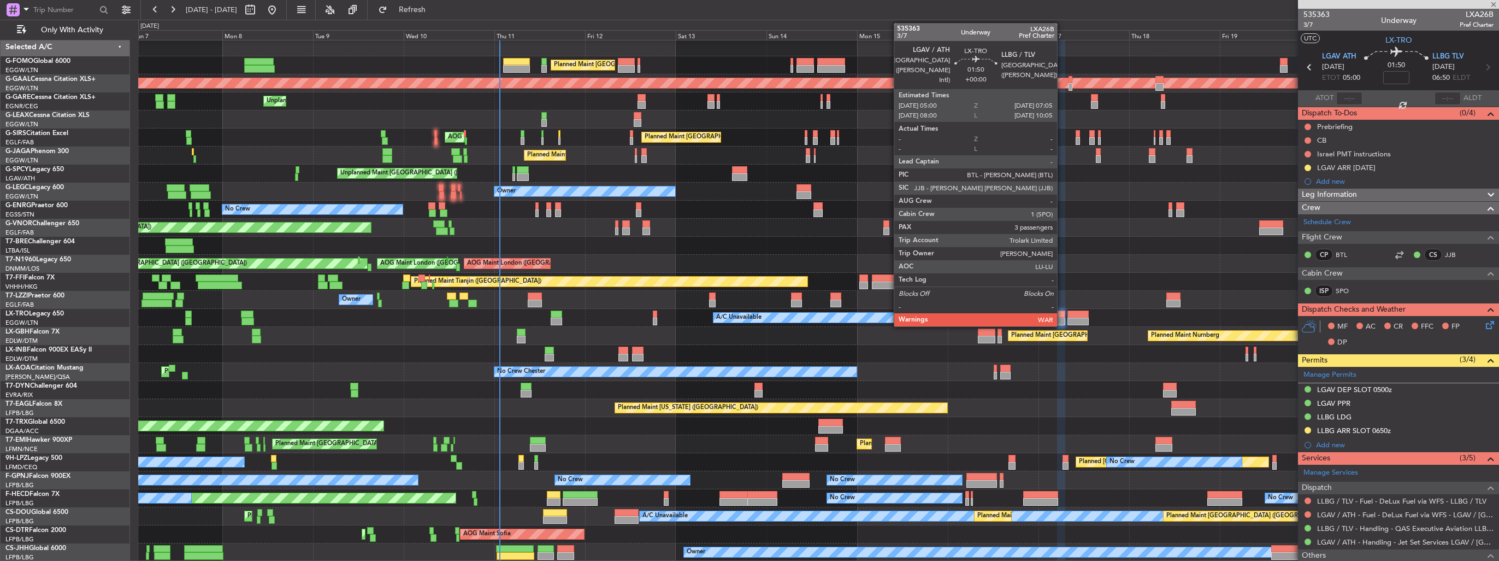
type input "0"
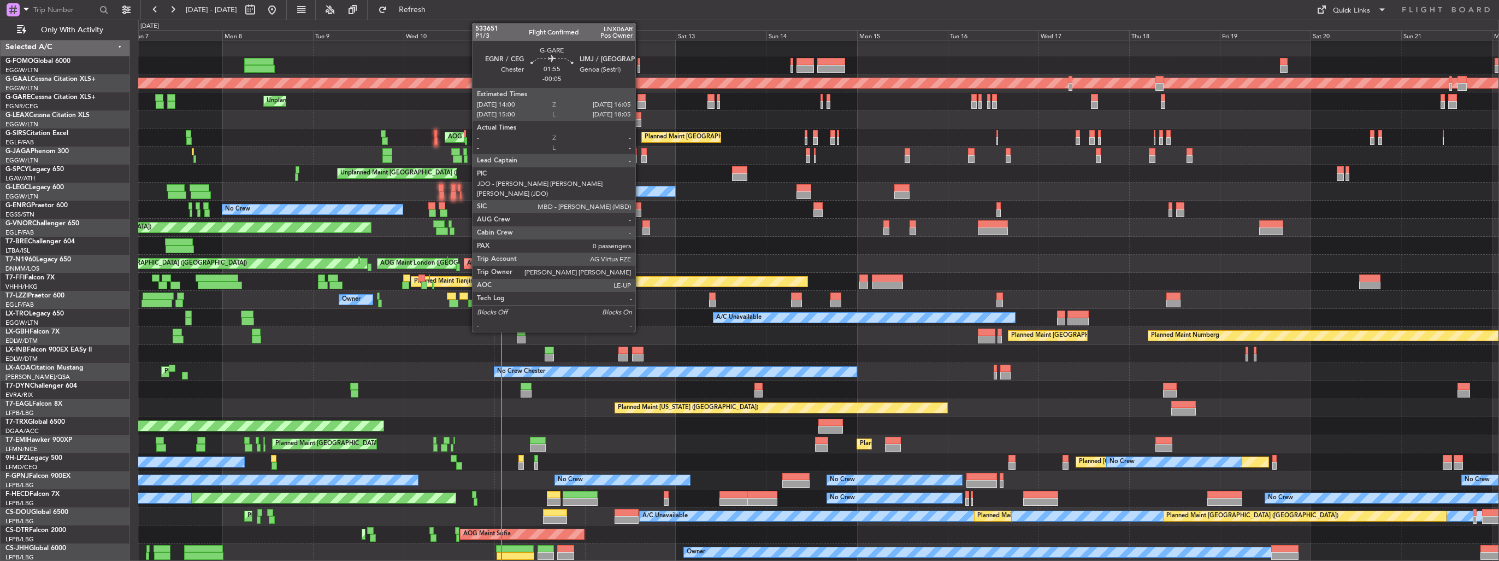
click at [640, 99] on div at bounding box center [642, 98] width 8 height 8
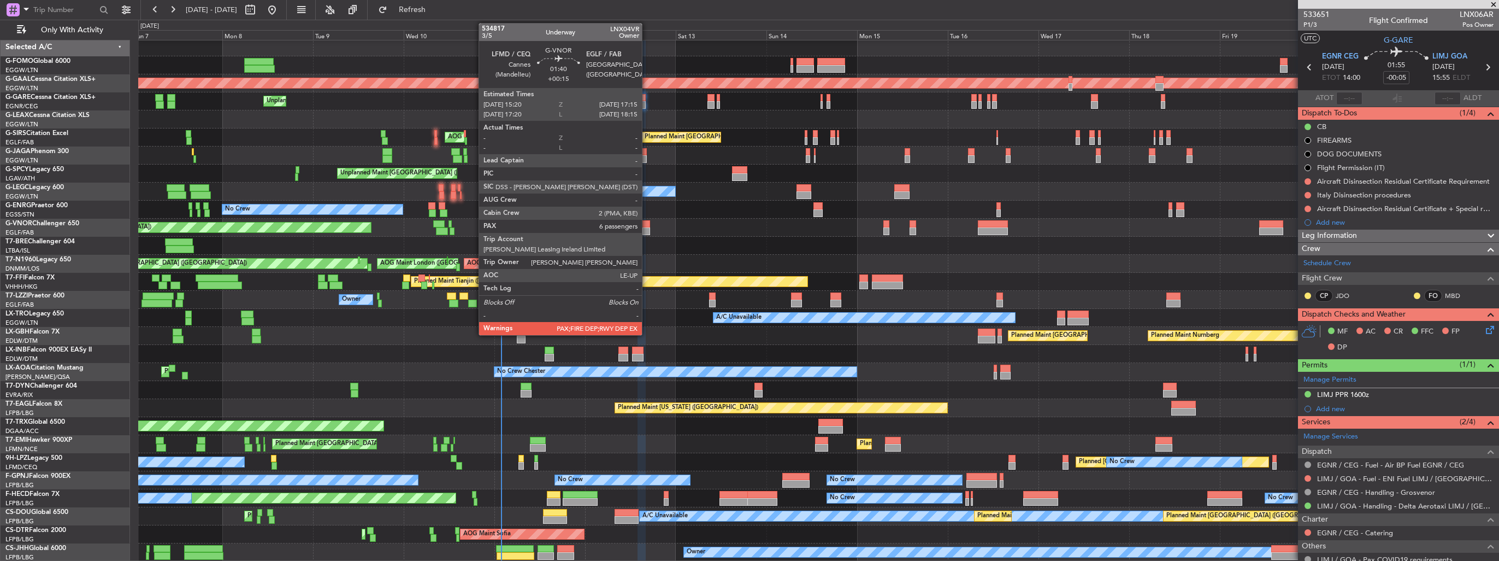
click at [647, 229] on div at bounding box center [647, 231] width 8 height 8
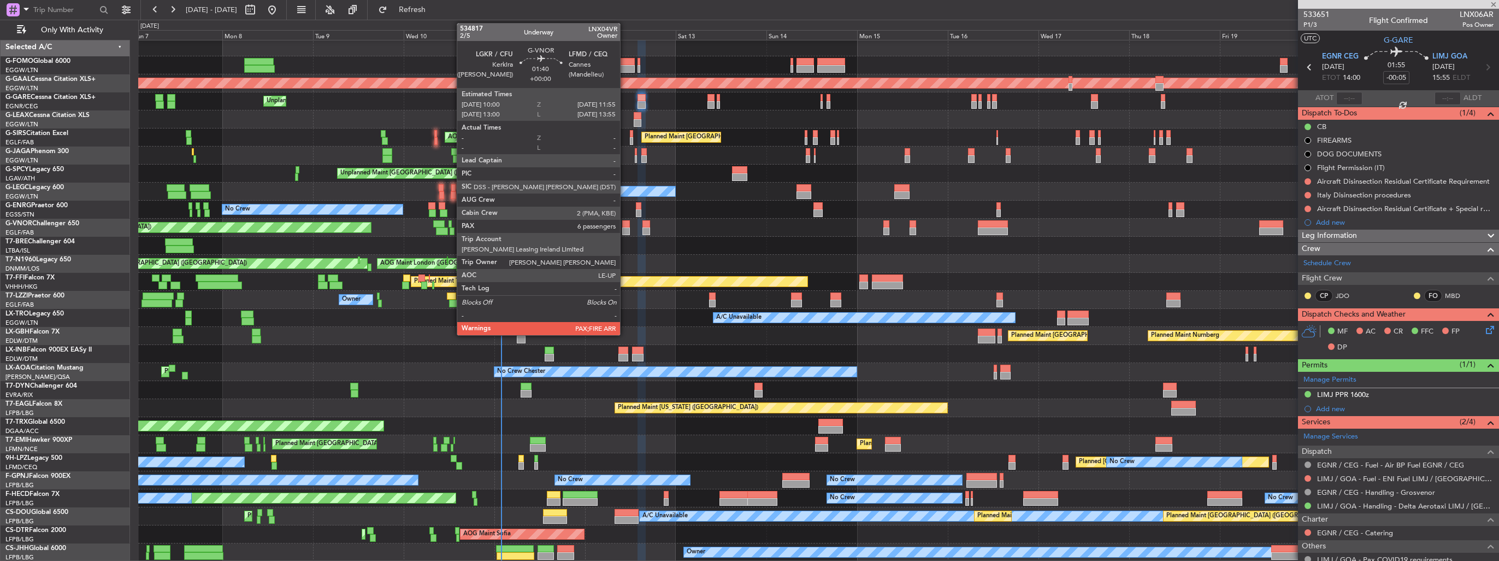
type input "+00:15"
type input "6"
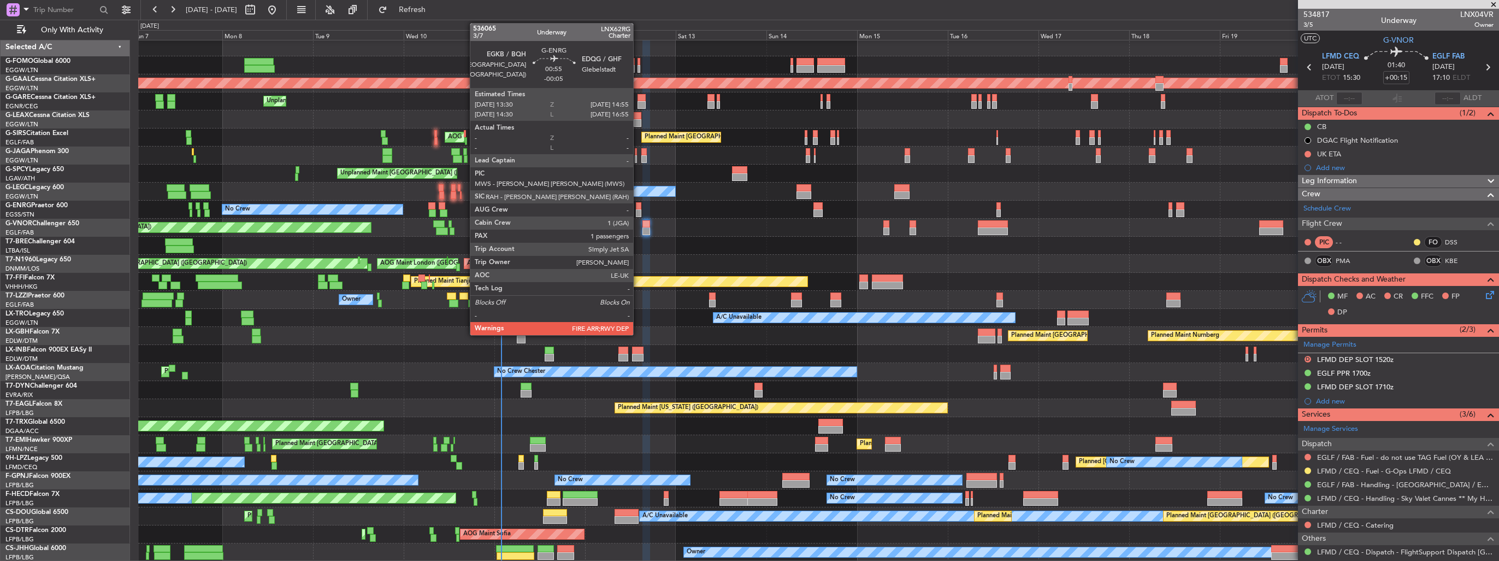
click at [638, 211] on div at bounding box center [638, 213] width 5 height 8
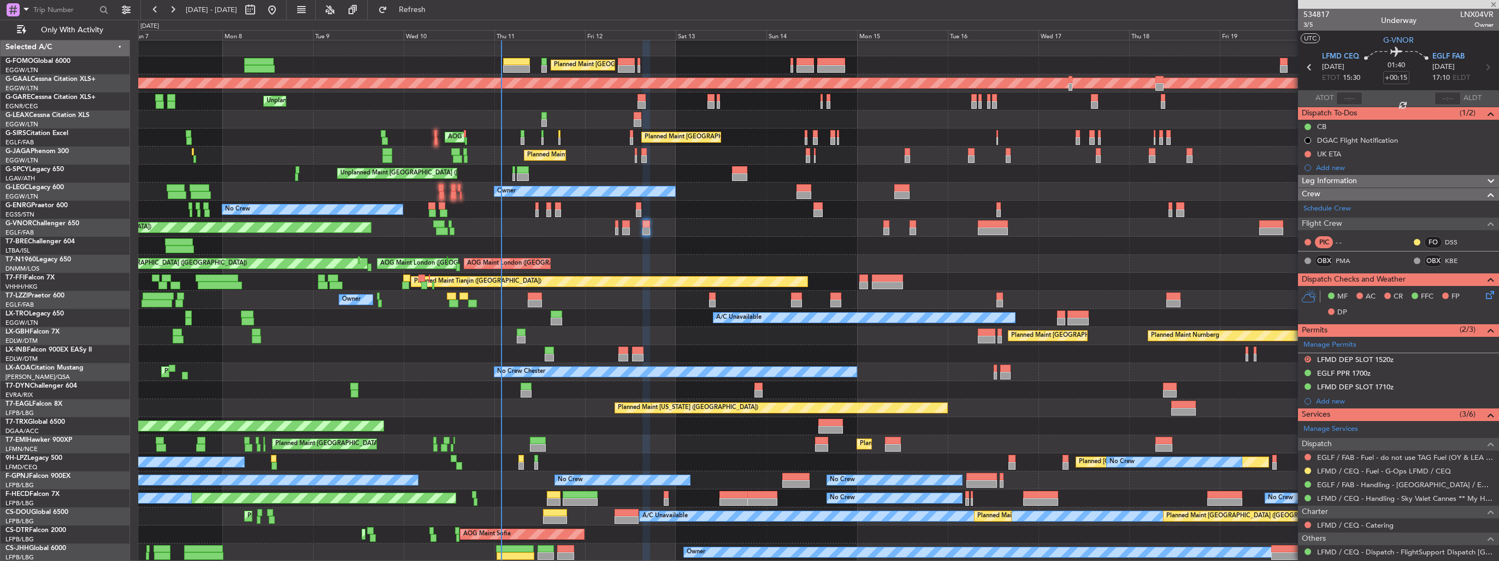
type input "-00:05"
type input "1"
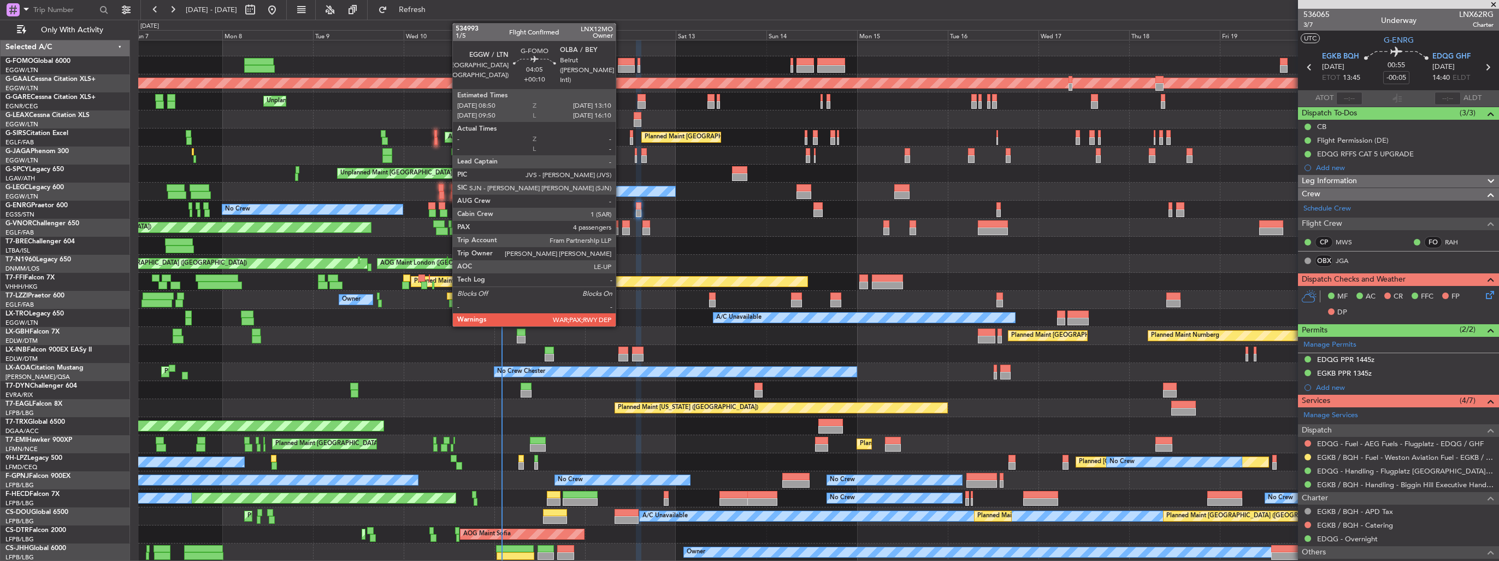
click at [621, 66] on div at bounding box center [626, 69] width 16 height 8
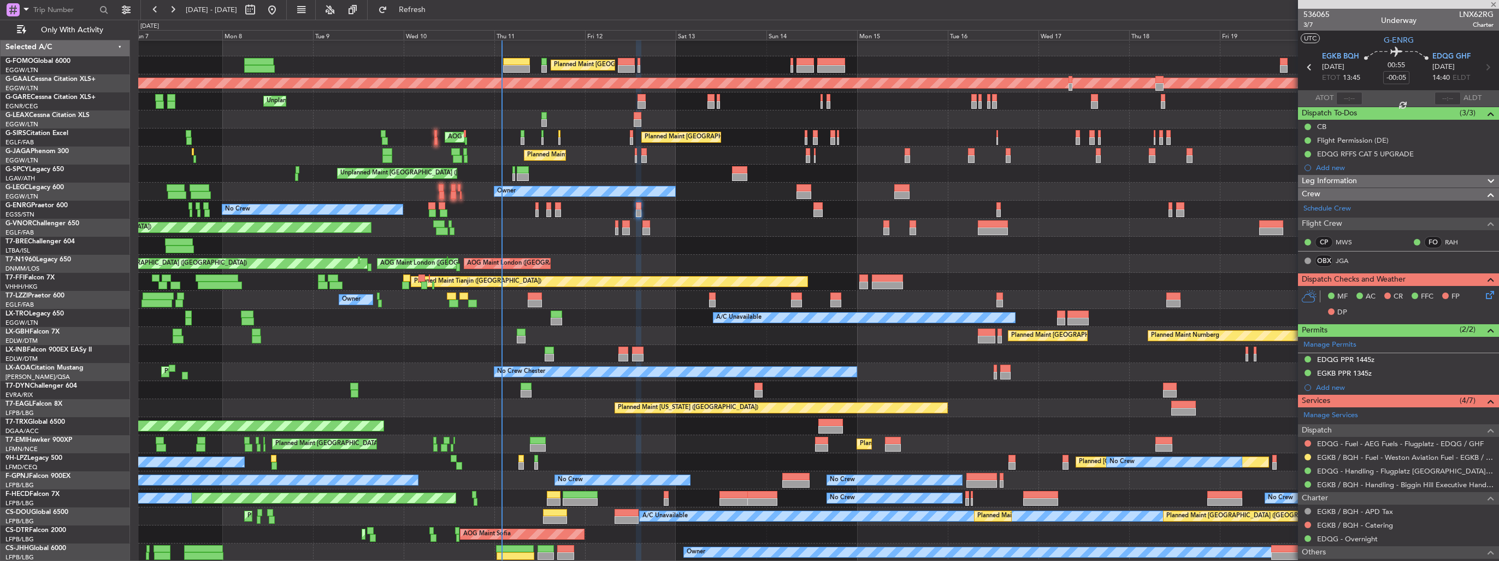
type input "+00:10"
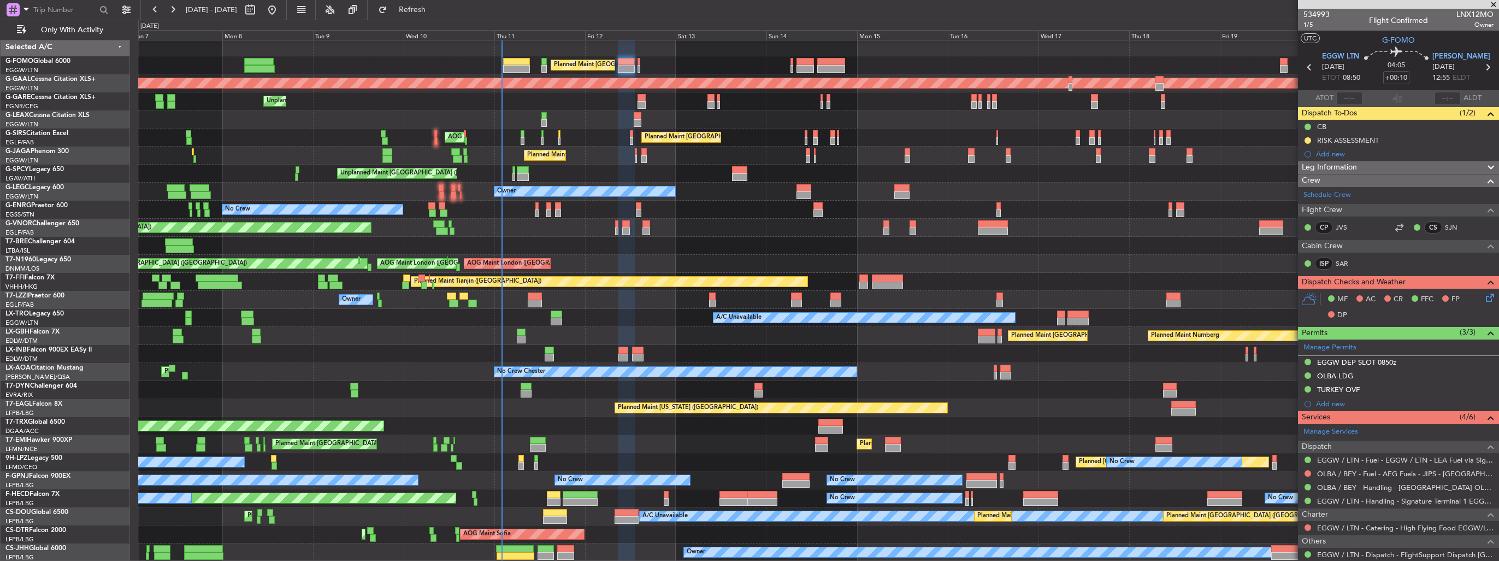
click at [1079, 269] on div "AOG Maint London (Stansted) Unplanned Maint London (Stansted) AOG Maint London …" at bounding box center [818, 264] width 1360 height 18
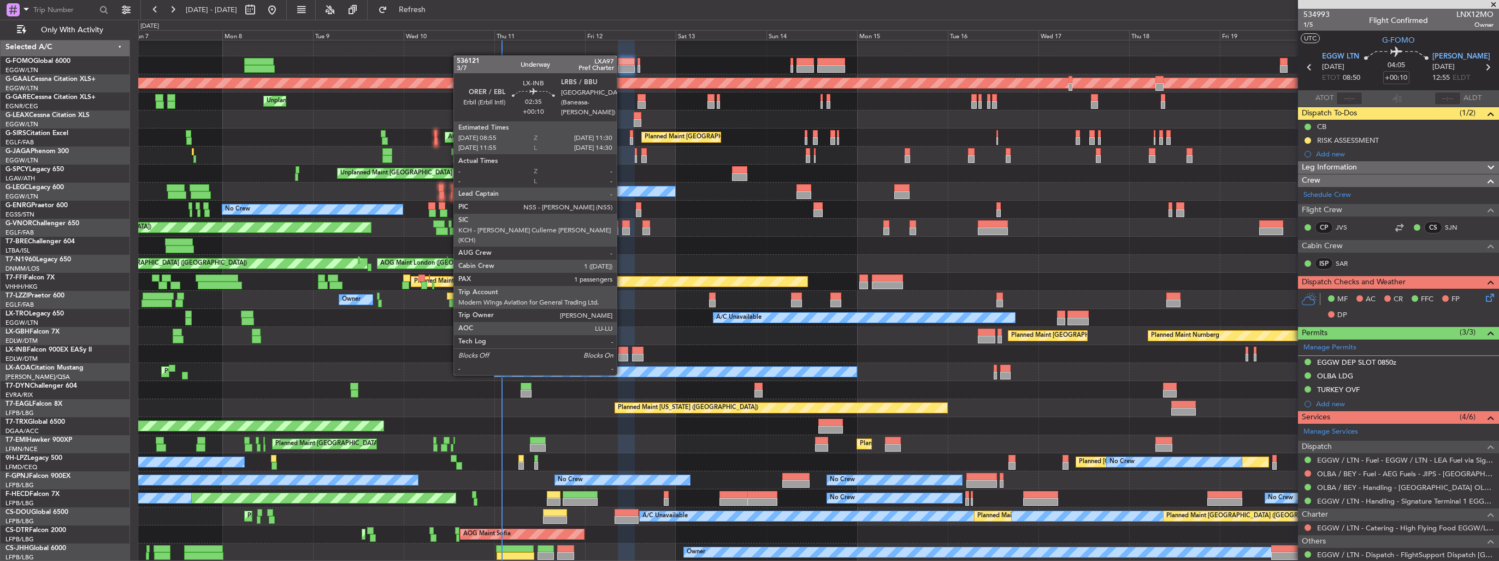
click at [622, 354] on div at bounding box center [623, 358] width 10 height 8
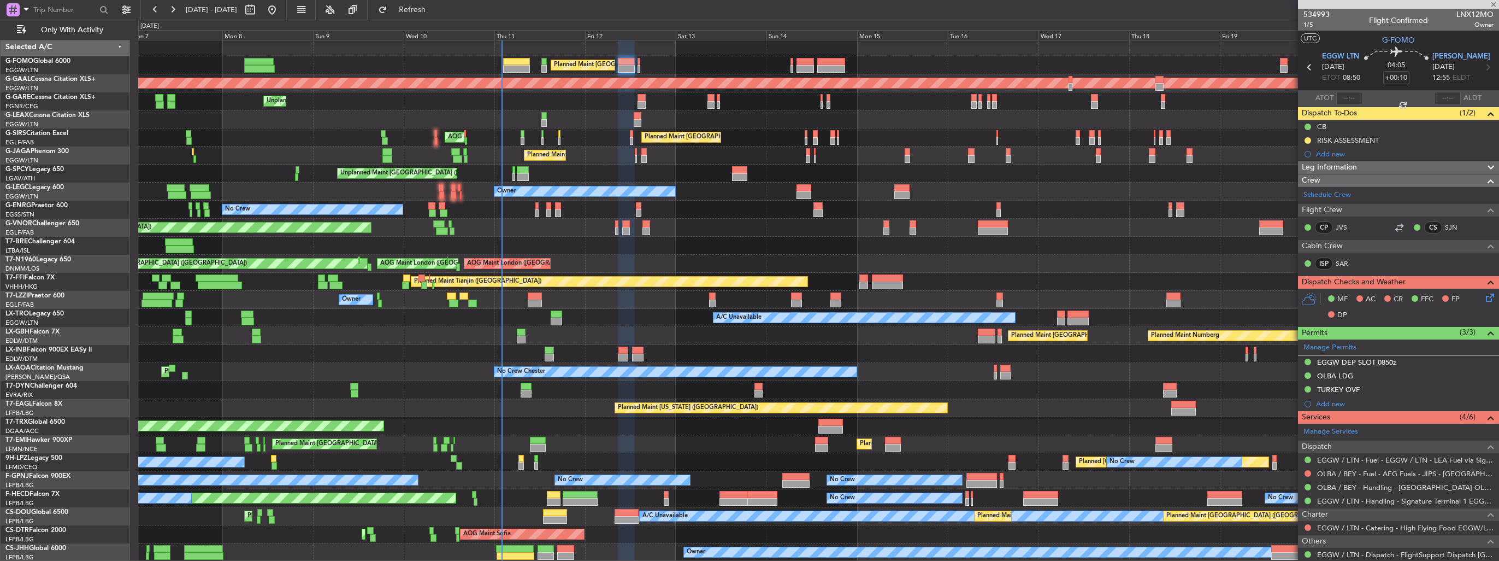
type input "1"
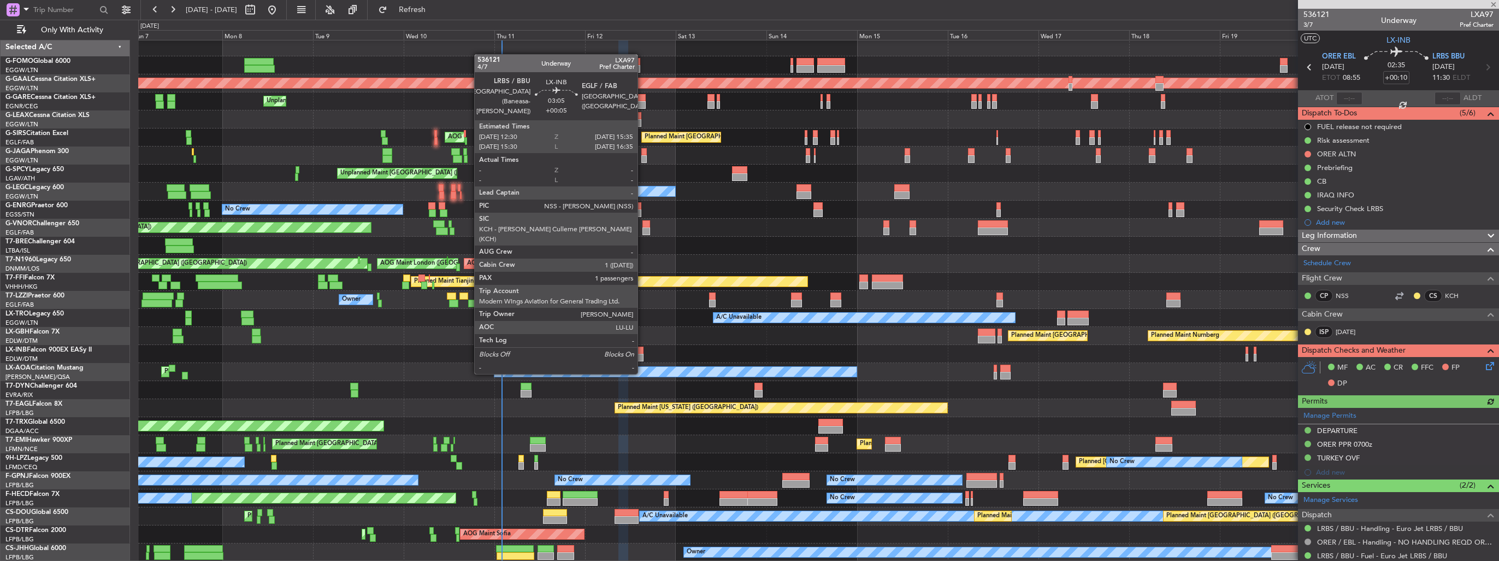
click at [643, 354] on div at bounding box center [638, 358] width 12 height 8
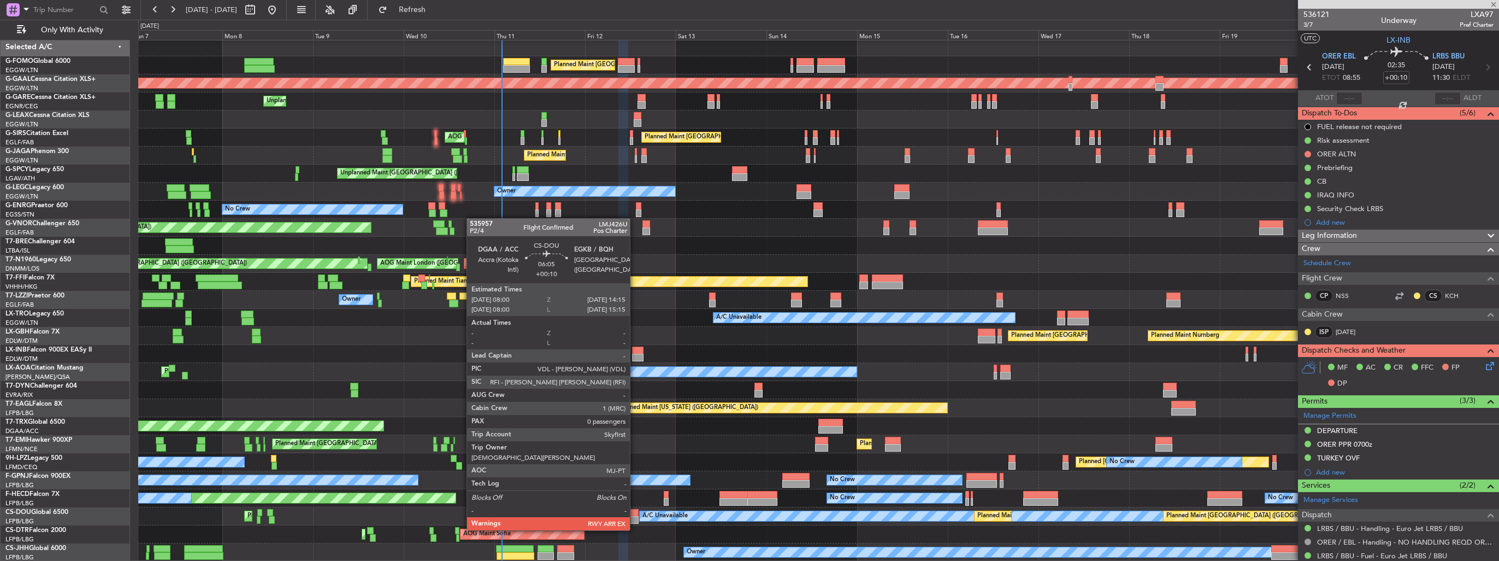
type input "+00:05"
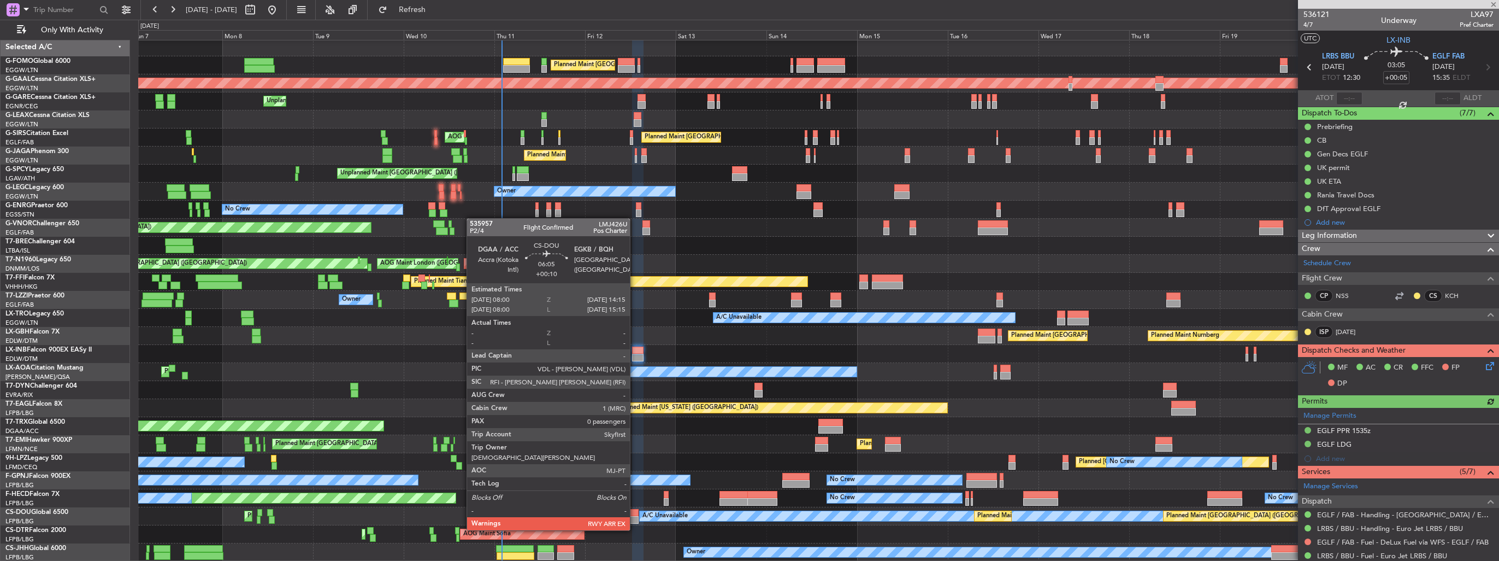
click at [635, 519] on div at bounding box center [627, 520] width 24 height 8
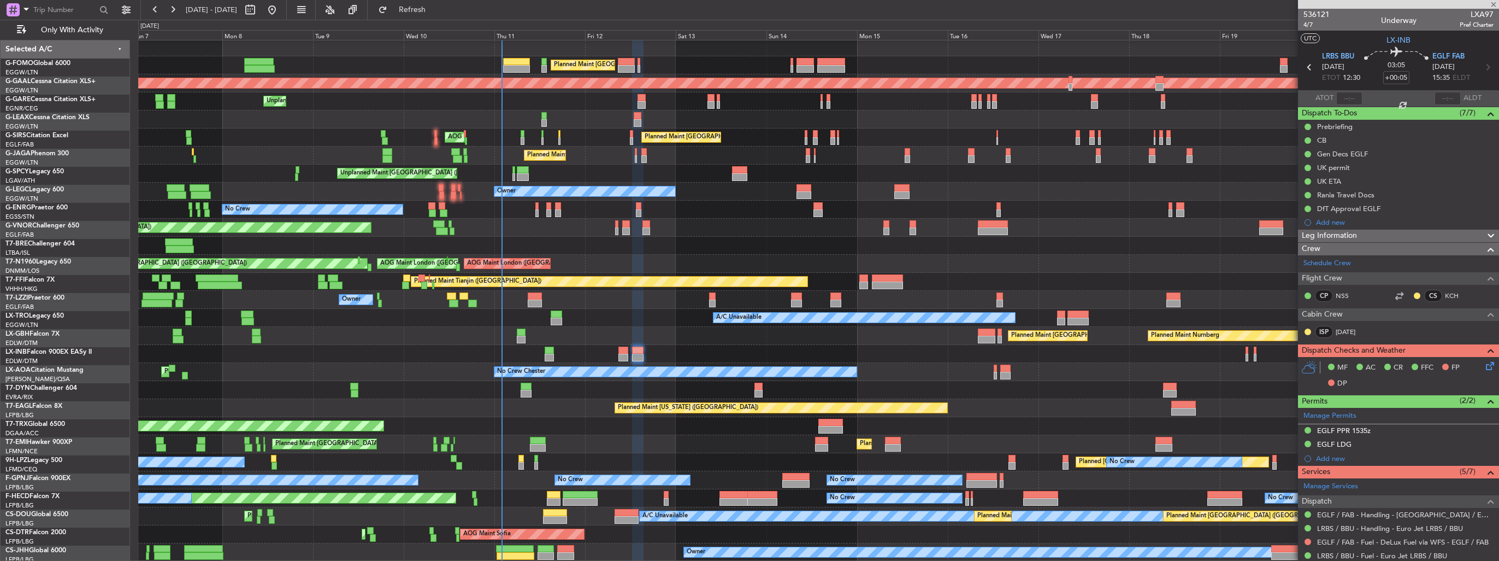
scroll to position [2, 0]
type input "+00:10"
type input "0"
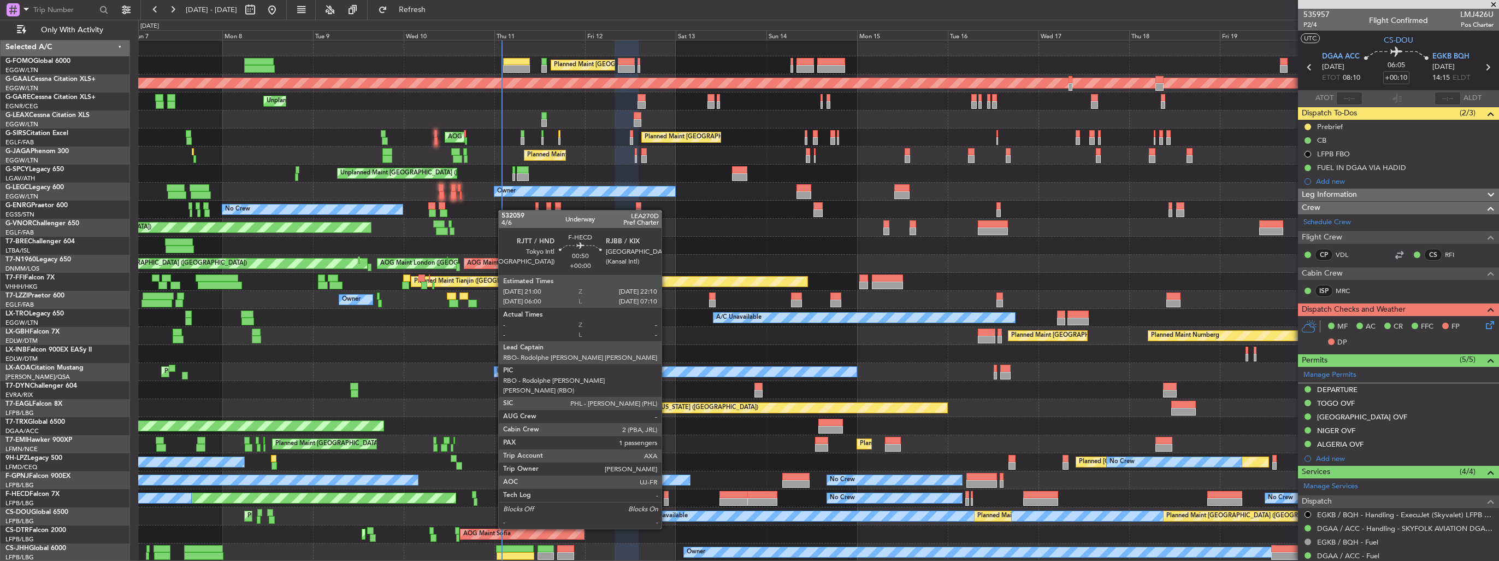
click at [667, 498] on div at bounding box center [666, 502] width 5 height 8
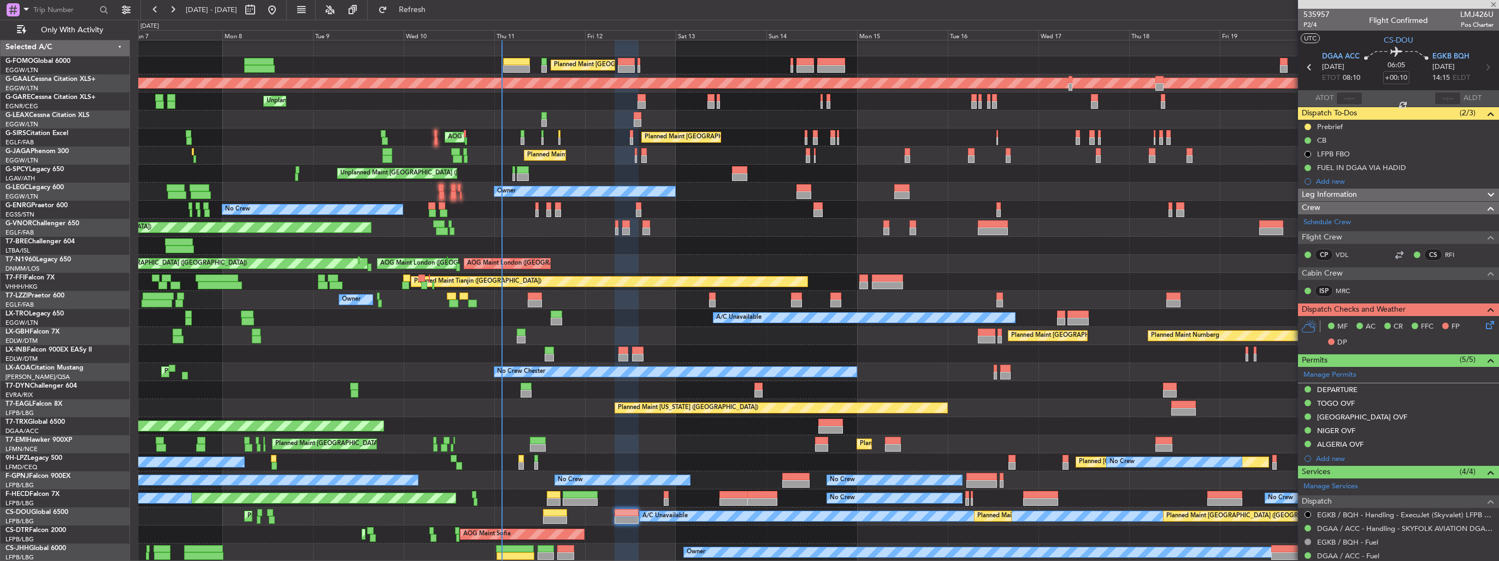
type input "1"
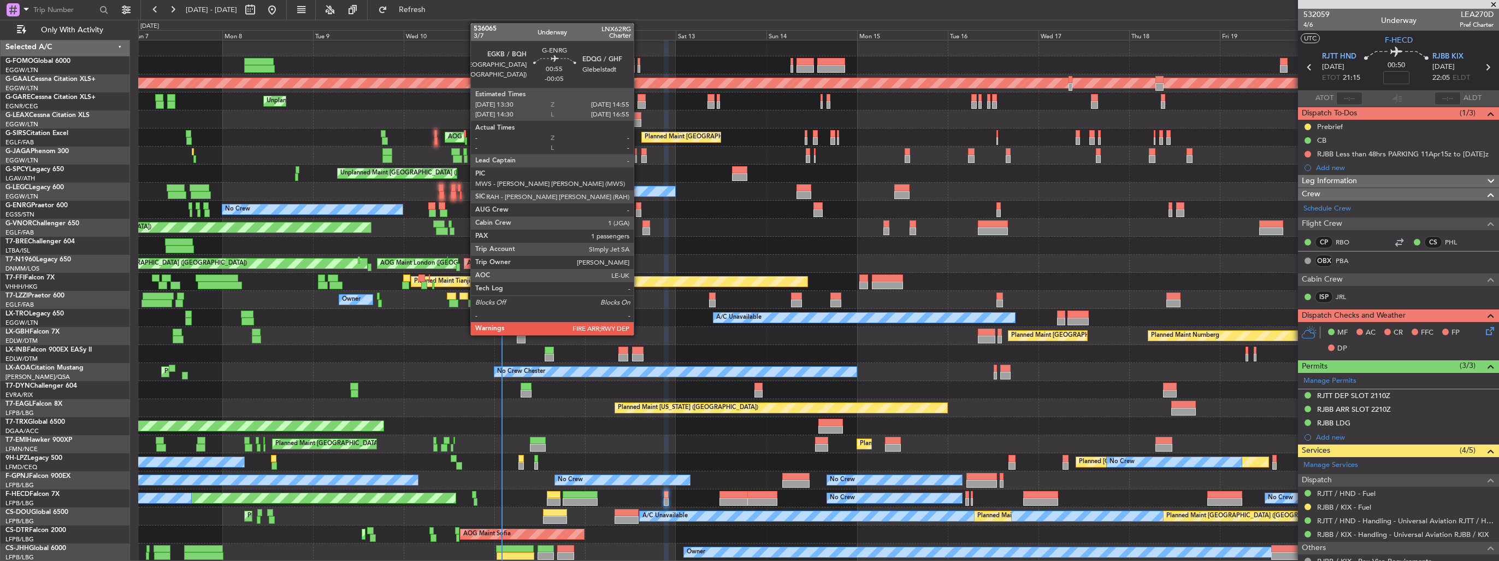
click at [639, 206] on div at bounding box center [638, 206] width 5 height 8
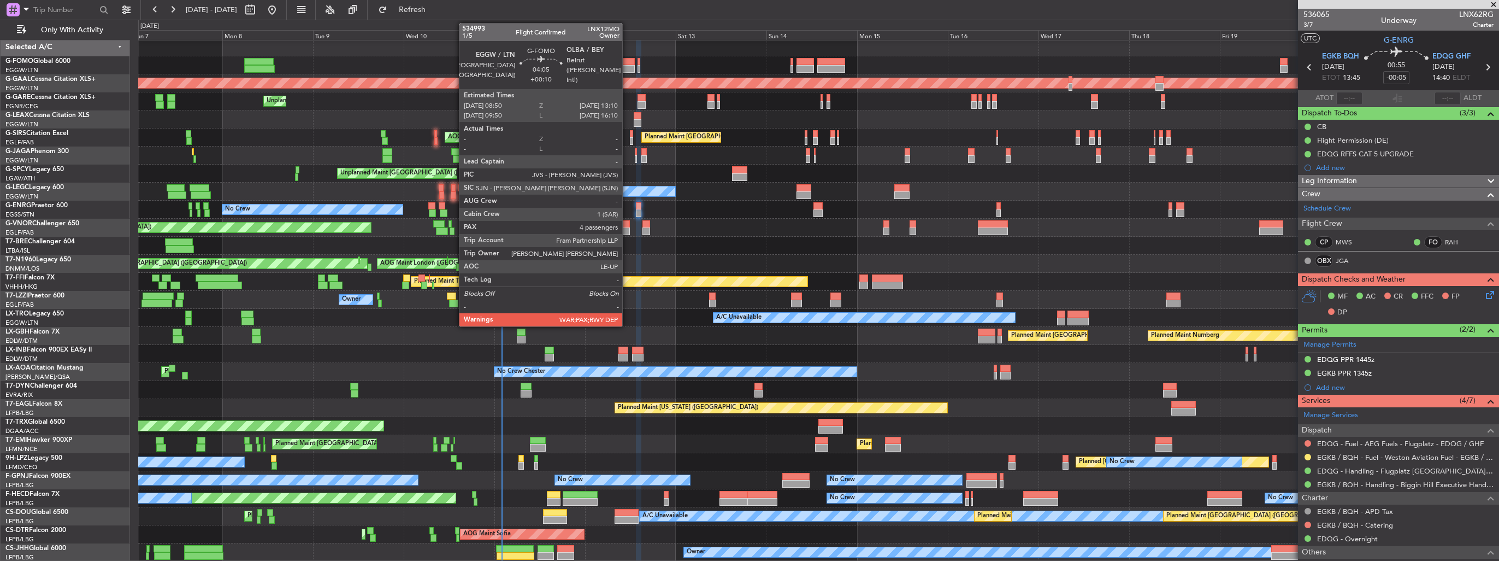
click at [627, 65] on div at bounding box center [626, 69] width 16 height 8
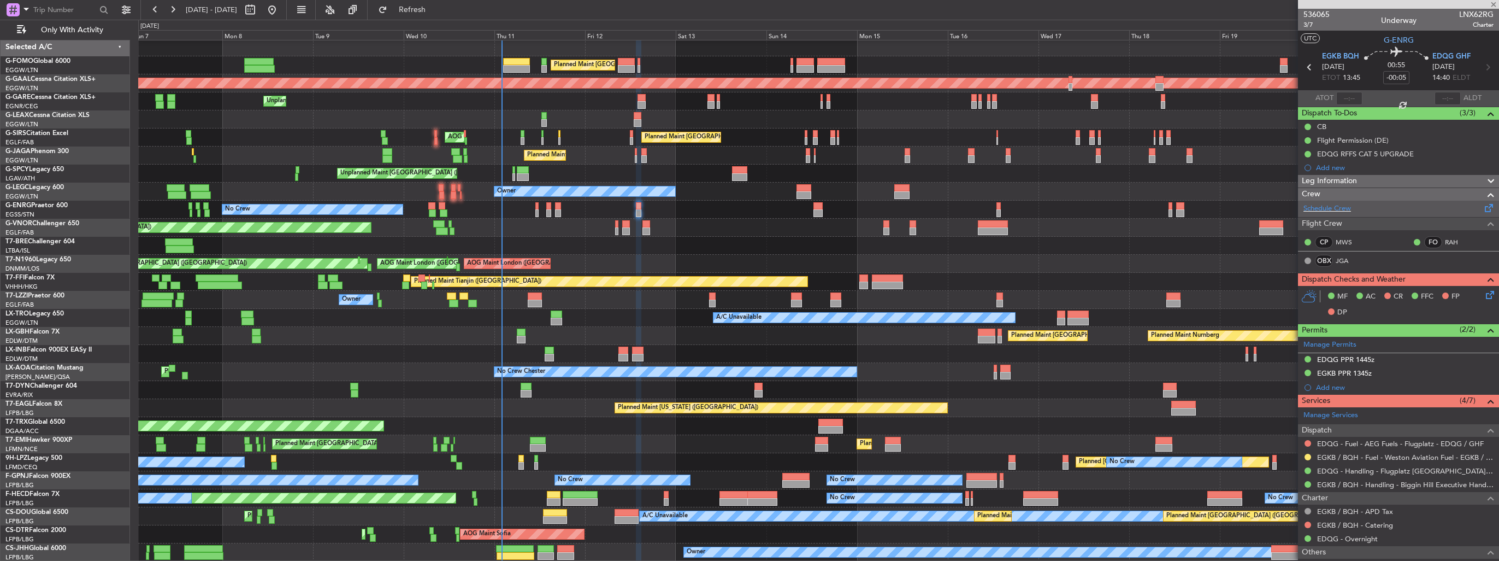
type input "+00:10"
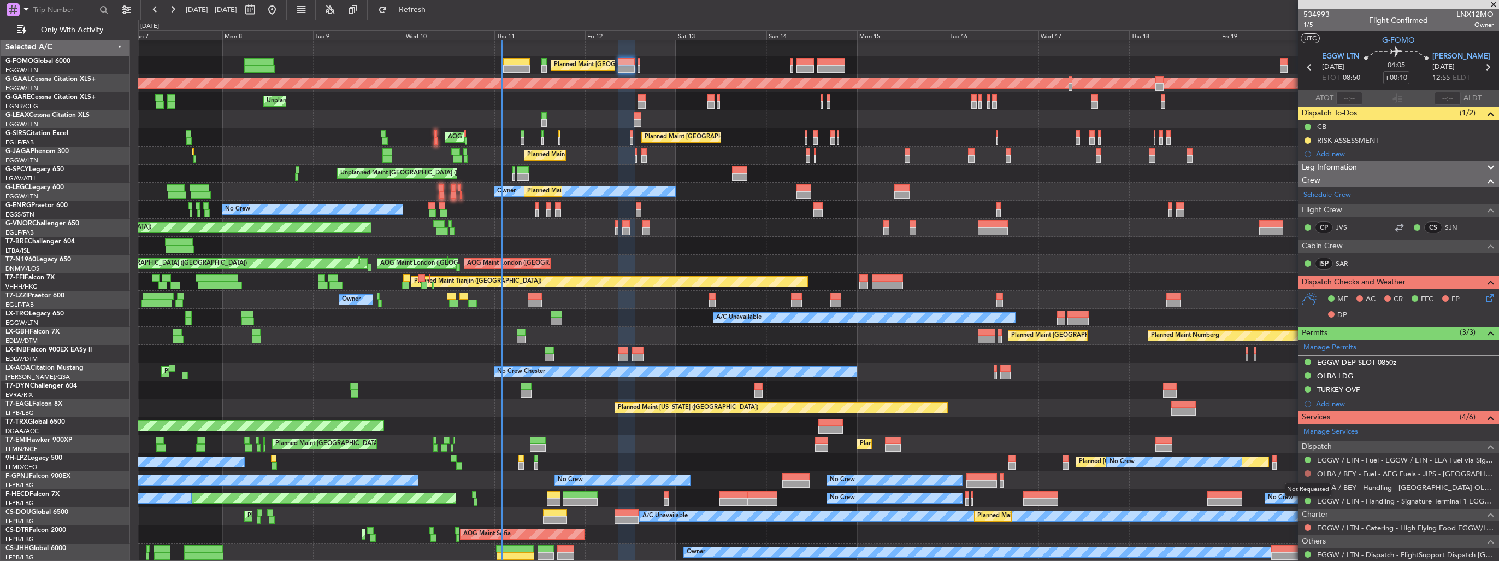
click at [1307, 470] on button at bounding box center [1308, 473] width 7 height 7
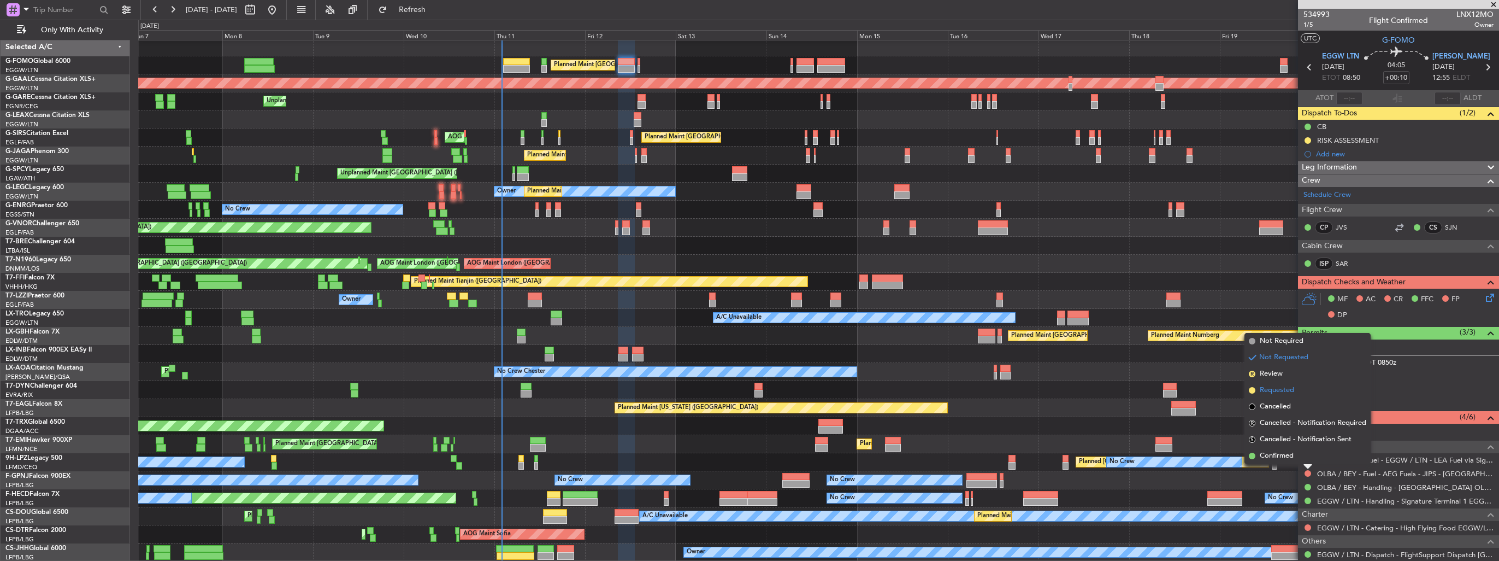
click at [1274, 396] on li "Requested" at bounding box center [1308, 390] width 126 height 16
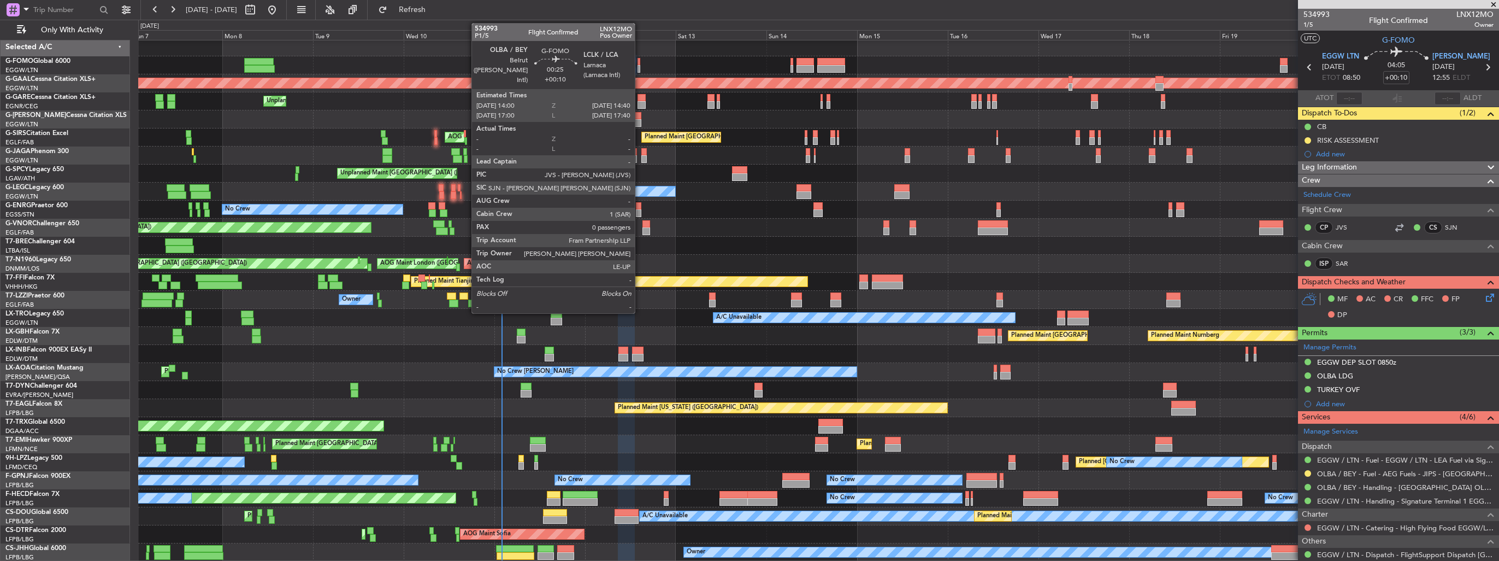
click at [640, 66] on div at bounding box center [639, 69] width 3 height 8
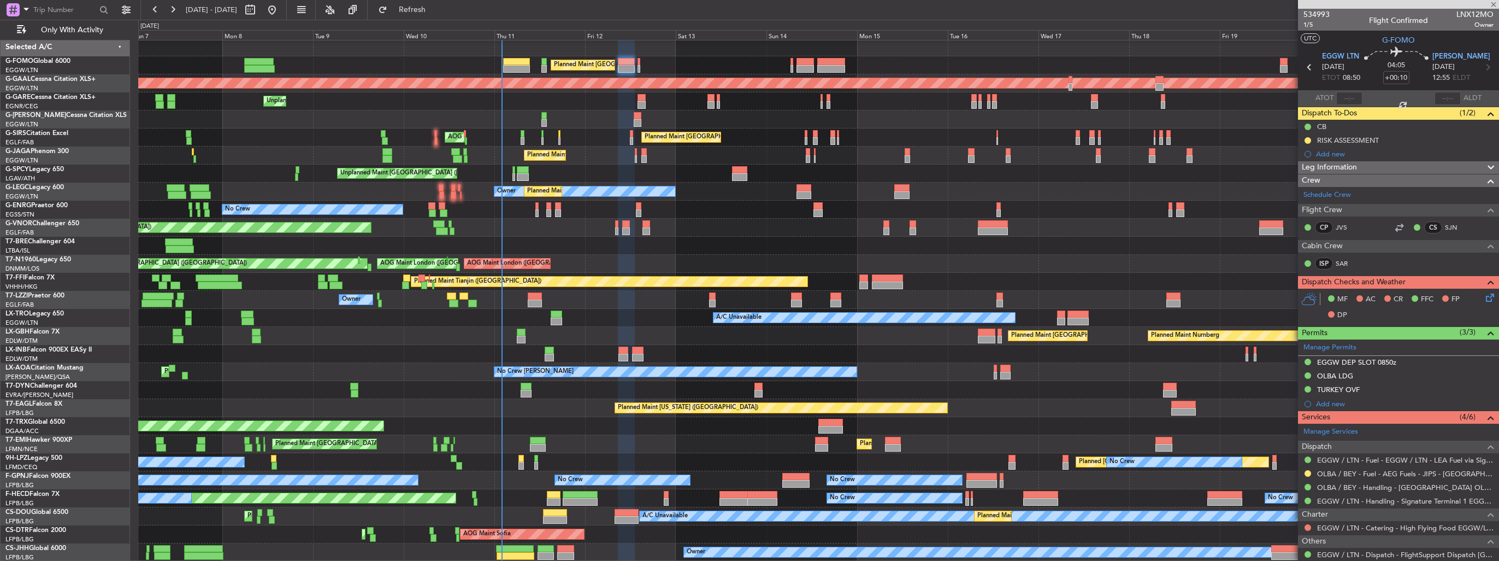
type input "0"
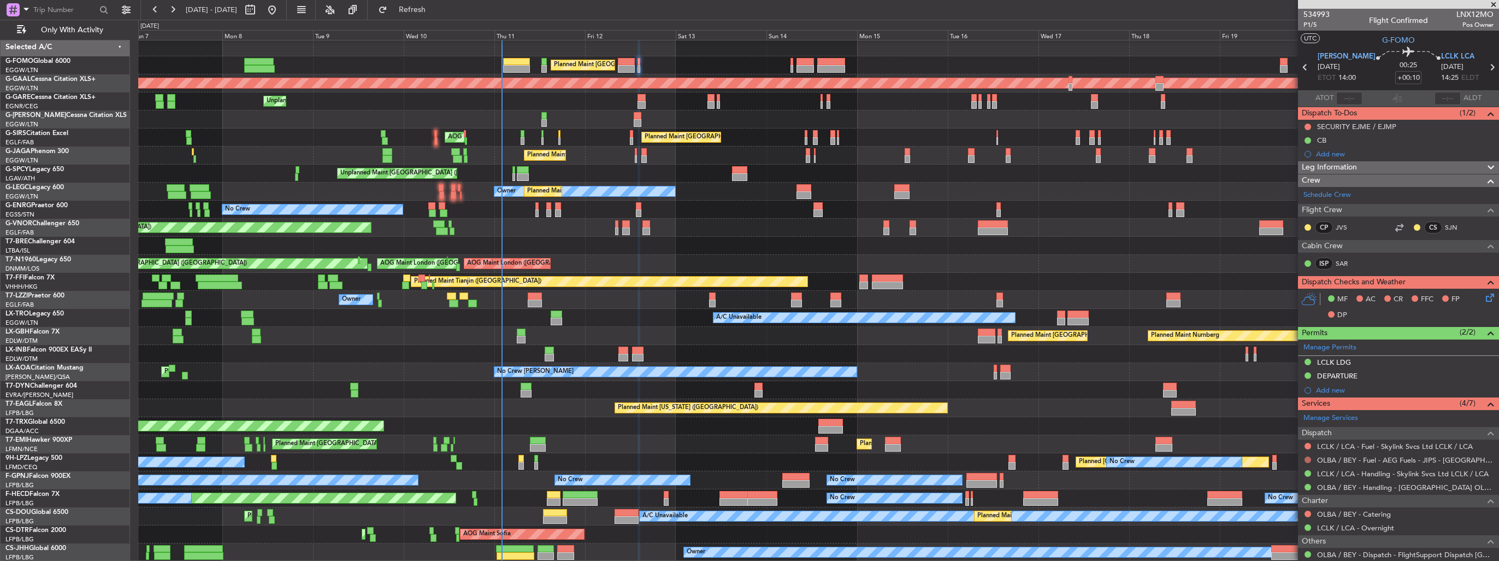
click at [1307, 457] on button at bounding box center [1308, 459] width 7 height 7
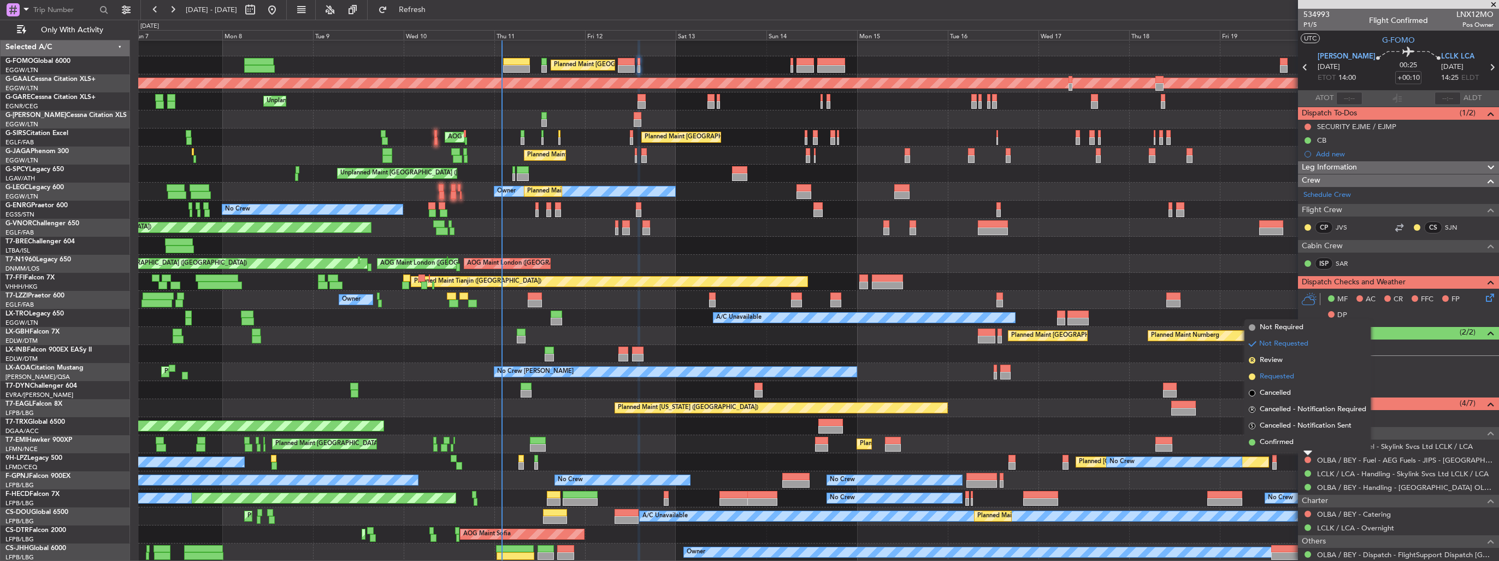
click at [1264, 372] on span "Requested" at bounding box center [1277, 376] width 34 height 11
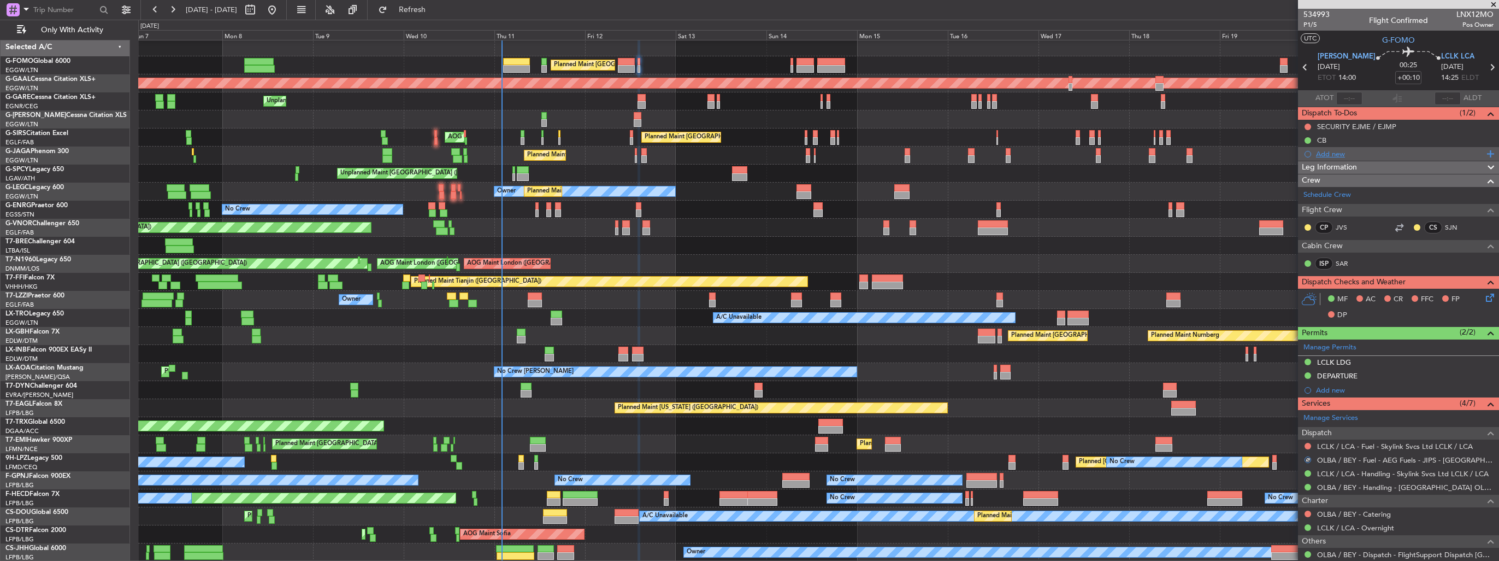
click at [1313, 155] on div "Add new" at bounding box center [1398, 154] width 201 height 14
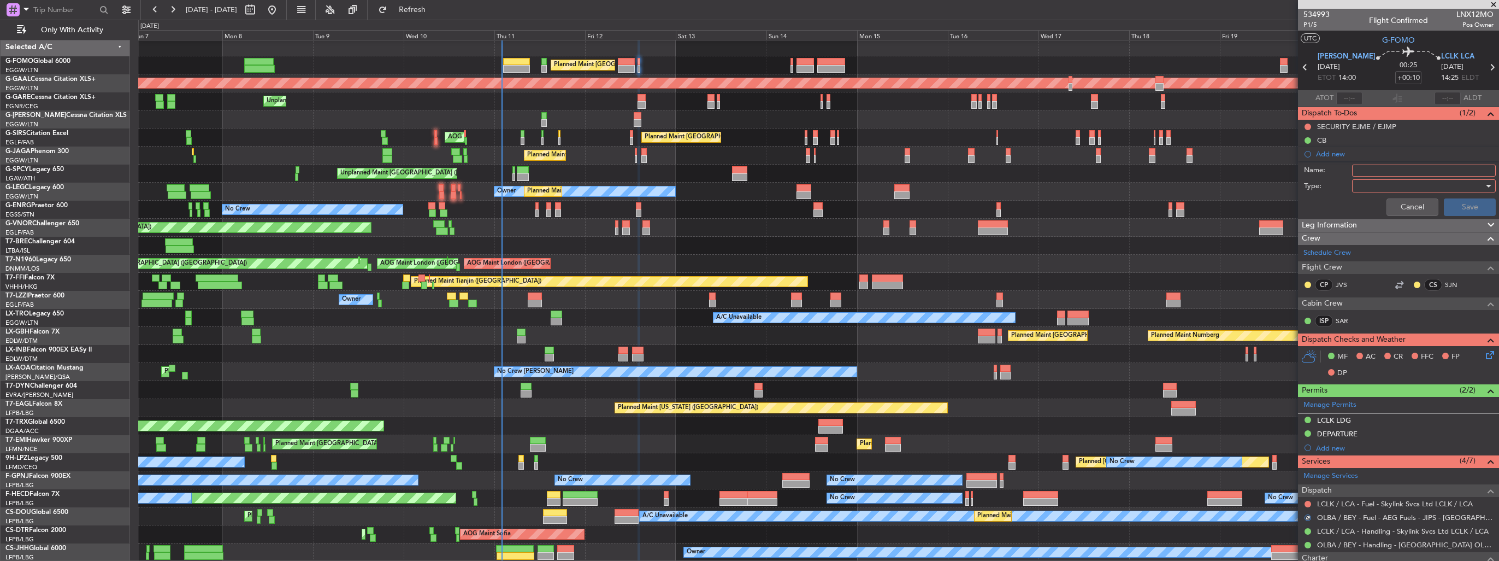
click at [1392, 172] on input "Name:" at bounding box center [1424, 170] width 144 height 12
type input "FUEL IN [GEOGRAPHIC_DATA] VIA HANDLER"
click at [1388, 187] on div at bounding box center [1420, 186] width 127 height 16
click at [1388, 207] on span "Generic" at bounding box center [1419, 207] width 128 height 16
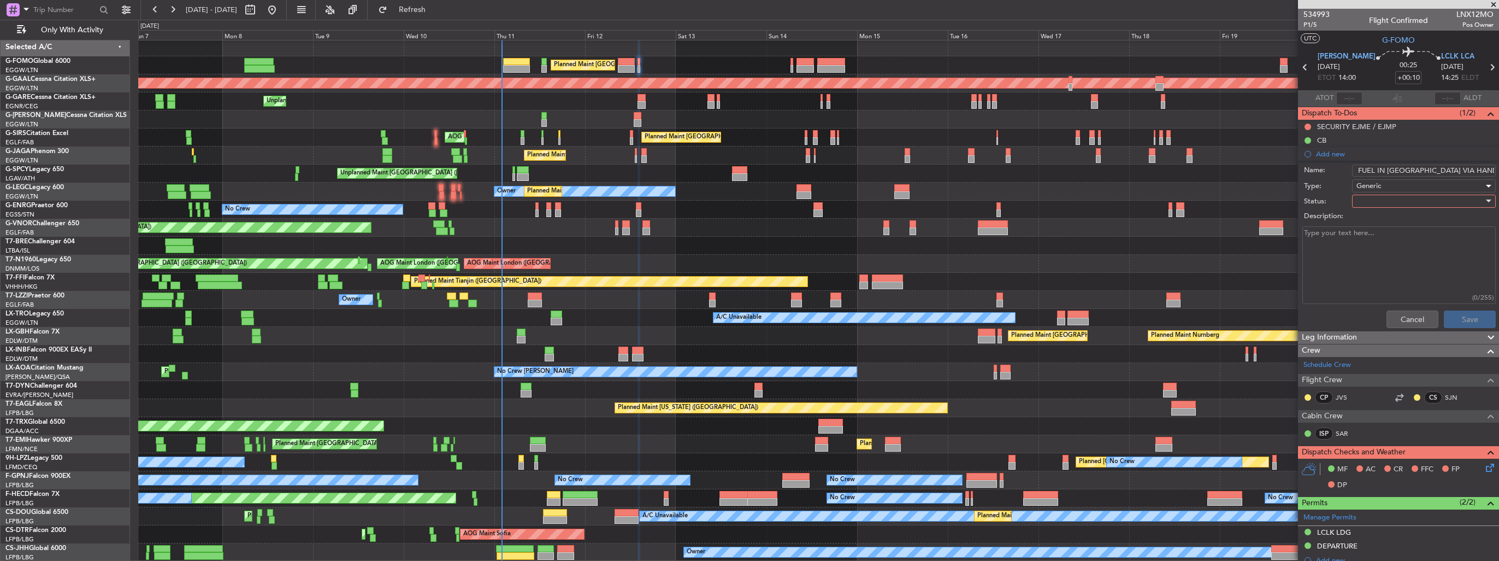
click at [1390, 203] on div at bounding box center [1420, 201] width 127 height 16
click at [1397, 235] on span "In Progress" at bounding box center [1419, 239] width 128 height 16
click at [1459, 317] on button "Save" at bounding box center [1470, 318] width 52 height 17
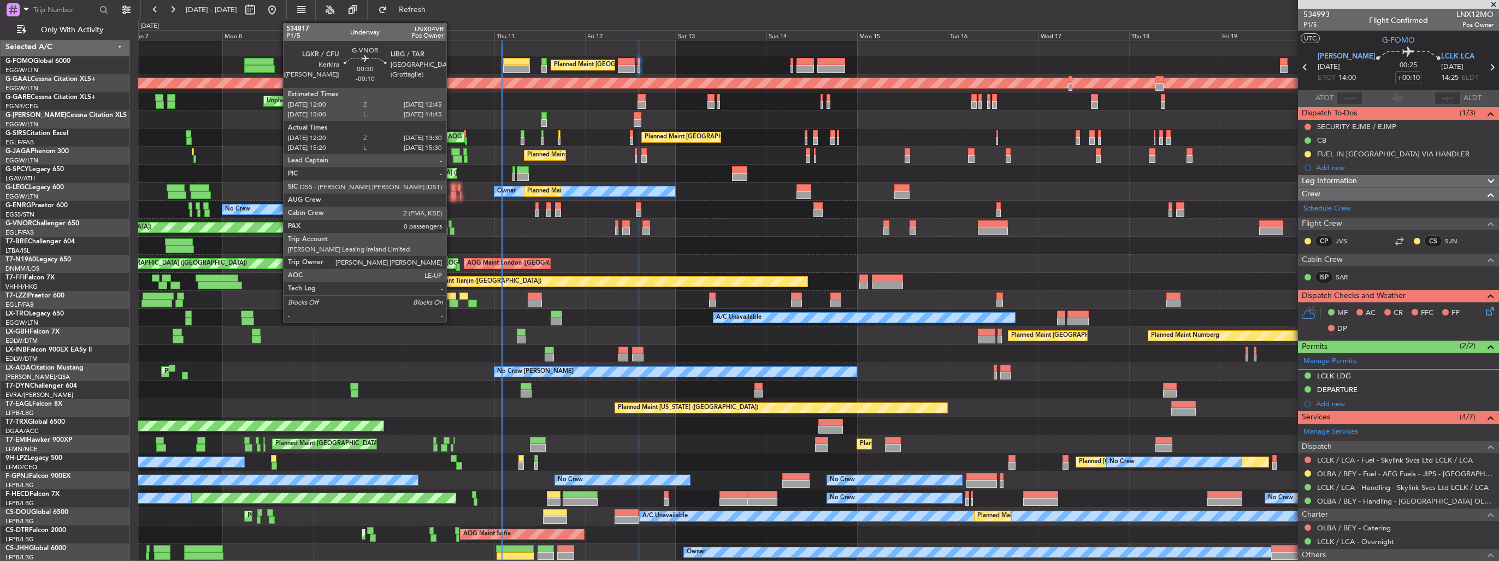
click at [451, 227] on div at bounding box center [452, 231] width 5 height 8
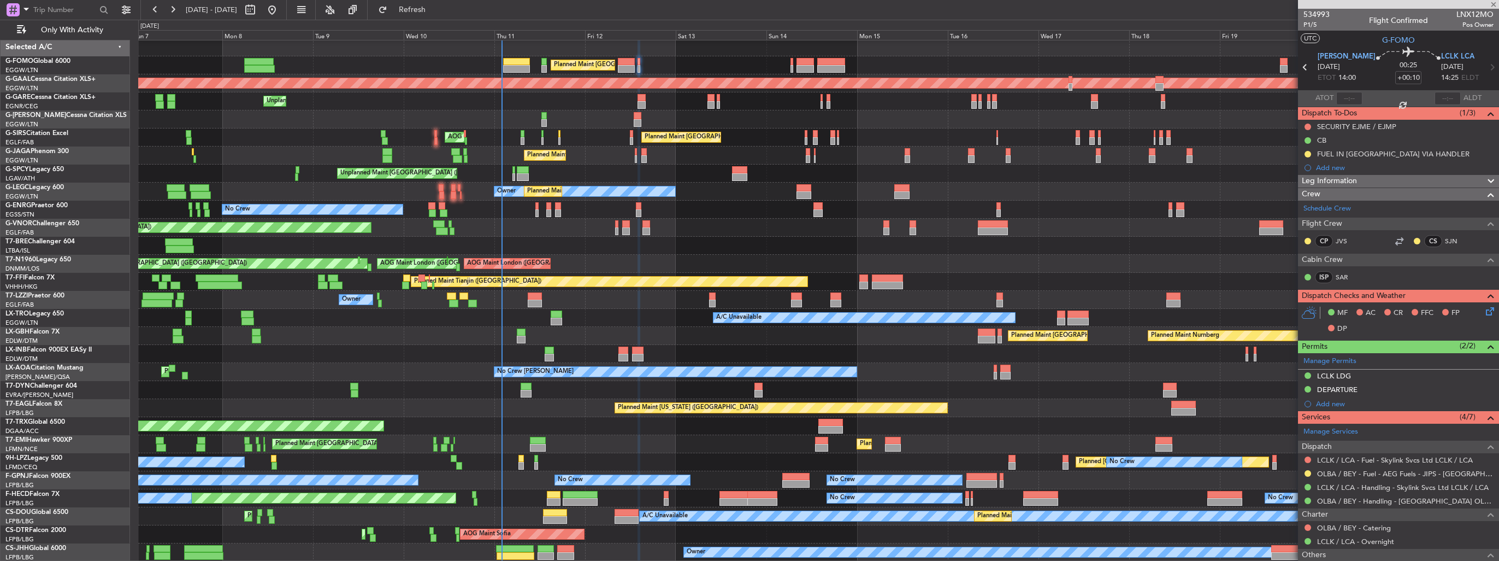
type input "-00:10"
type input "12:30"
type input "13:25"
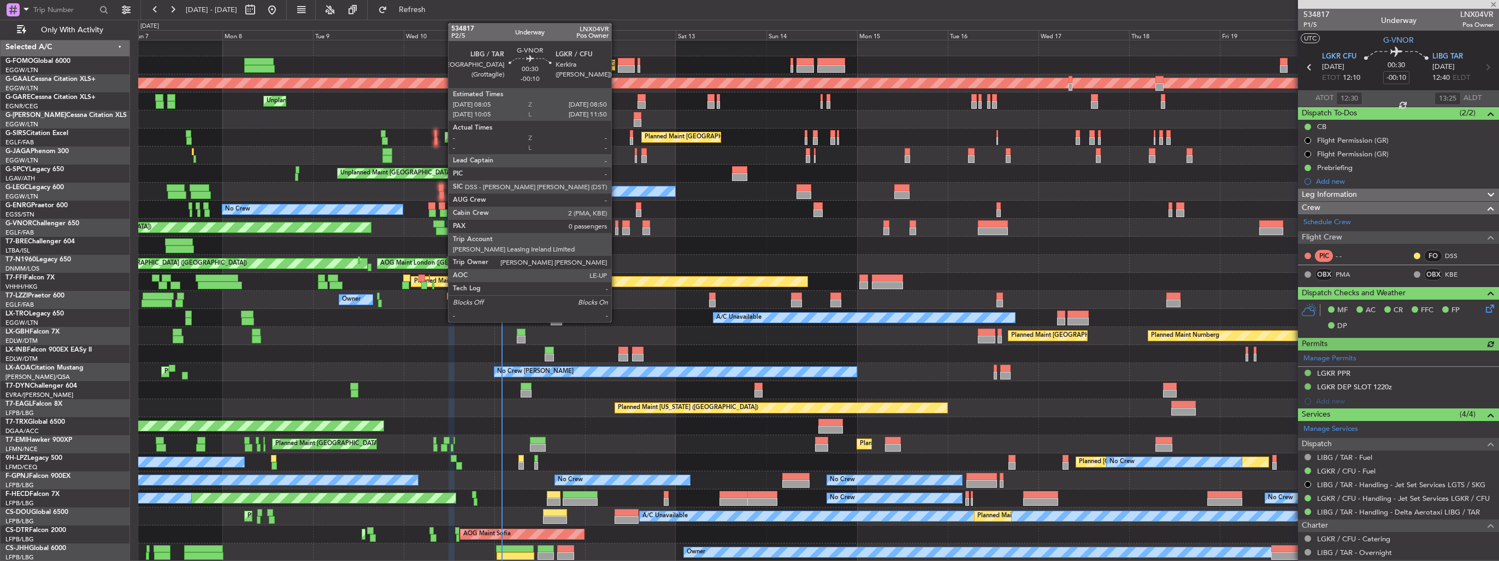
click at [616, 228] on div at bounding box center [616, 231] width 3 height 8
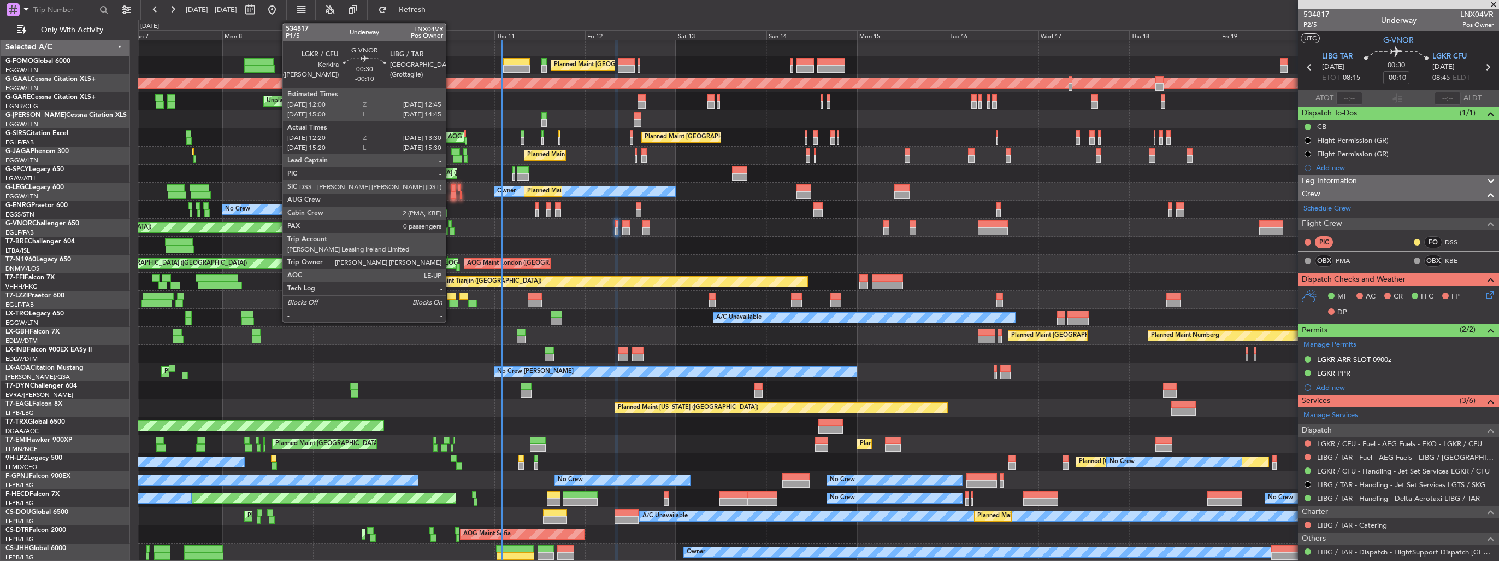
click at [451, 233] on div at bounding box center [452, 231] width 5 height 8
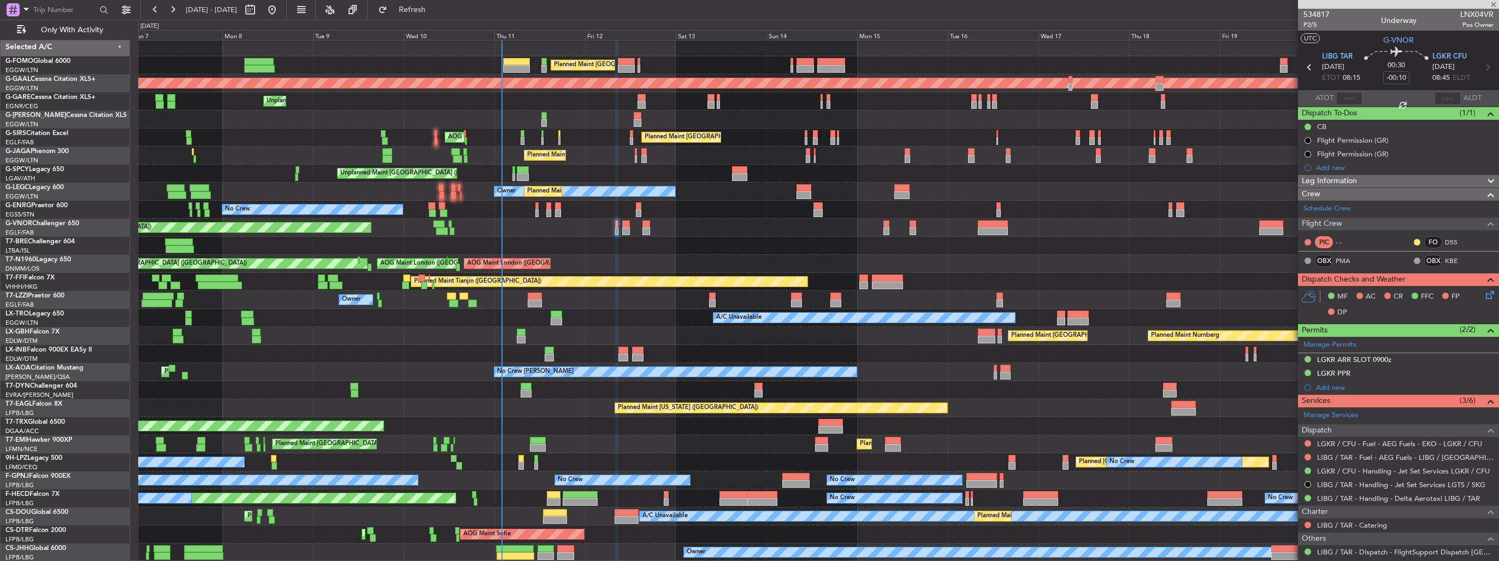
type input "12:30"
type input "13:25"
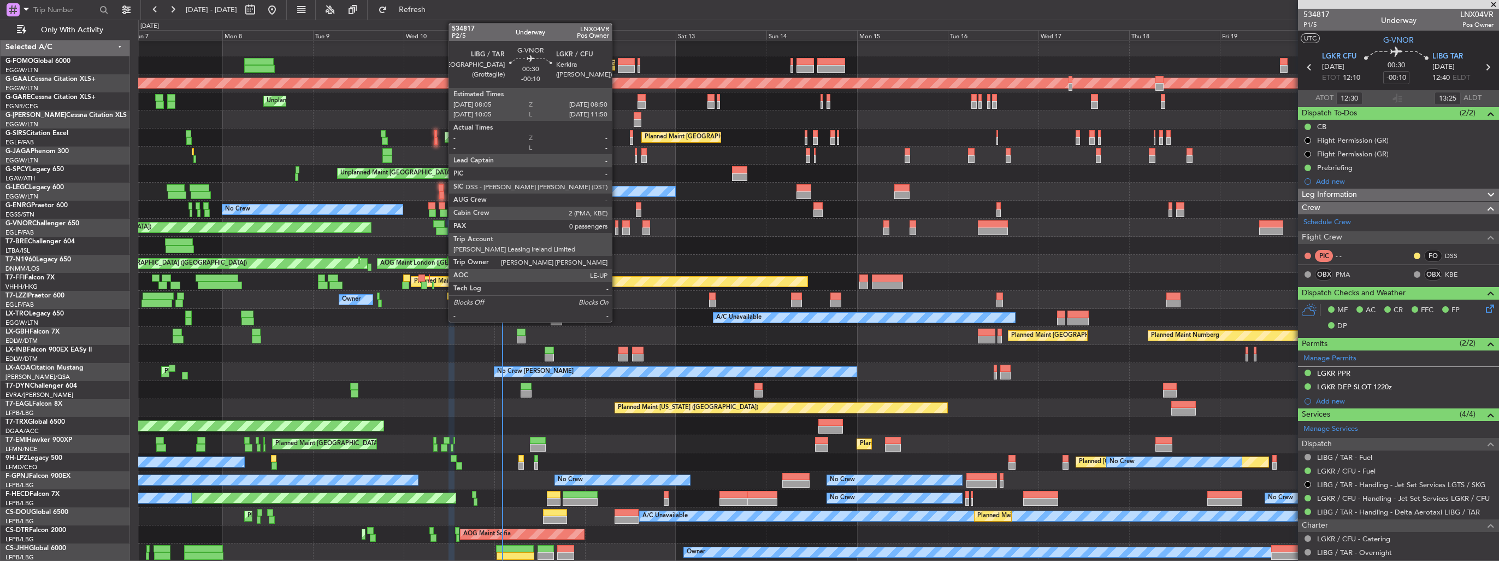
click at [617, 231] on div at bounding box center [616, 231] width 3 height 8
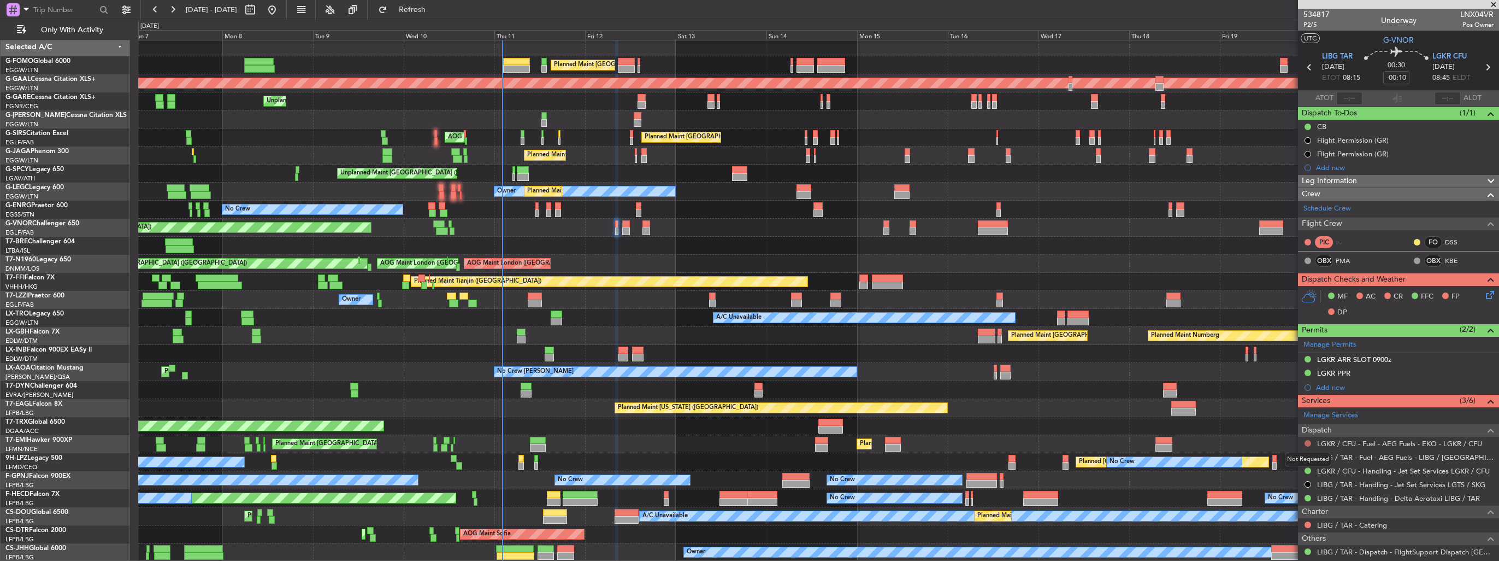
click at [1307, 443] on button at bounding box center [1308, 443] width 7 height 7
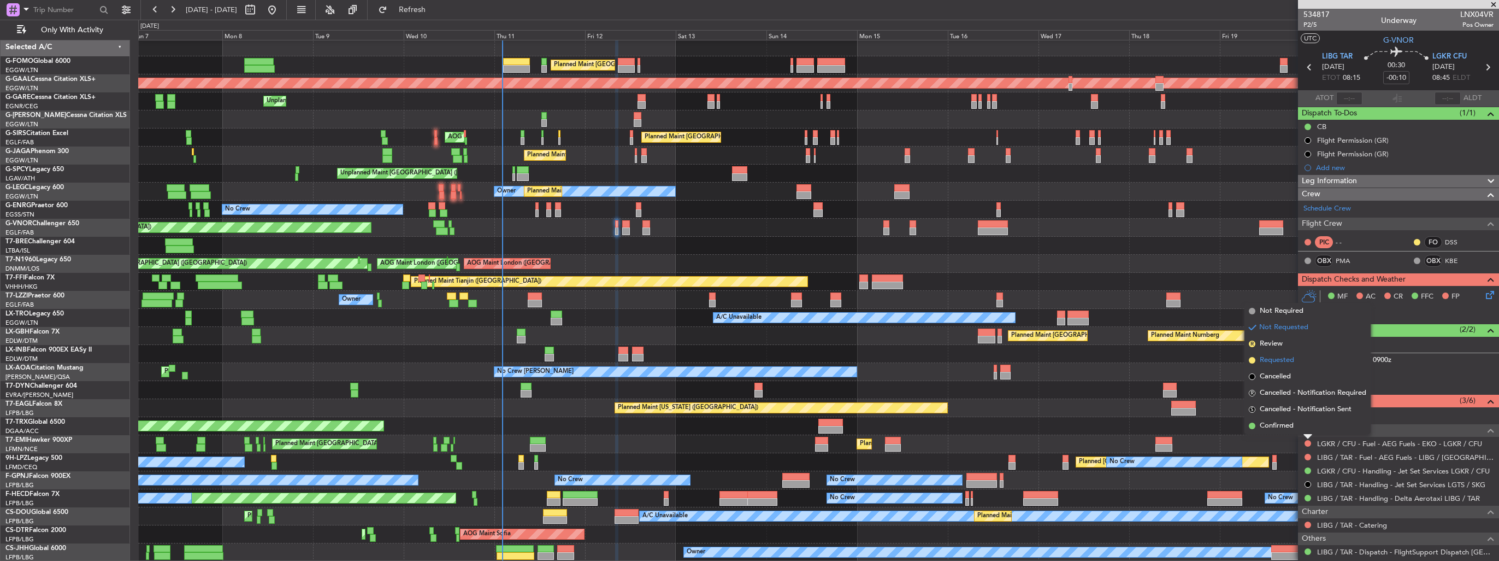
click at [1285, 362] on span "Requested" at bounding box center [1277, 360] width 34 height 11
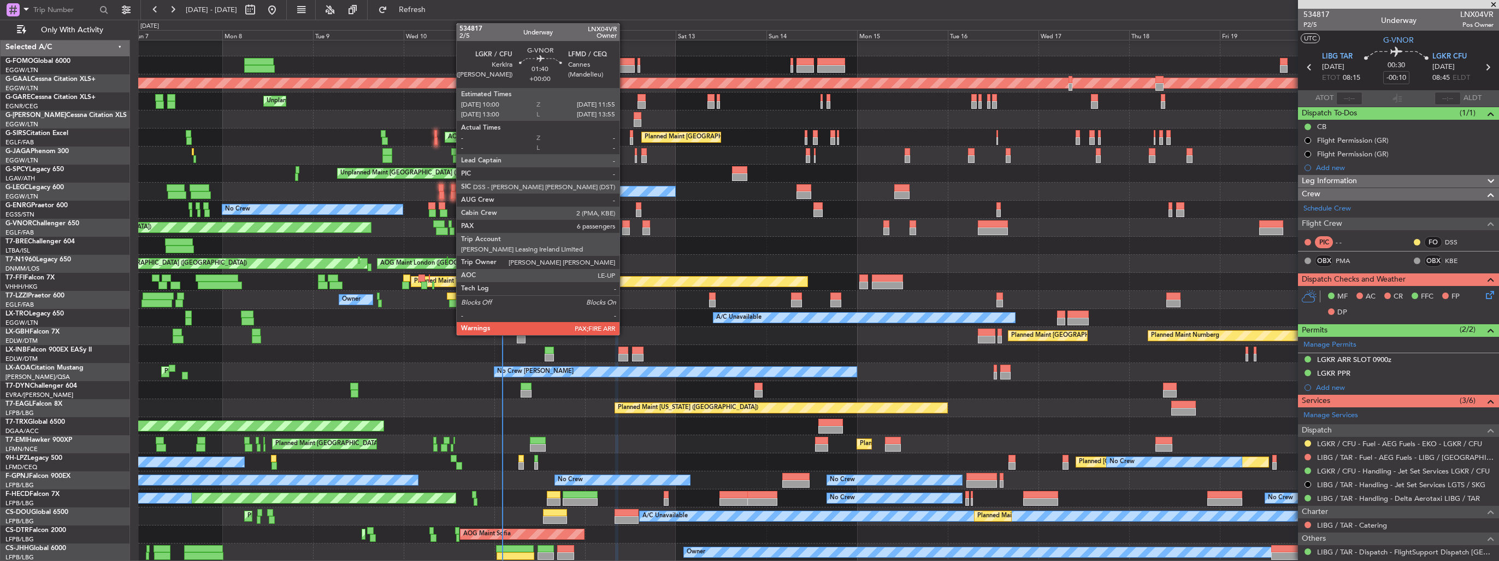
click at [624, 229] on div at bounding box center [626, 231] width 8 height 8
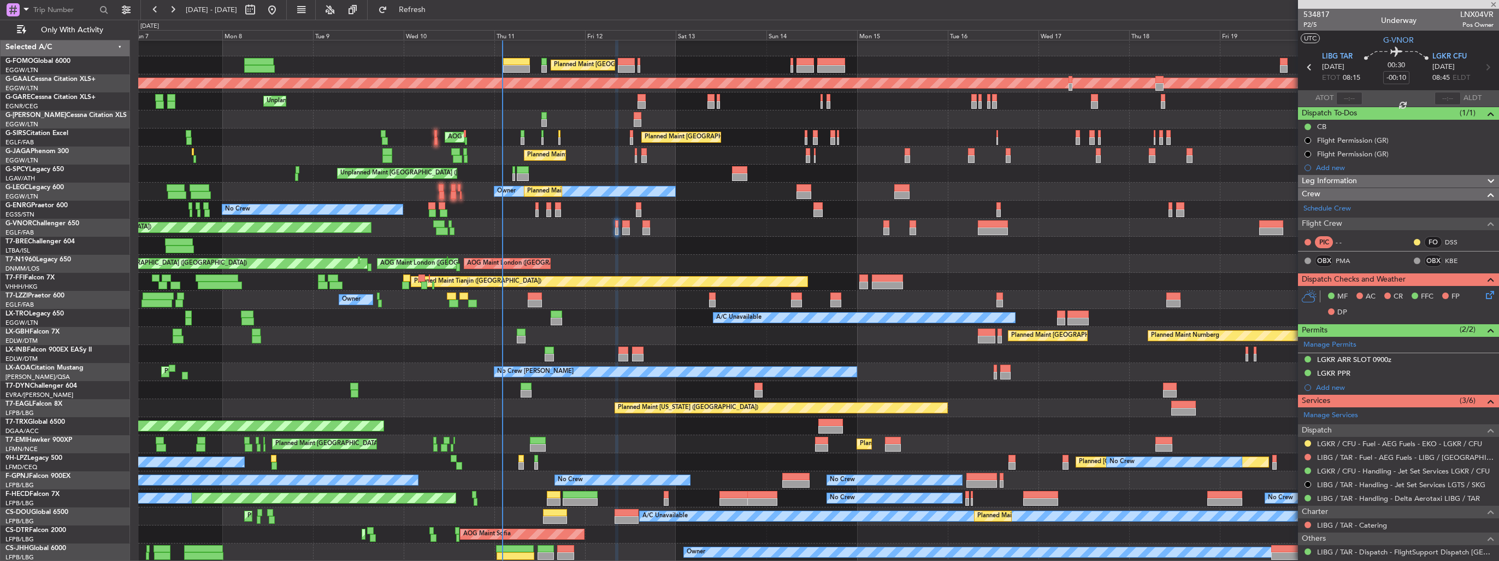
type input "6"
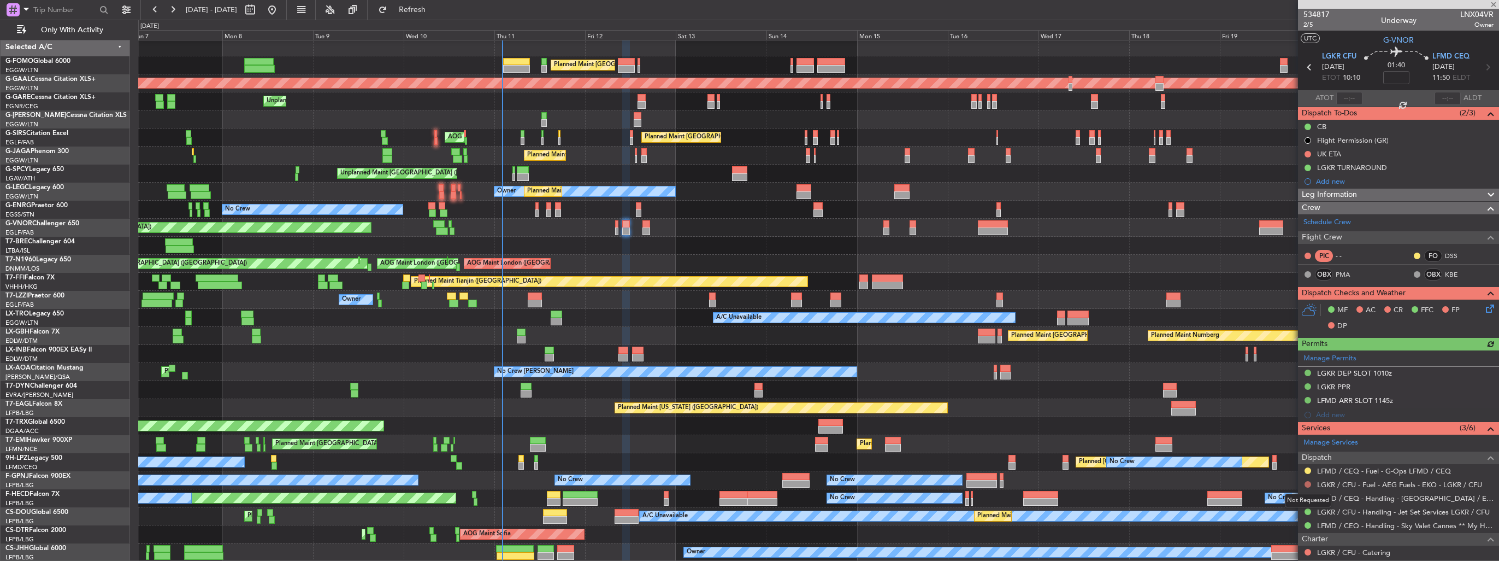
click at [1307, 482] on button at bounding box center [1308, 484] width 7 height 7
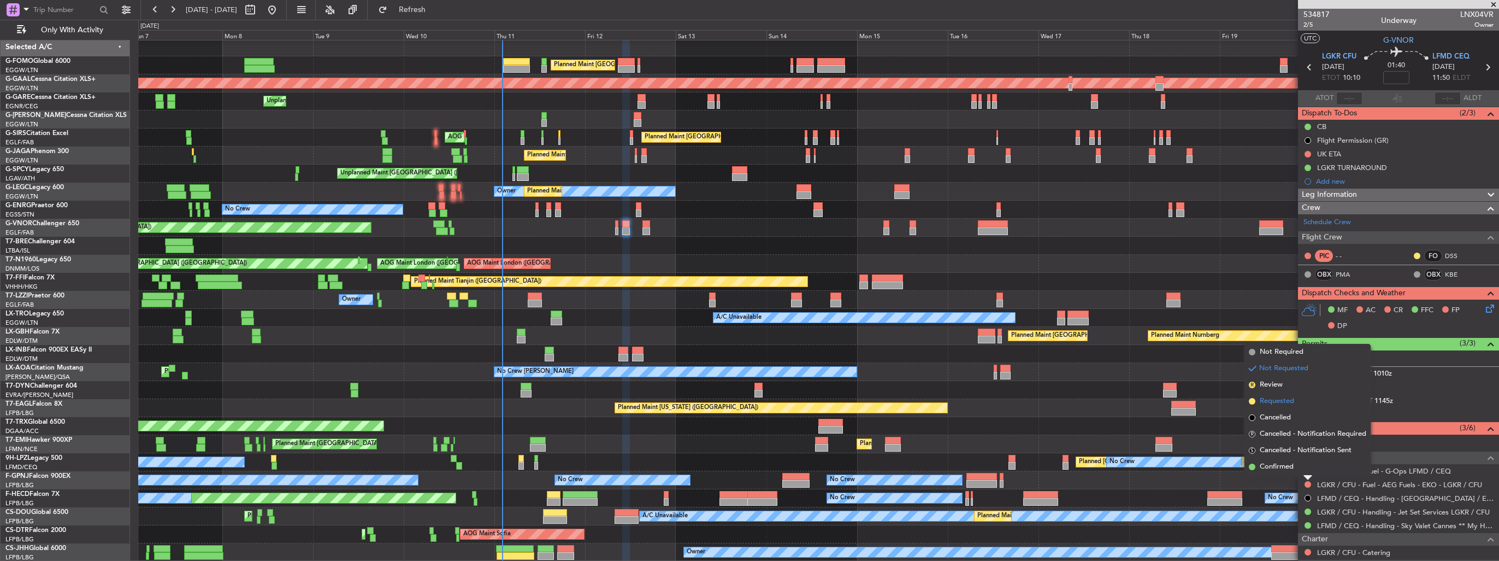
click at [1276, 401] on span "Requested" at bounding box center [1277, 401] width 34 height 11
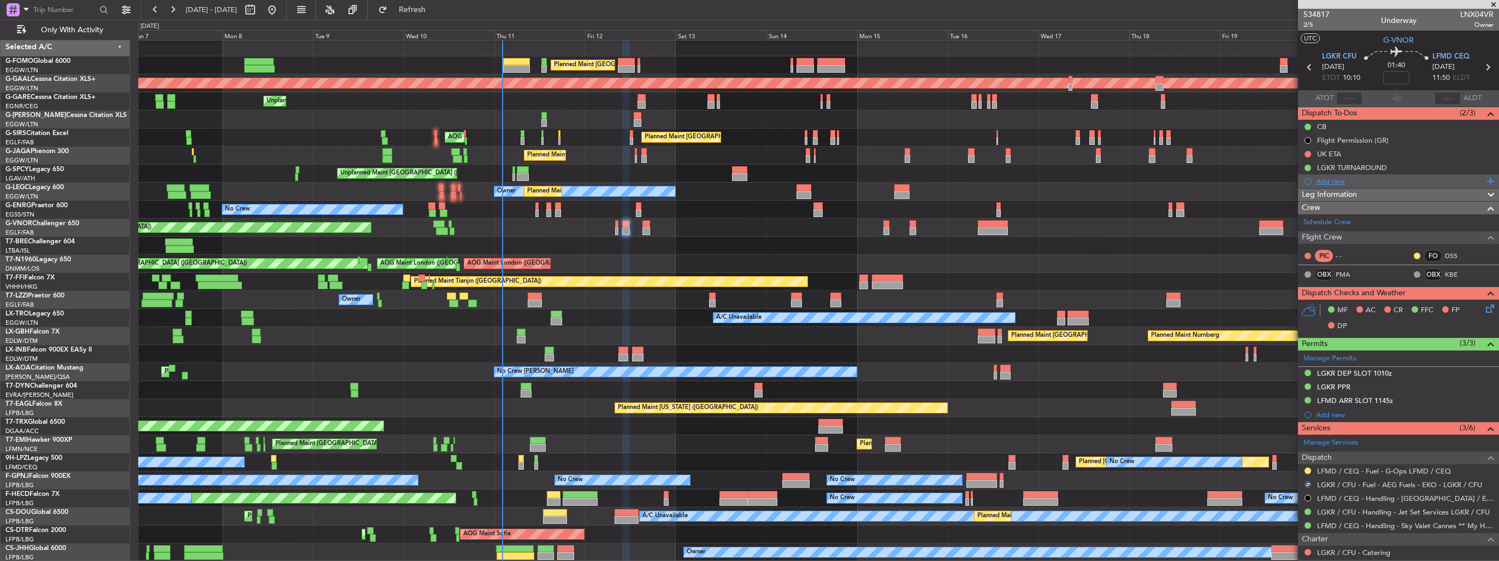
click at [1327, 176] on div "Add new" at bounding box center [1400, 180] width 168 height 9
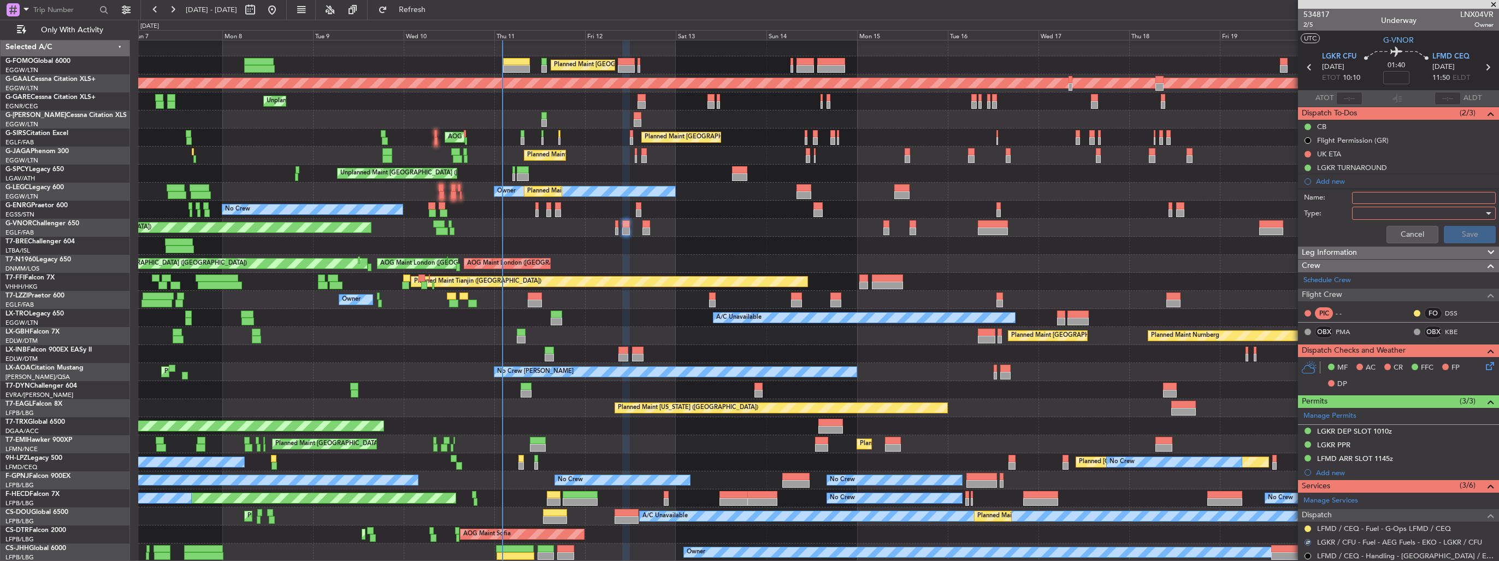
click at [1381, 201] on input "Name:" at bounding box center [1424, 198] width 144 height 12
type input "FUEL IN LGKR VIA HANDLER"
click at [1372, 209] on div at bounding box center [1420, 213] width 127 height 16
click at [1371, 233] on span "Generic" at bounding box center [1419, 234] width 128 height 16
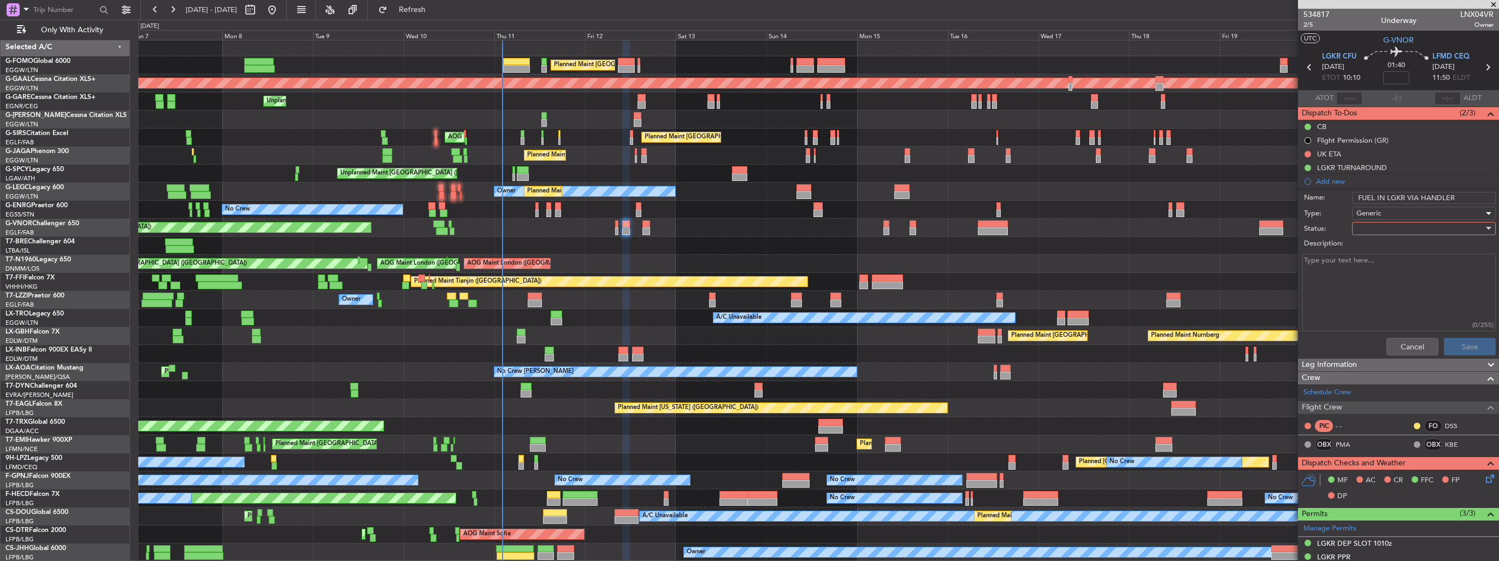
click at [1371, 233] on div at bounding box center [1420, 228] width 127 height 16
click at [1374, 264] on span "In Progress" at bounding box center [1419, 266] width 128 height 16
click at [1453, 344] on button "Save" at bounding box center [1470, 346] width 52 height 17
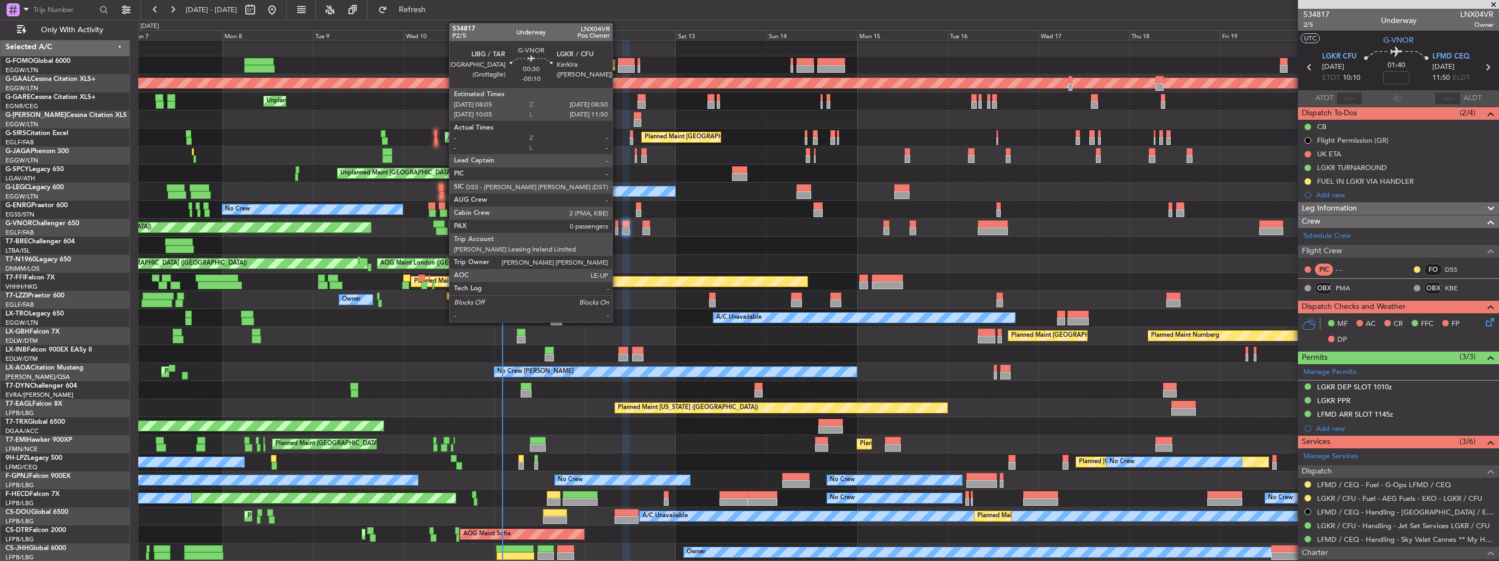
click at [617, 229] on div at bounding box center [616, 231] width 3 height 8
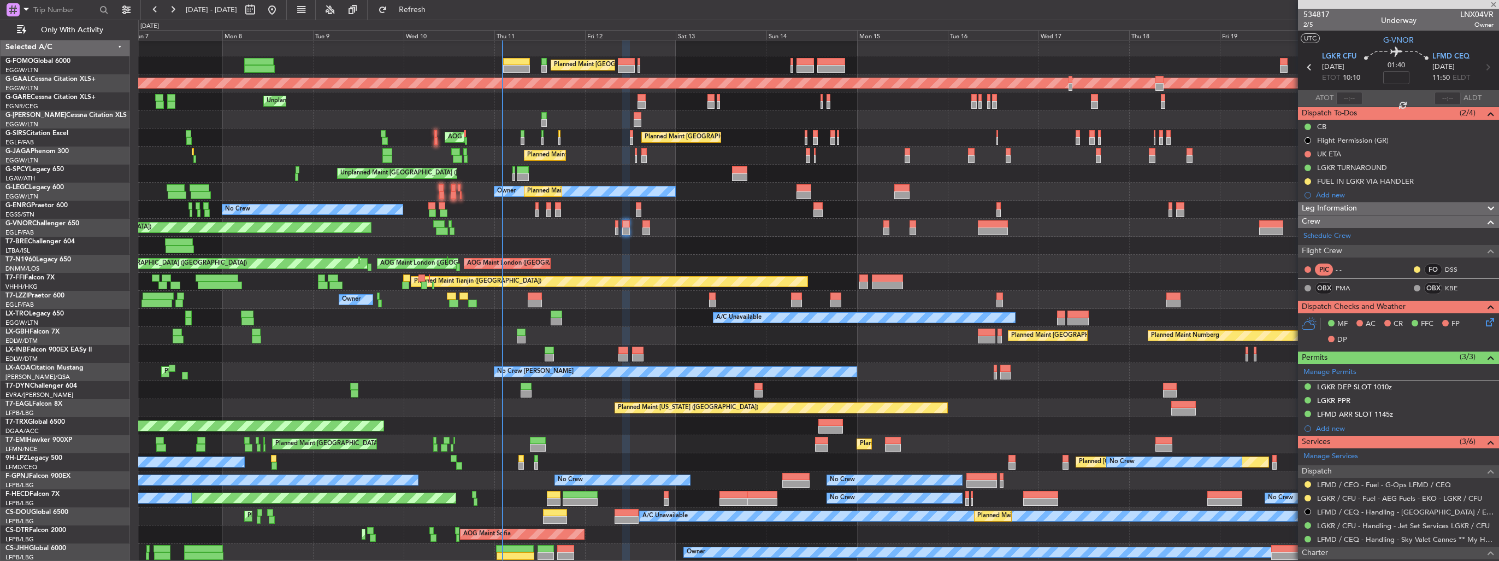
type input "-00:10"
type input "0"
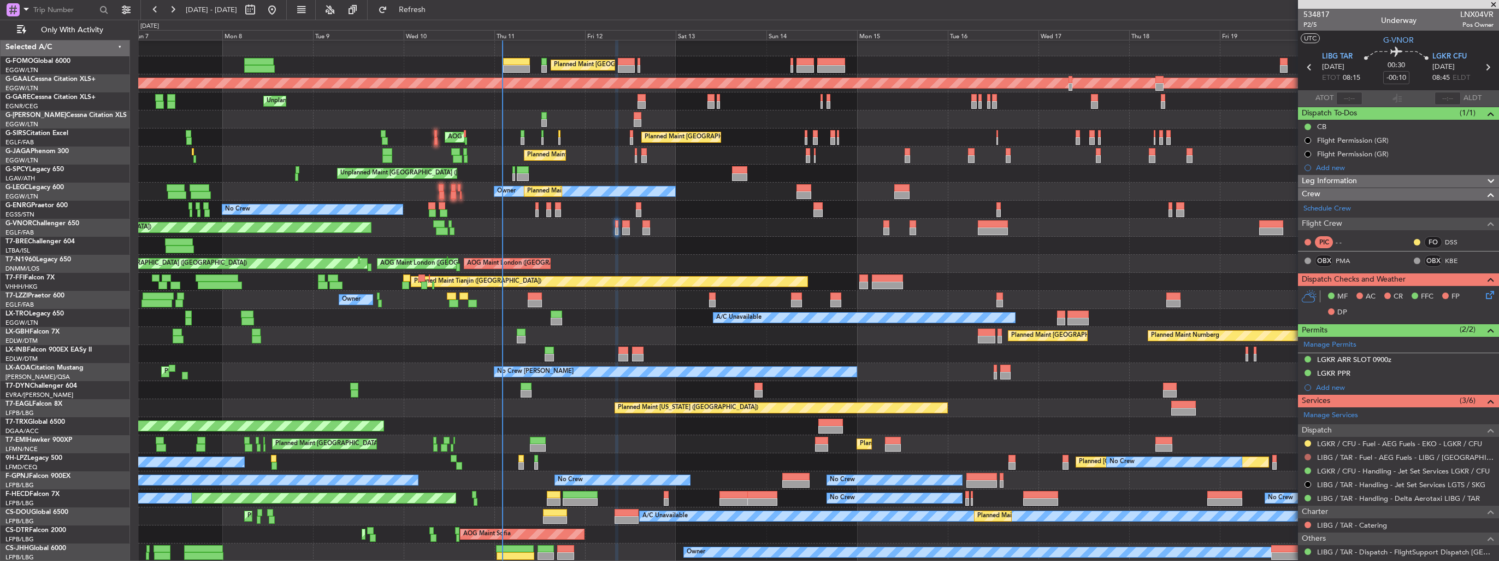
click at [1309, 455] on button at bounding box center [1308, 456] width 7 height 7
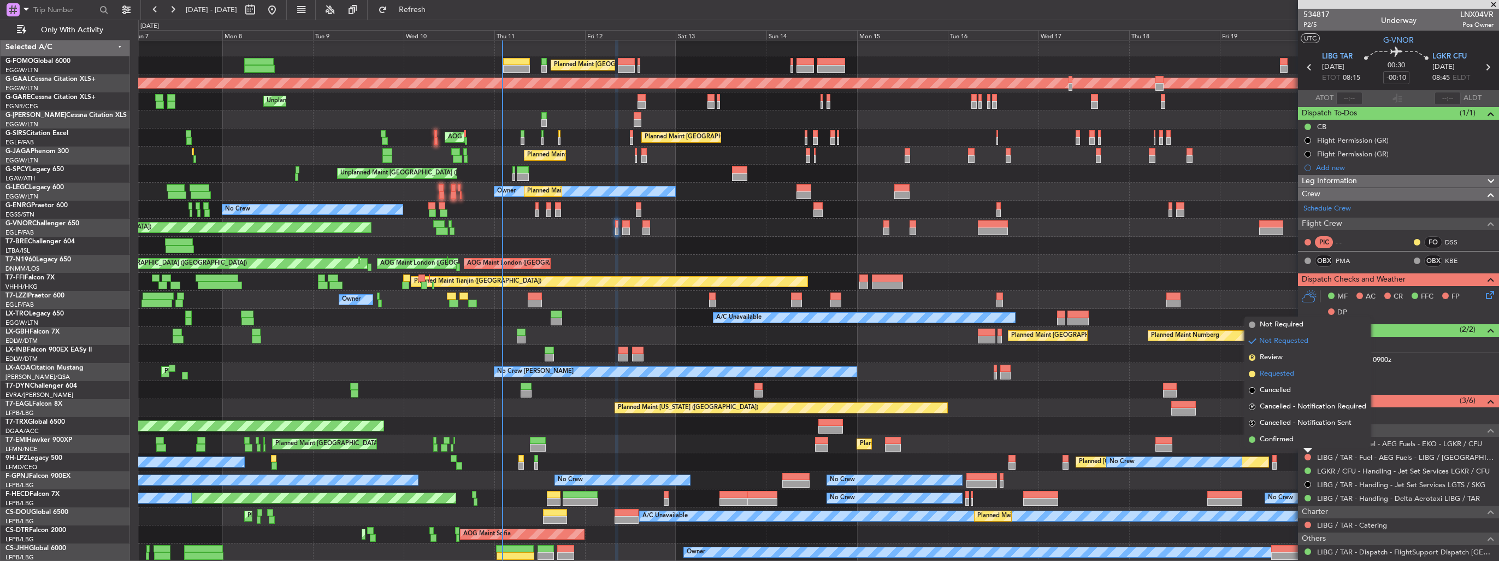
click at [1280, 374] on span "Requested" at bounding box center [1277, 373] width 34 height 11
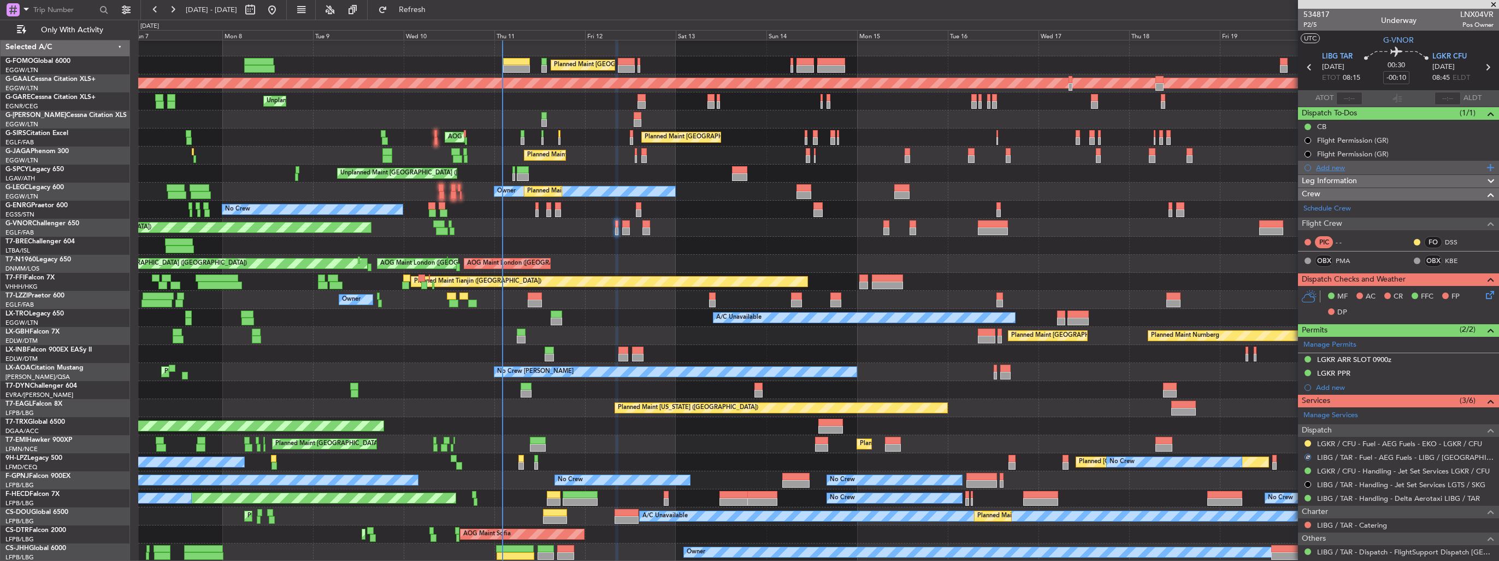
click at [1330, 166] on div "Add new" at bounding box center [1400, 167] width 168 height 9
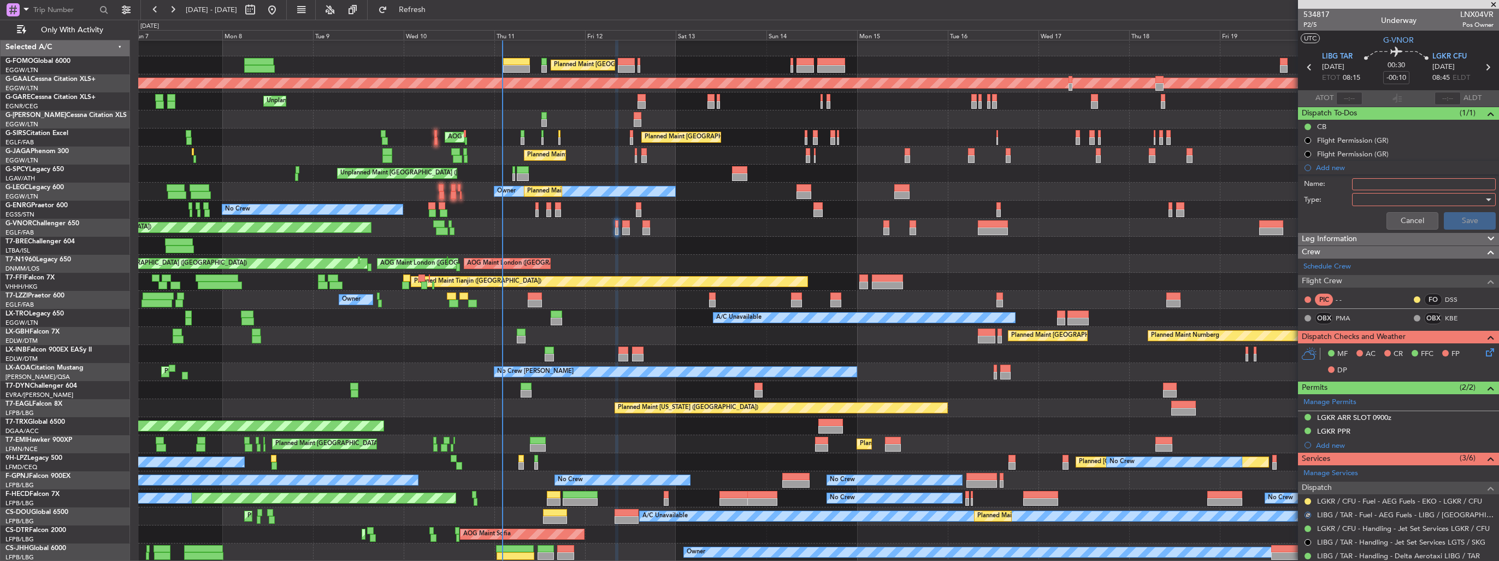
click at [1390, 182] on input "Name:" at bounding box center [1424, 184] width 144 height 12
type input "FUEL IN LIBG VIA HANDLER"
click at [1383, 200] on div at bounding box center [1420, 199] width 127 height 16
click at [1378, 222] on span "Generic" at bounding box center [1419, 221] width 128 height 16
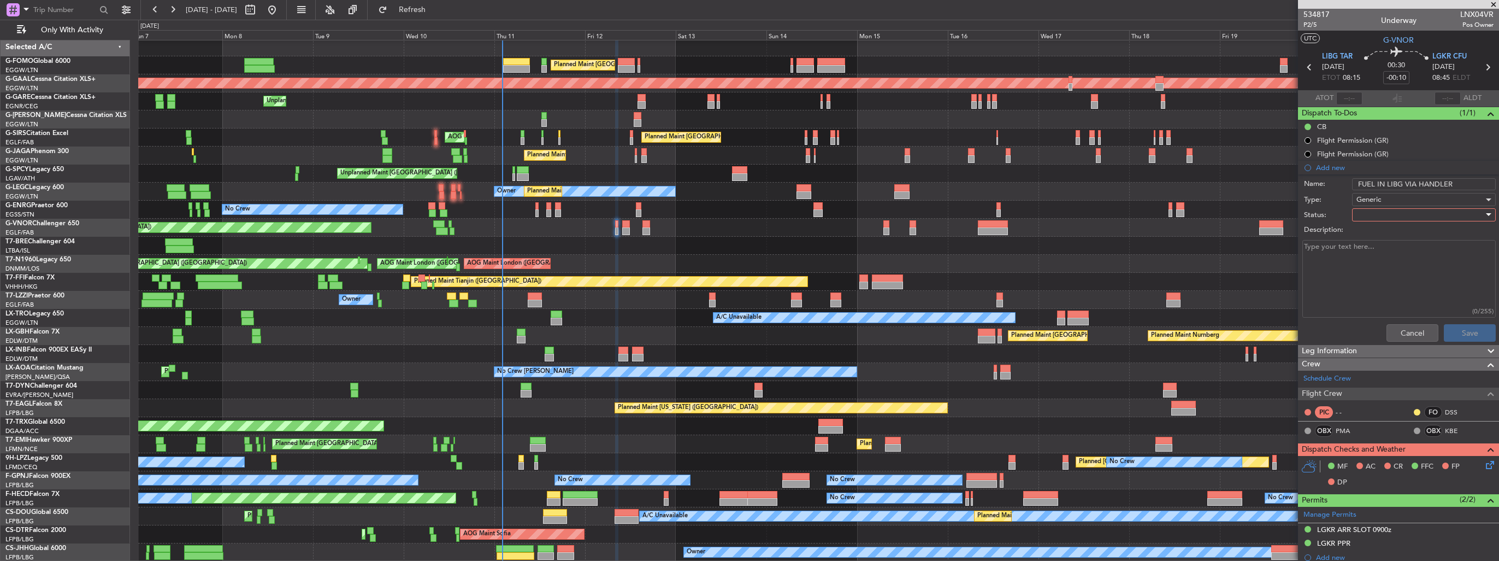
click at [1378, 215] on div at bounding box center [1420, 215] width 127 height 16
click at [1379, 247] on span "In Progress" at bounding box center [1419, 252] width 128 height 16
click at [1460, 329] on button "Save" at bounding box center [1470, 332] width 52 height 17
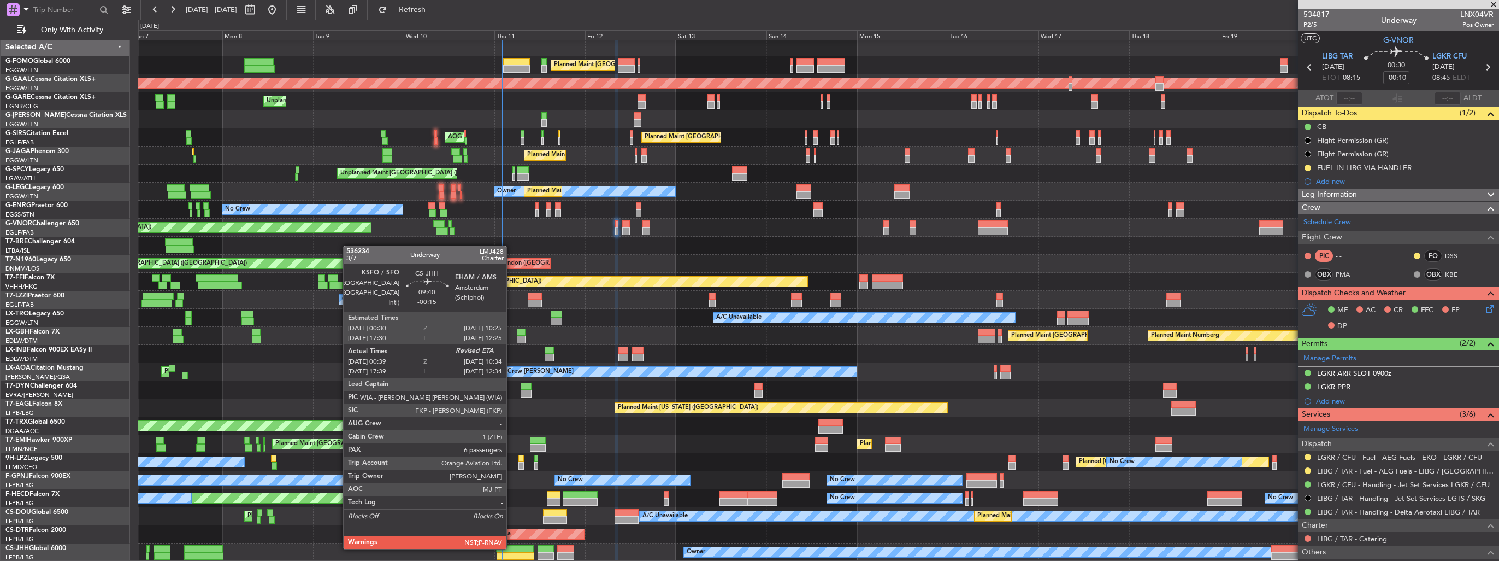
click at [511, 547] on div at bounding box center [515, 549] width 38 height 8
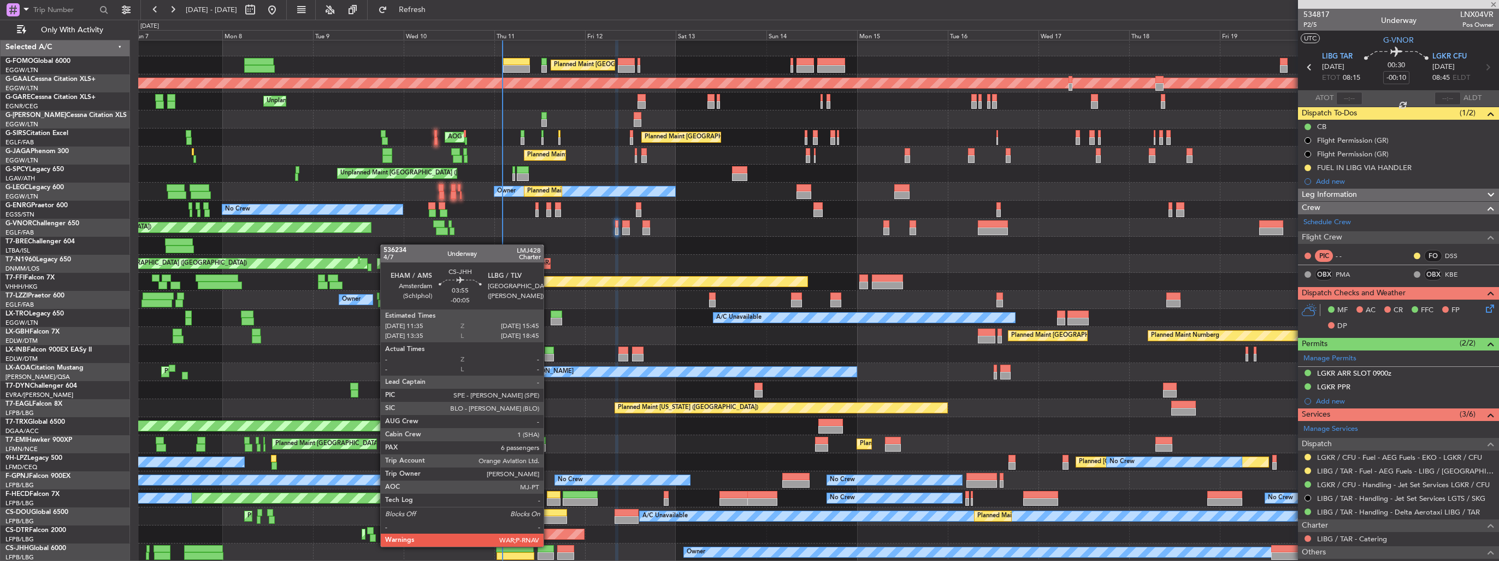
type input "-00:15"
type input "00:49"
type input "6"
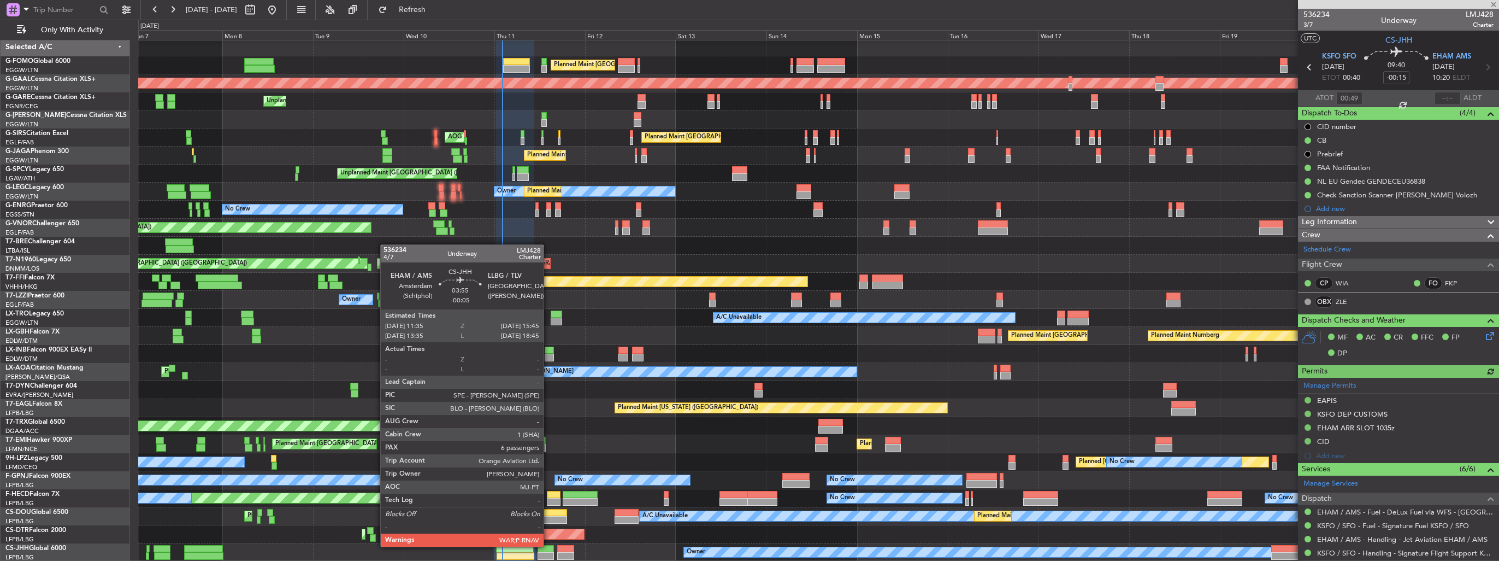
click at [549, 545] on div at bounding box center [546, 549] width 16 height 8
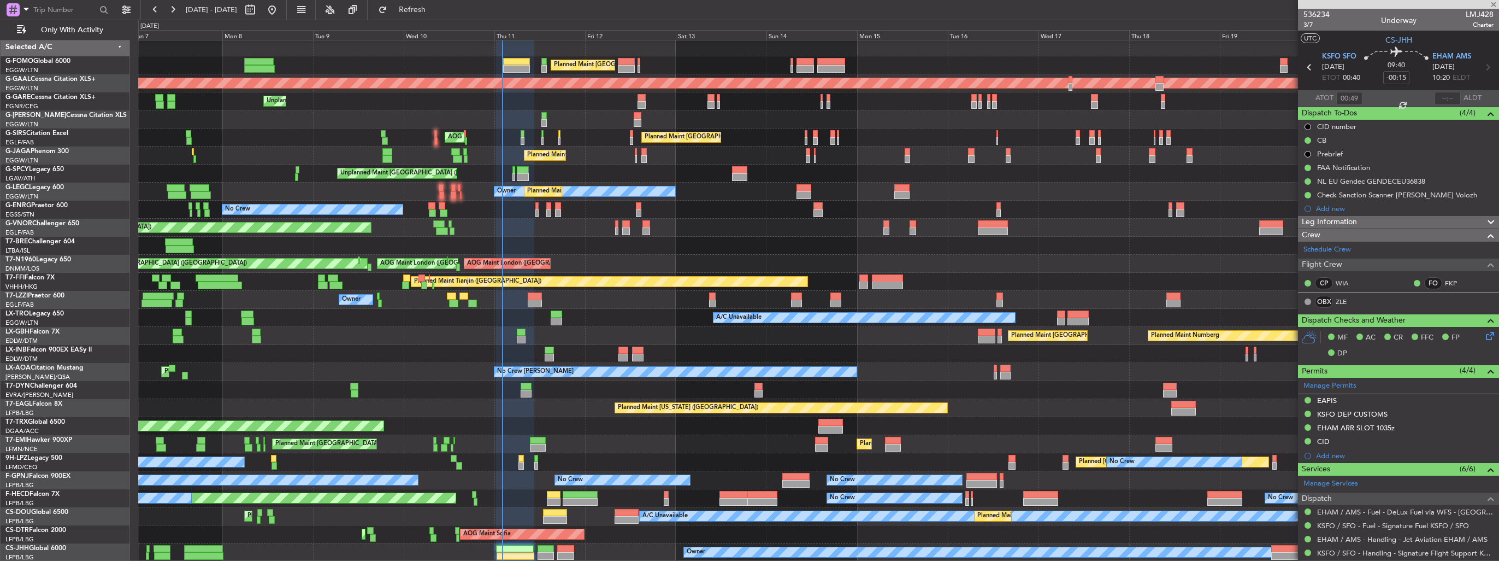
type input "-00:05"
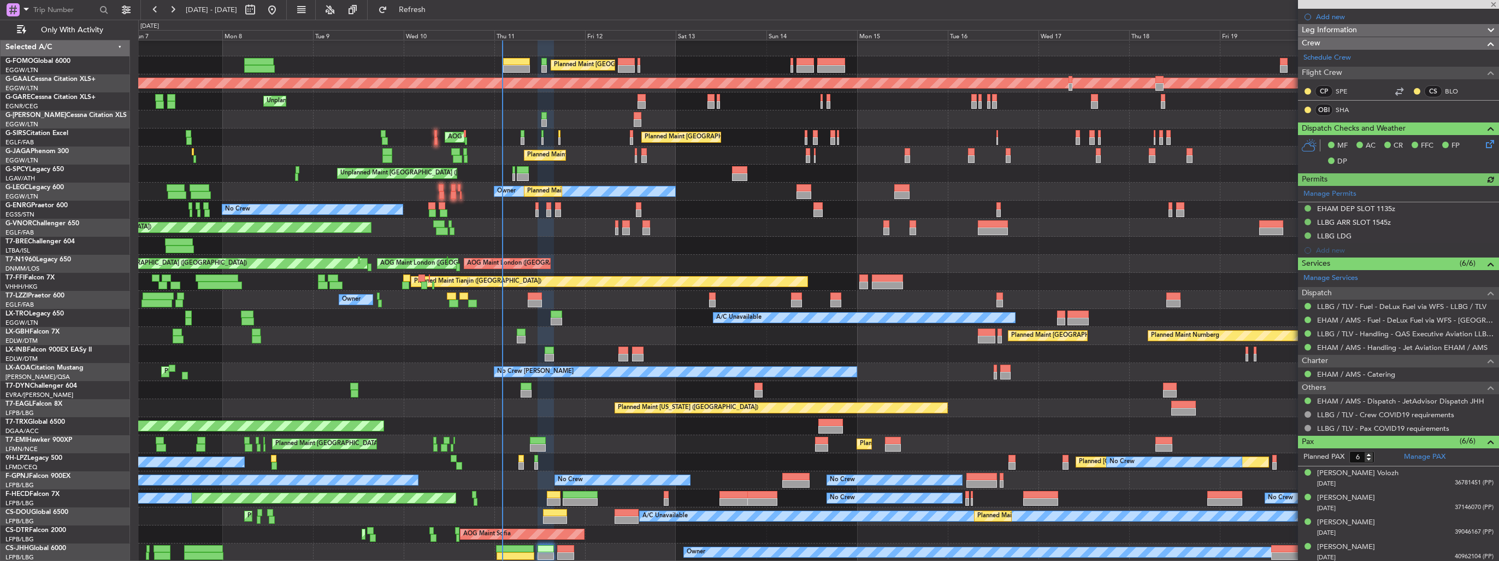
scroll to position [243, 0]
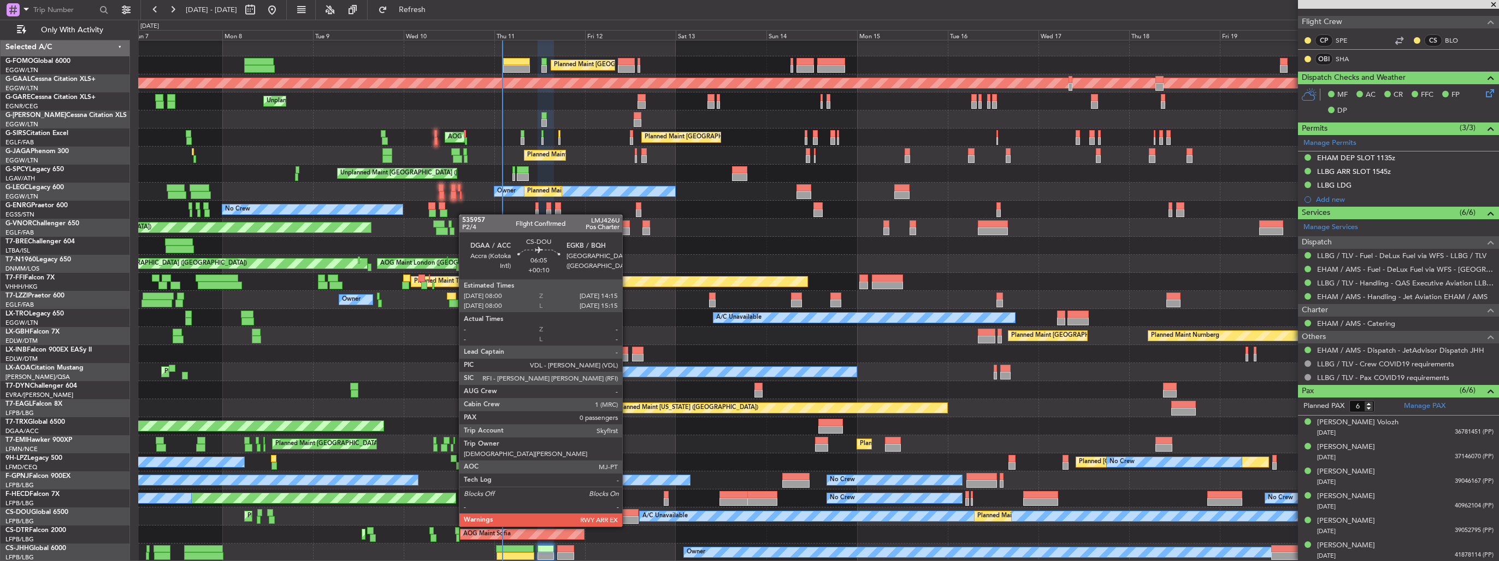
click at [627, 516] on div at bounding box center [627, 520] width 24 height 8
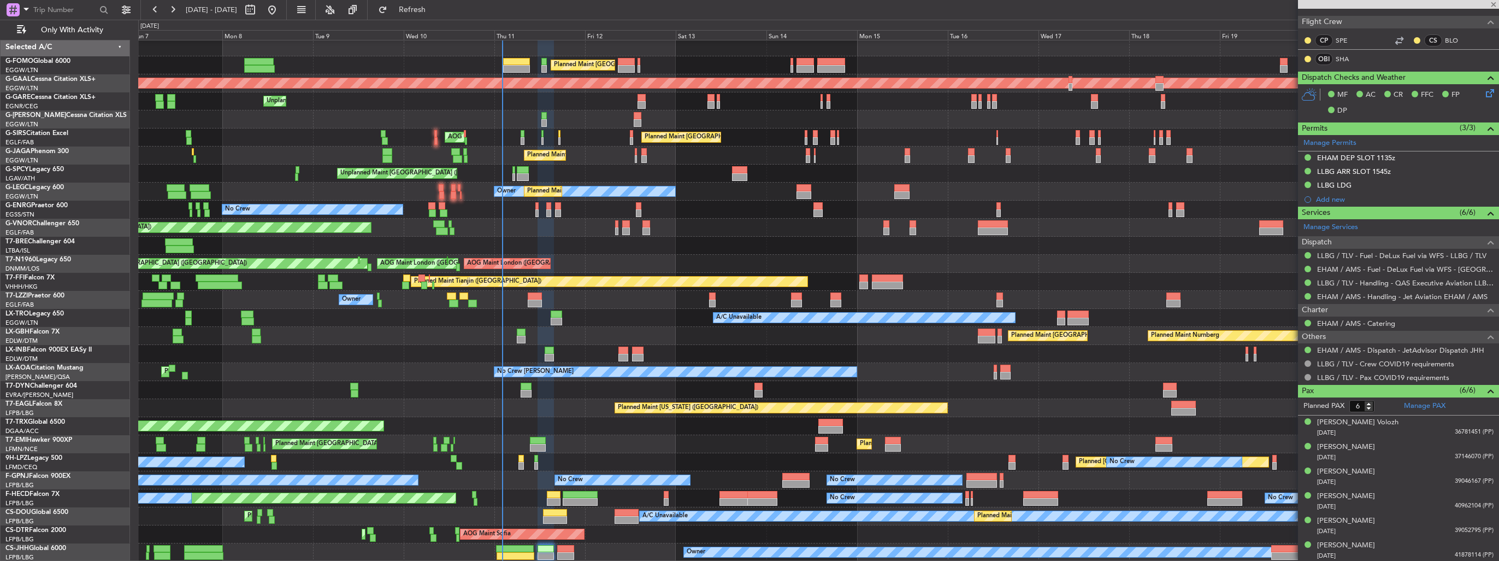
type input "+00:10"
type input "0"
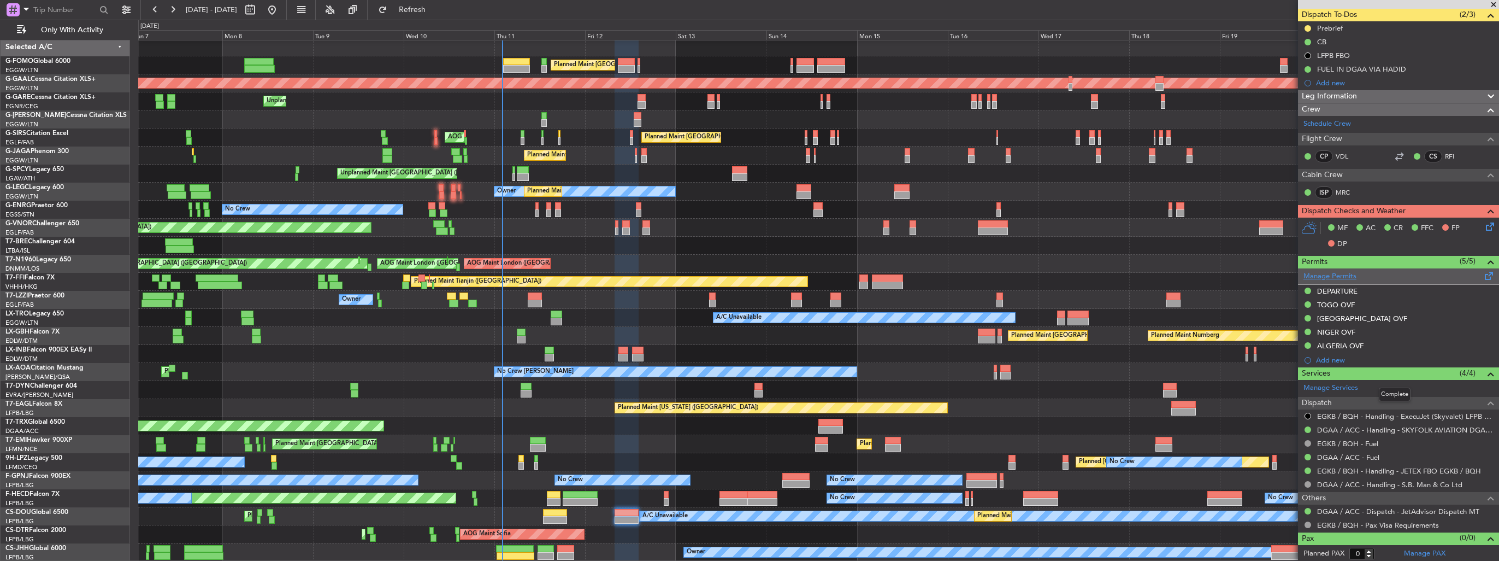
scroll to position [0, 0]
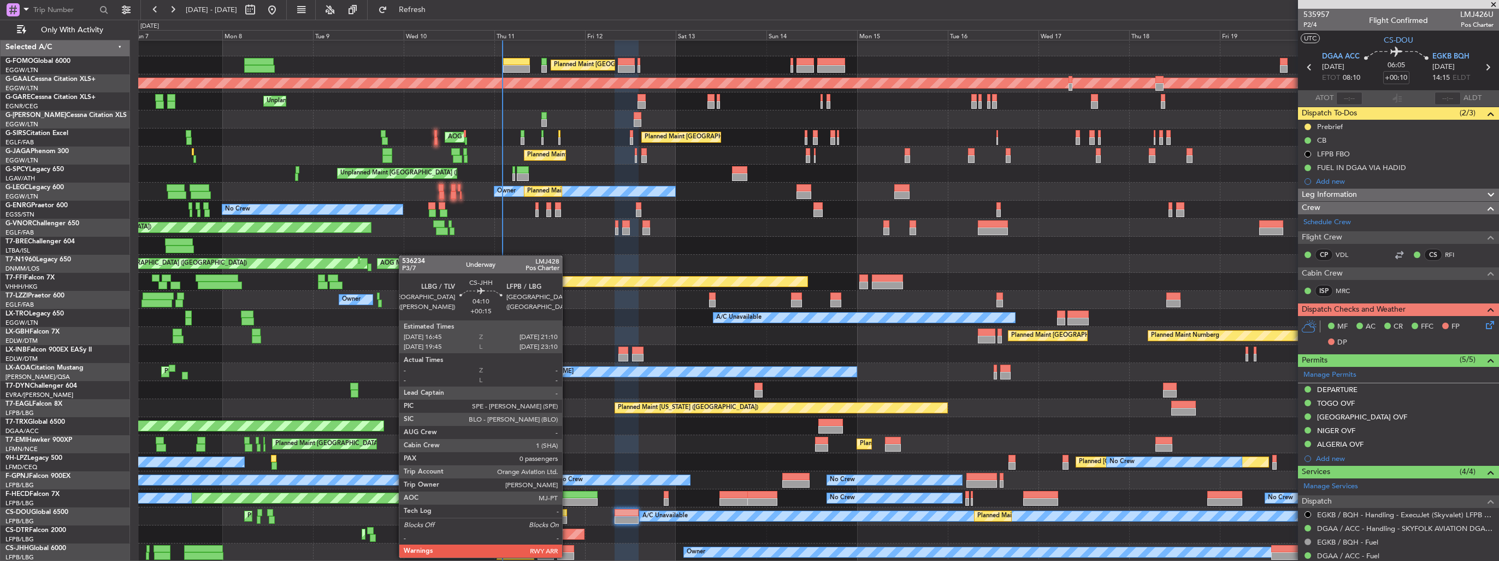
click at [567, 556] on div at bounding box center [565, 556] width 17 height 8
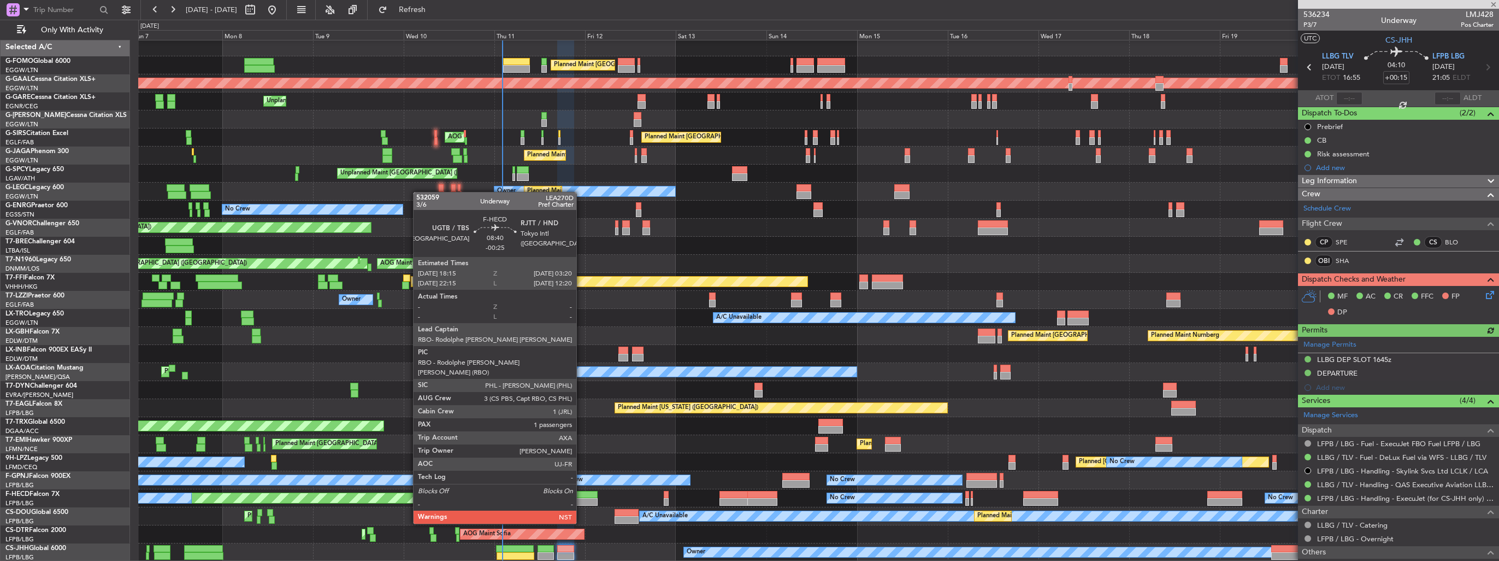
click at [581, 493] on div at bounding box center [580, 495] width 34 height 8
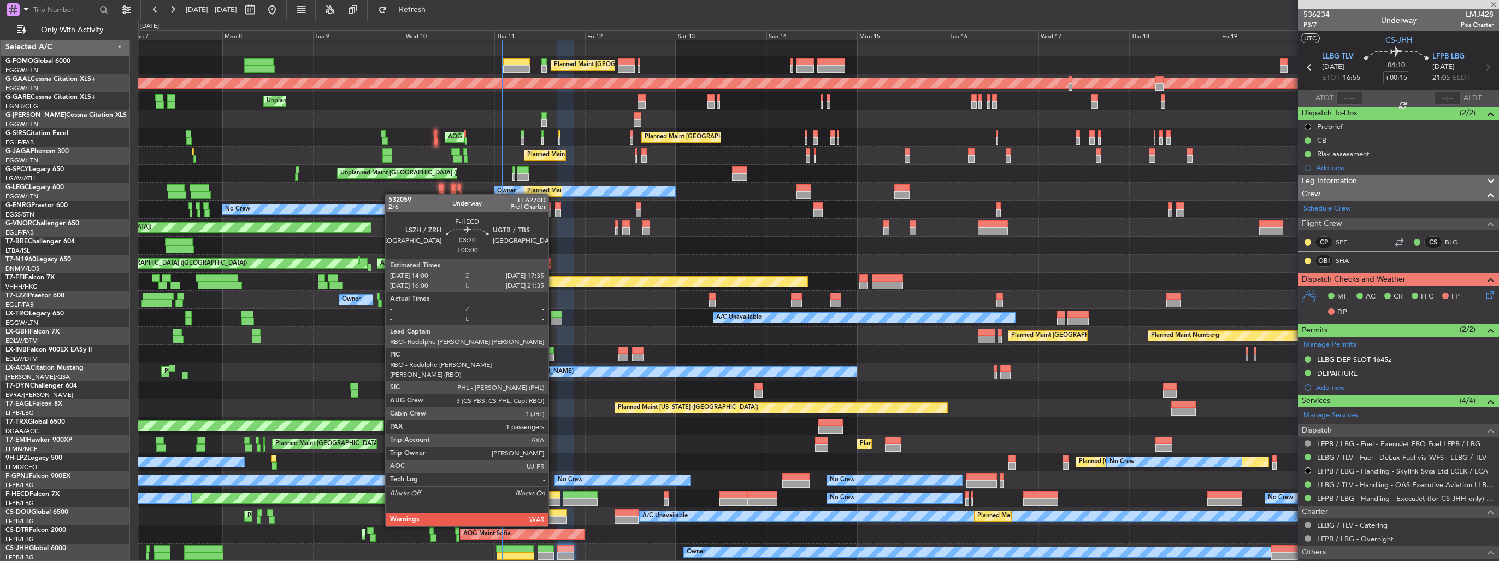
type input "-00:25"
type input "1"
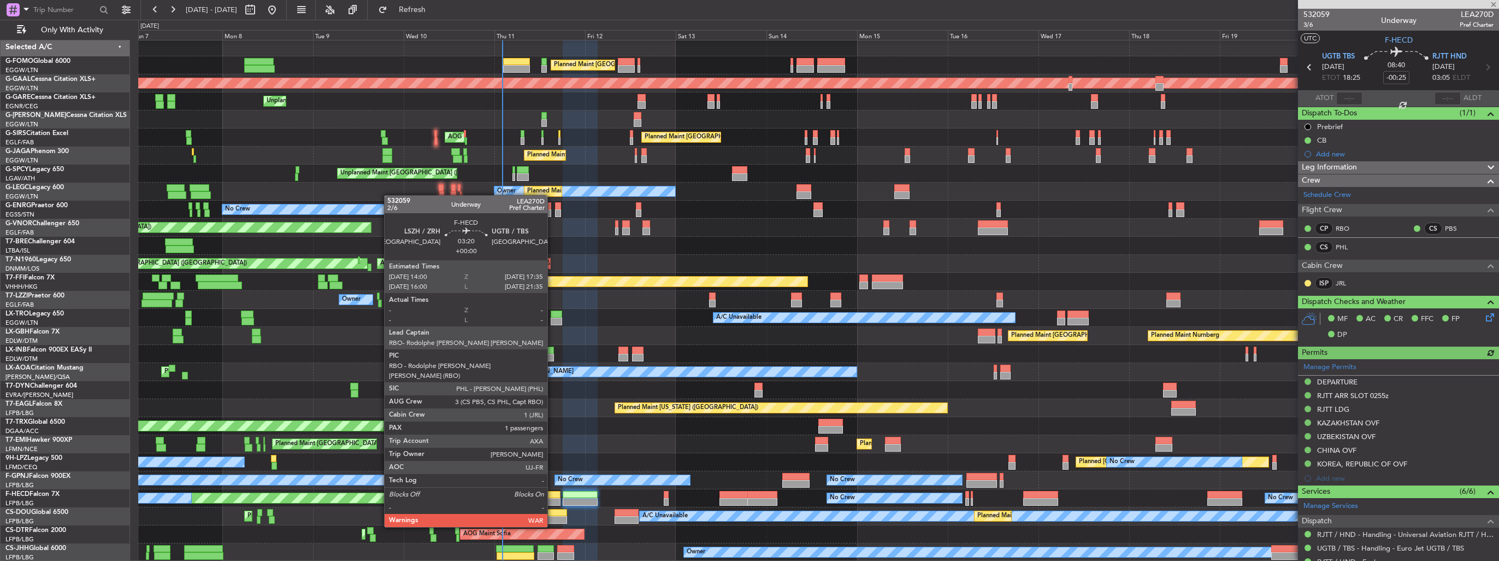
click at [552, 496] on div at bounding box center [554, 495] width 14 height 8
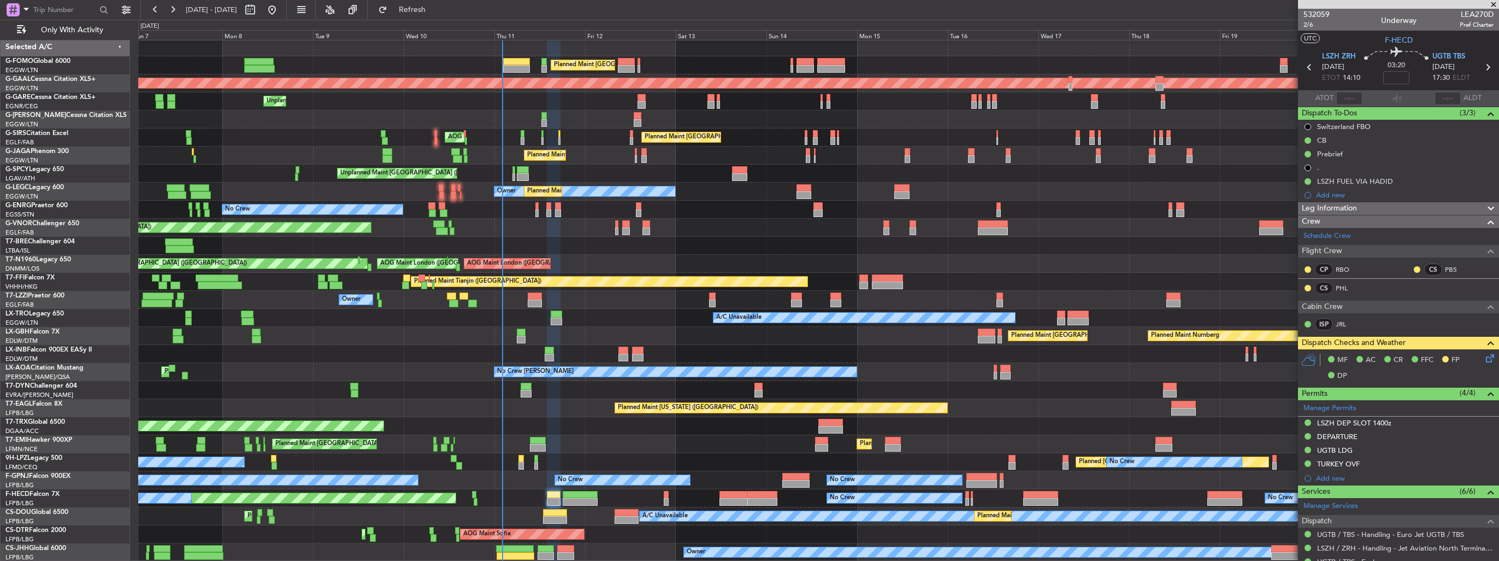
click at [1213, 440] on div "Planned Maint Zurich Planned Maint Zurich Planned Maint Zurich" at bounding box center [818, 444] width 1360 height 18
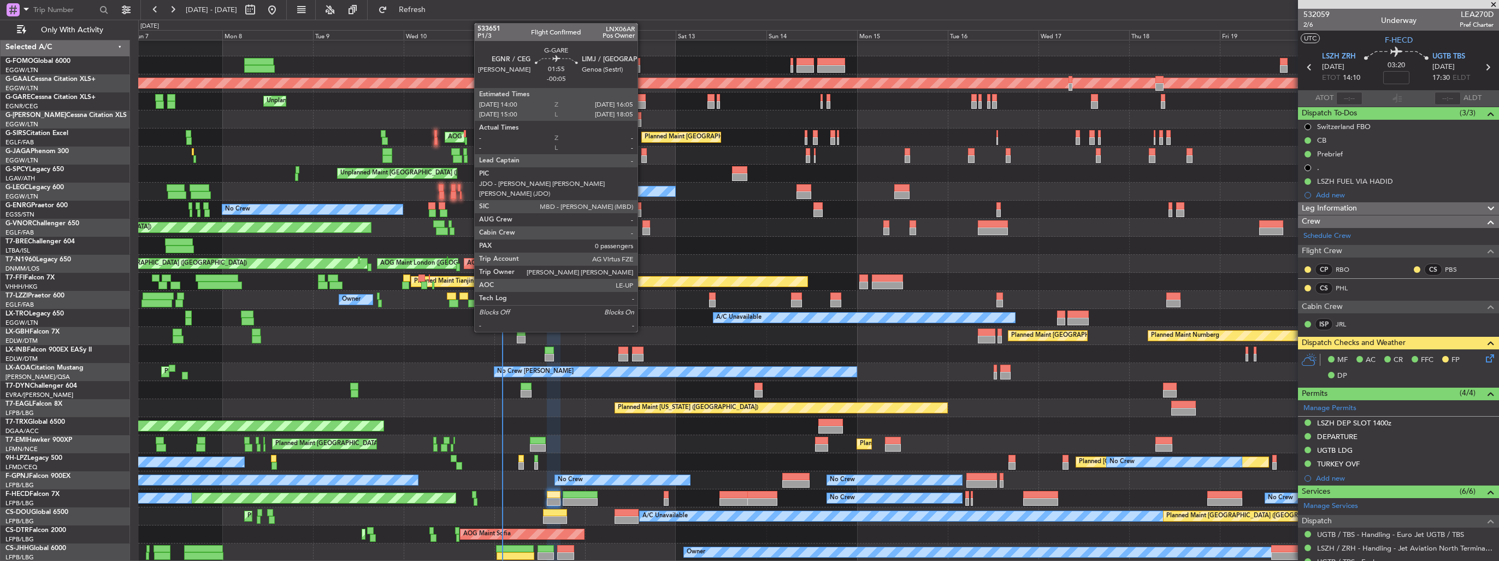
click at [643, 98] on div at bounding box center [642, 98] width 8 height 8
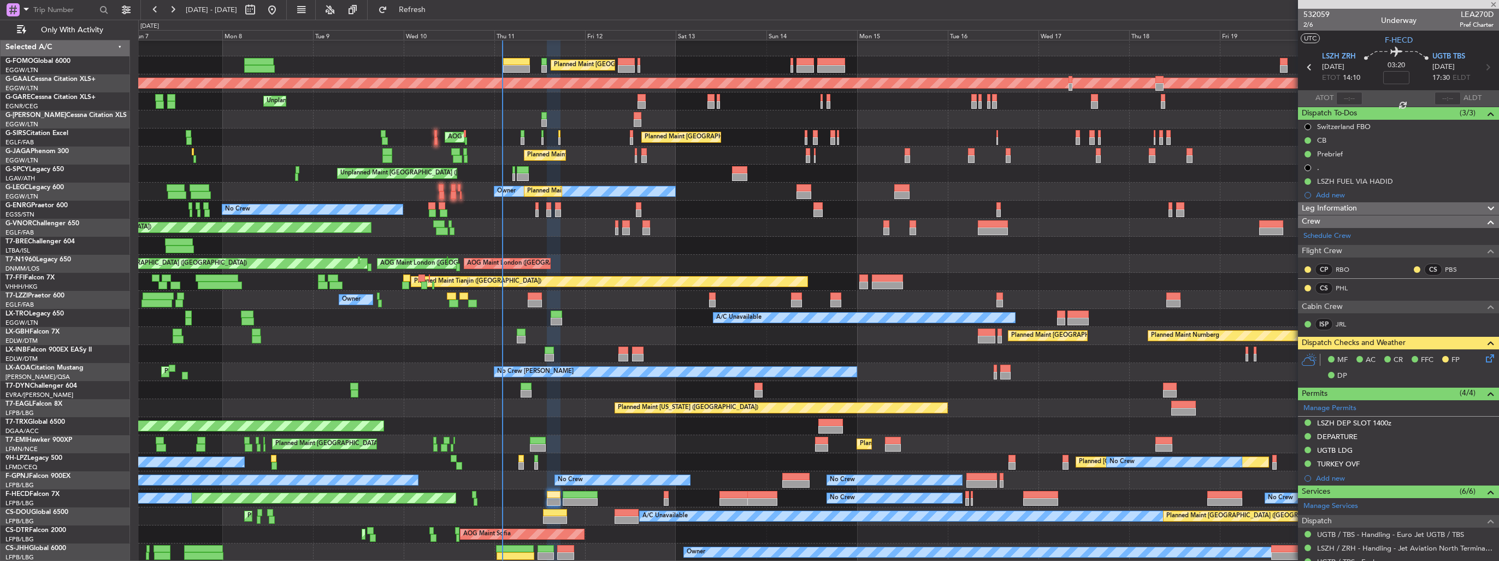
type input "-00:05"
type input "0"
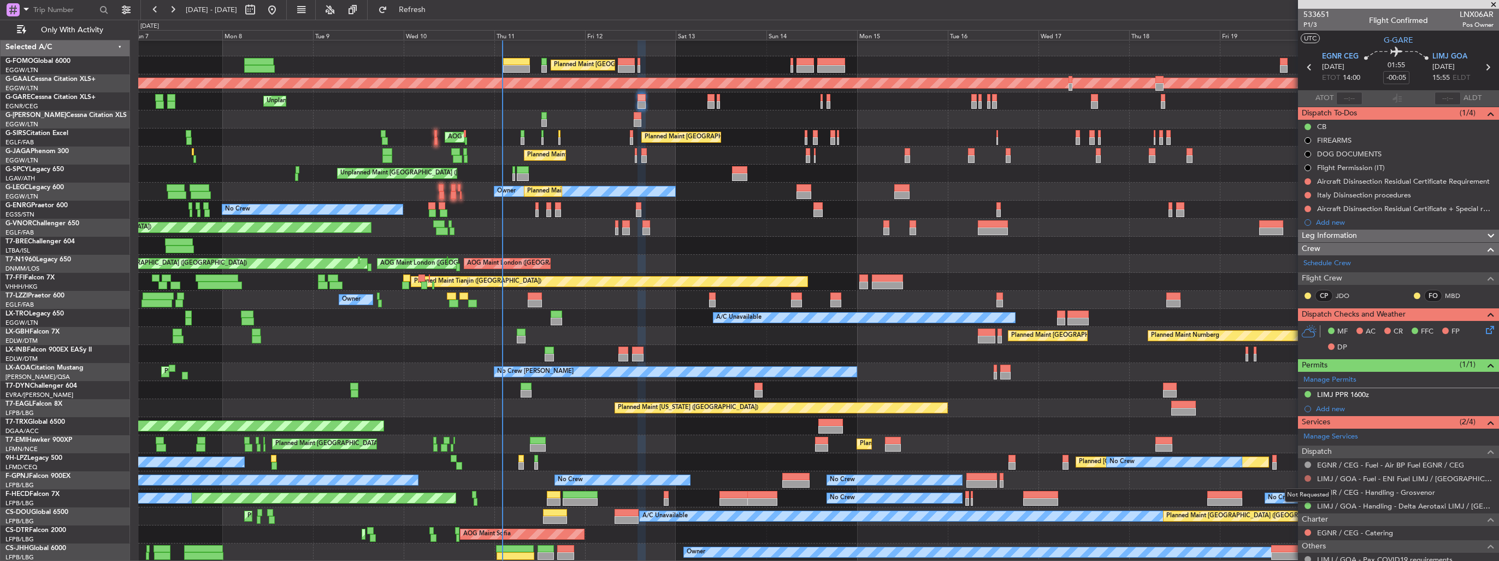
click at [1309, 475] on button at bounding box center [1308, 478] width 7 height 7
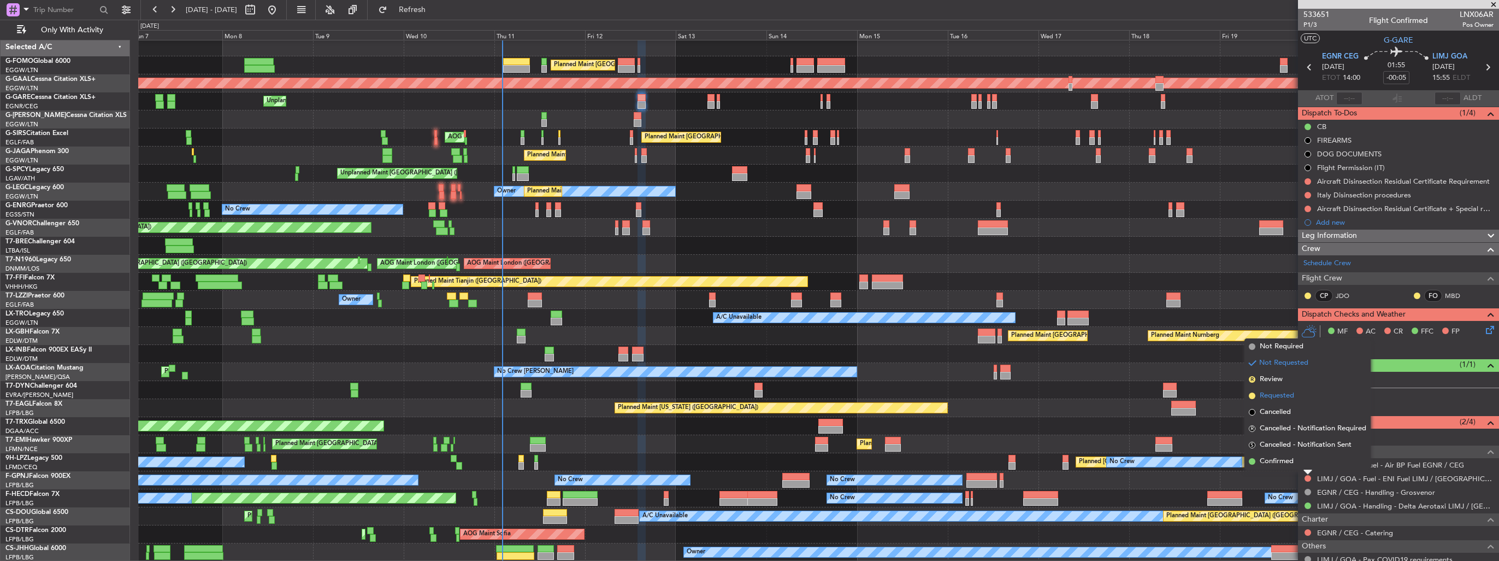
click at [1281, 395] on span "Requested" at bounding box center [1277, 395] width 34 height 11
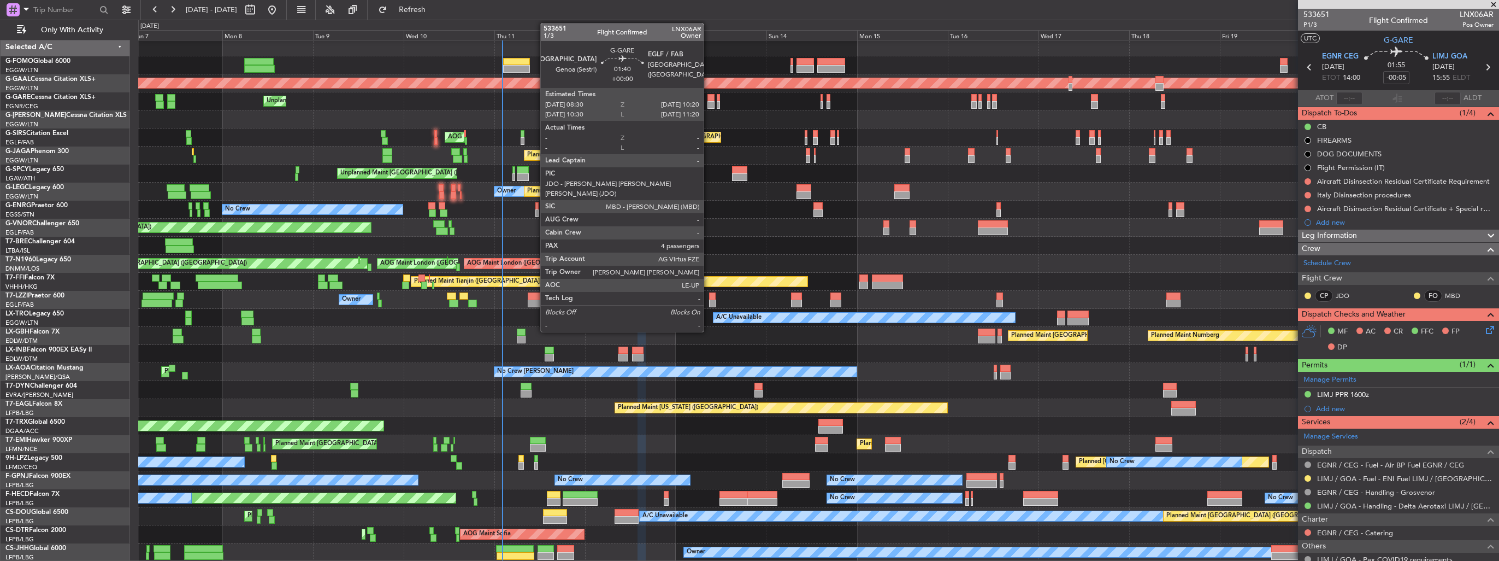
click at [709, 104] on div at bounding box center [711, 105] width 7 height 8
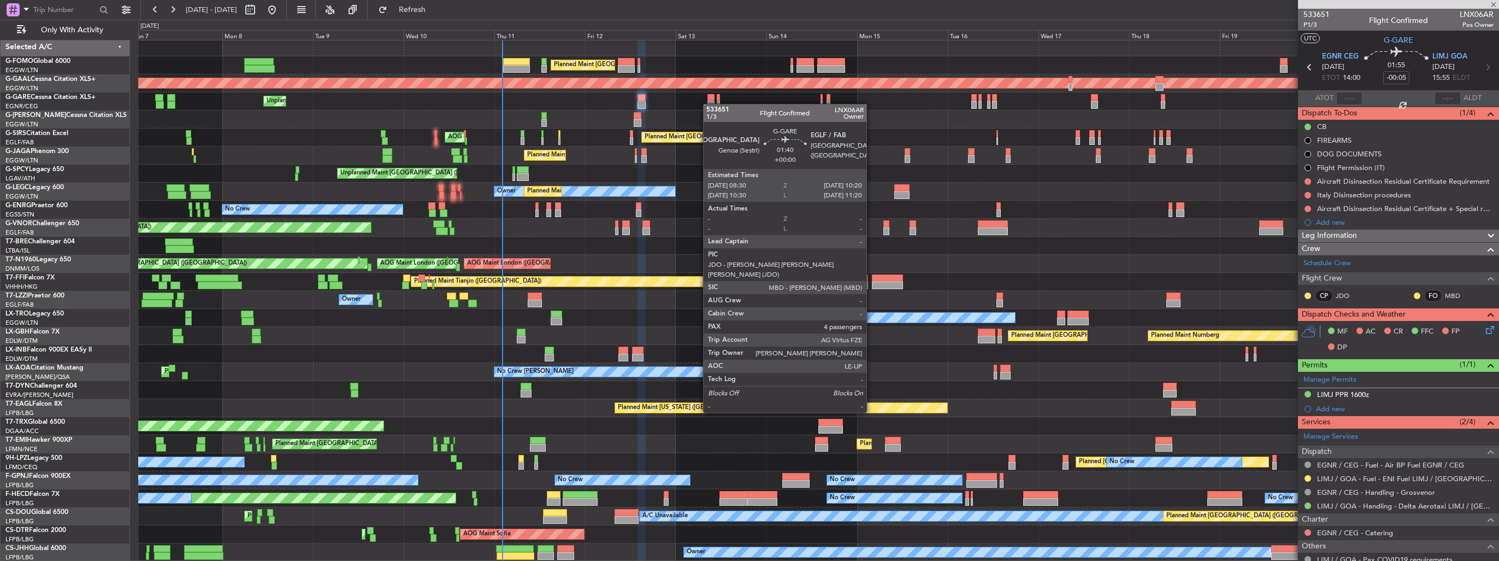
type input "4"
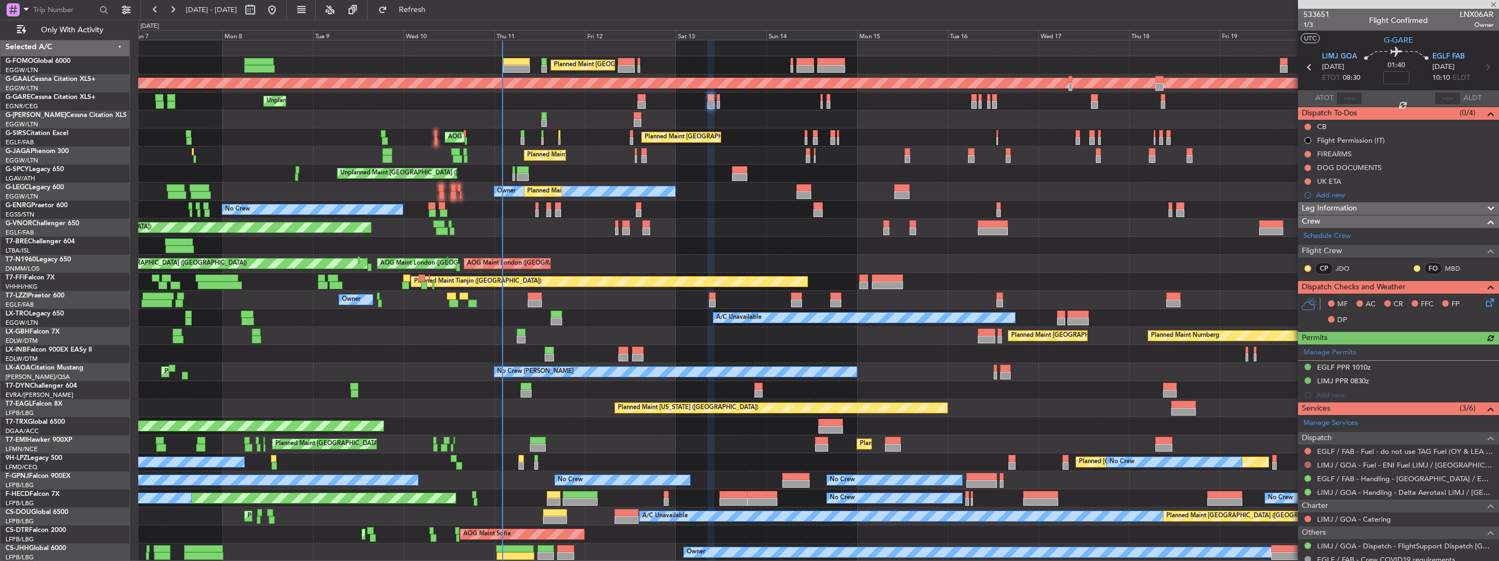
click at [1306, 464] on button at bounding box center [1308, 464] width 7 height 7
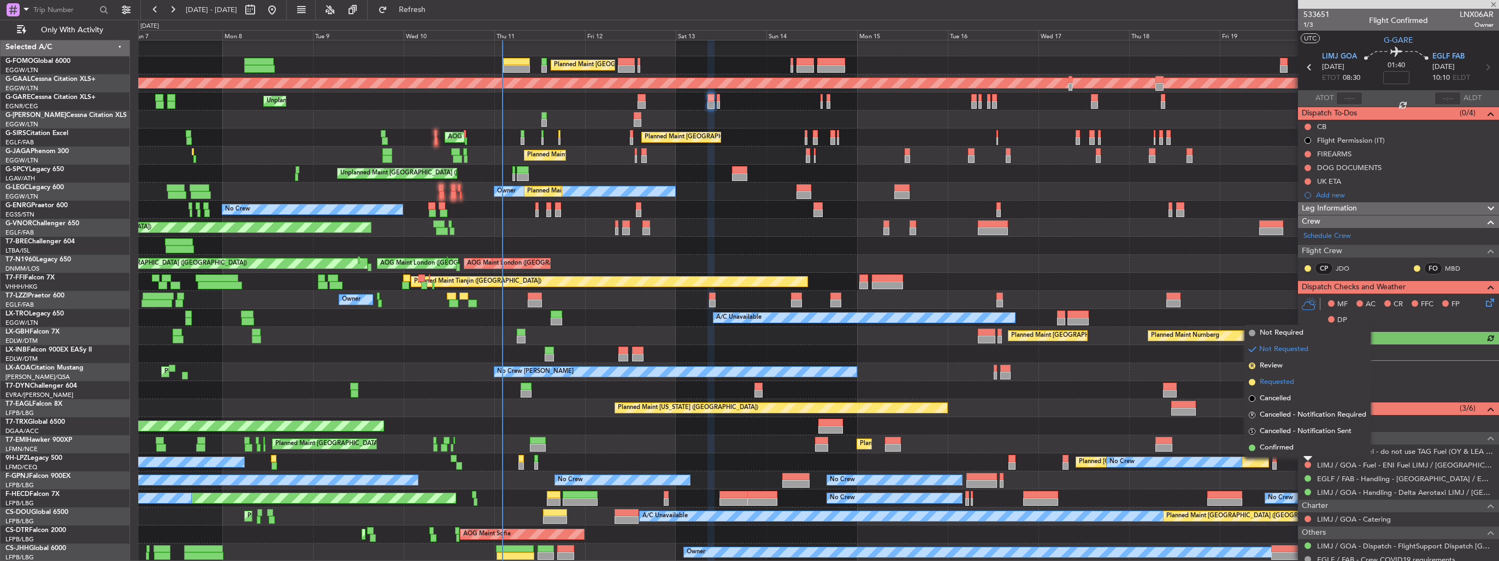
click at [1279, 382] on span "Requested" at bounding box center [1277, 381] width 34 height 11
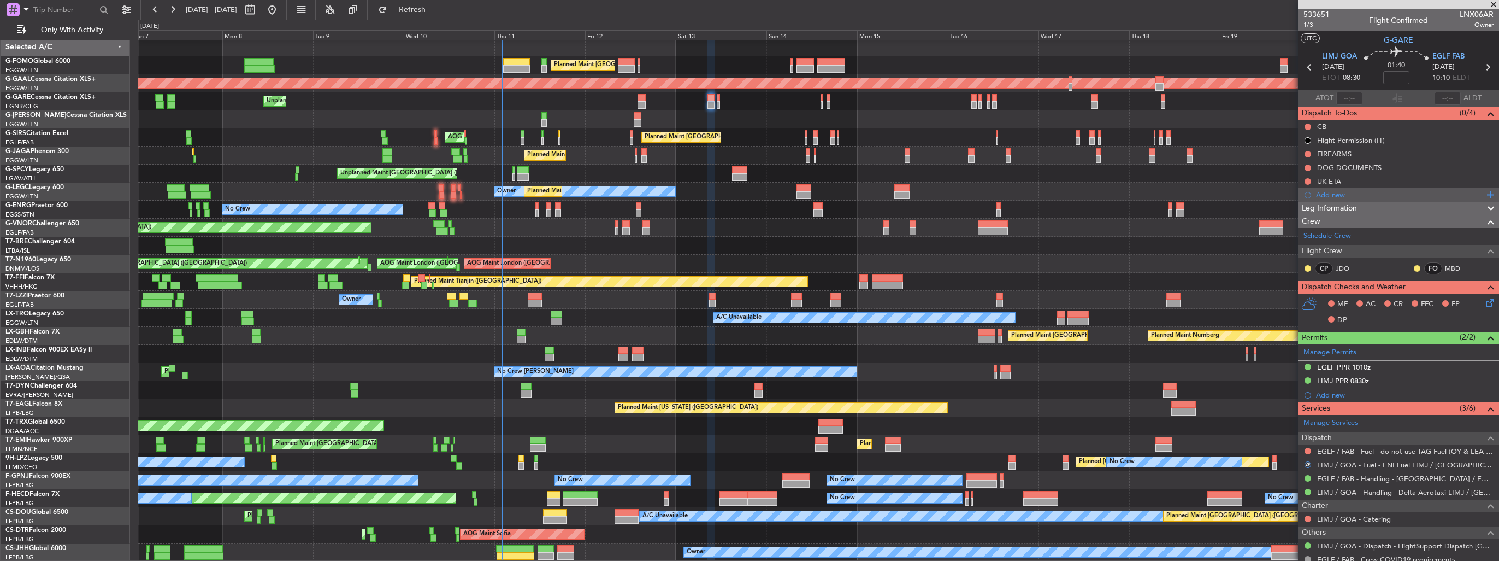
click at [1336, 190] on div "Add new" at bounding box center [1400, 194] width 168 height 9
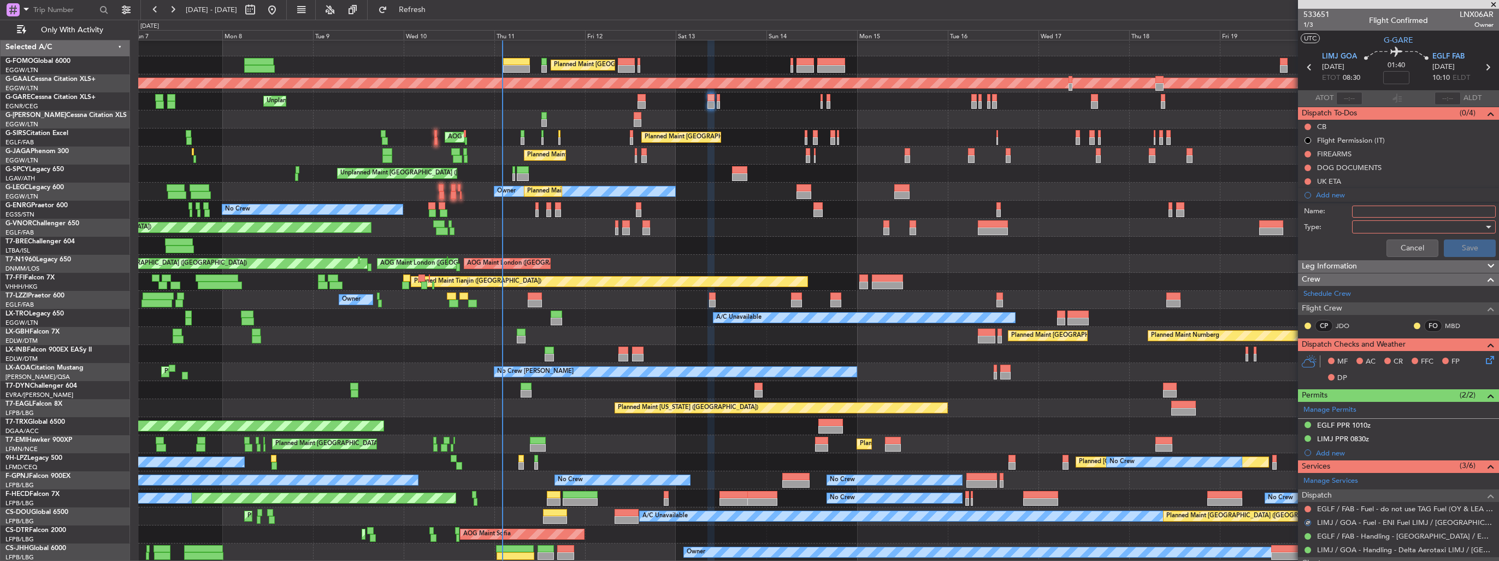
click at [1397, 210] on input "Name:" at bounding box center [1424, 211] width 144 height 12
type input "FUEL IN LIMJ VIA HANDLER"
click at [1372, 226] on div at bounding box center [1420, 227] width 127 height 16
click at [1371, 242] on span "Generic" at bounding box center [1419, 248] width 128 height 16
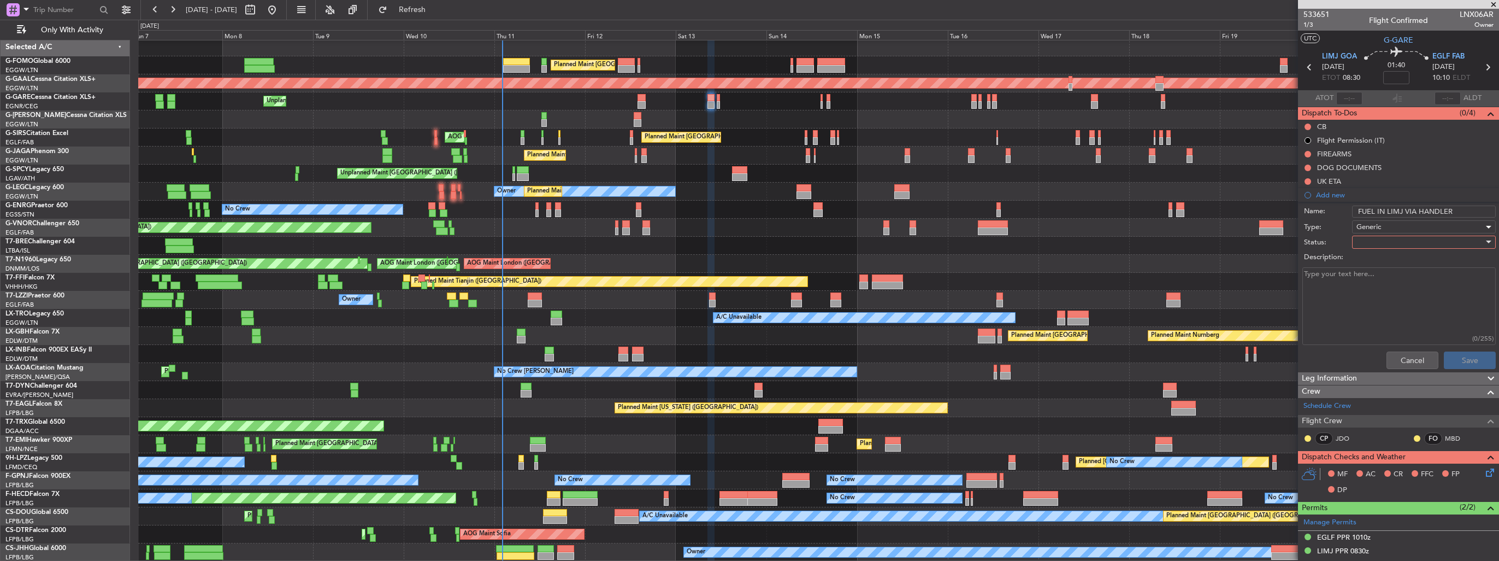
click at [1372, 237] on div at bounding box center [1420, 242] width 127 height 16
click at [1377, 275] on span "In Progress" at bounding box center [1419, 280] width 128 height 16
click at [1466, 349] on div "Cancel Save" at bounding box center [1396, 360] width 206 height 26
click at [1468, 356] on button "Save" at bounding box center [1470, 359] width 52 height 17
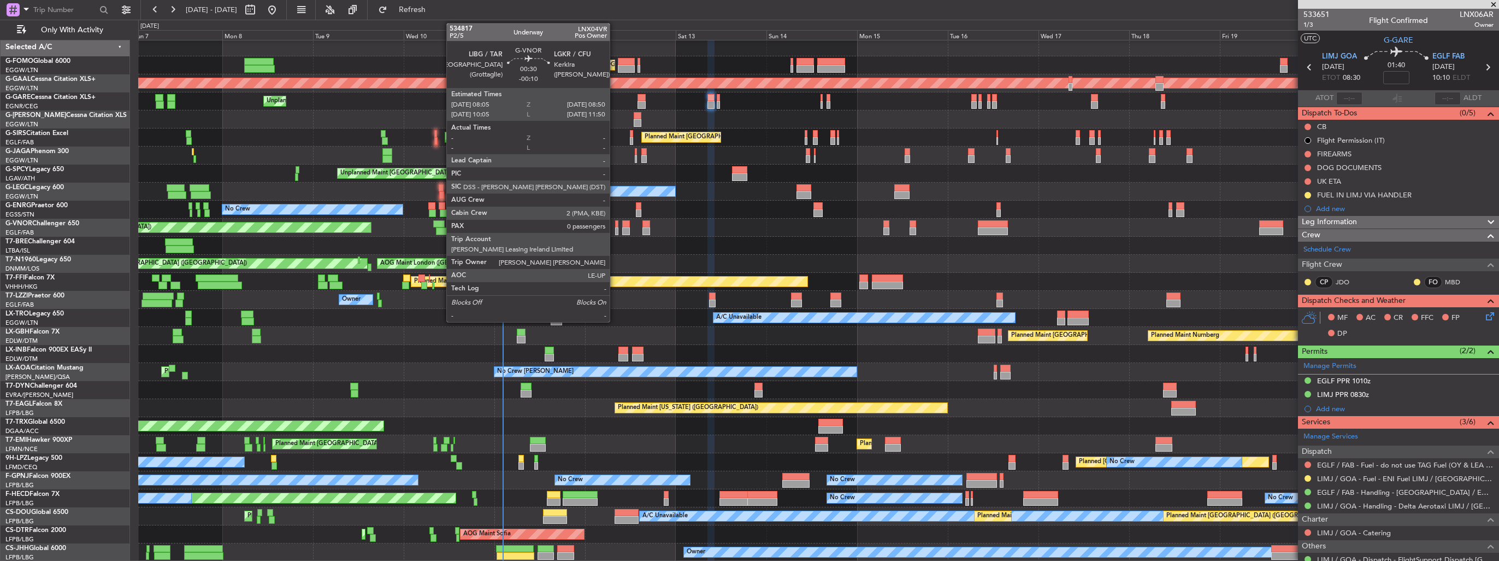
click at [615, 229] on div at bounding box center [616, 231] width 3 height 8
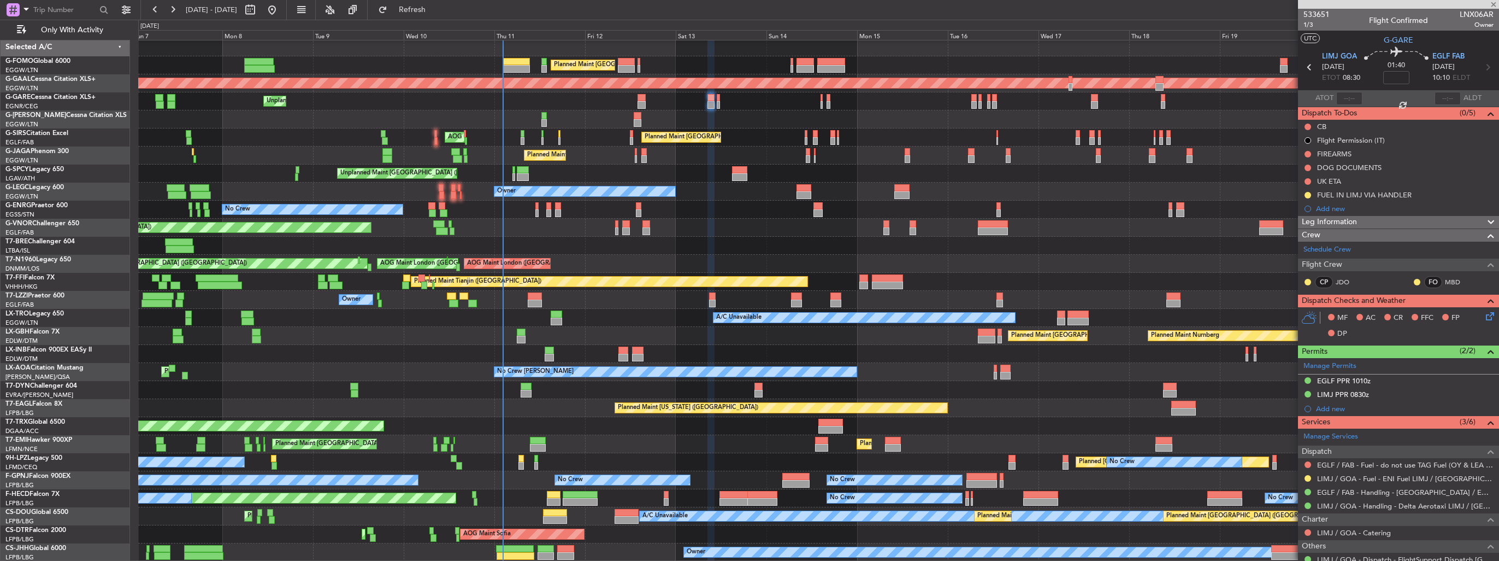
type input "-00:10"
type input "0"
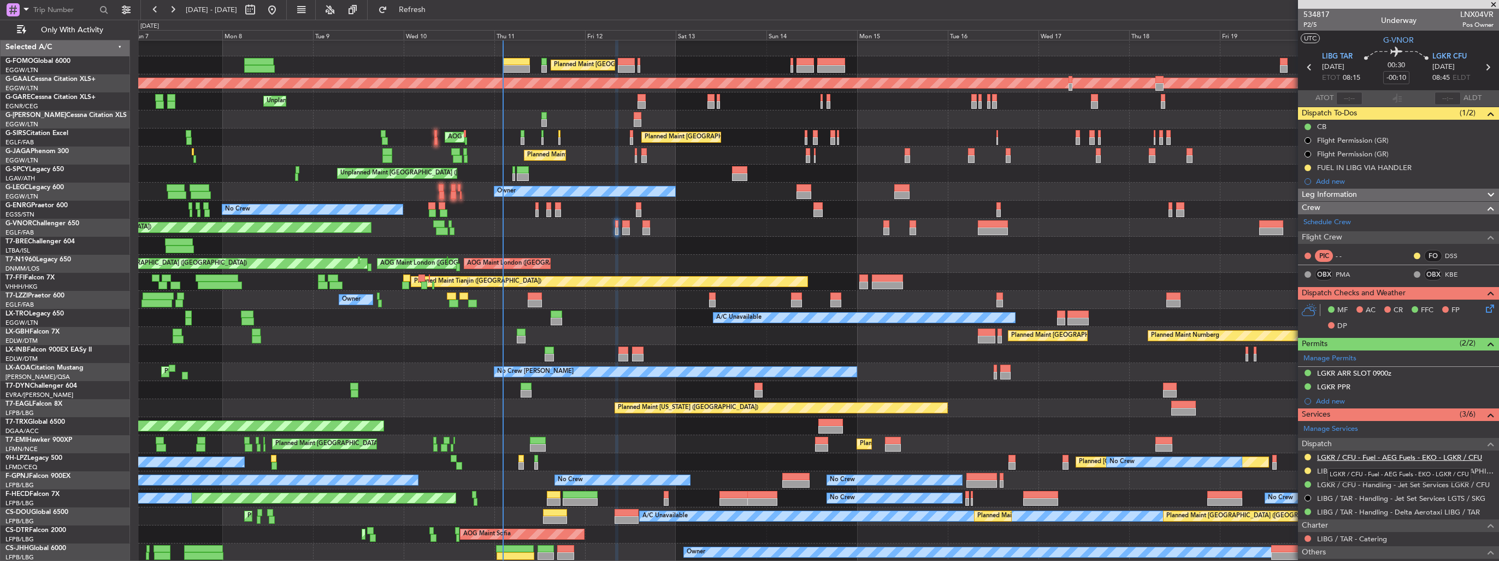
click at [1398, 458] on link "LGKR / CFU - Fuel - AEG Fuels - EKO - LGKR / CFU" at bounding box center [1399, 456] width 165 height 9
click at [428, 10] on span "Refresh" at bounding box center [413, 10] width 46 height 8
click at [1307, 455] on button at bounding box center [1308, 456] width 7 height 7
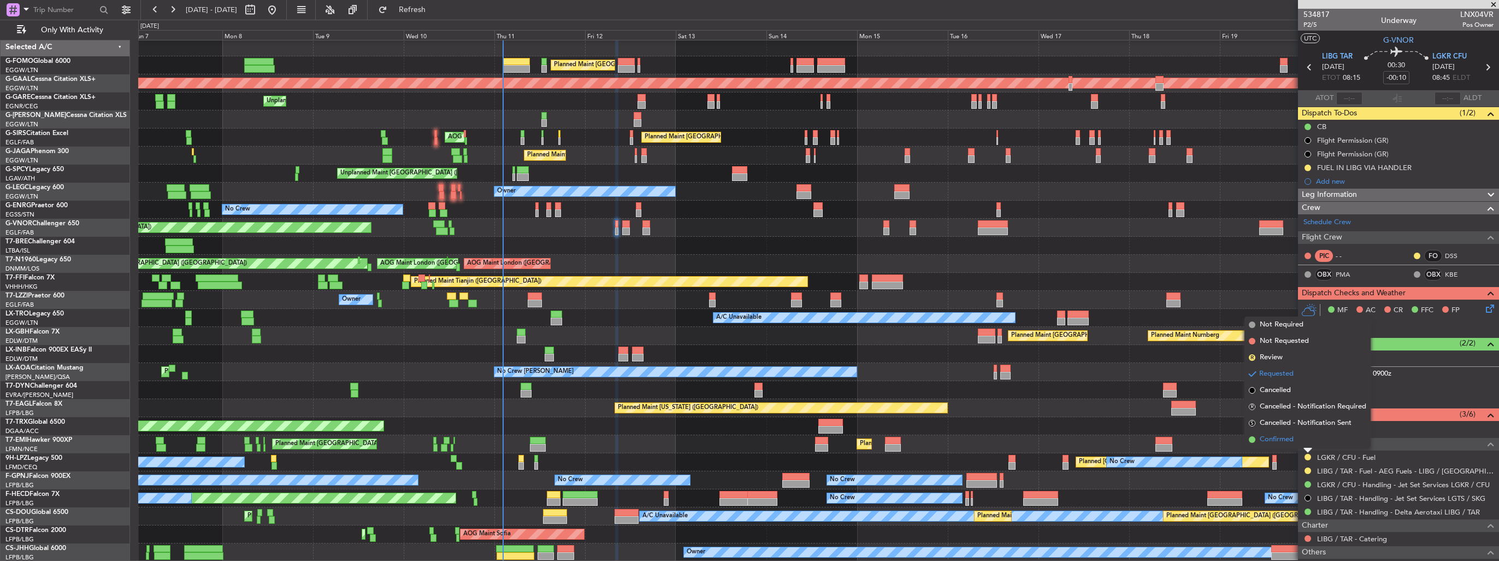
click at [1274, 441] on span "Confirmed" at bounding box center [1277, 439] width 34 height 11
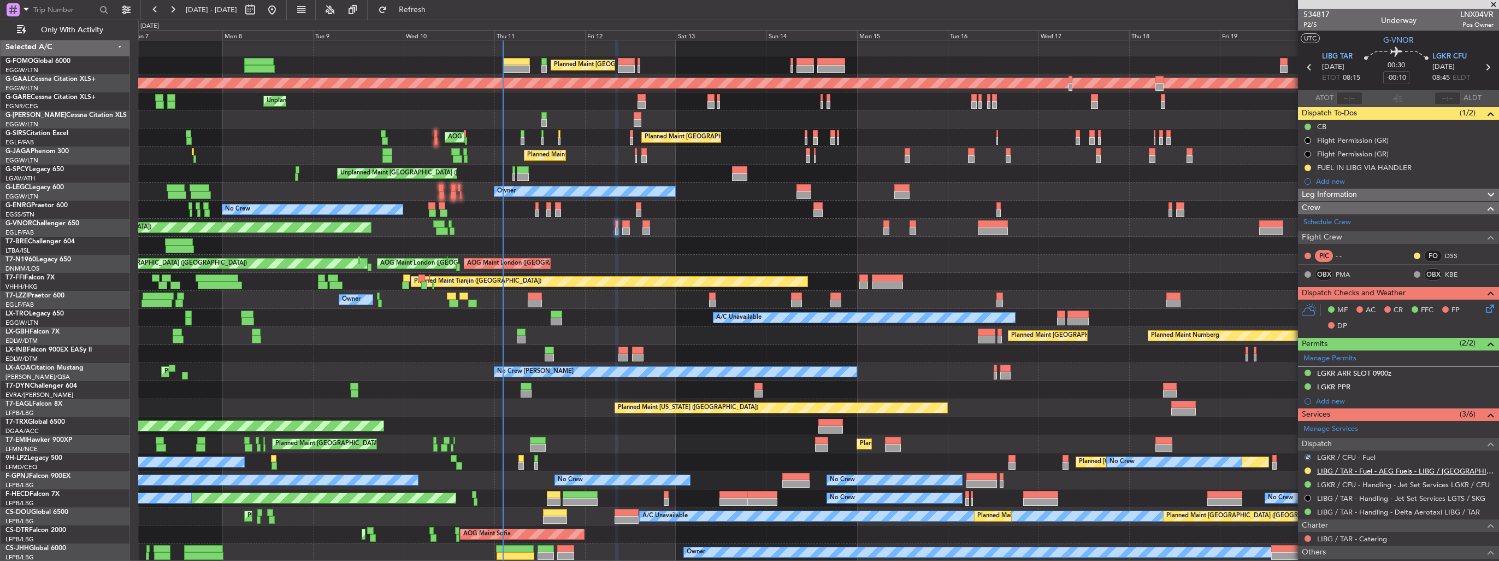
click at [1362, 471] on link "LIBG / TAR - Fuel - AEG Fuels - LIBG / TAR" at bounding box center [1405, 470] width 176 height 9
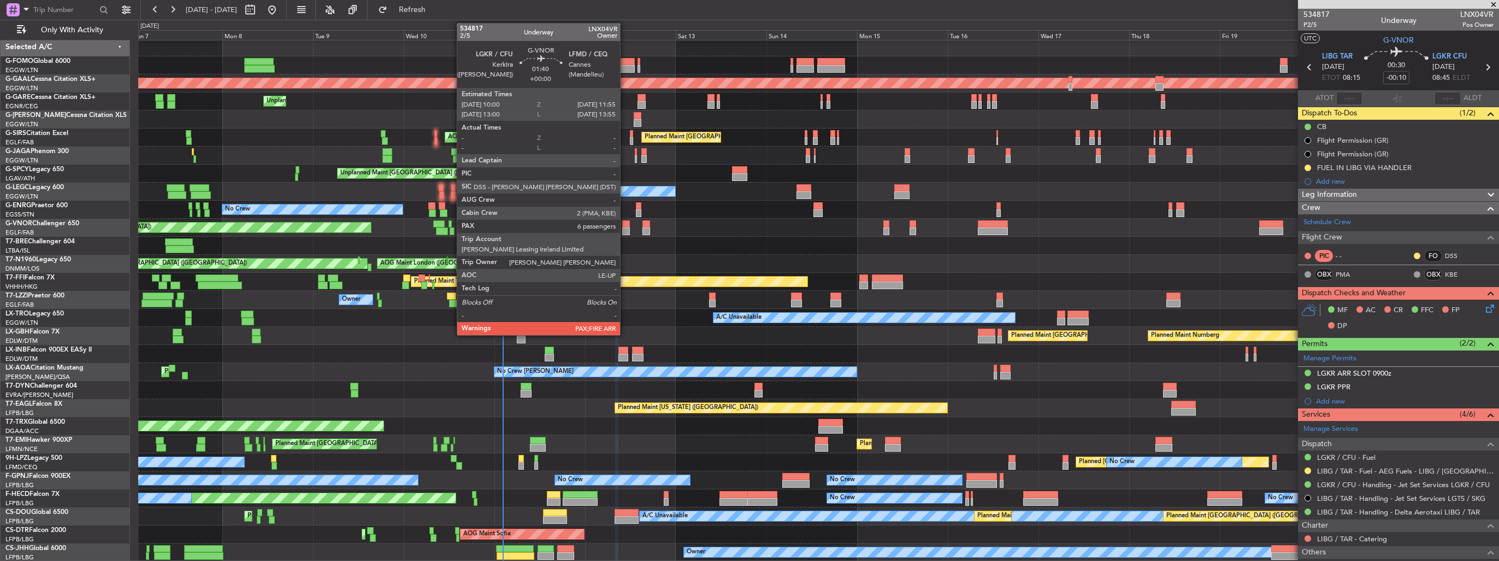
click at [625, 221] on div at bounding box center [626, 224] width 8 height 8
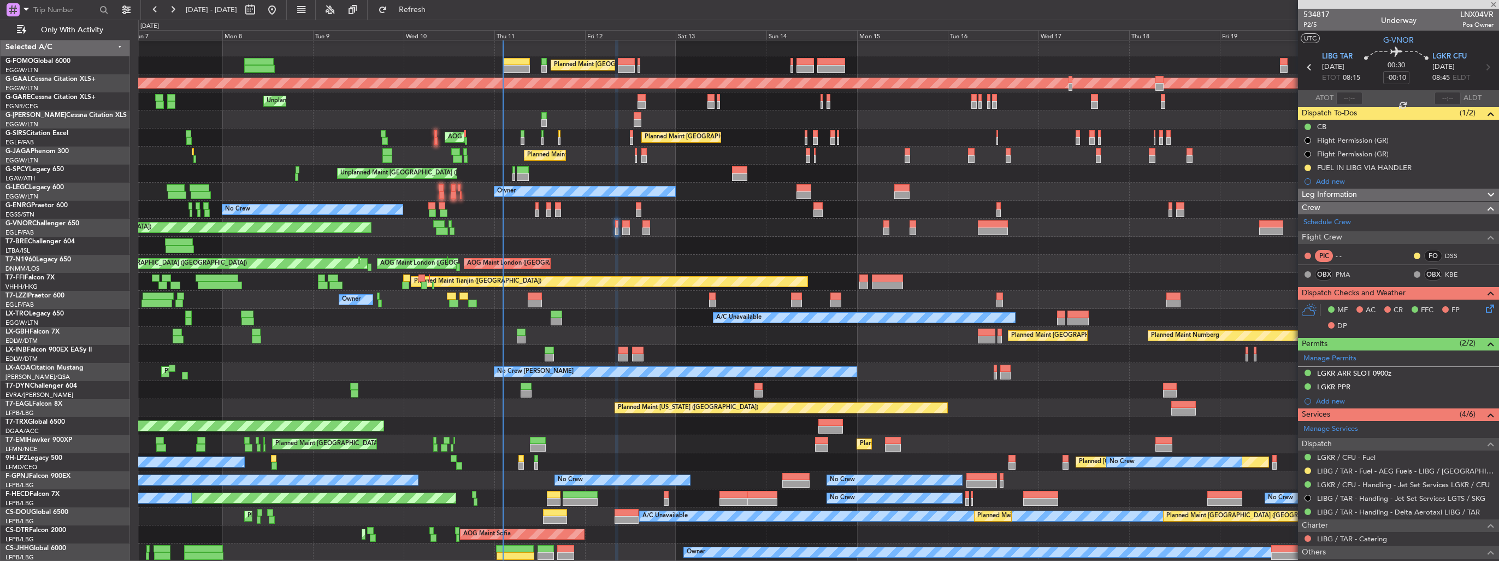
type input "6"
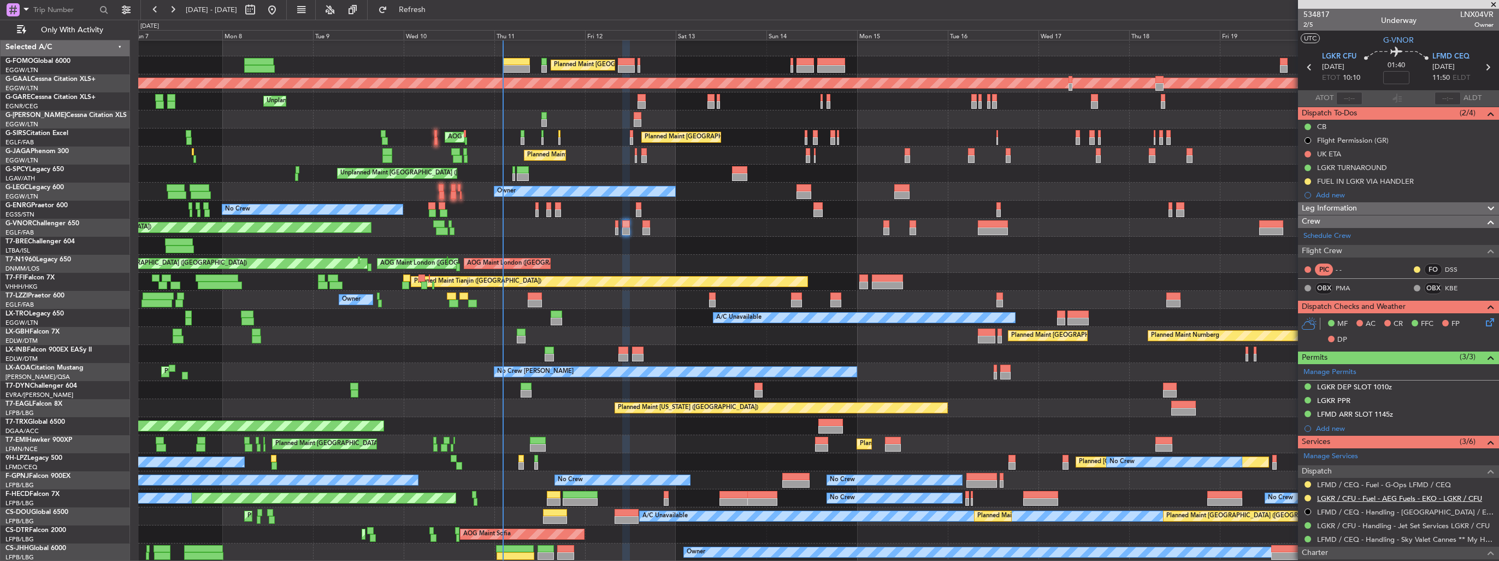
click at [1331, 497] on link "LGKR / CFU - Fuel - AEG Fuels - EKO - LGKR / CFU" at bounding box center [1399, 497] width 165 height 9
click at [435, 14] on span "Refresh" at bounding box center [413, 10] width 46 height 8
click at [1307, 494] on button at bounding box center [1308, 497] width 7 height 7
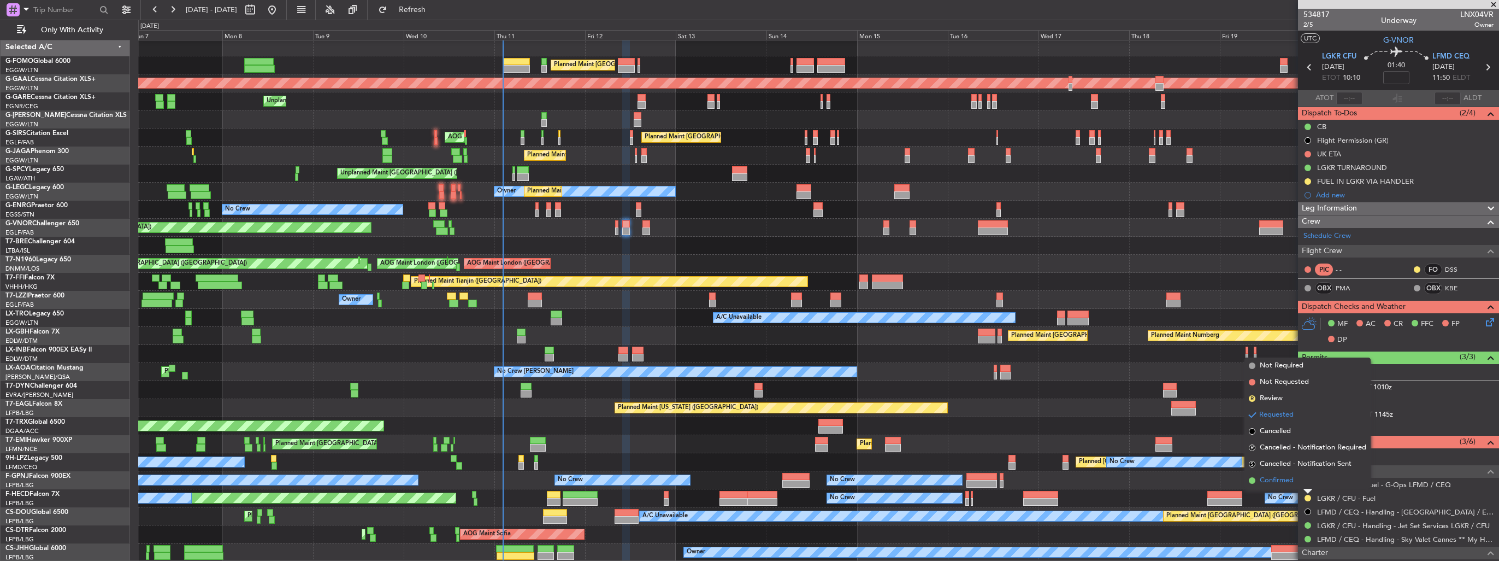
click at [1288, 482] on span "Confirmed" at bounding box center [1277, 480] width 34 height 11
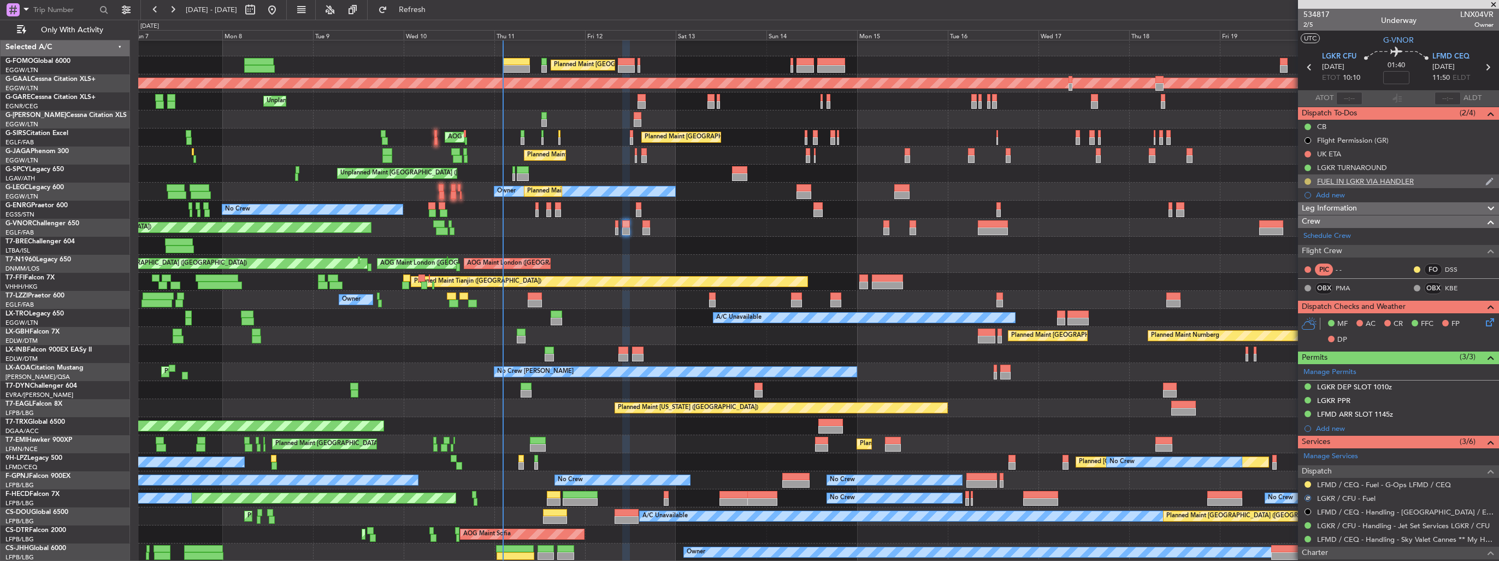
click at [1309, 178] on button at bounding box center [1308, 181] width 7 height 7
click at [1300, 233] on span "Completed" at bounding box center [1312, 229] width 36 height 11
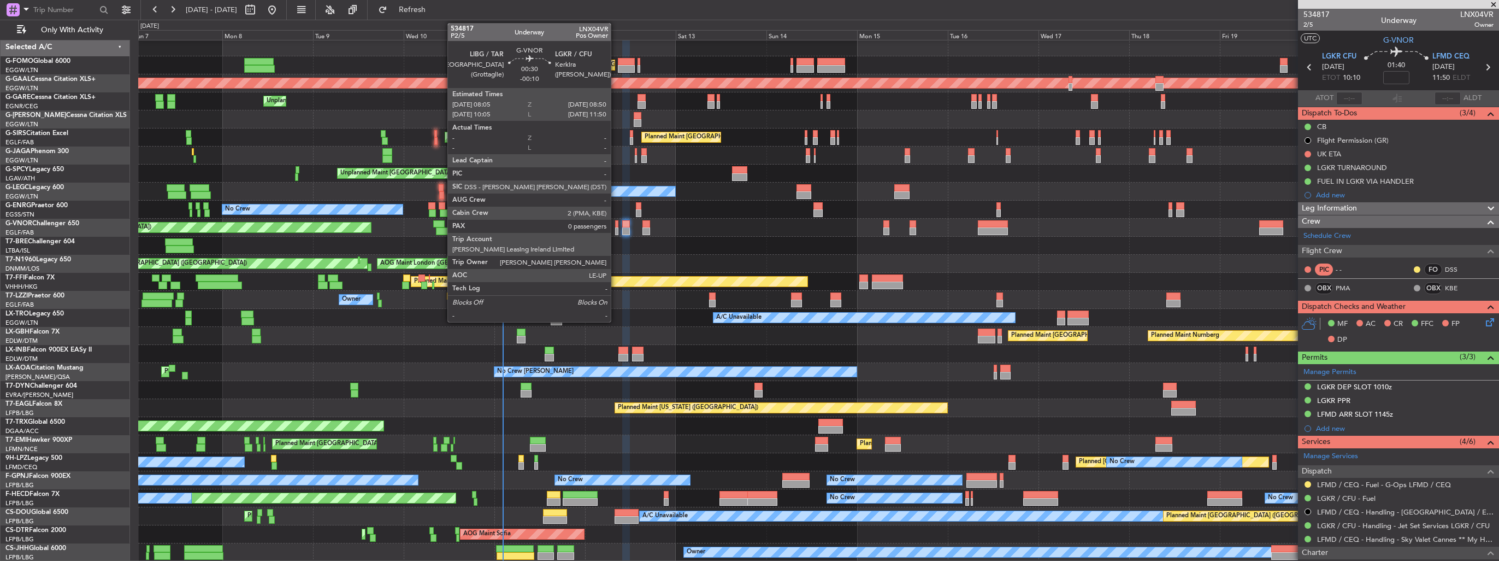
click at [616, 224] on div at bounding box center [616, 224] width 3 height 8
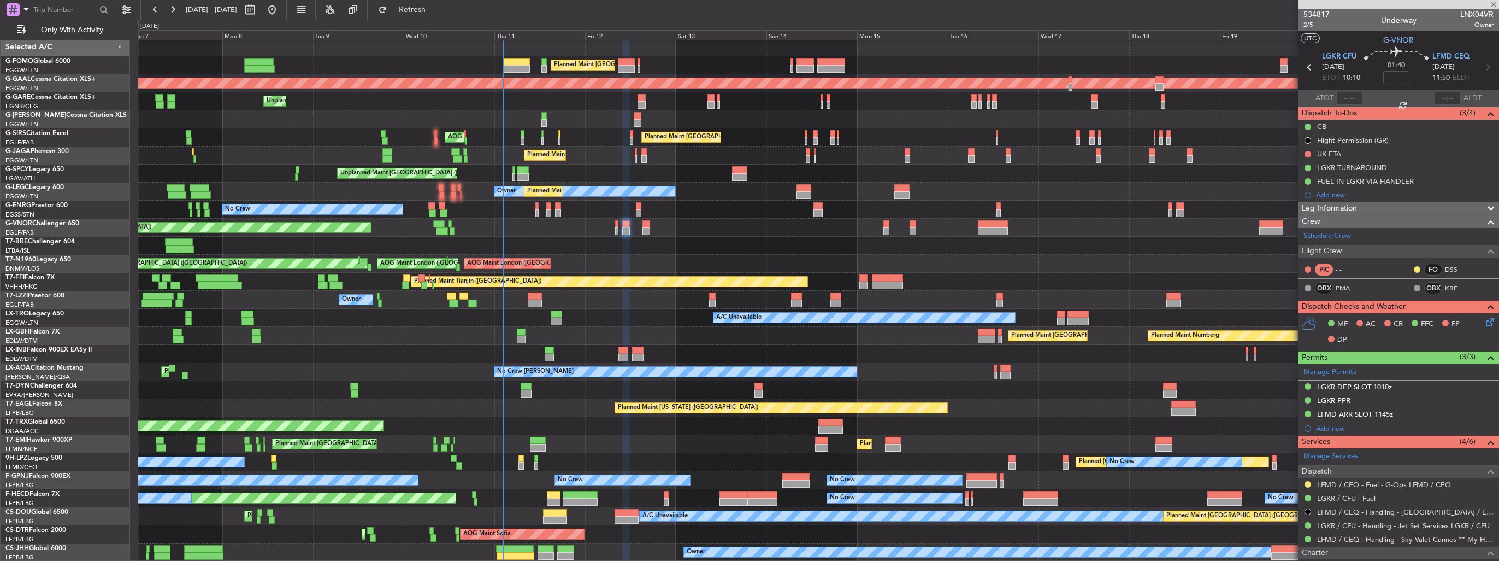
type input "-00:10"
type input "0"
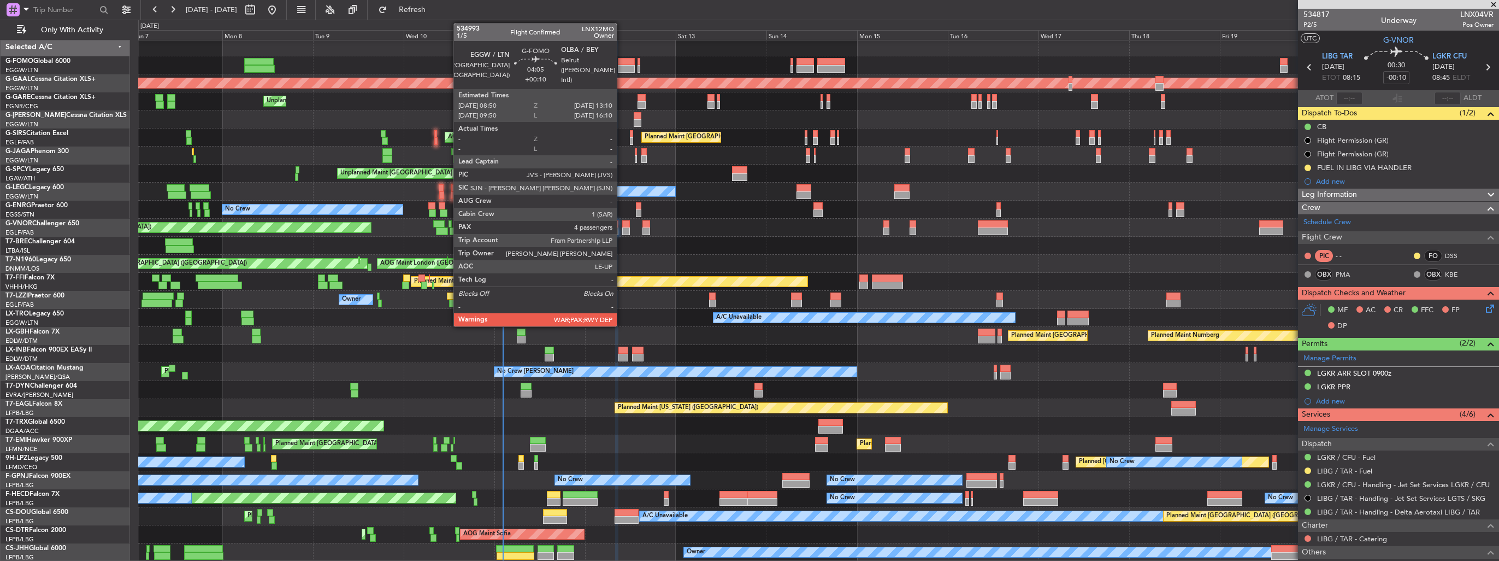
click at [623, 68] on div at bounding box center [626, 69] width 16 height 8
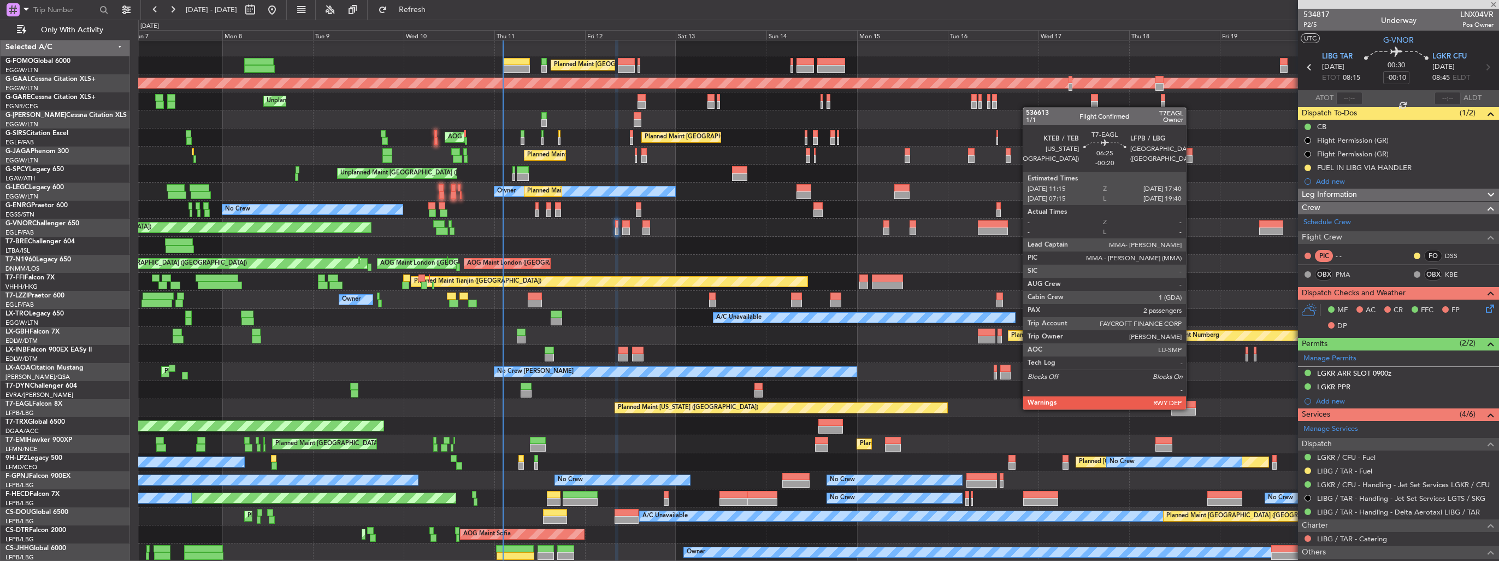
type input "+00:10"
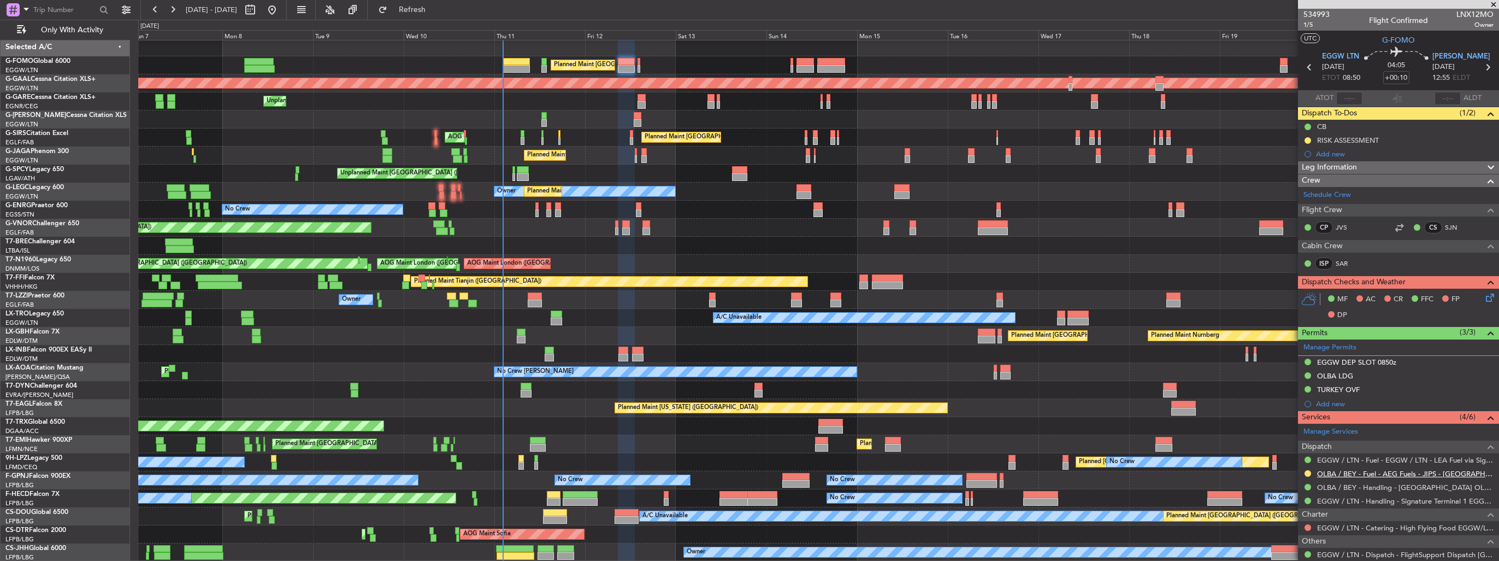
click at [1381, 473] on link "OLBA / BEY - Fuel - AEG Fuels - JIPS - [GEOGRAPHIC_DATA] / BEY" at bounding box center [1405, 473] width 176 height 9
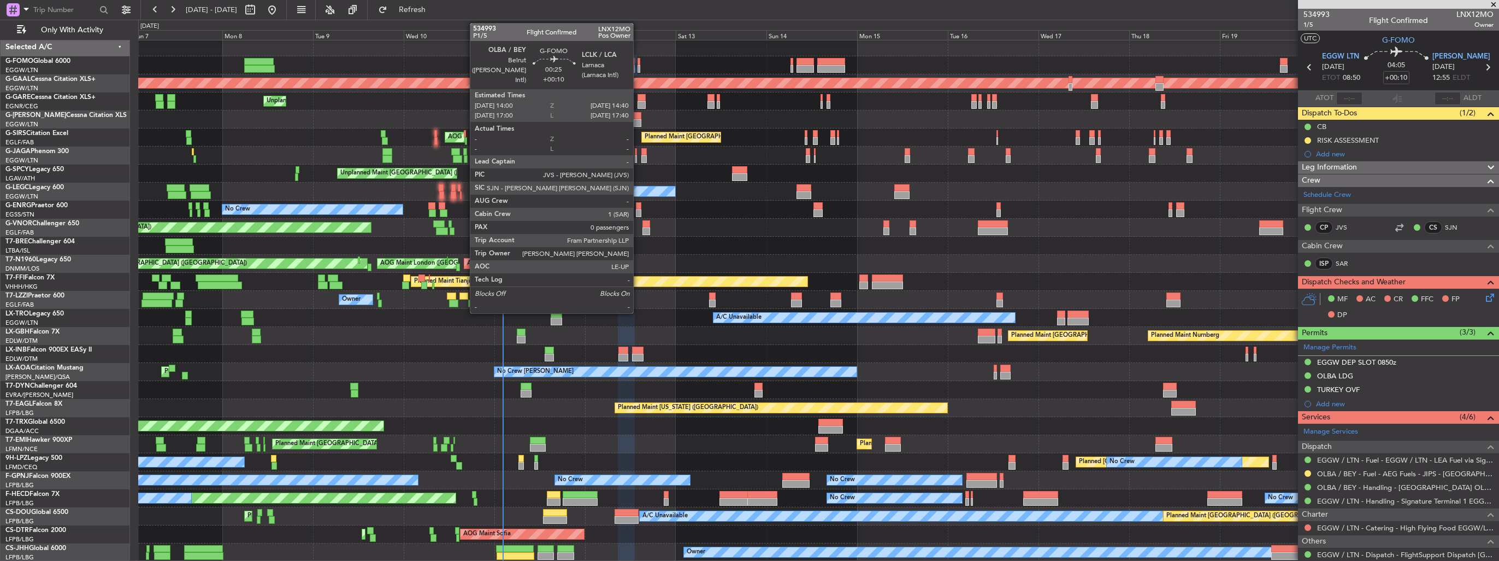
click at [638, 69] on div at bounding box center [639, 69] width 3 height 8
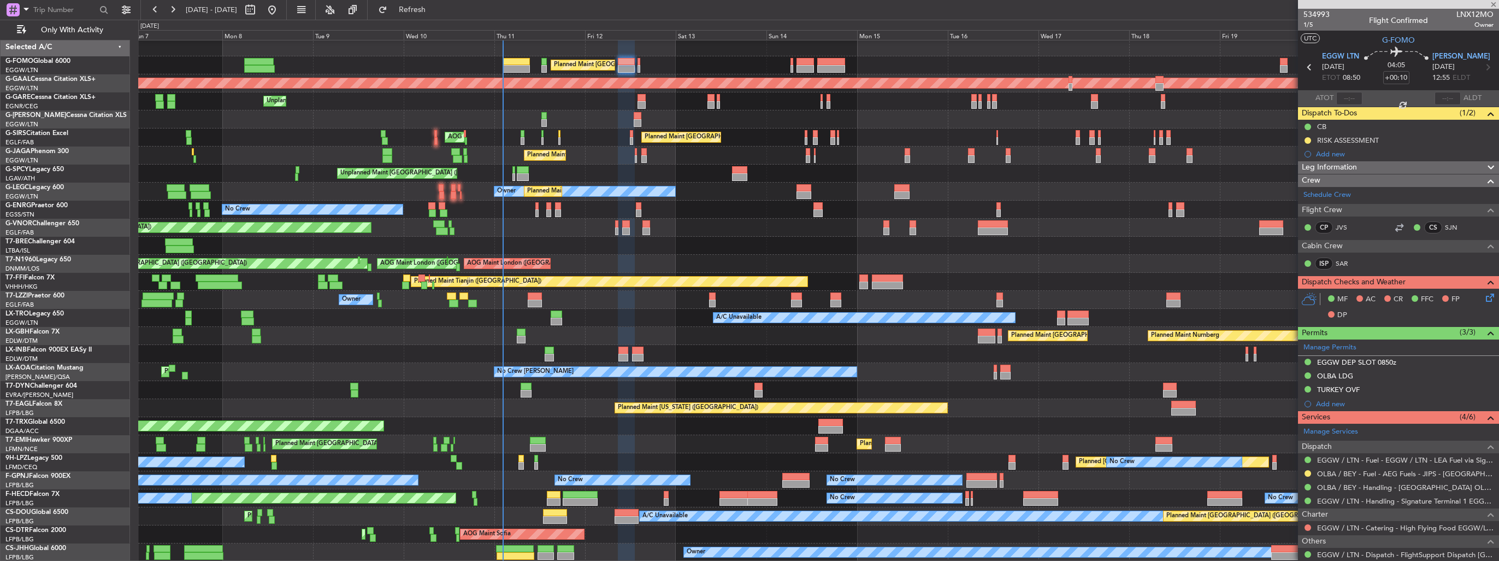
type input "0"
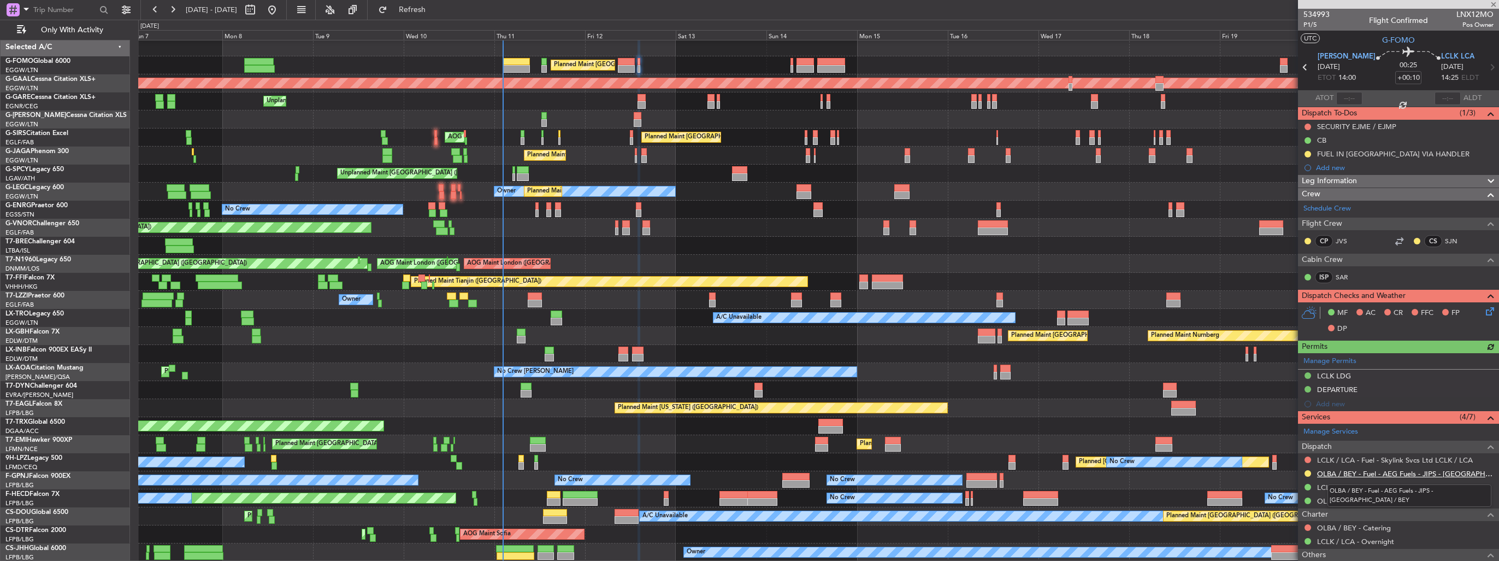
click at [1344, 473] on link "OLBA / BEY - Fuel - AEG Fuels - JIPS - [GEOGRAPHIC_DATA] / BEY" at bounding box center [1405, 473] width 176 height 9
click at [434, 8] on span "Refresh" at bounding box center [413, 10] width 46 height 8
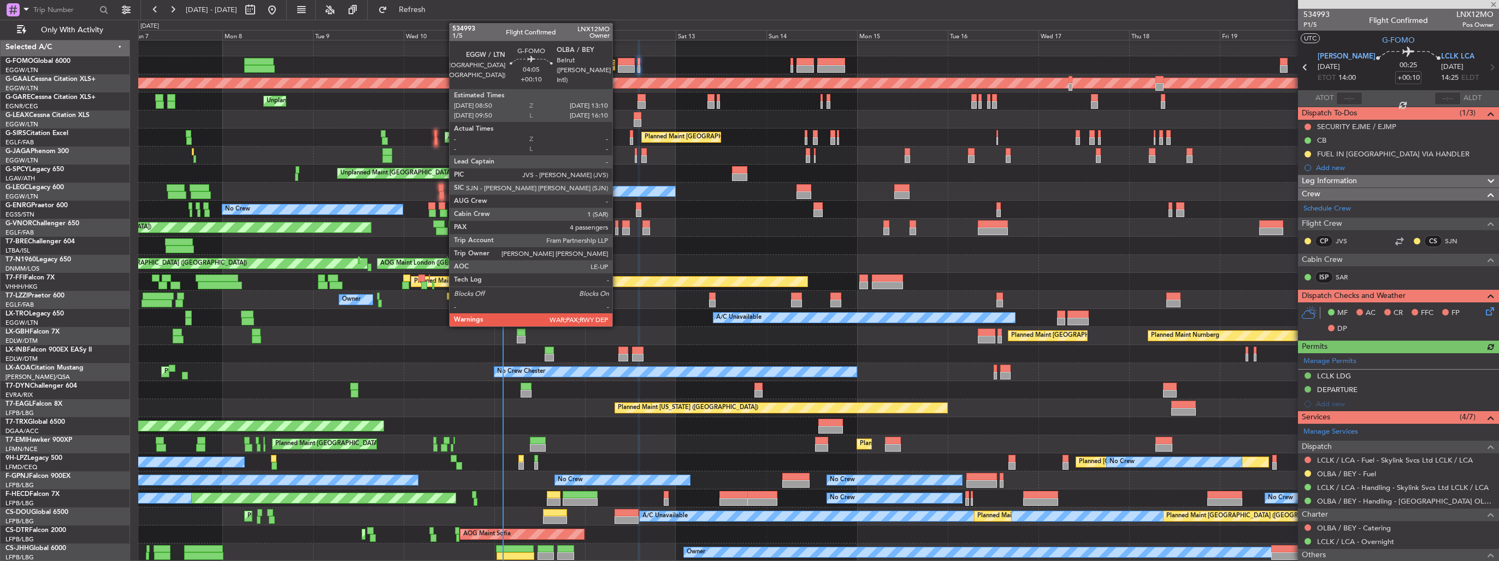
click at [618, 65] on div at bounding box center [626, 69] width 16 height 8
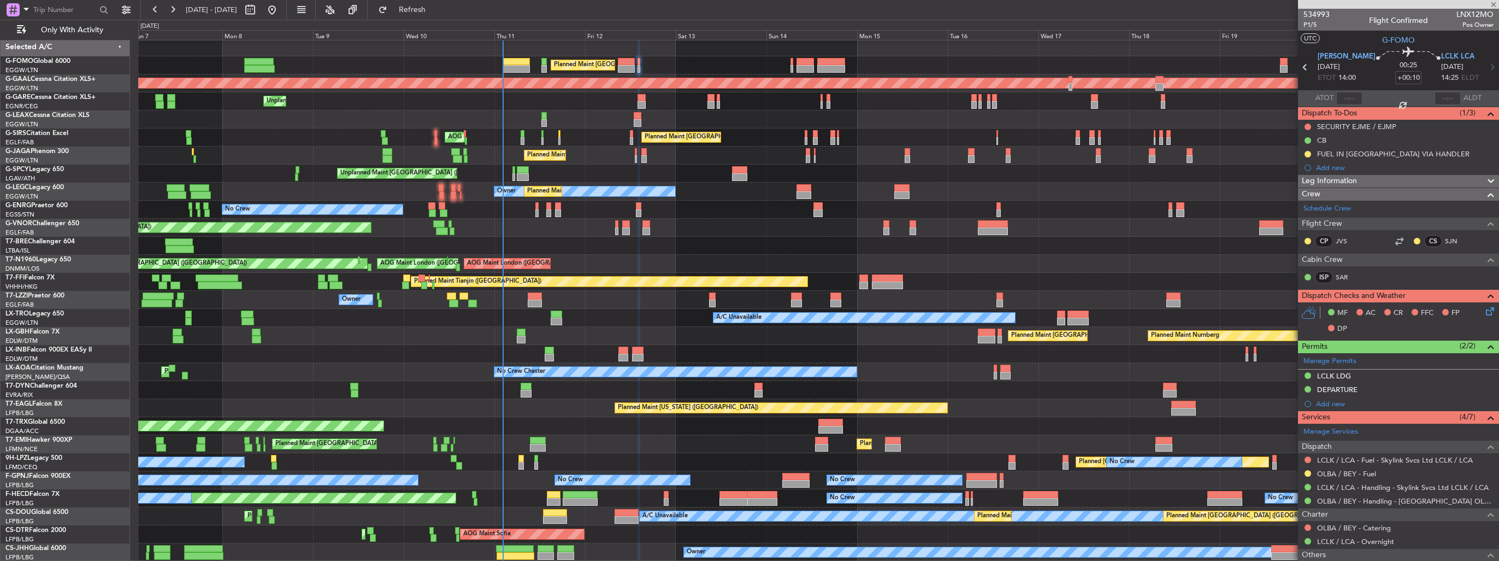
type input "4"
